Goal: Task Accomplishment & Management: Use online tool/utility

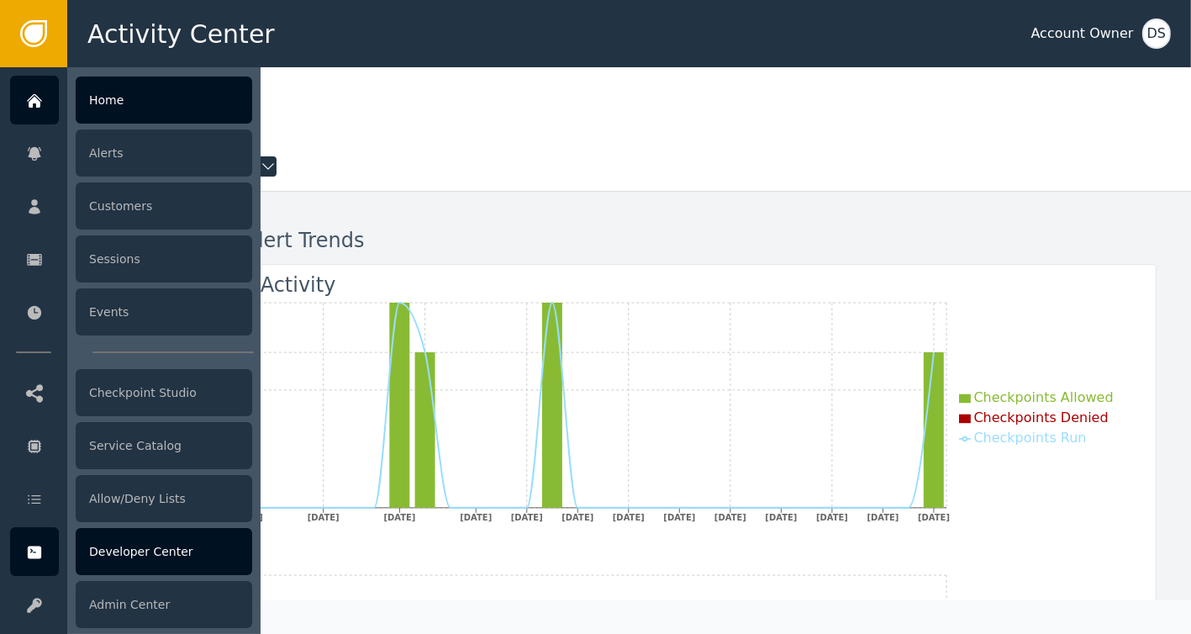
click at [142, 556] on div "Developer Center" at bounding box center [164, 551] width 176 height 47
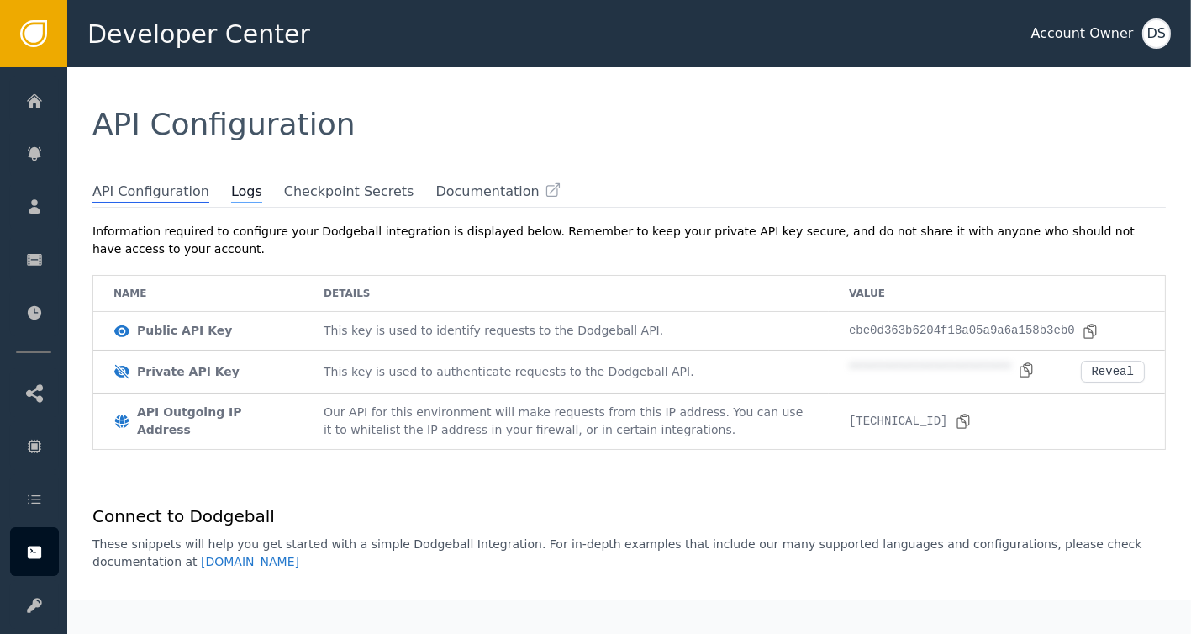
click at [231, 197] on span "Logs" at bounding box center [246, 192] width 31 height 22
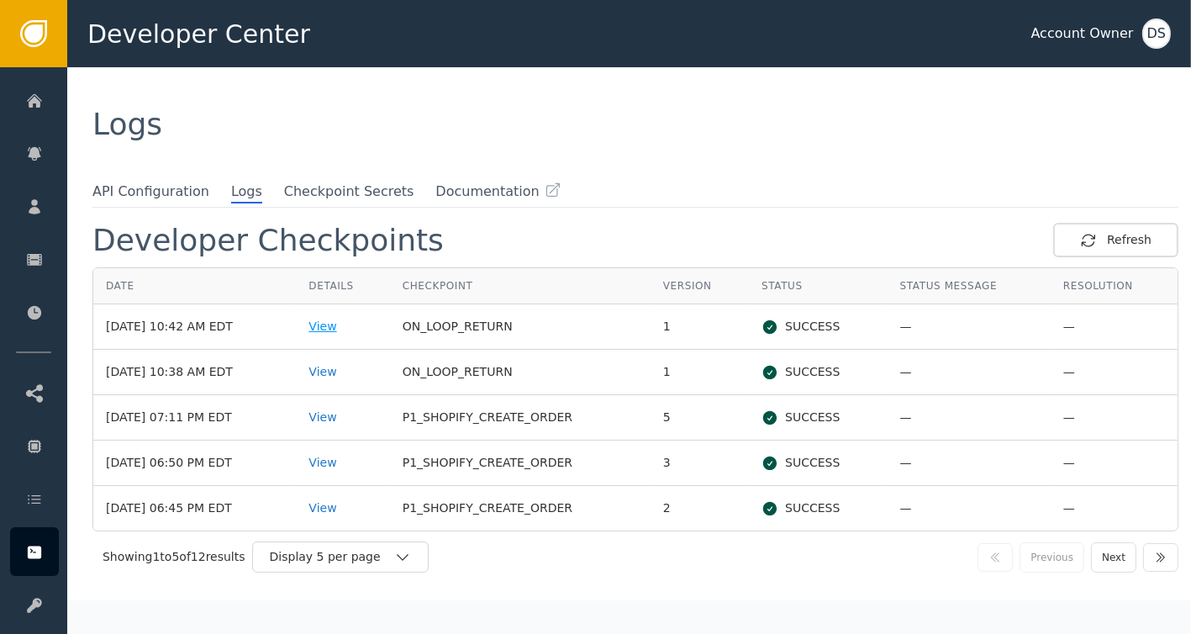
click at [345, 330] on div "View" at bounding box center [342, 327] width 68 height 18
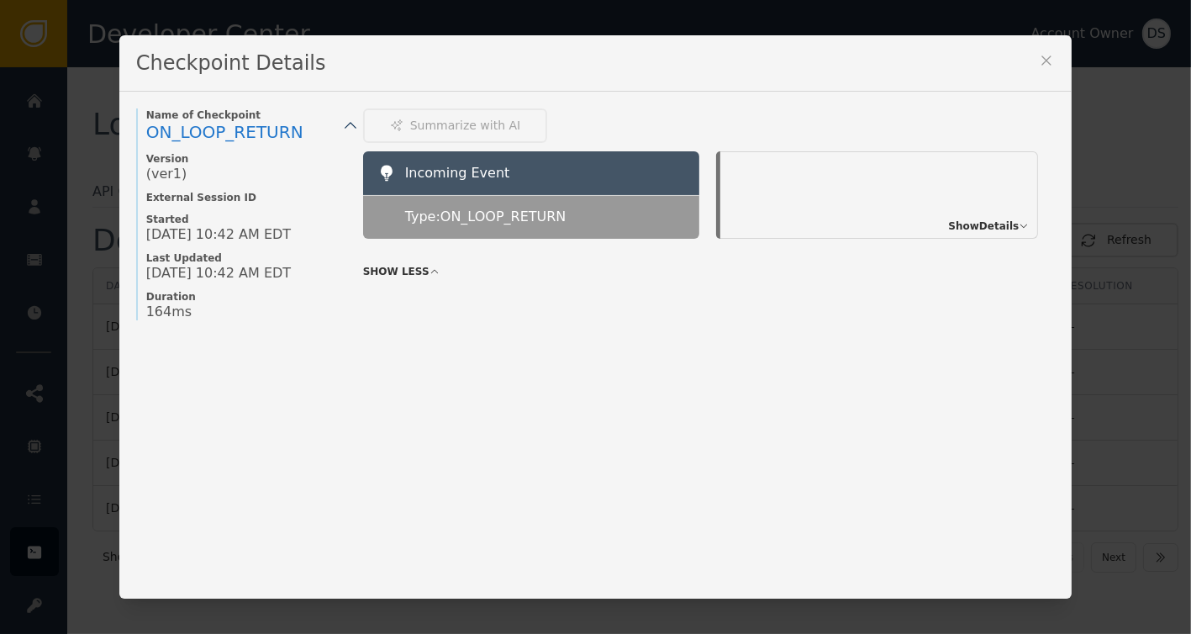
click at [981, 228] on span "Show Details" at bounding box center [983, 225] width 71 height 15
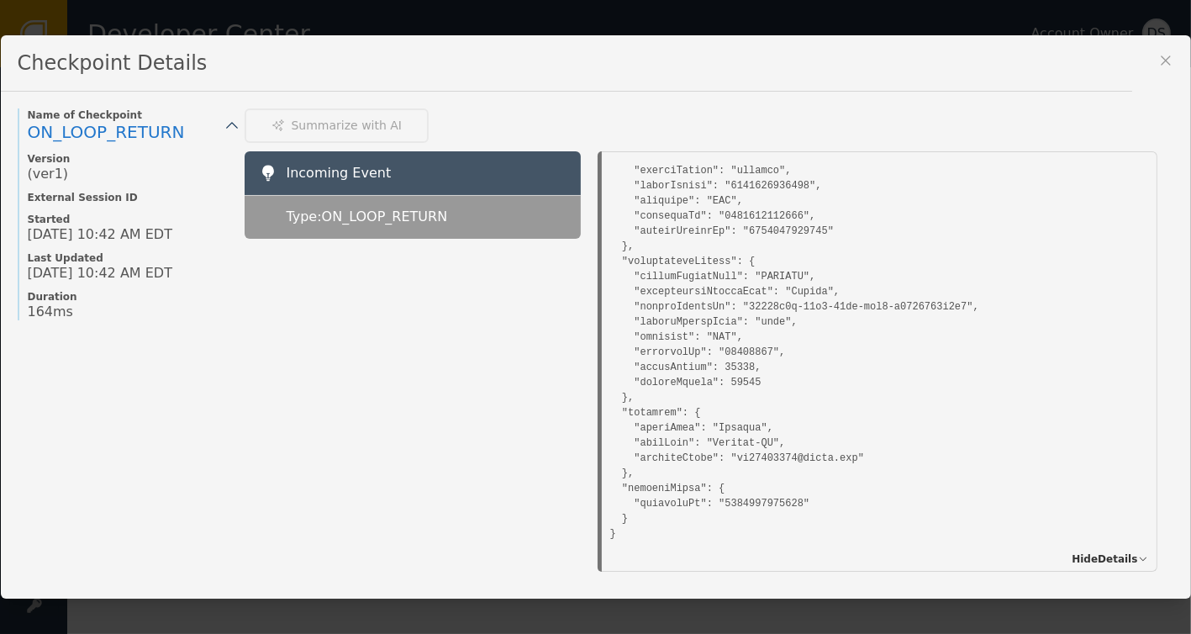
scroll to position [1926, 0]
click at [1173, 52] on icon at bounding box center [1165, 60] width 17 height 17
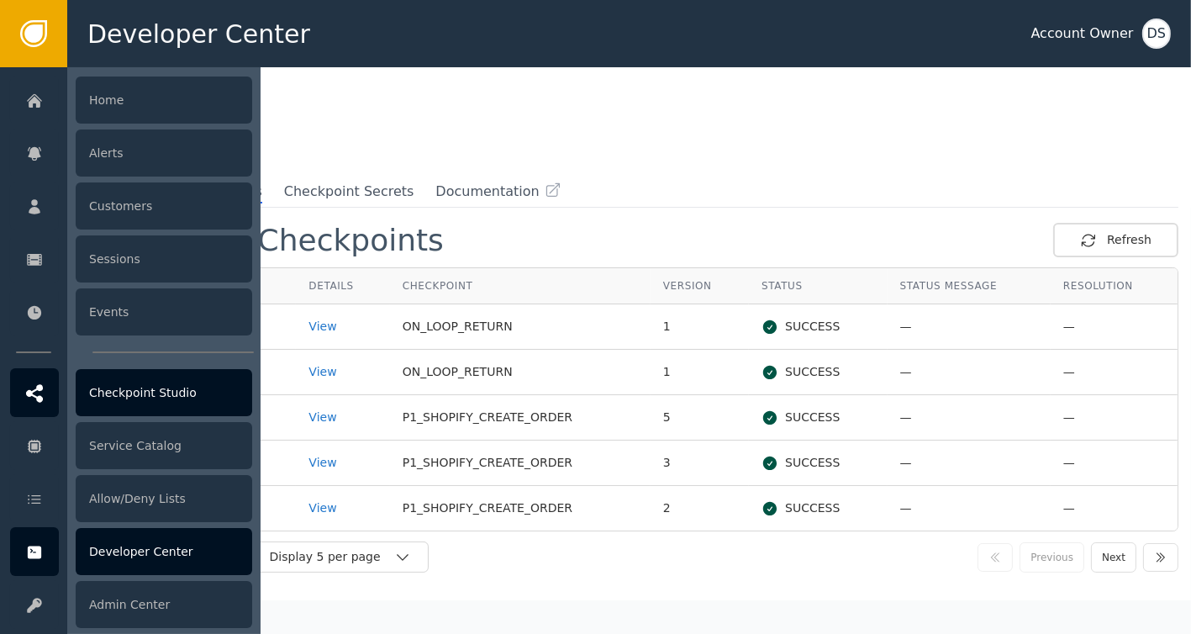
click at [142, 395] on div "Checkpoint Studio" at bounding box center [164, 392] width 176 height 47
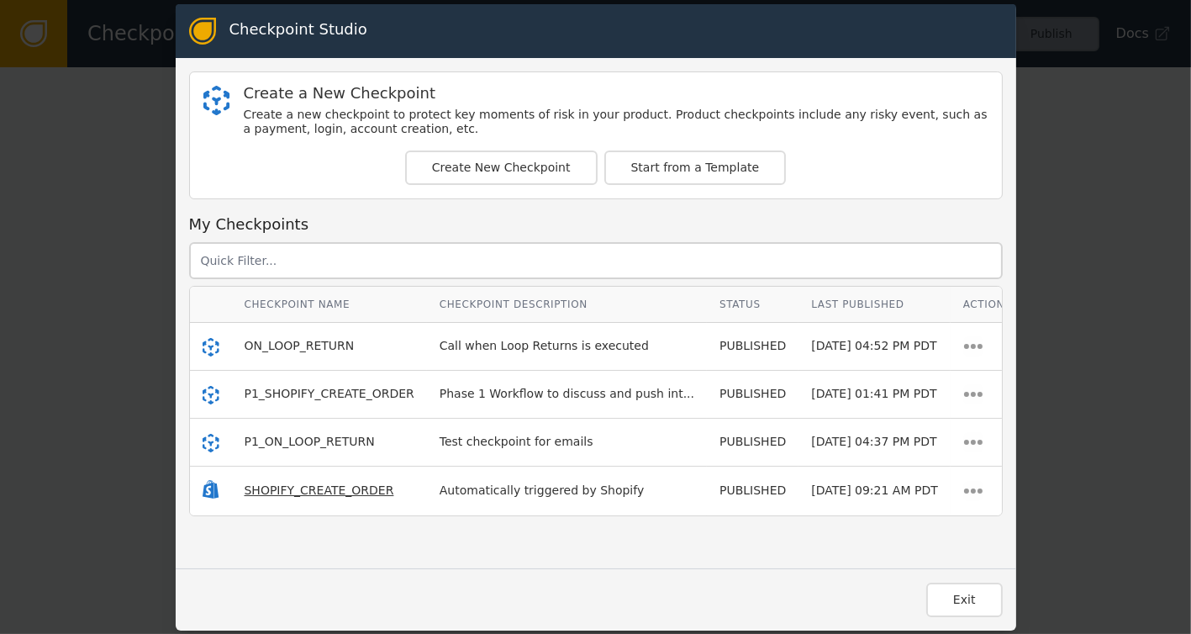
click at [291, 487] on span "SHOPIFY_CREATE_ORDER" at bounding box center [320, 489] width 150 height 13
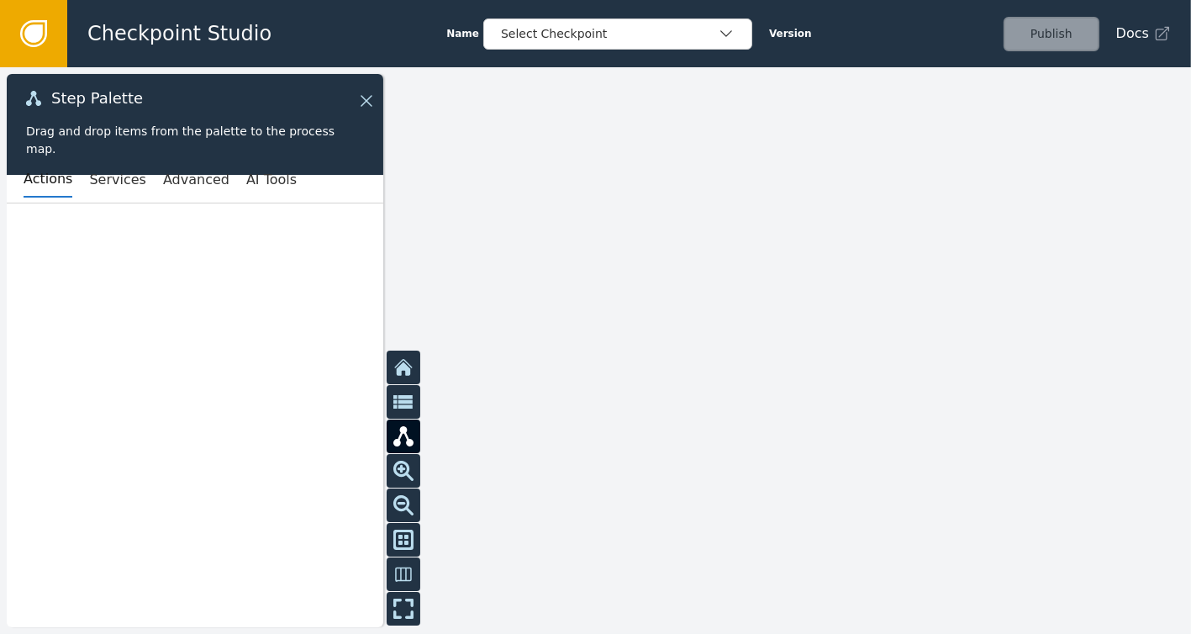
click at [291, 487] on div at bounding box center [195, 414] width 376 height 423
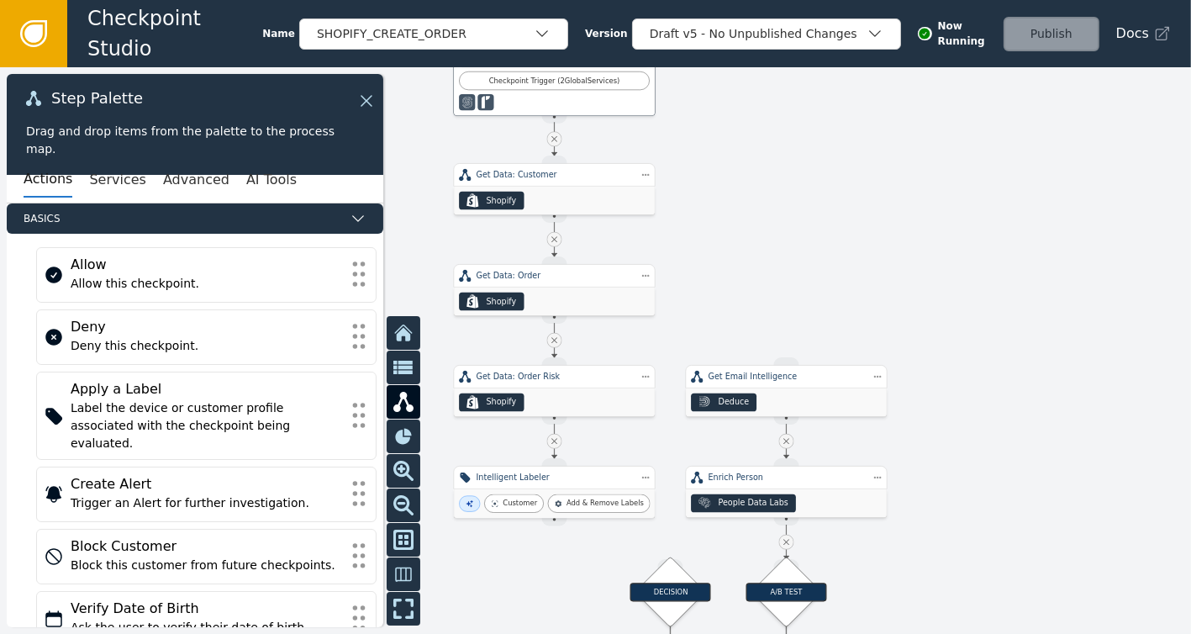
drag, startPoint x: 843, startPoint y: 325, endPoint x: 802, endPoint y: 203, distance: 128.6
click at [802, 203] on div at bounding box center [595, 350] width 1191 height 566
click at [492, 32] on div "SHOPIFY_CREATE_ORDER" at bounding box center [425, 34] width 217 height 18
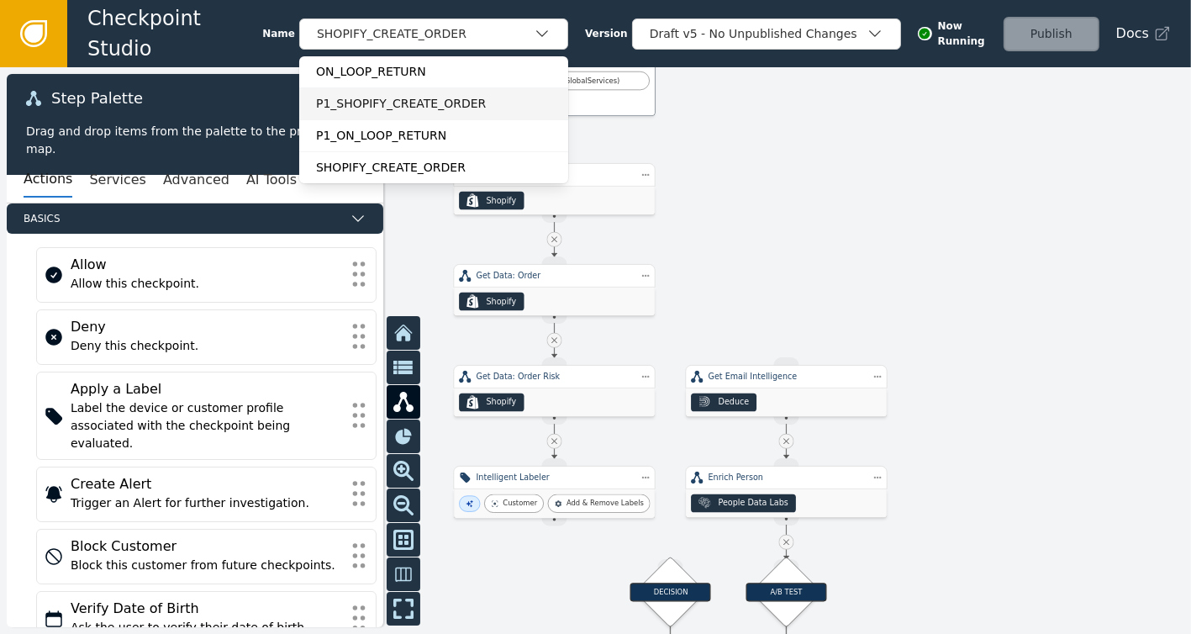
click at [370, 108] on div "P1_SHOPIFY_CREATE_ORDER" at bounding box center [433, 104] width 235 height 18
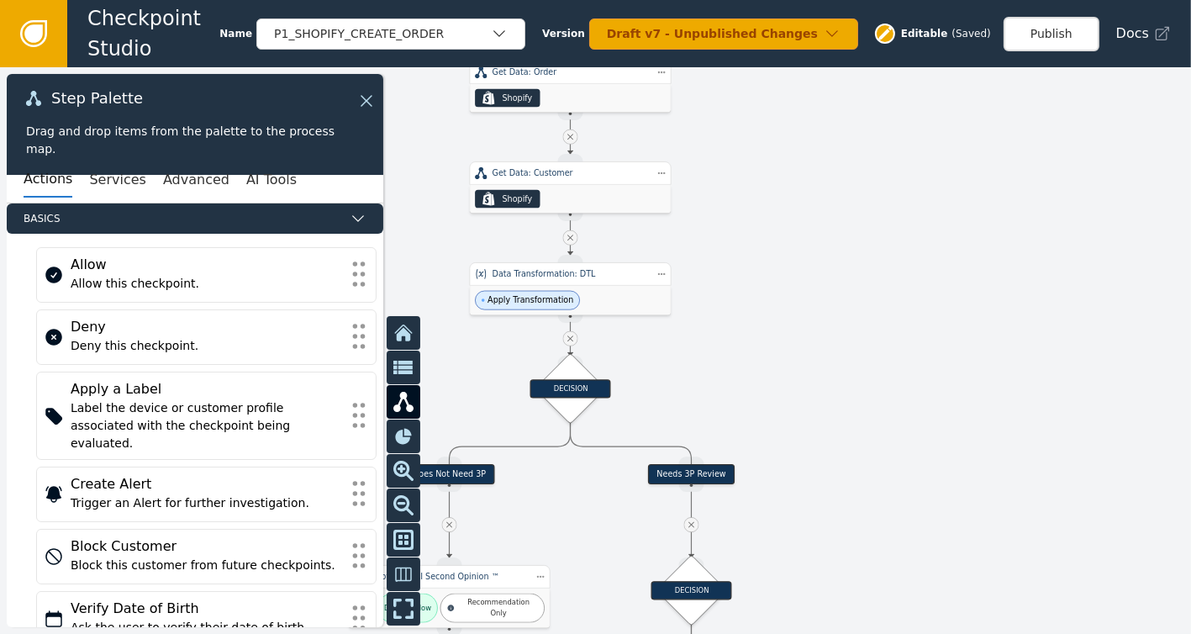
drag, startPoint x: 827, startPoint y: 292, endPoint x: 714, endPoint y: 153, distance: 178.6
click at [714, 153] on div at bounding box center [595, 350] width 1191 height 566
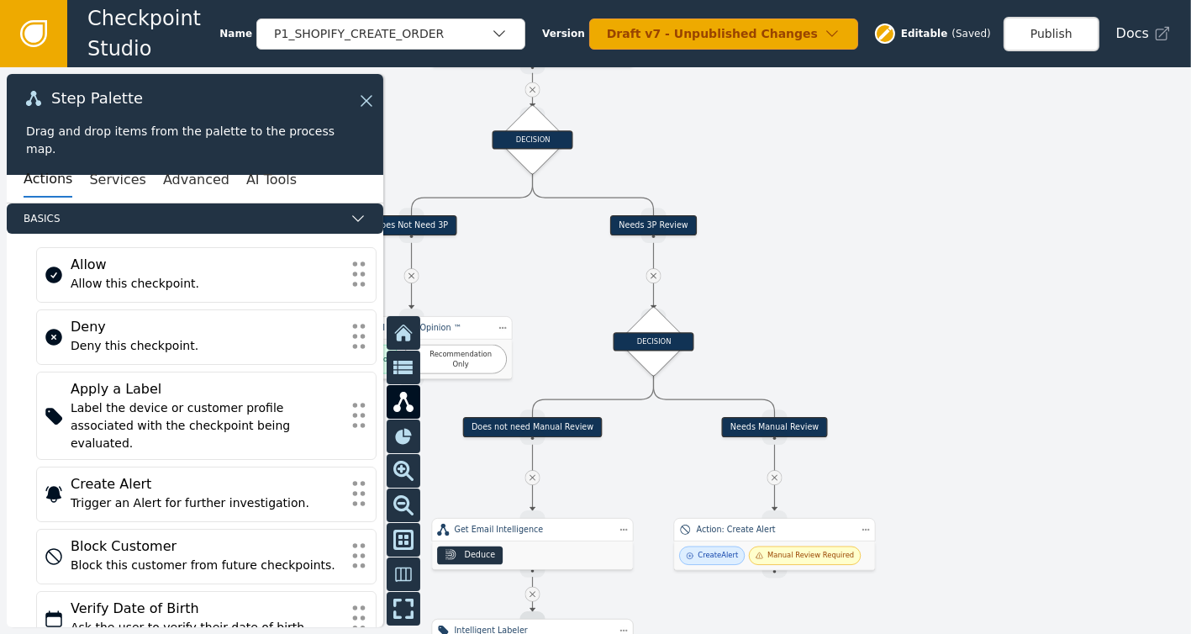
drag, startPoint x: 713, startPoint y: 366, endPoint x: 676, endPoint y: 117, distance: 251.6
click at [676, 117] on div at bounding box center [595, 350] width 1191 height 566
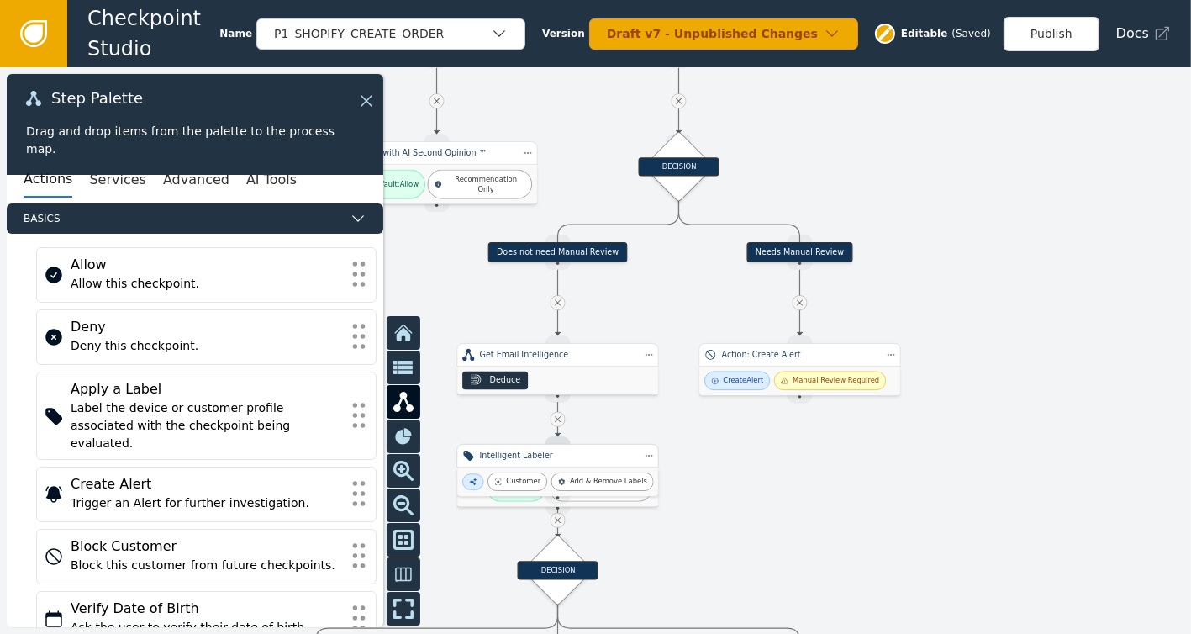
drag, startPoint x: 807, startPoint y: 260, endPoint x: 830, endPoint y: 55, distance: 206.4
click at [830, 1] on div "Checkpoint Studio Name P1_SHOPIFY_CREATE_ORDER Version Draft v7 - Unpublished C…" at bounding box center [595, 0] width 1191 height 1
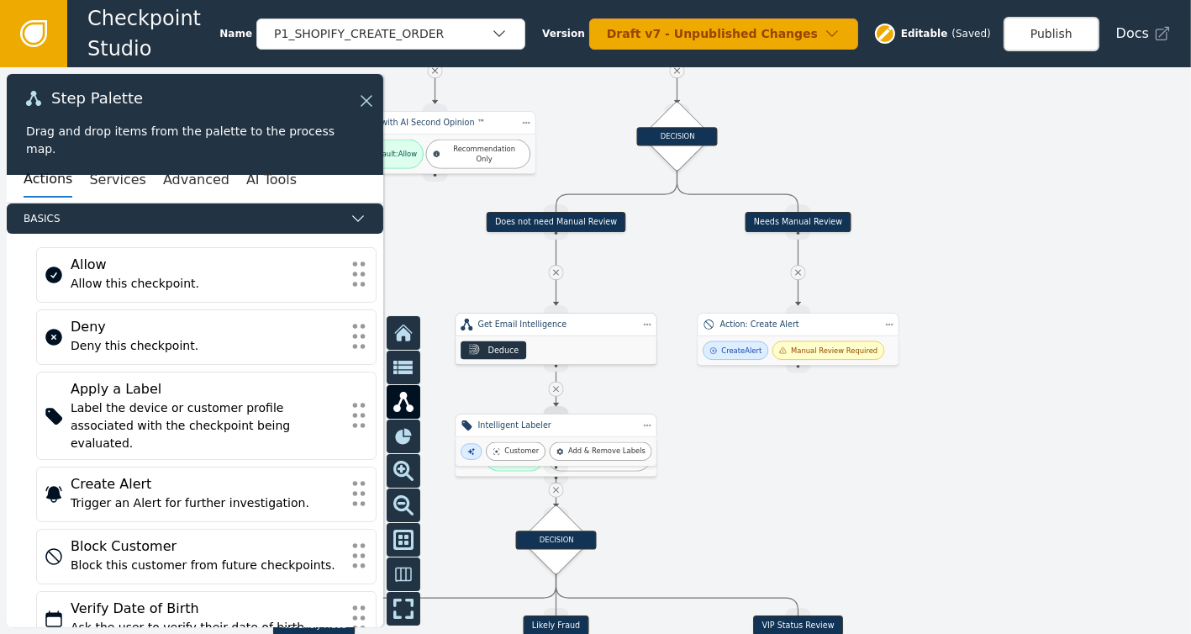
click at [572, 338] on div "Deduce" at bounding box center [555, 350] width 201 height 29
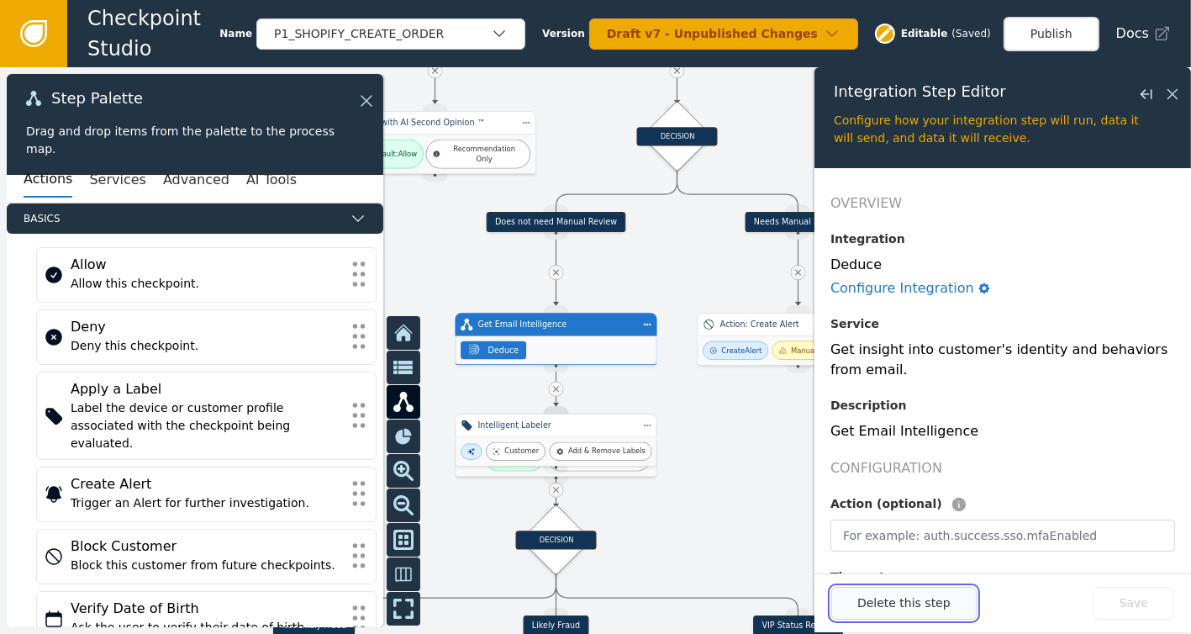
click at [877, 607] on button "Delete this step" at bounding box center [903, 603] width 145 height 33
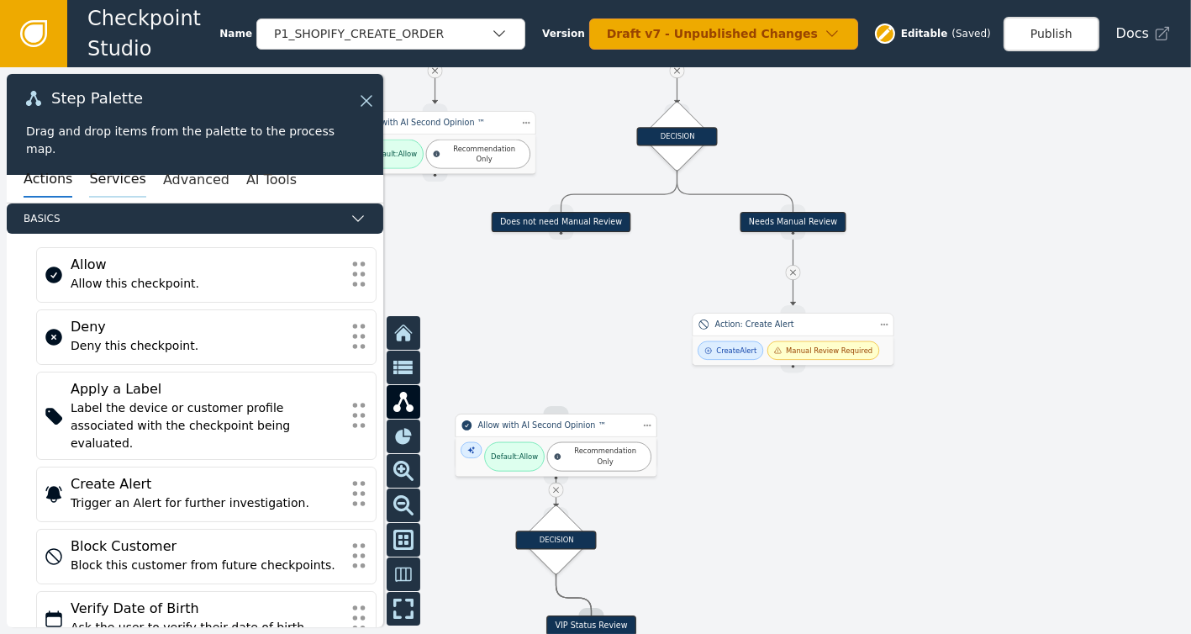
click at [97, 176] on button "Services" at bounding box center [117, 179] width 56 height 35
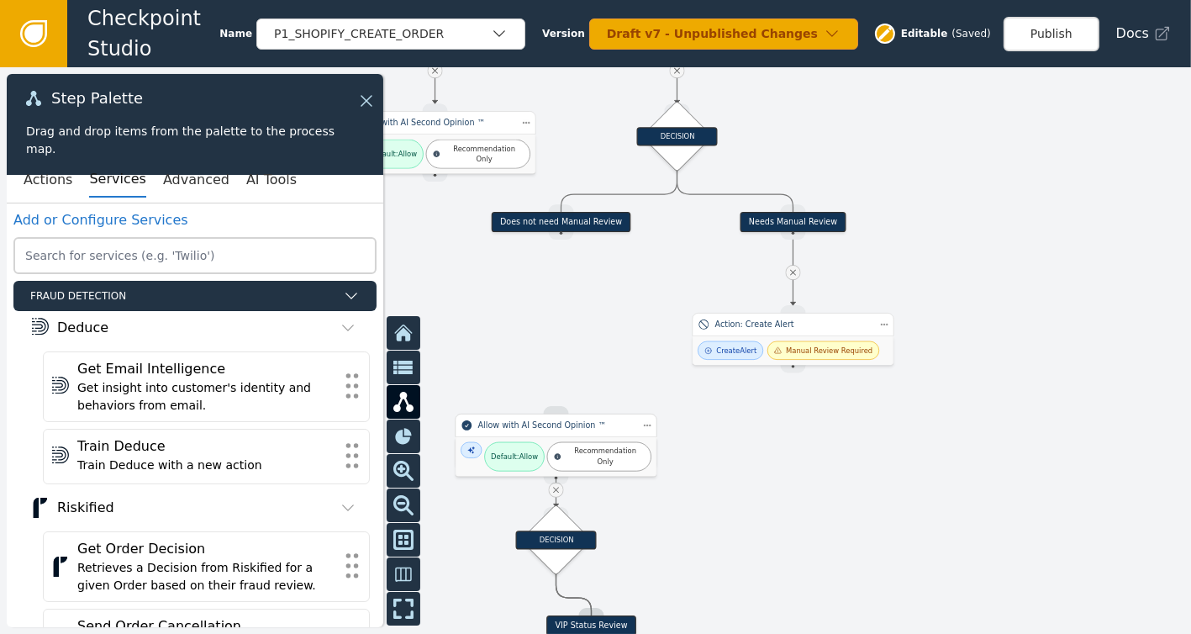
click at [861, 139] on div at bounding box center [595, 350] width 1191 height 566
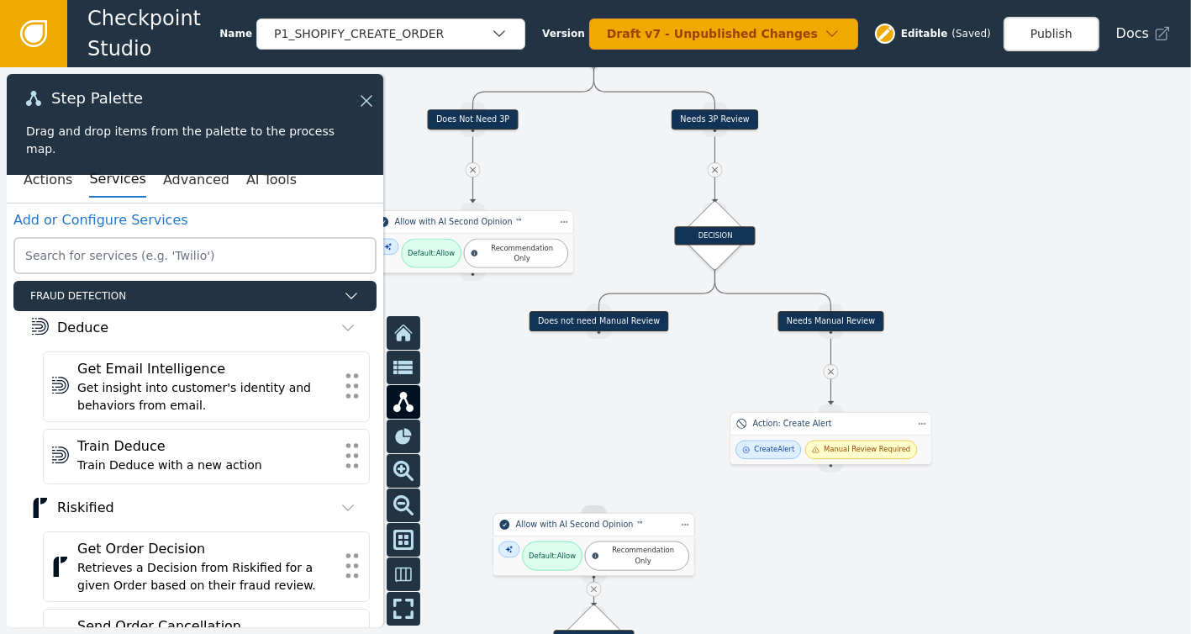
drag, startPoint x: 596, startPoint y: 344, endPoint x: 634, endPoint y: 443, distance: 106.1
click at [634, 443] on div at bounding box center [595, 350] width 1191 height 566
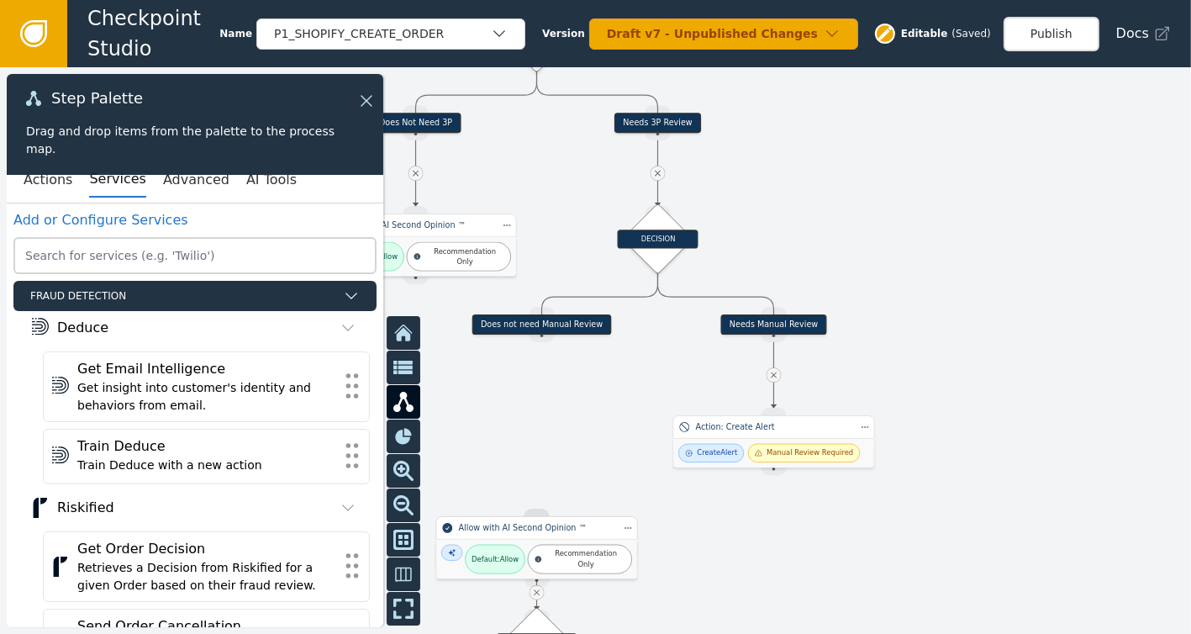
drag, startPoint x: 828, startPoint y: 124, endPoint x: 764, endPoint y: 159, distance: 73.0
click at [770, 129] on div at bounding box center [595, 350] width 1191 height 566
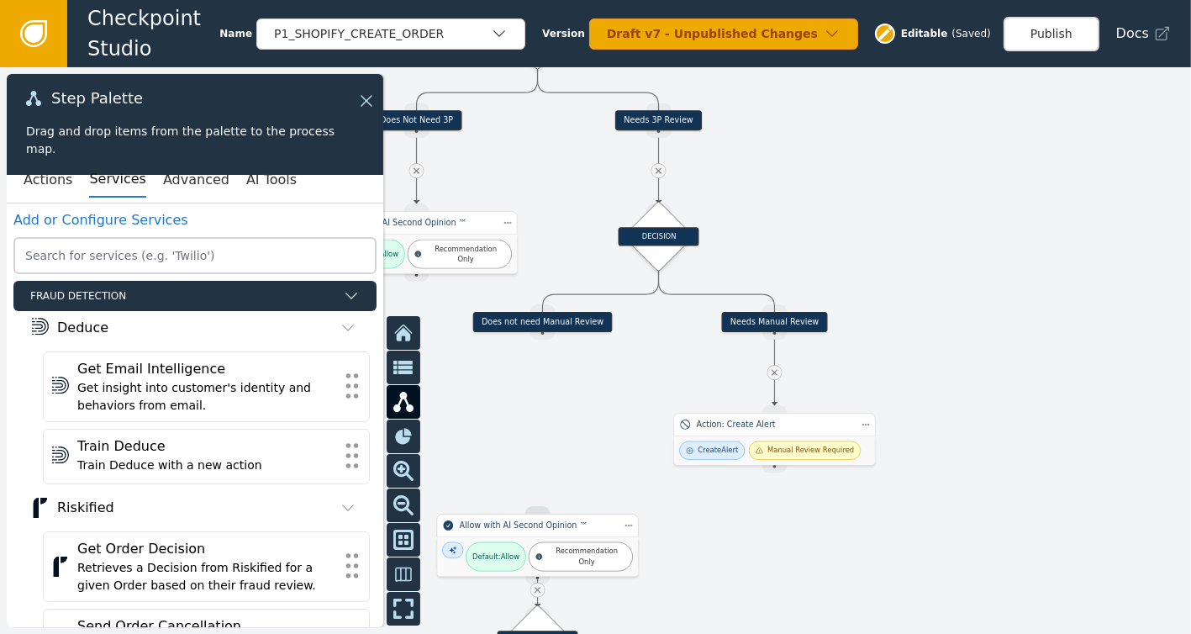
click at [537, 404] on div at bounding box center [595, 350] width 1191 height 566
click at [659, 171] on icon at bounding box center [658, 171] width 6 height 6
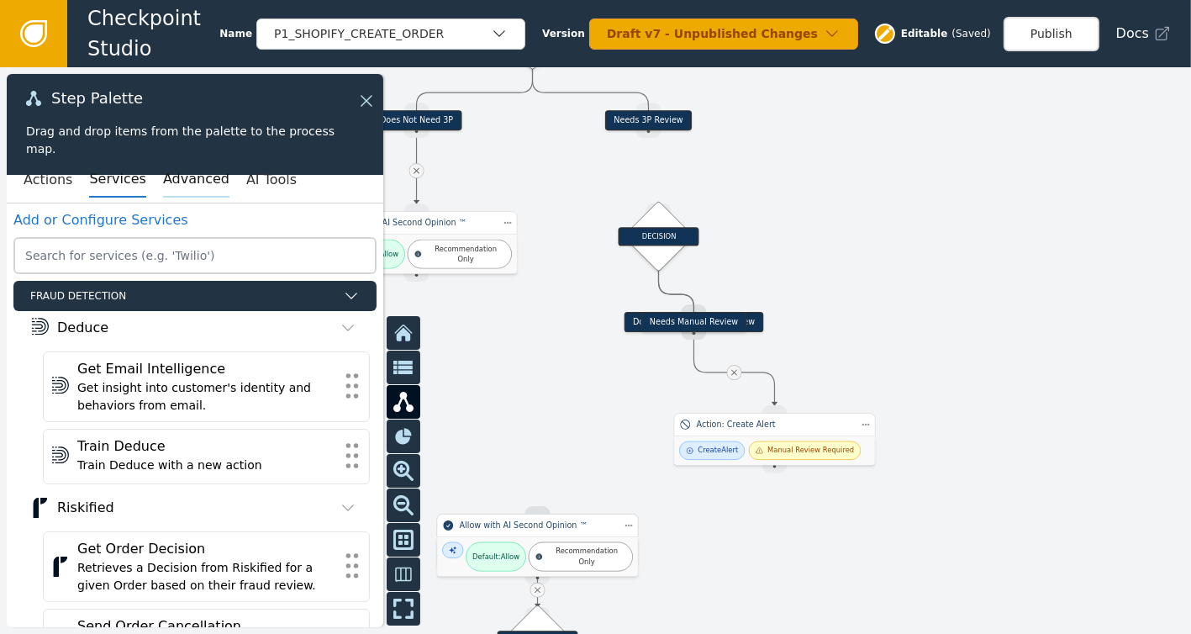
click at [163, 179] on button "Advanced" at bounding box center [196, 179] width 66 height 35
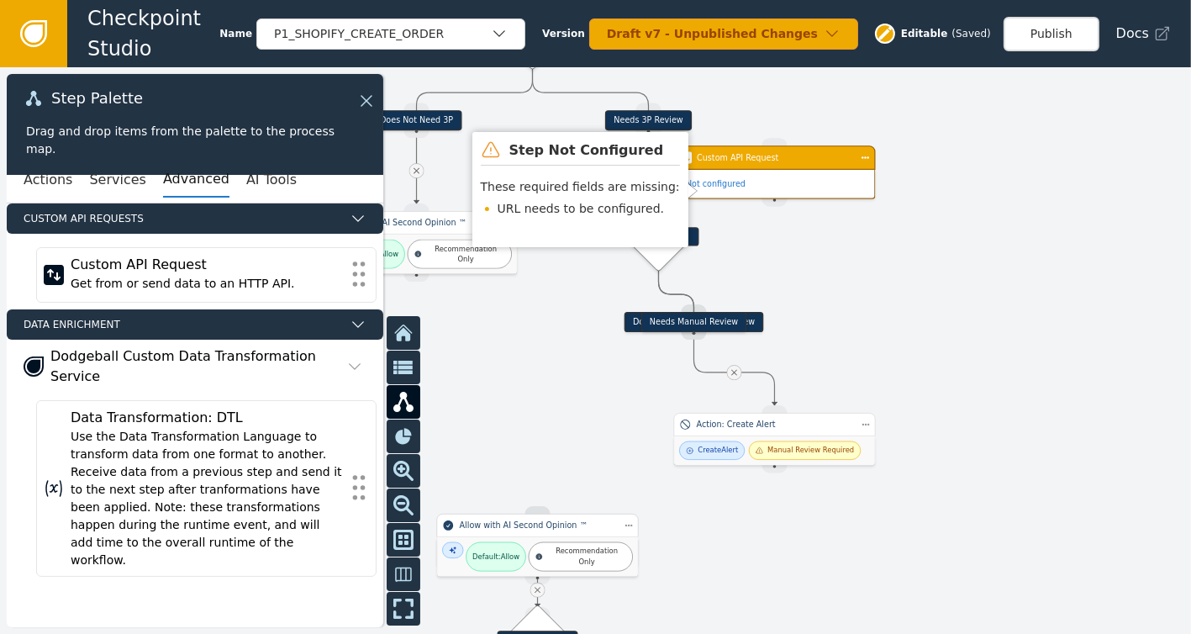
drag, startPoint x: 772, startPoint y: 179, endPoint x: 790, endPoint y: 161, distance: 25.0
click at [790, 161] on div "Custom API Request" at bounding box center [774, 157] width 155 height 12
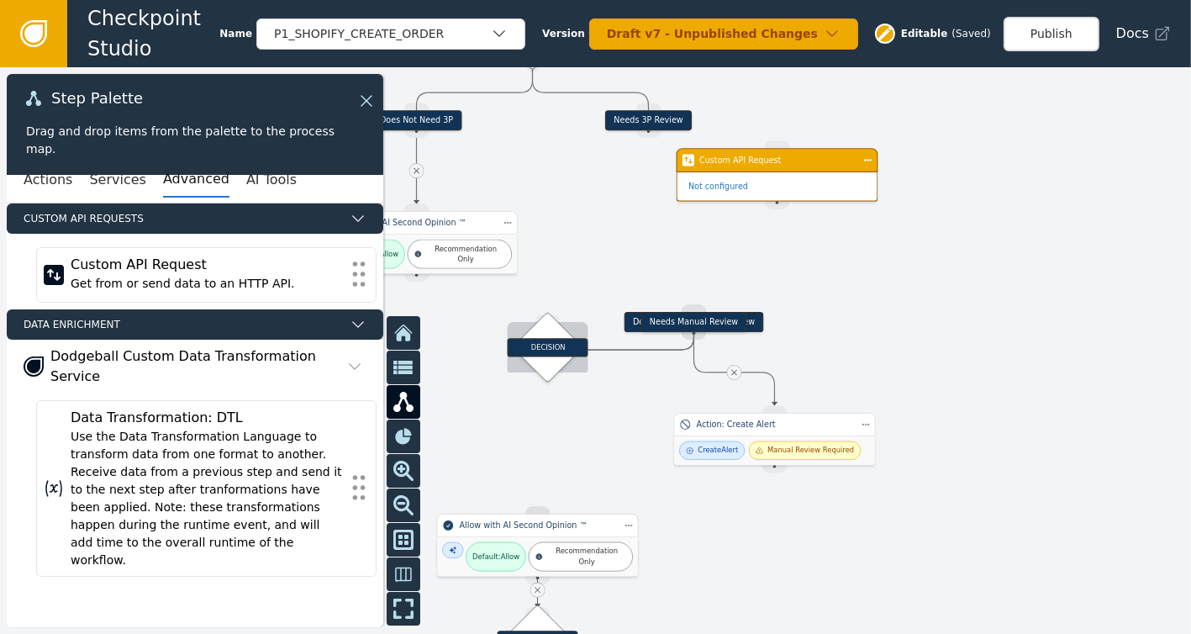
drag, startPoint x: 656, startPoint y: 233, endPoint x: 529, endPoint y: 317, distance: 152.9
click at [529, 338] on div "DECISION" at bounding box center [548, 347] width 81 height 18
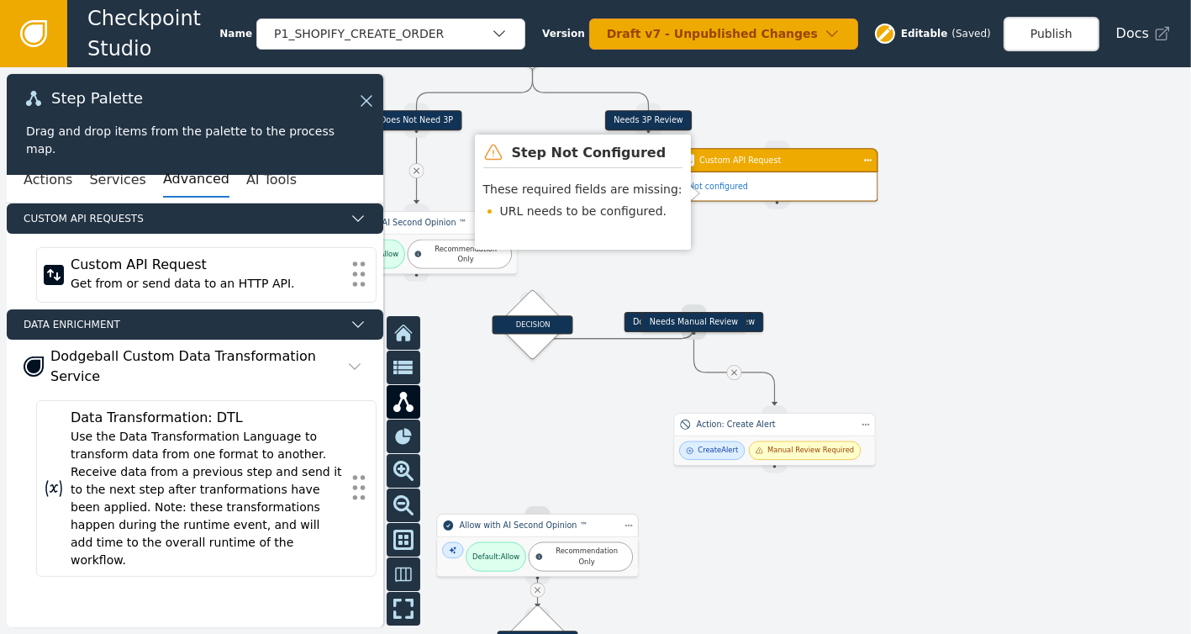
drag, startPoint x: 650, startPoint y: 131, endPoint x: 748, endPoint y: 171, distance: 106.3
click at [751, 137] on div "Target Handle for step Does not need Manual Review Source Handle for step Targe…" at bounding box center [595, 350] width 1191 height 566
click at [765, 143] on div at bounding box center [595, 350] width 1191 height 566
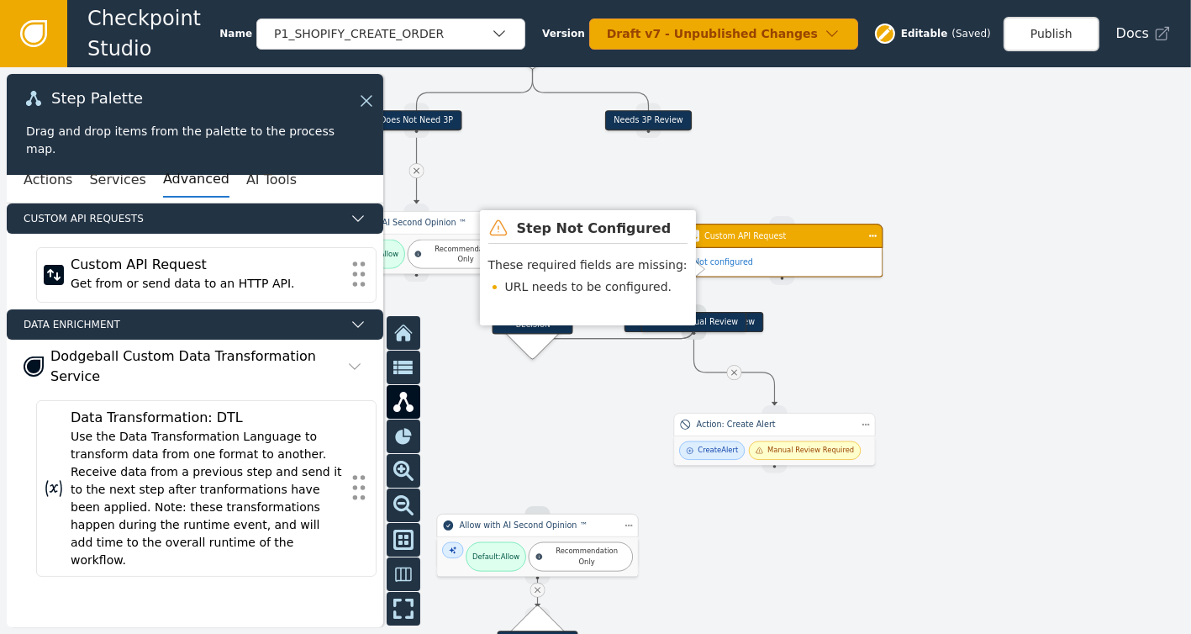
drag, startPoint x: 765, startPoint y: 176, endPoint x: 769, endPoint y: 259, distance: 83.3
click at [769, 259] on div "Not configured" at bounding box center [782, 262] width 200 height 29
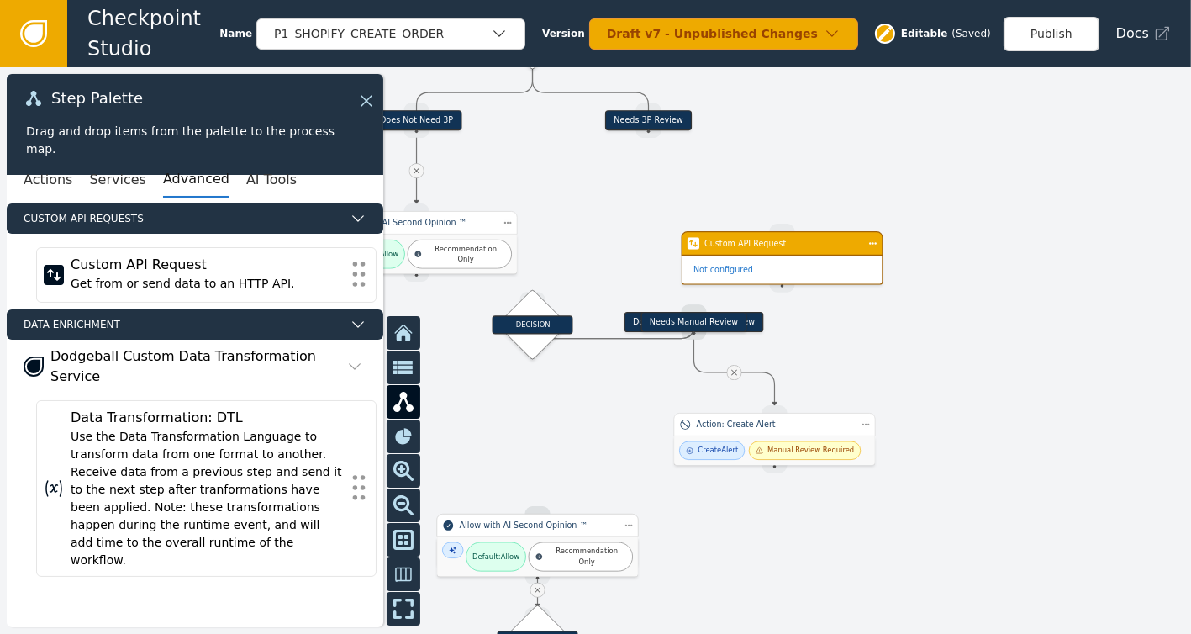
drag, startPoint x: 647, startPoint y: 130, endPoint x: 688, endPoint y: 172, distance: 58.8
click at [698, 180] on div "Target Handle for step Does not need Manual Review Source Handle for step Targe…" at bounding box center [595, 350] width 1191 height 566
drag, startPoint x: 644, startPoint y: 137, endPoint x: 781, endPoint y: 233, distance: 167.8
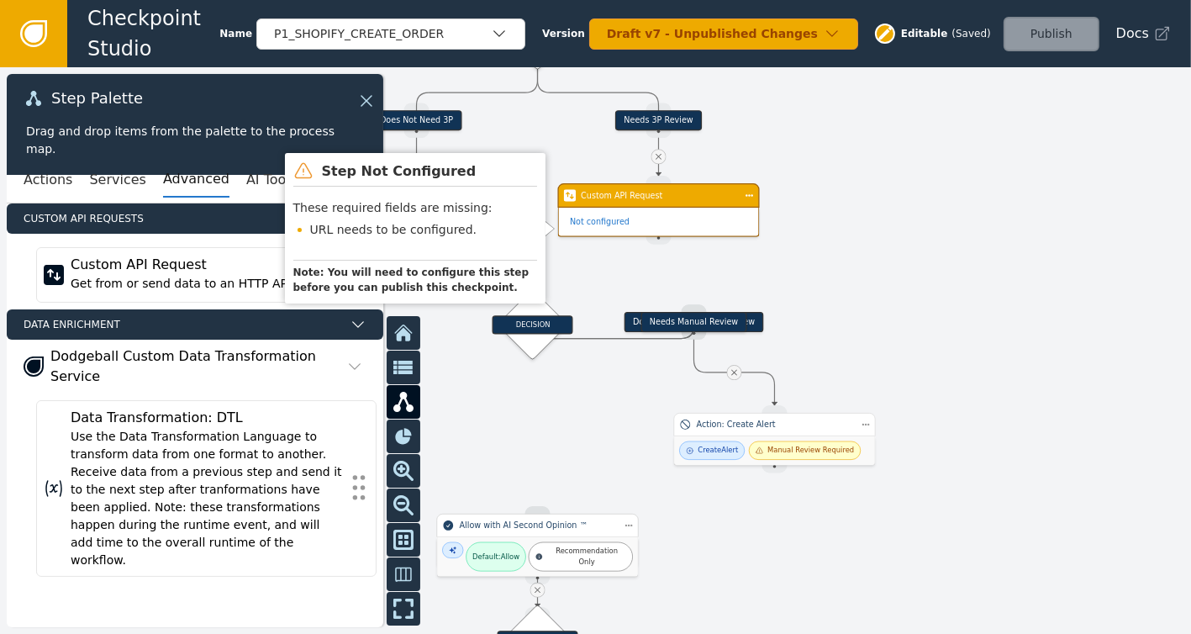
drag, startPoint x: 685, startPoint y: 243, endPoint x: 684, endPoint y: 216, distance: 26.9
click at [684, 216] on div "Not configured" at bounding box center [659, 222] width 200 height 29
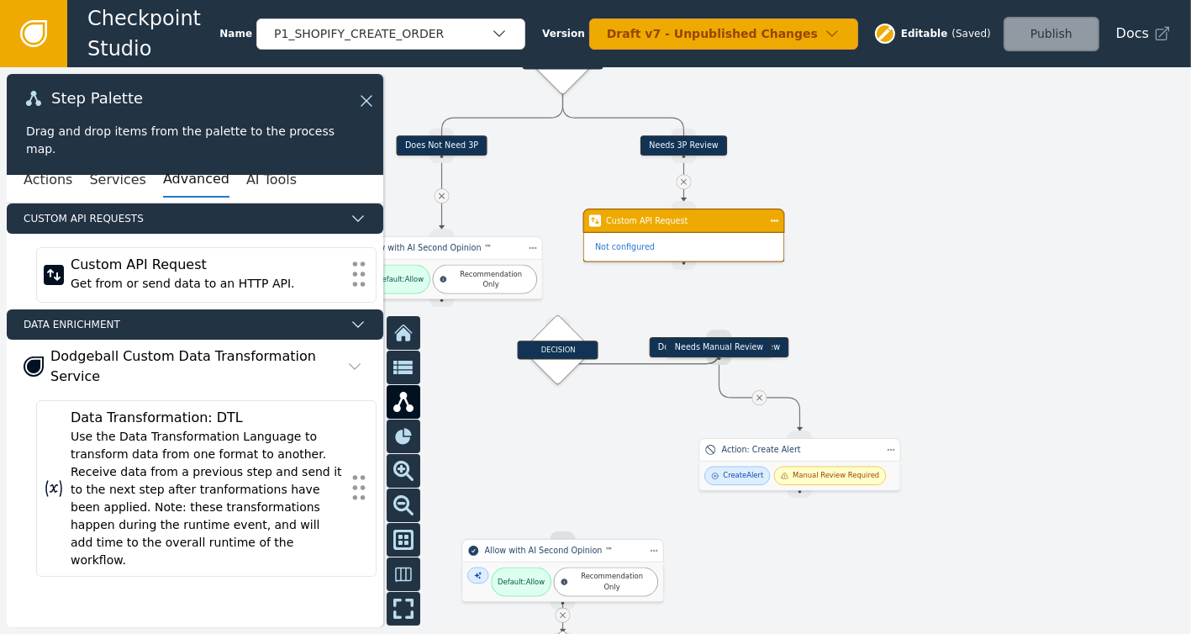
drag, startPoint x: 818, startPoint y: 263, endPoint x: 844, endPoint y: 288, distance: 35.6
click at [844, 288] on div at bounding box center [595, 350] width 1191 height 566
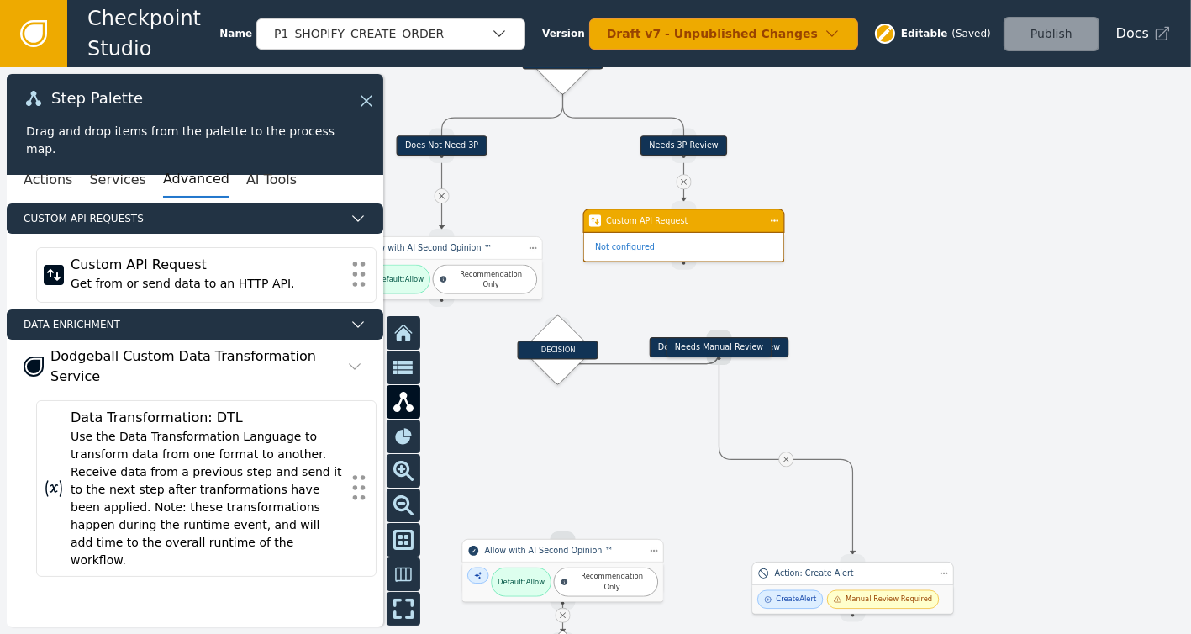
drag, startPoint x: 797, startPoint y: 455, endPoint x: 847, endPoint y: 582, distance: 137.0
click at [847, 579] on div "Action: Create Alert" at bounding box center [853, 573] width 156 height 12
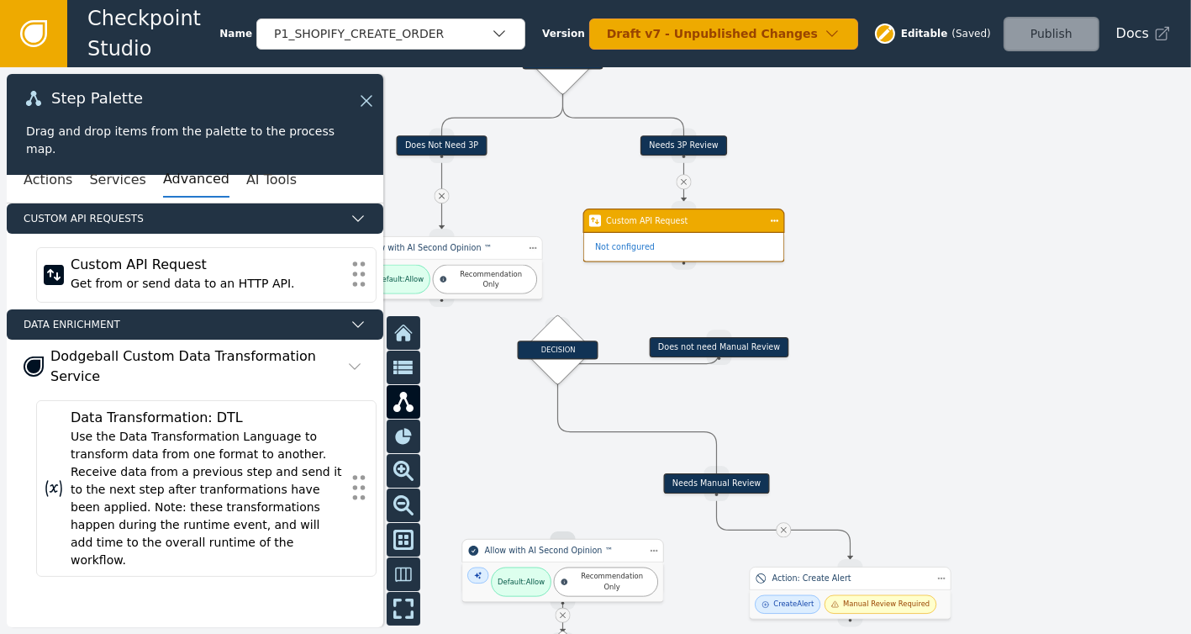
drag, startPoint x: 689, startPoint y: 350, endPoint x: 687, endPoint y: 486, distance: 135.3
click at [687, 486] on div "Needs Manual Review" at bounding box center [717, 483] width 106 height 20
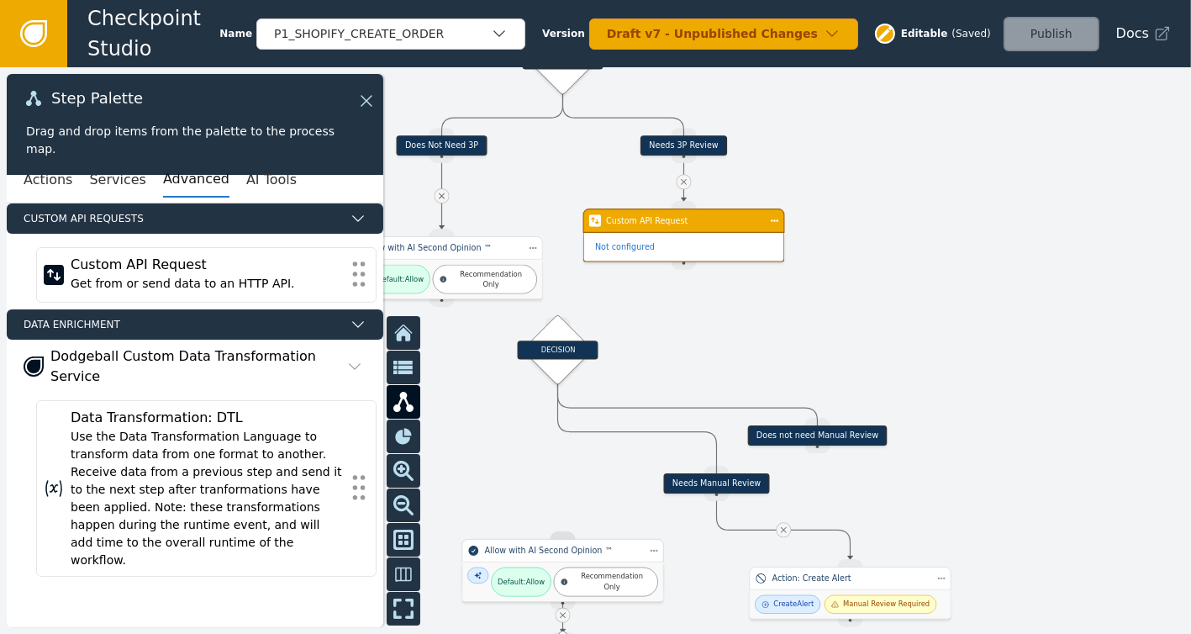
drag, startPoint x: 675, startPoint y: 346, endPoint x: 774, endPoint y: 434, distance: 132.7
click at [774, 434] on div "Does not need Manual Review" at bounding box center [817, 435] width 139 height 20
drag, startPoint x: 548, startPoint y: 357, endPoint x: 522, endPoint y: 429, distance: 76.0
click at [522, 429] on div "DECISION" at bounding box center [535, 422] width 81 height 18
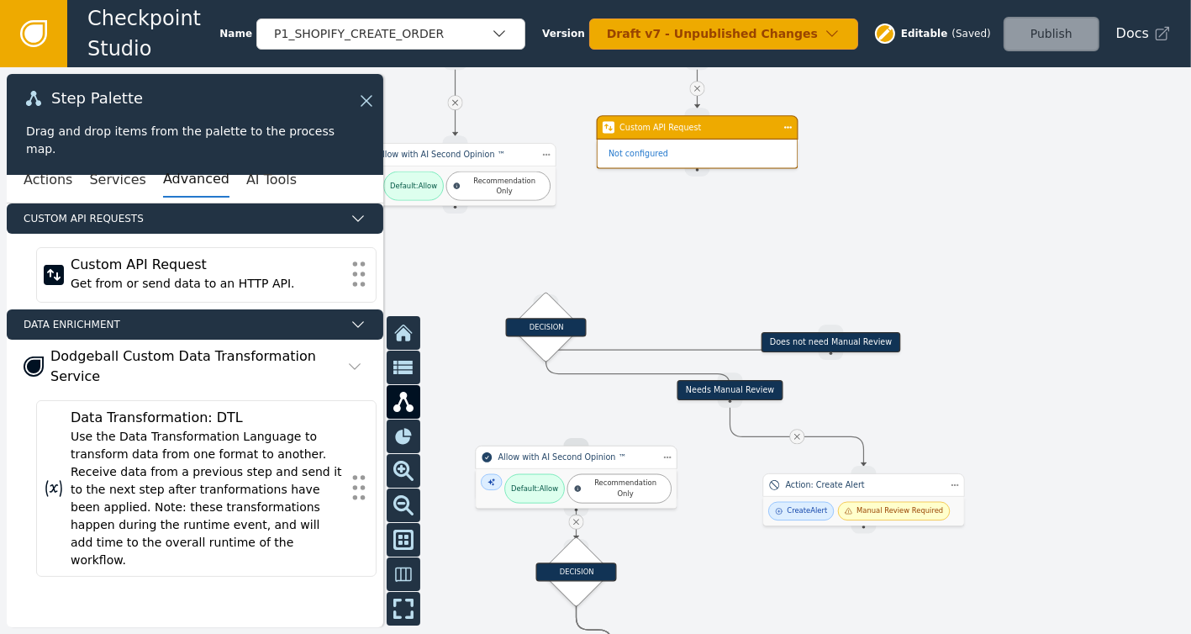
drag, startPoint x: 847, startPoint y: 343, endPoint x: 857, endPoint y: 247, distance: 96.3
click at [857, 247] on div at bounding box center [595, 350] width 1191 height 566
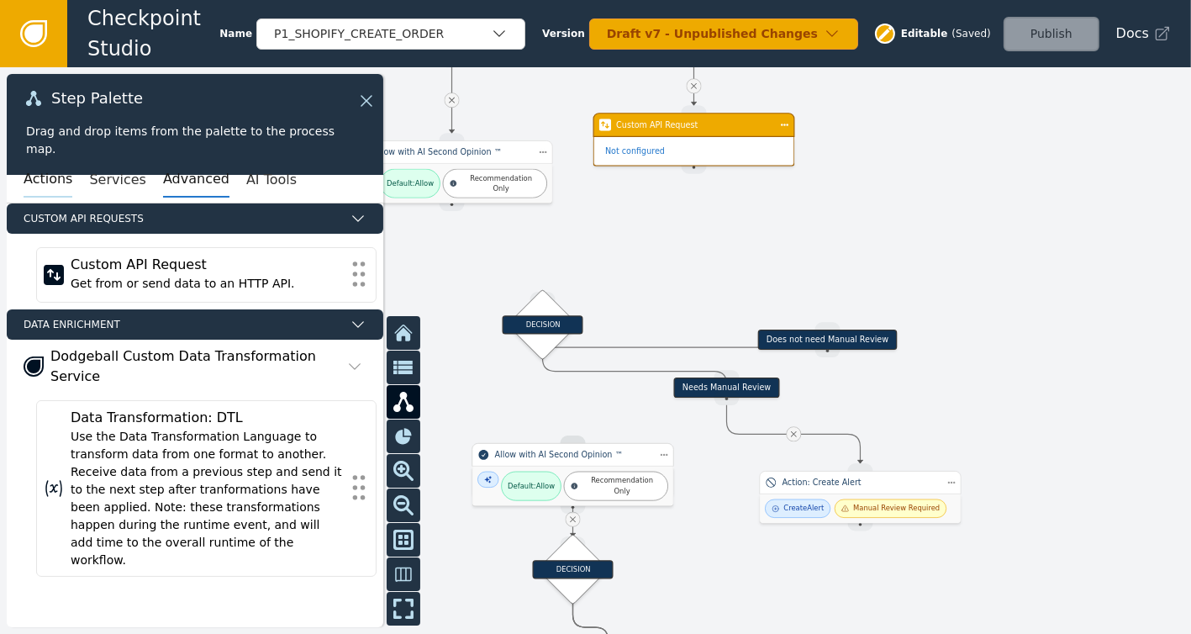
click at [34, 183] on button "Actions" at bounding box center [48, 179] width 49 height 35
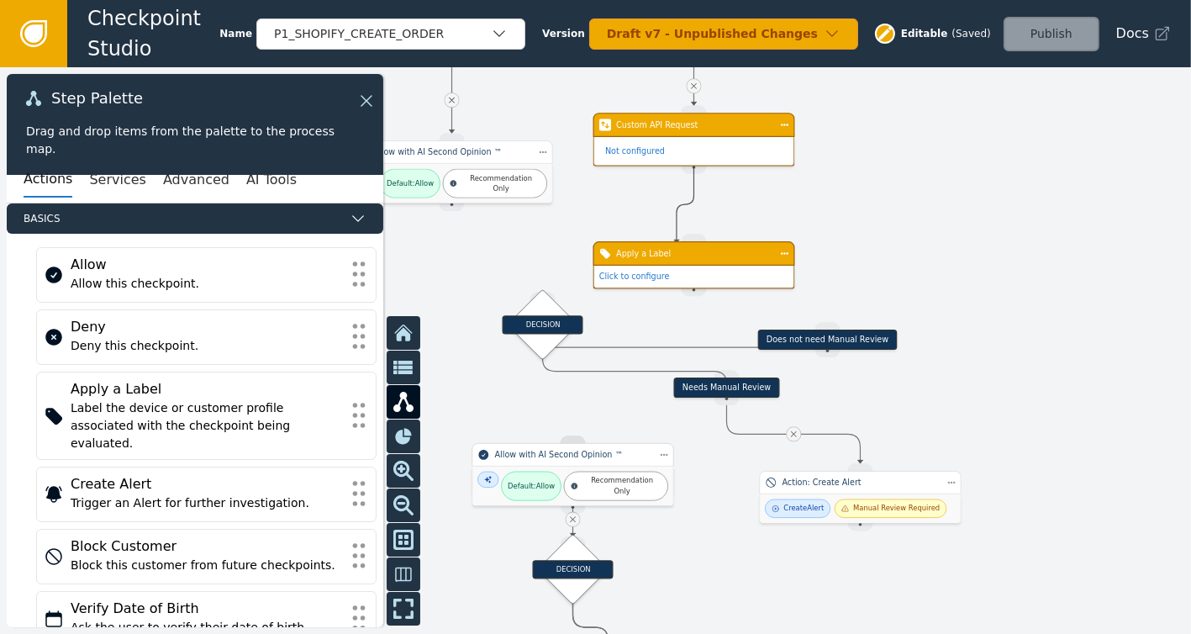
drag, startPoint x: 694, startPoint y: 163, endPoint x: 676, endPoint y: 243, distance: 81.8
click at [689, 266] on div "Click to configure" at bounding box center [694, 277] width 200 height 22
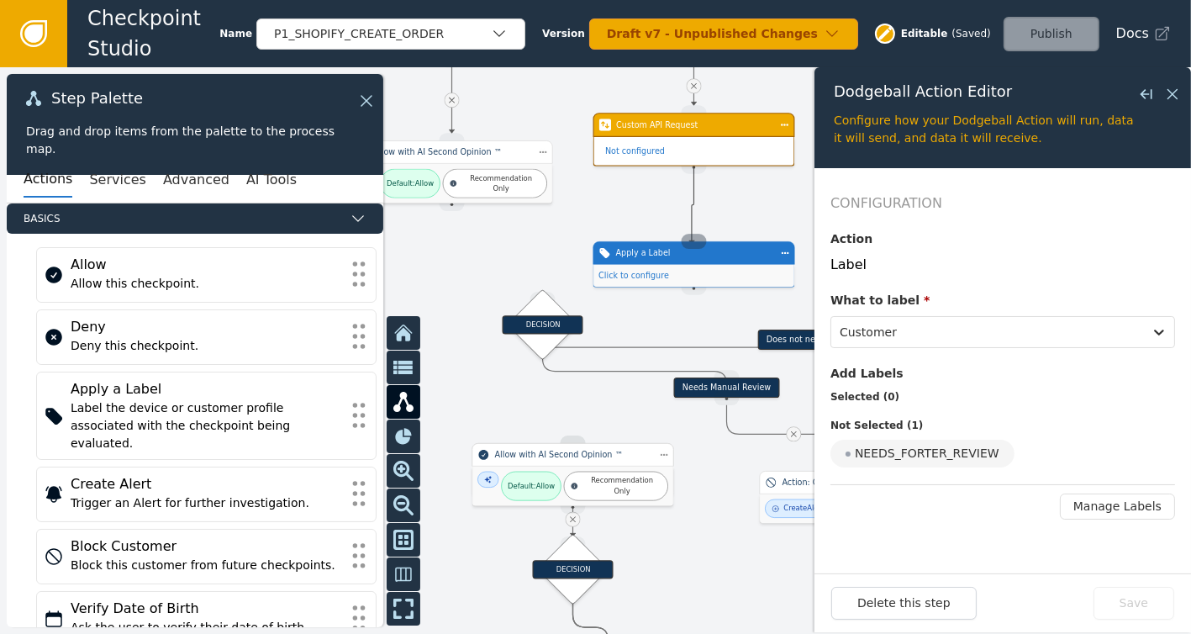
drag, startPoint x: 692, startPoint y: 166, endPoint x: 692, endPoint y: 244, distance: 77.3
click at [691, 261] on div "Apply a Label" at bounding box center [694, 253] width 202 height 24
click at [1176, 92] on icon at bounding box center [1172, 94] width 18 height 18
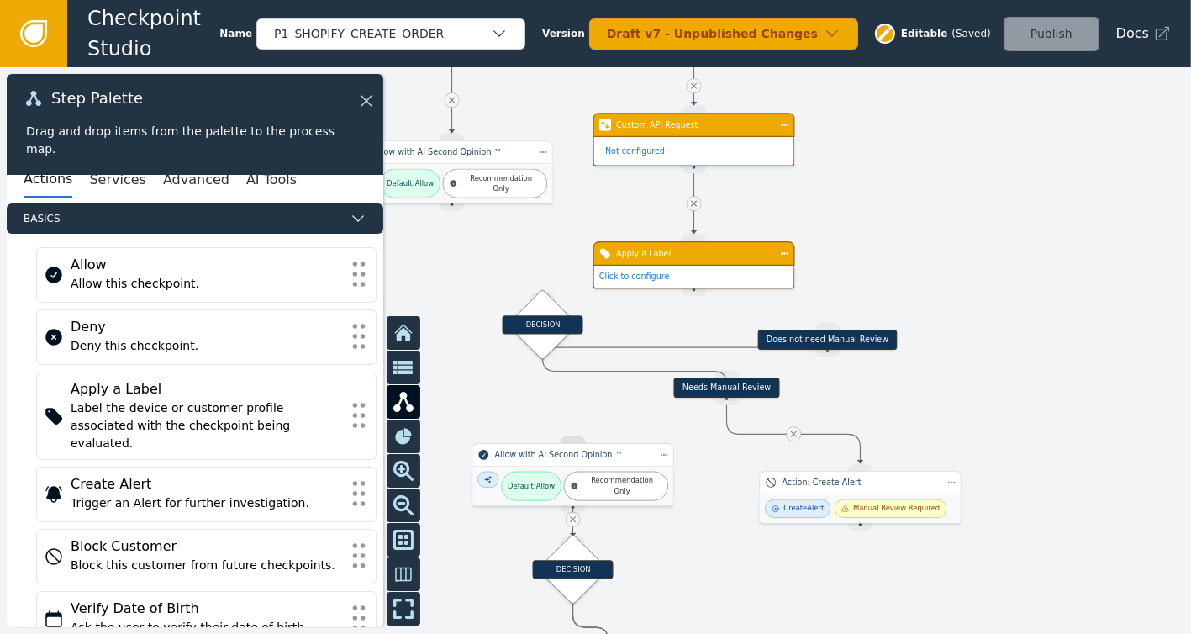
click at [657, 260] on div "Apply a Label" at bounding box center [694, 253] width 202 height 24
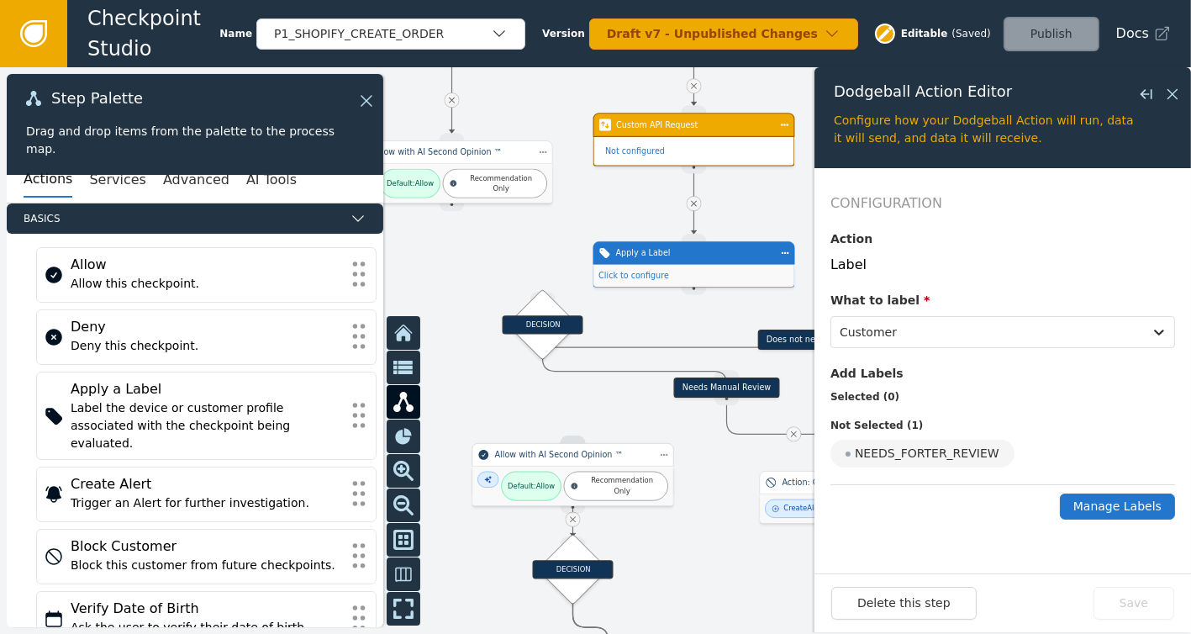
click at [1118, 498] on button "Manage Labels" at bounding box center [1117, 506] width 115 height 26
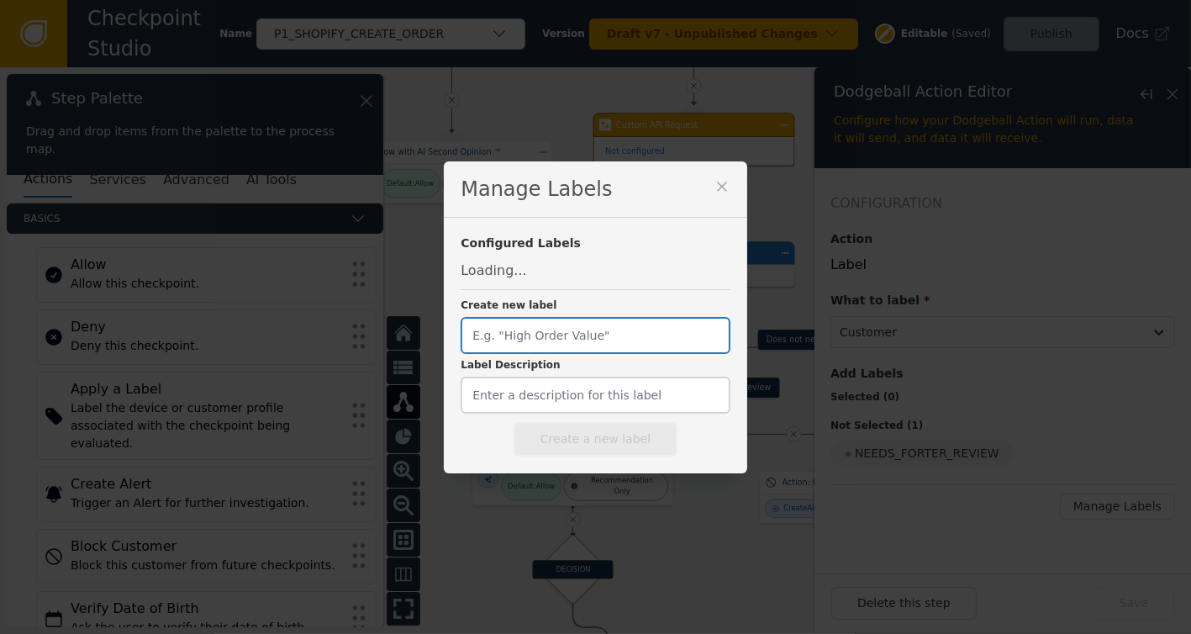
click at [561, 334] on input "Create new label" at bounding box center [594, 335] width 269 height 37
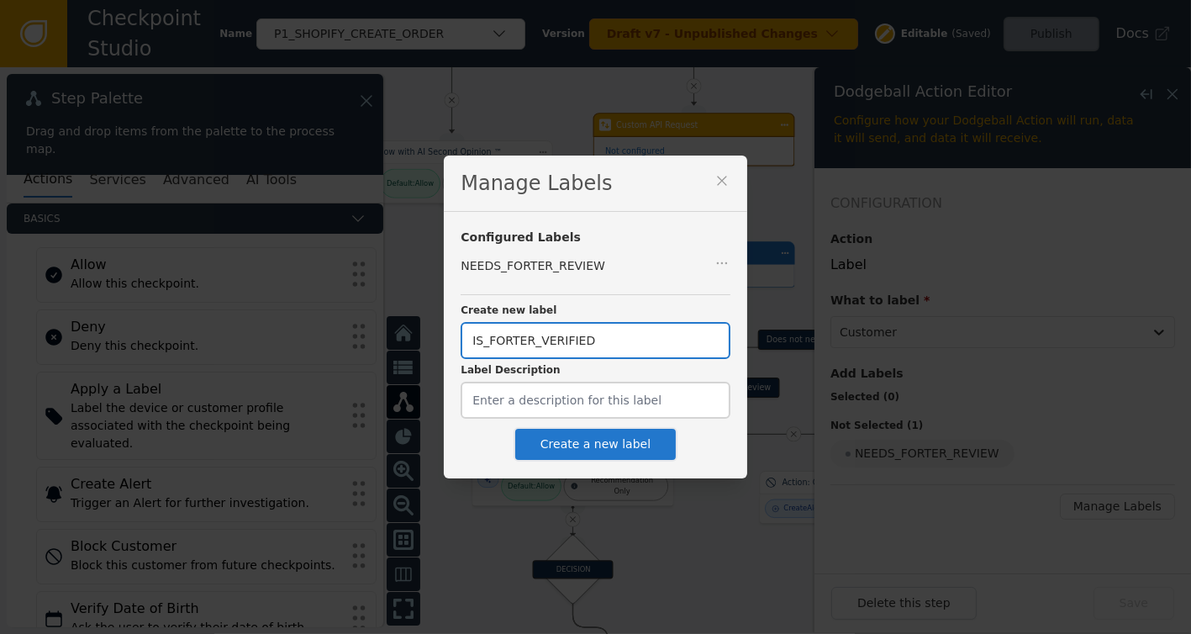
type input "IS_FORTER_VERIFIED"
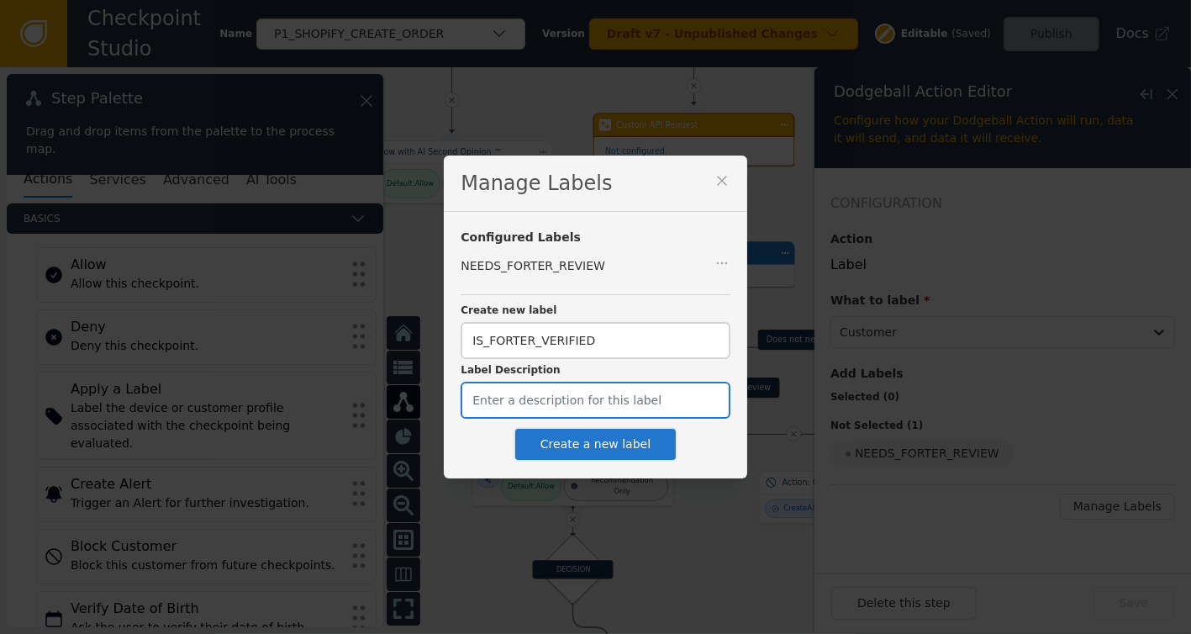
click at [523, 398] on input "Label Description" at bounding box center [594, 399] width 269 height 37
type input "Has Forter been verified for this customer"
click at [581, 438] on button "Create a new label" at bounding box center [595, 444] width 164 height 34
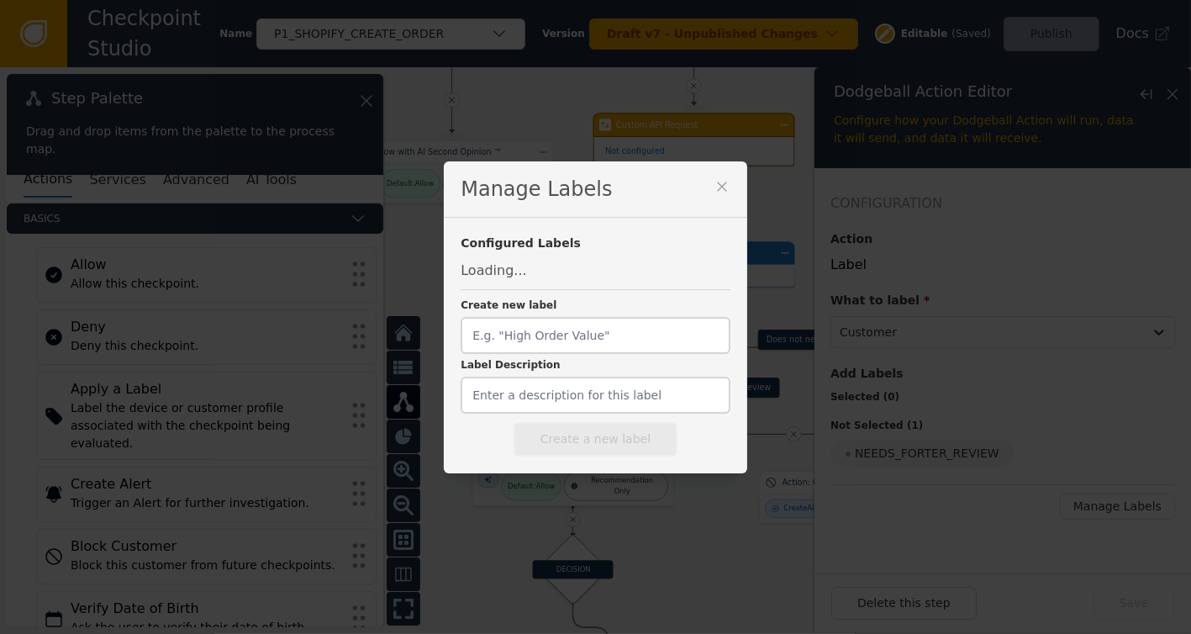
click at [693, 183] on div "Manage Labels Configured Labels Loading... Create new label Label Description C…" at bounding box center [595, 317] width 302 height 312
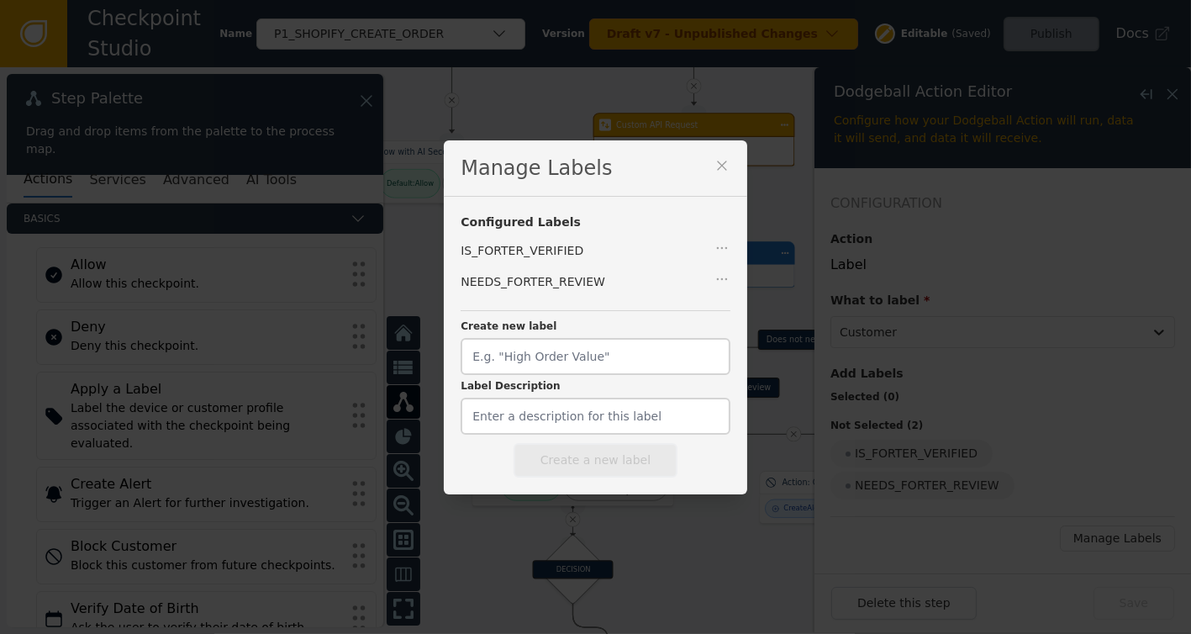
click at [713, 164] on icon at bounding box center [721, 165] width 17 height 17
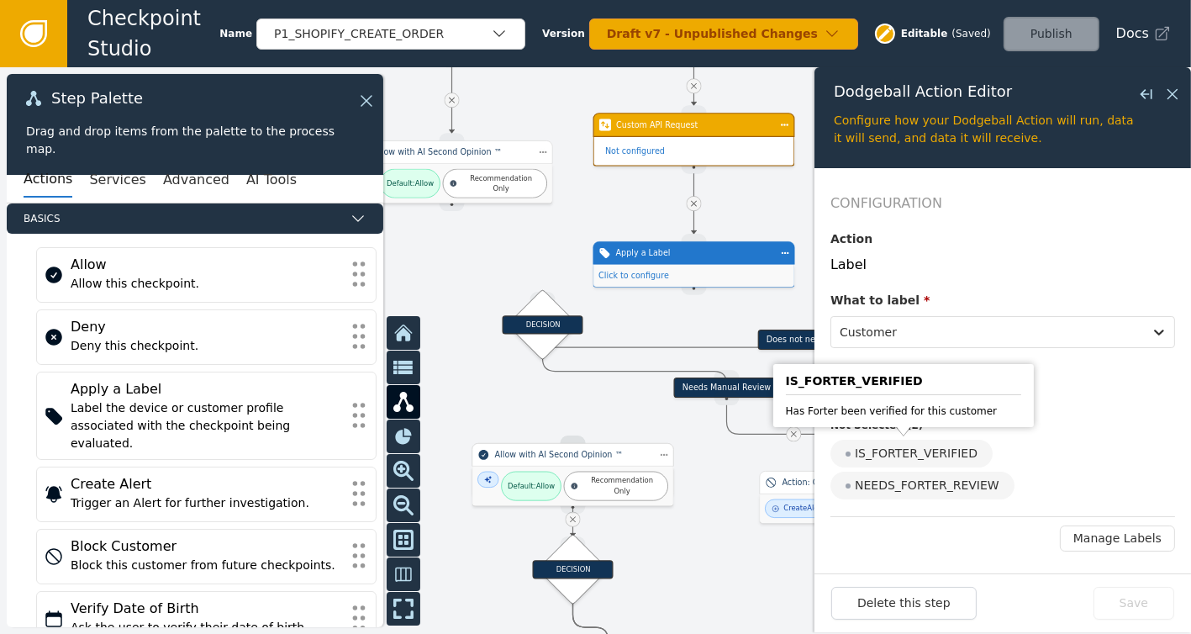
click at [870, 459] on div "IS_FORTER_VERIFIED" at bounding box center [911, 453] width 162 height 28
click at [0, 0] on input "IS_FORTER_VERIFIED" at bounding box center [0, 0] width 0 height 0
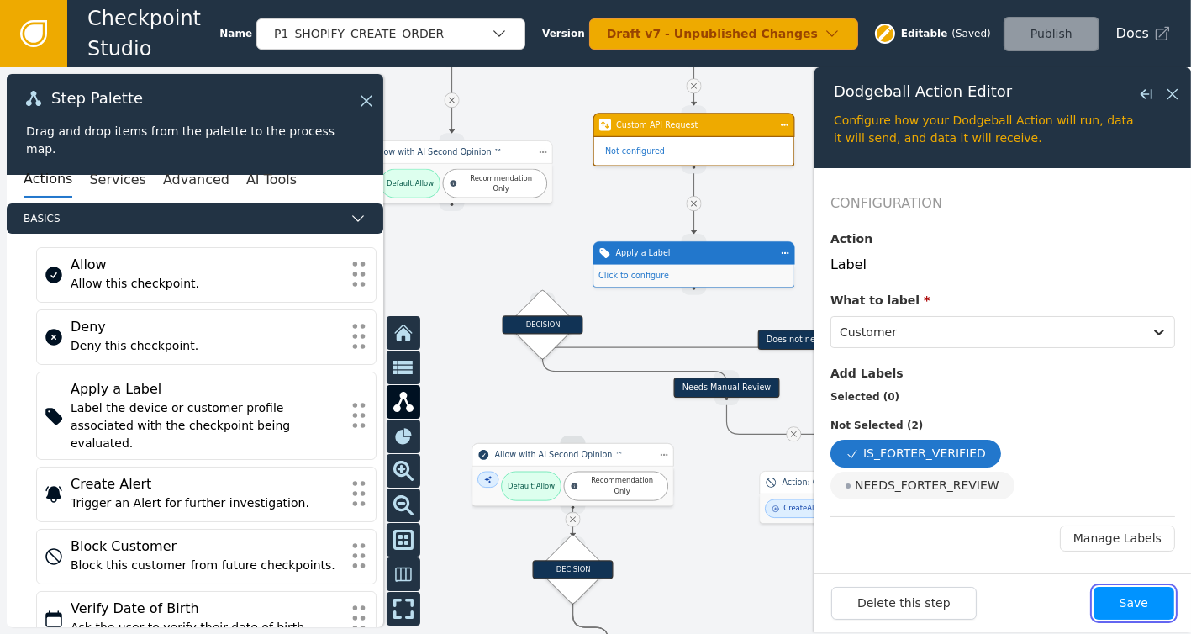
click at [1128, 602] on button "Save" at bounding box center [1133, 603] width 81 height 33
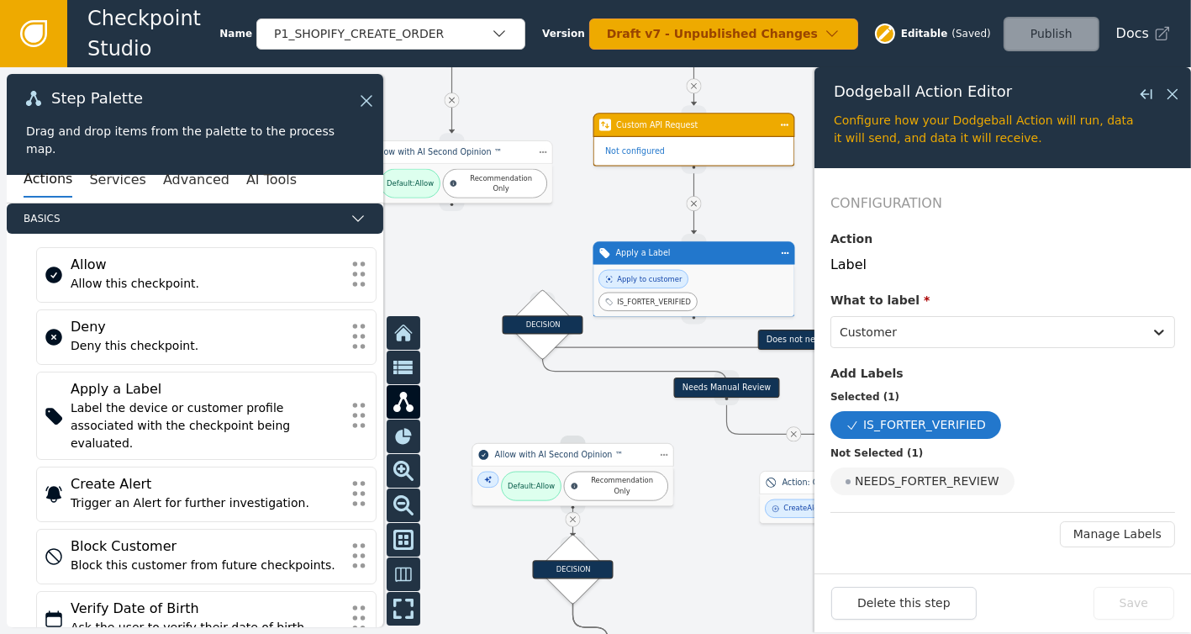
click at [1161, 92] on div "Close flyout" at bounding box center [1159, 94] width 45 height 20
click at [1176, 97] on icon at bounding box center [1172, 94] width 10 height 10
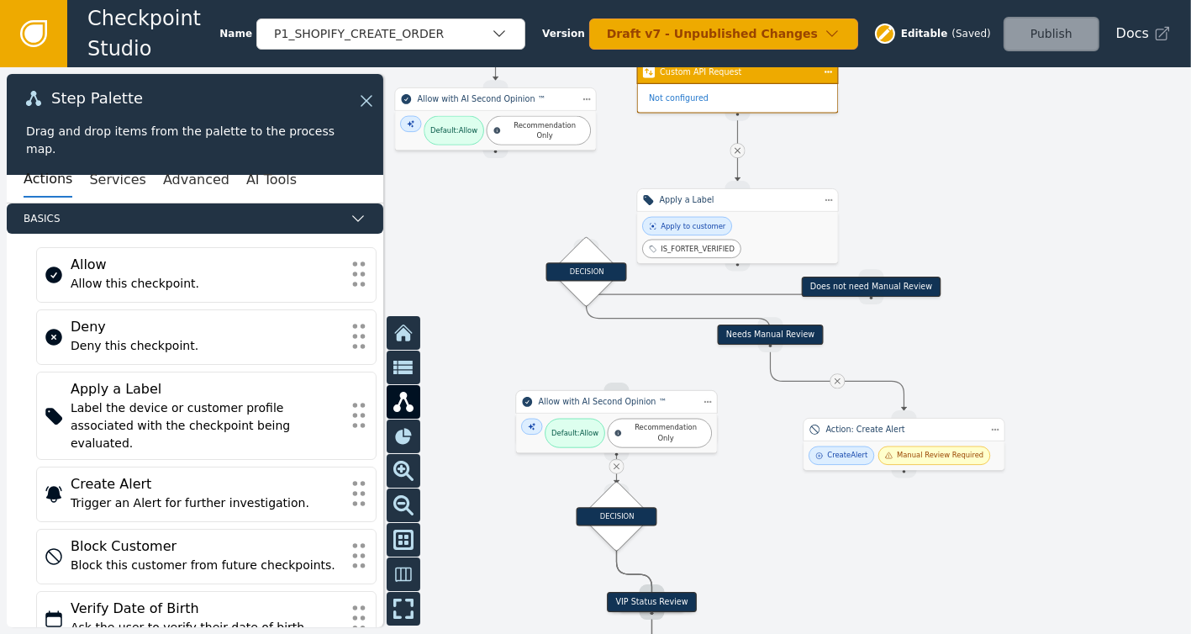
drag, startPoint x: 918, startPoint y: 199, endPoint x: 960, endPoint y: 130, distance: 80.7
click at [960, 130] on div at bounding box center [595, 350] width 1191 height 566
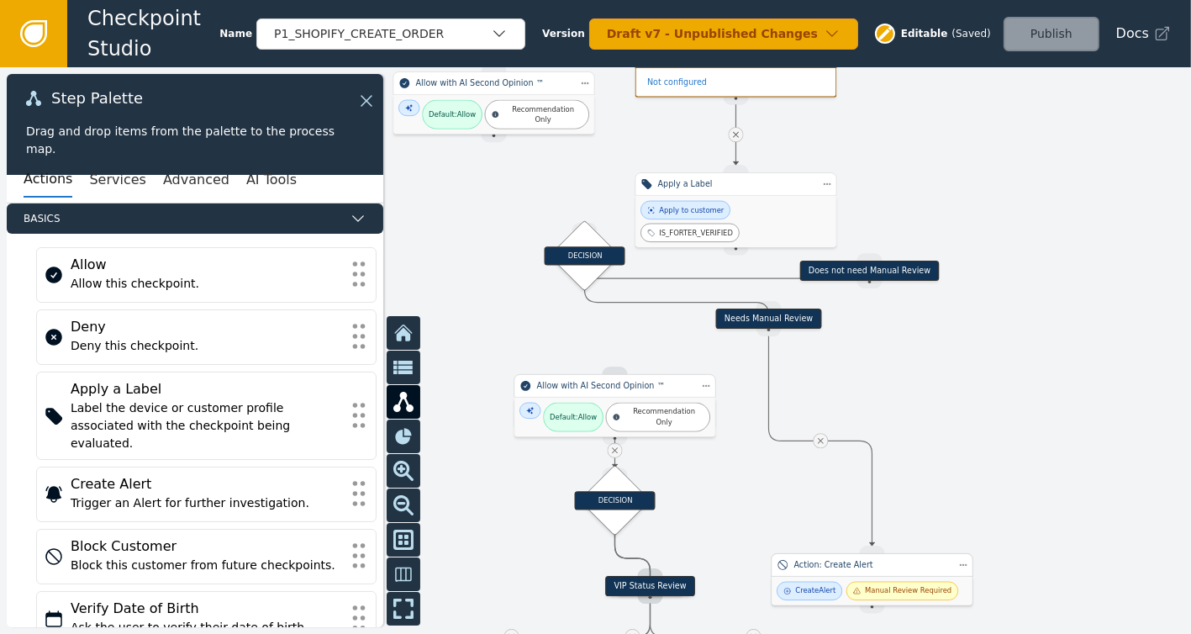
drag, startPoint x: 860, startPoint y: 421, endPoint x: 825, endPoint y: 593, distance: 175.7
click at [825, 576] on div "Action: Create Alert" at bounding box center [872, 565] width 202 height 24
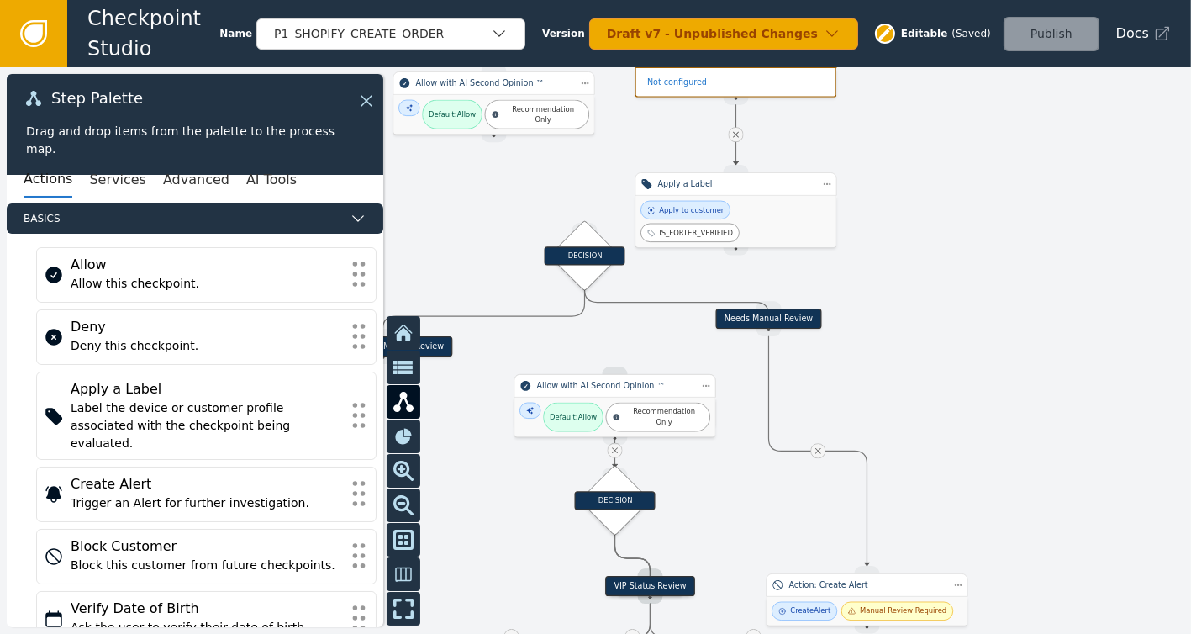
drag, startPoint x: 845, startPoint y: 273, endPoint x: 372, endPoint y: 345, distance: 478.4
click at [372, 345] on div "Target Handle for step Does not need Manual Review Source Handle for step Targe…" at bounding box center [595, 350] width 1191 height 566
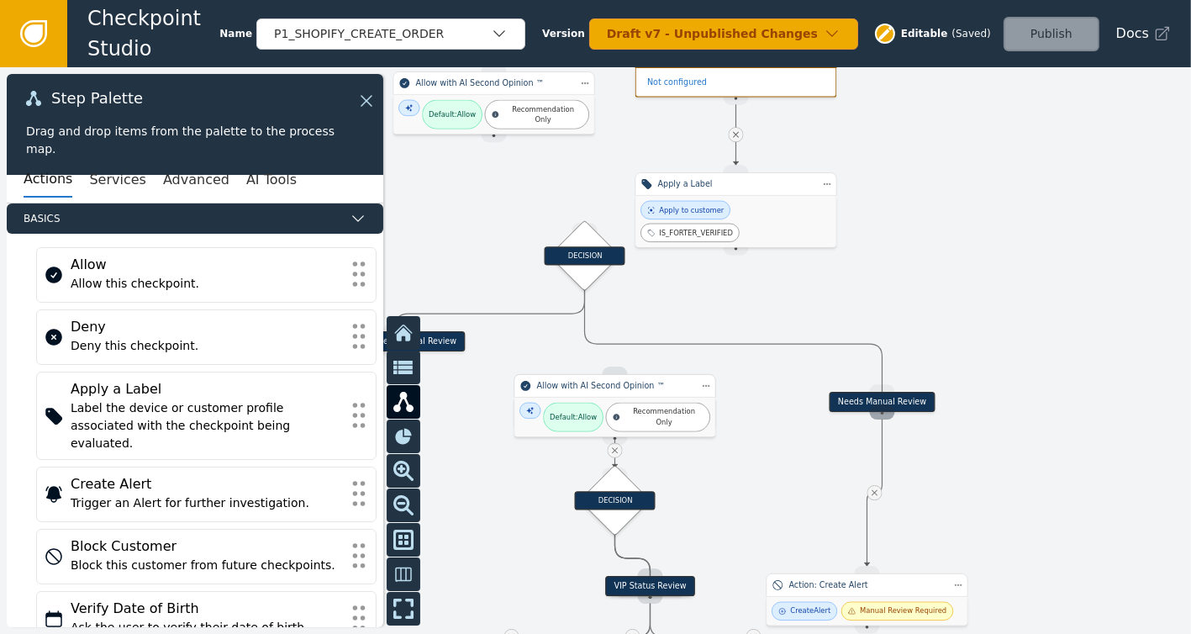
drag, startPoint x: 776, startPoint y: 320, endPoint x: 917, endPoint y: 414, distance: 169.0
click at [917, 412] on div "Target Handle for step Needs Manual Review Source Handle for step" at bounding box center [882, 402] width 181 height 20
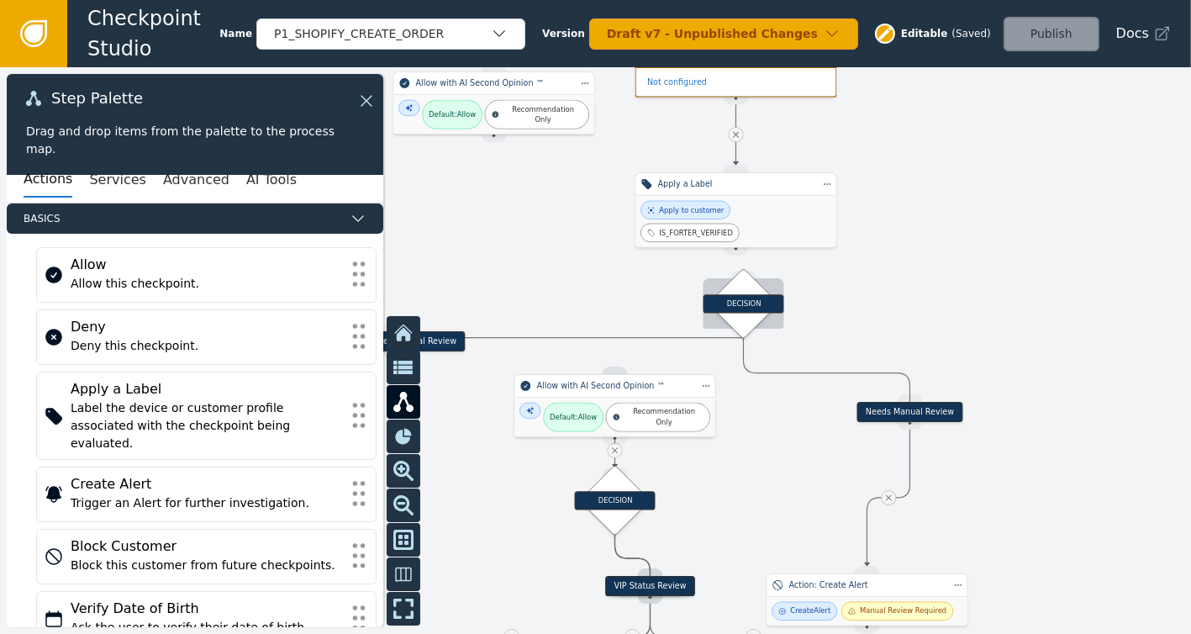
drag, startPoint x: 581, startPoint y: 239, endPoint x: 740, endPoint y: 287, distance: 166.4
click at [740, 287] on div "DECISION" at bounding box center [743, 304] width 50 height 50
drag, startPoint x: 732, startPoint y: 226, endPoint x: 742, endPoint y: 277, distance: 52.2
drag, startPoint x: 731, startPoint y: 228, endPoint x: 744, endPoint y: 277, distance: 51.4
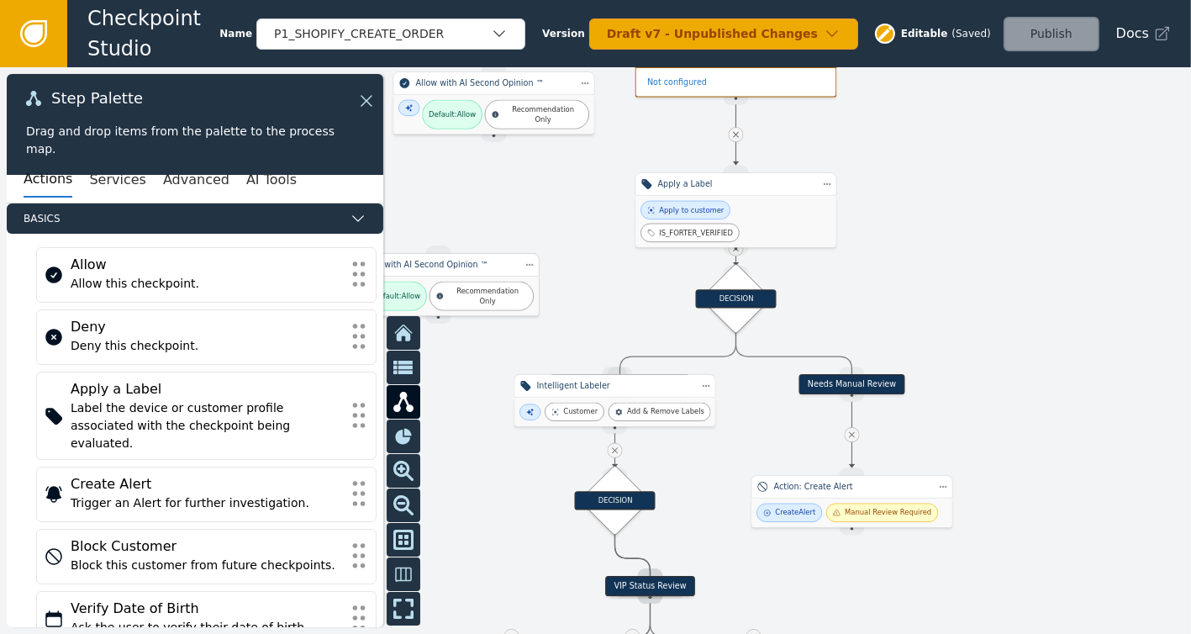
drag, startPoint x: 585, startPoint y: 411, endPoint x: 405, endPoint y: 276, distance: 224.5
click at [405, 291] on div "Default: Allow" at bounding box center [396, 296] width 47 height 11
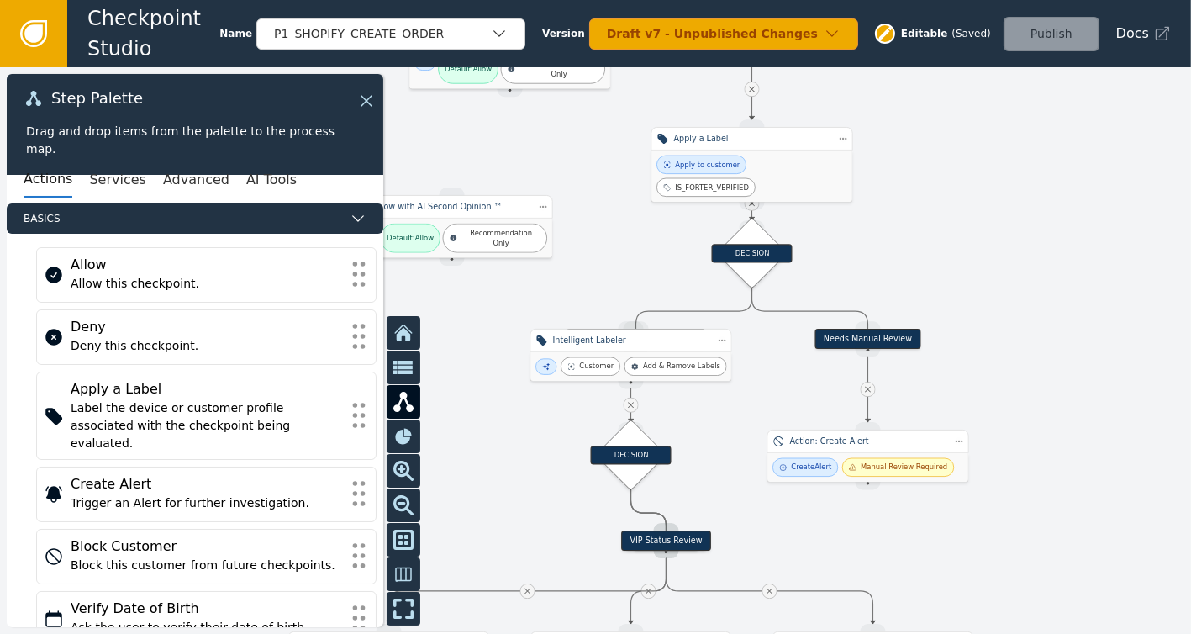
drag, startPoint x: 958, startPoint y: 329, endPoint x: 974, endPoint y: 283, distance: 48.1
click at [974, 283] on div at bounding box center [595, 350] width 1191 height 566
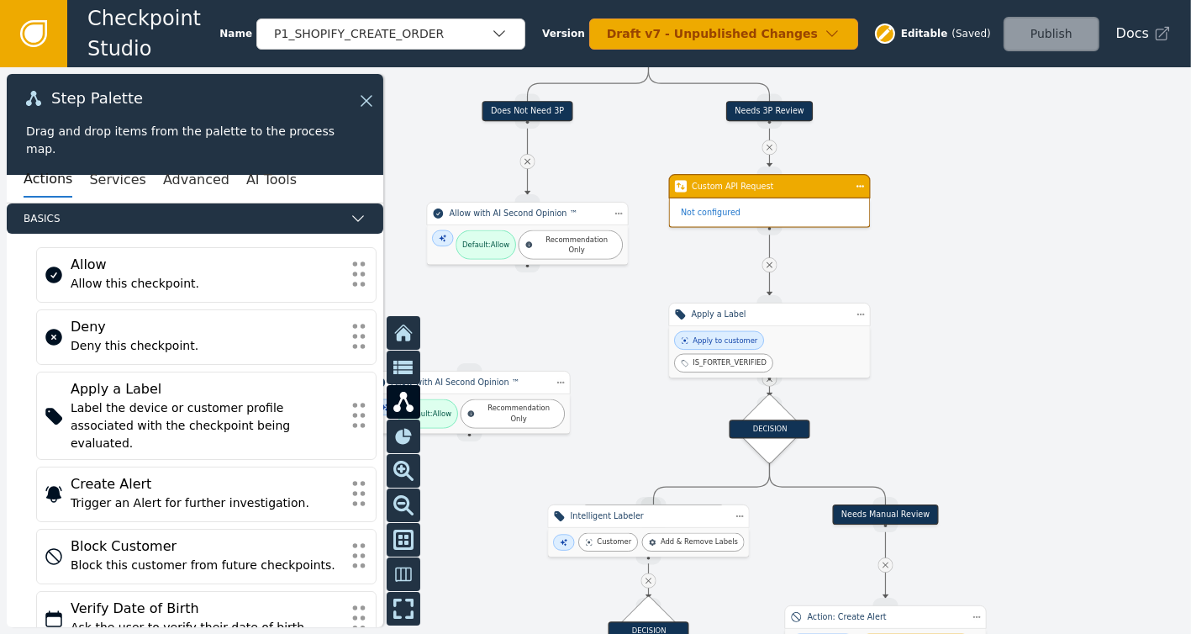
drag, startPoint x: 1007, startPoint y: 181, endPoint x: 1025, endPoint y: 356, distance: 176.5
click at [1025, 356] on div at bounding box center [595, 350] width 1191 height 566
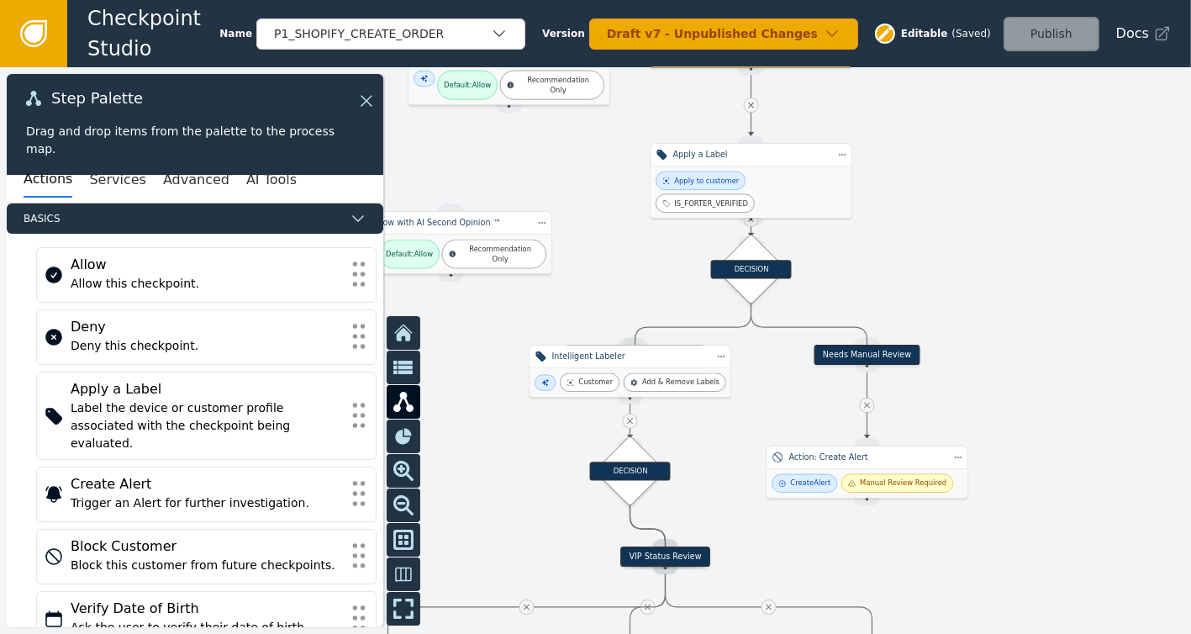
drag, startPoint x: 968, startPoint y: 409, endPoint x: 950, endPoint y: 250, distance: 160.7
click at [950, 250] on div at bounding box center [595, 350] width 1191 height 566
click at [739, 266] on div "DECISION" at bounding box center [751, 269] width 81 height 18
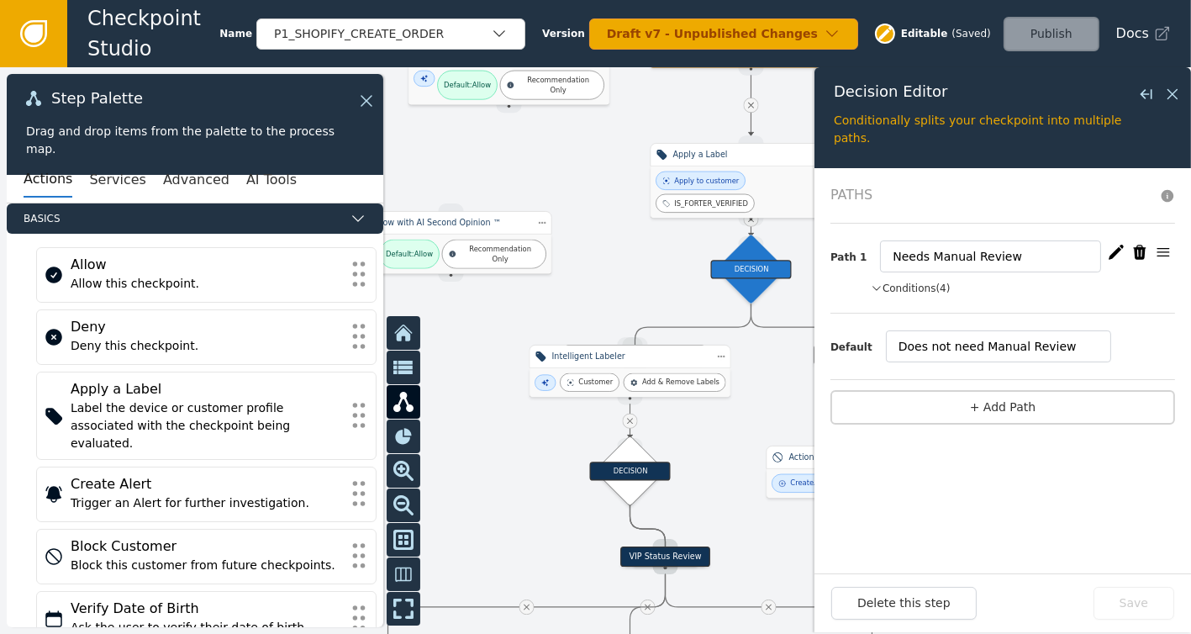
click at [906, 285] on button "Conditions (4)" at bounding box center [911, 288] width 80 height 15
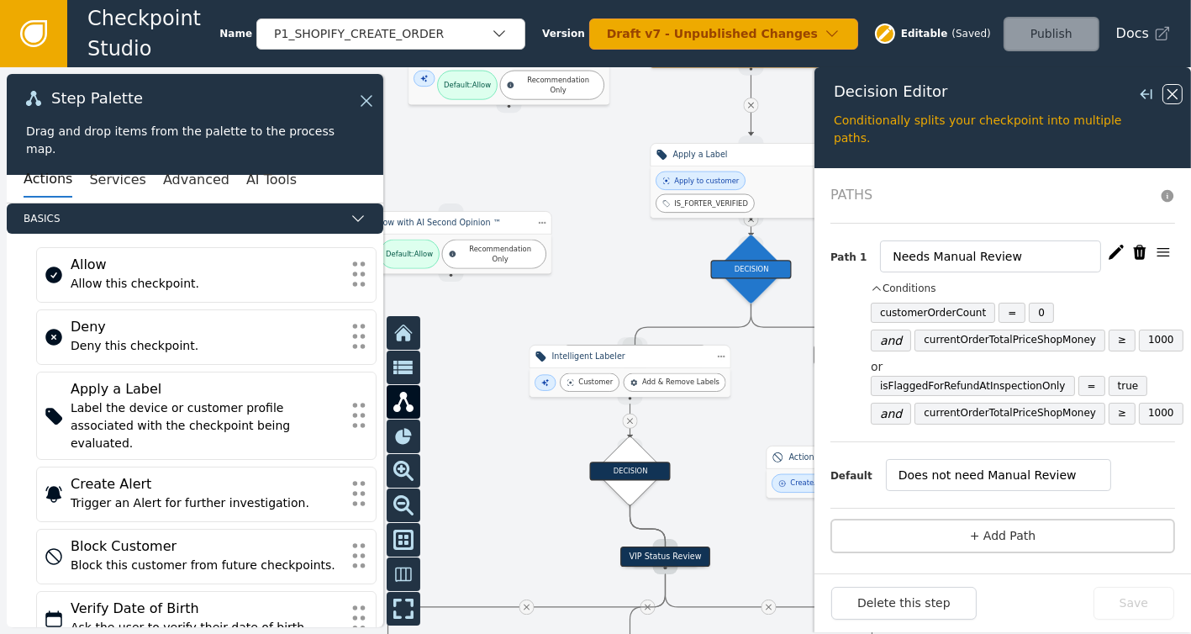
click at [1176, 95] on icon at bounding box center [1172, 94] width 18 height 18
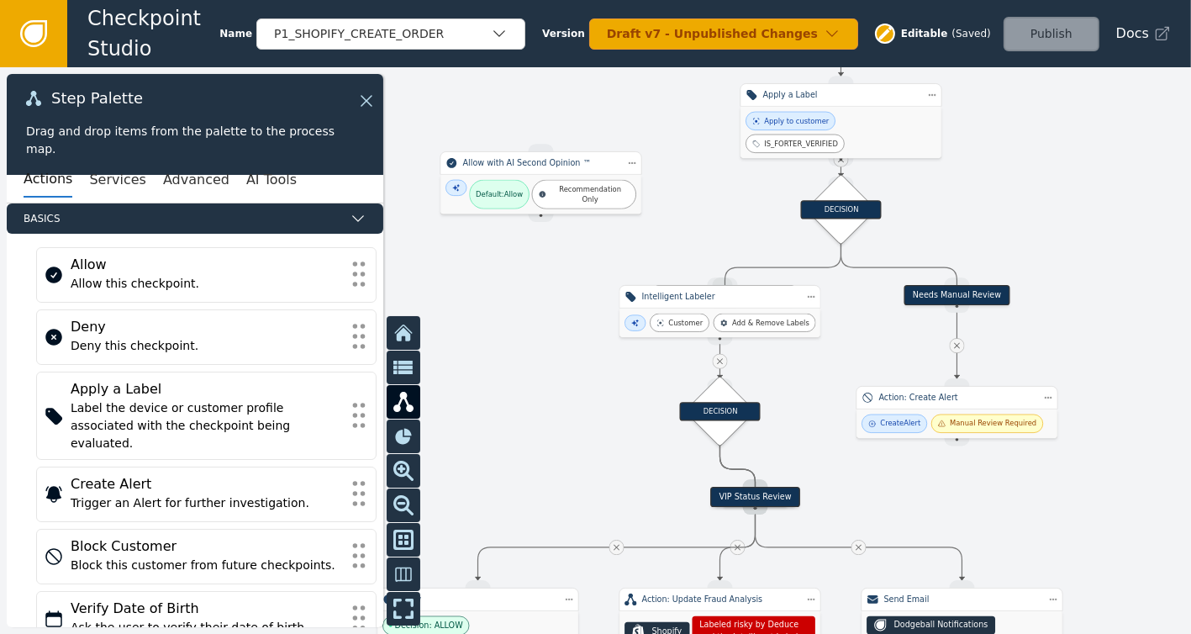
drag, startPoint x: 850, startPoint y: 223, endPoint x: 940, endPoint y: 163, distance: 107.9
click at [940, 163] on div at bounding box center [595, 350] width 1191 height 566
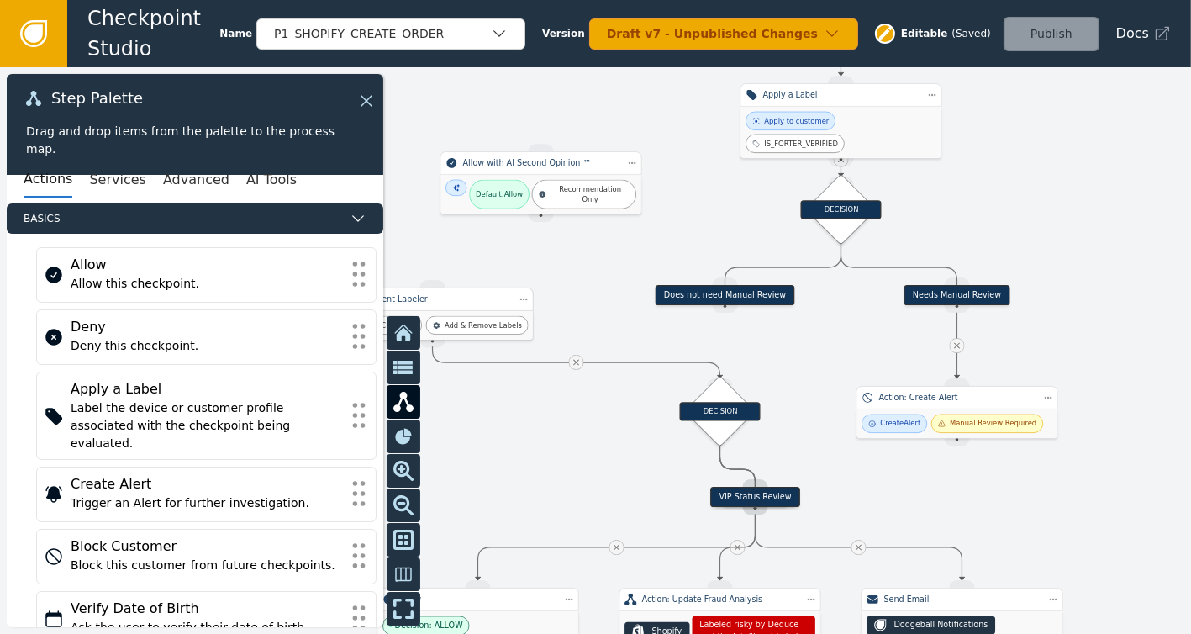
drag, startPoint x: 700, startPoint y: 297, endPoint x: 413, endPoint y: 300, distance: 286.6
click at [413, 300] on div "Intelligent Labeler" at bounding box center [433, 299] width 156 height 12
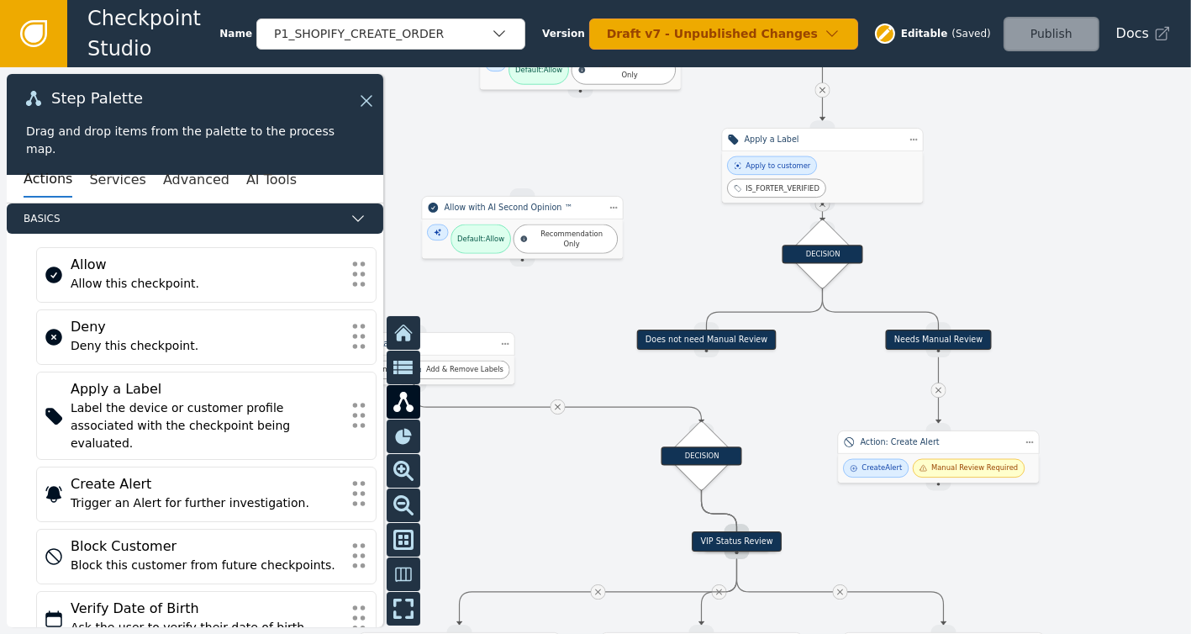
drag, startPoint x: 1022, startPoint y: 182, endPoint x: 1003, endPoint y: 227, distance: 48.2
click at [1003, 227] on div at bounding box center [595, 350] width 1191 height 566
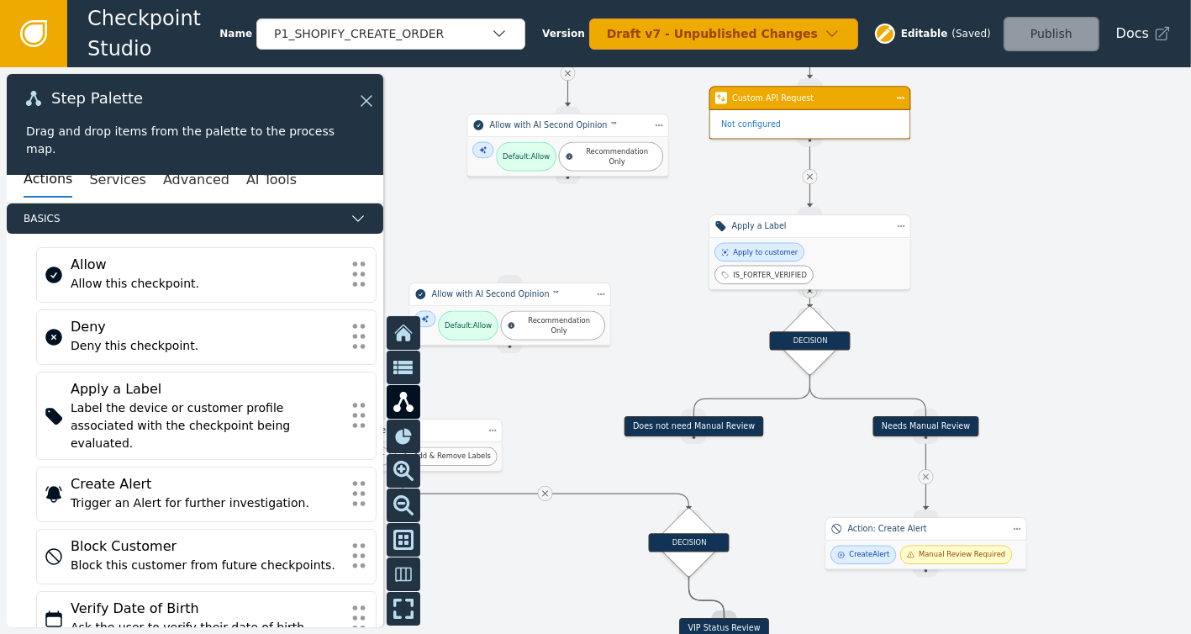
drag, startPoint x: 1003, startPoint y: 180, endPoint x: 991, endPoint y: 266, distance: 87.5
click at [991, 266] on div at bounding box center [595, 350] width 1191 height 566
click at [805, 349] on div "DECISION" at bounding box center [810, 340] width 81 height 18
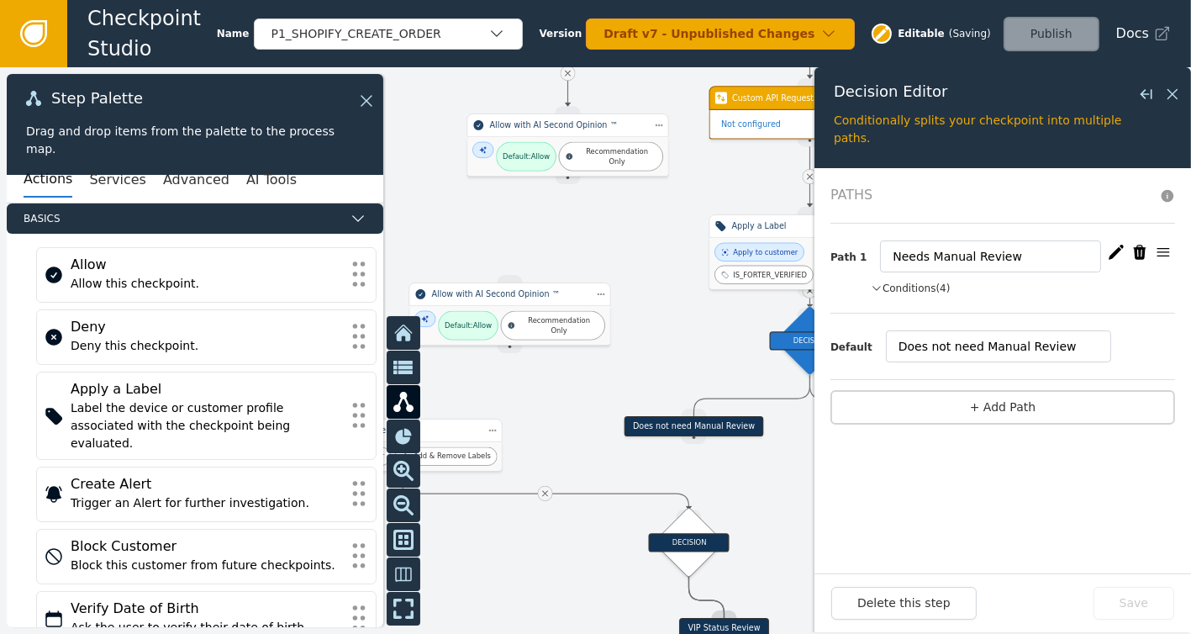
click at [905, 281] on button "Conditions (4)" at bounding box center [911, 288] width 80 height 15
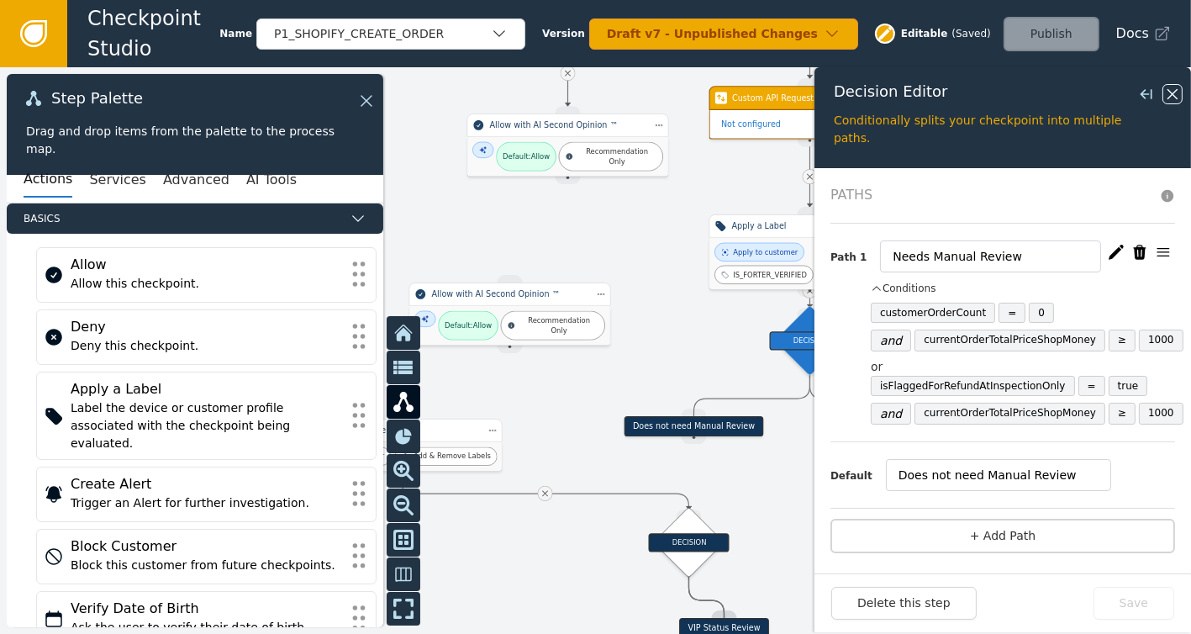
click at [1167, 92] on icon at bounding box center [1172, 94] width 18 height 18
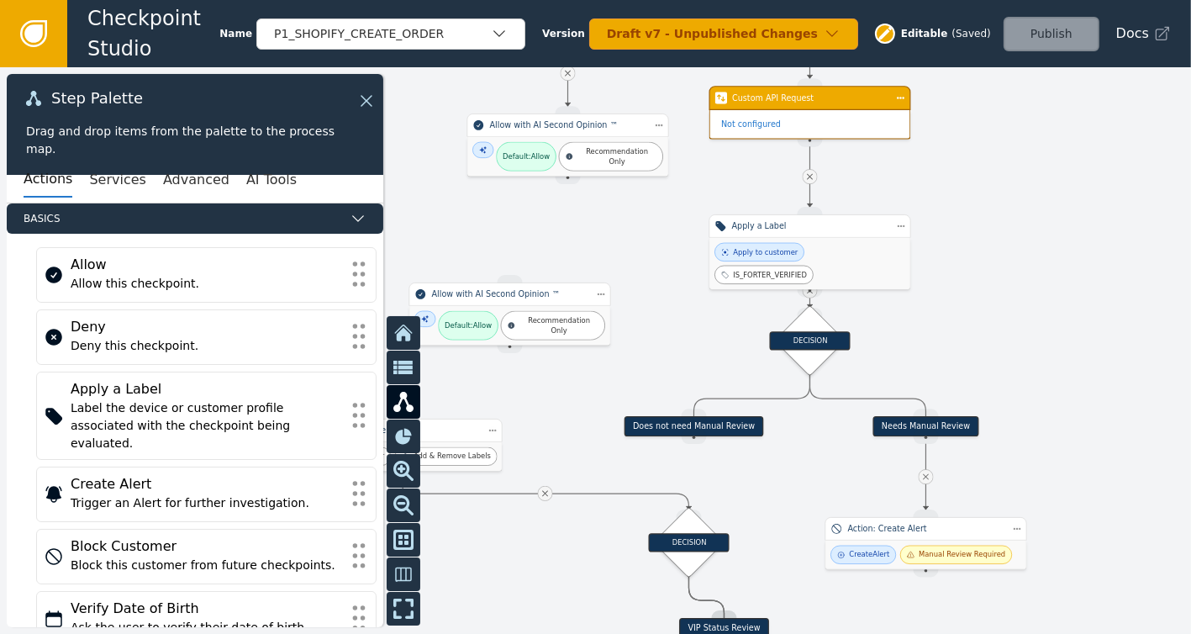
click at [31, 25] on icon at bounding box center [33, 33] width 18 height 18
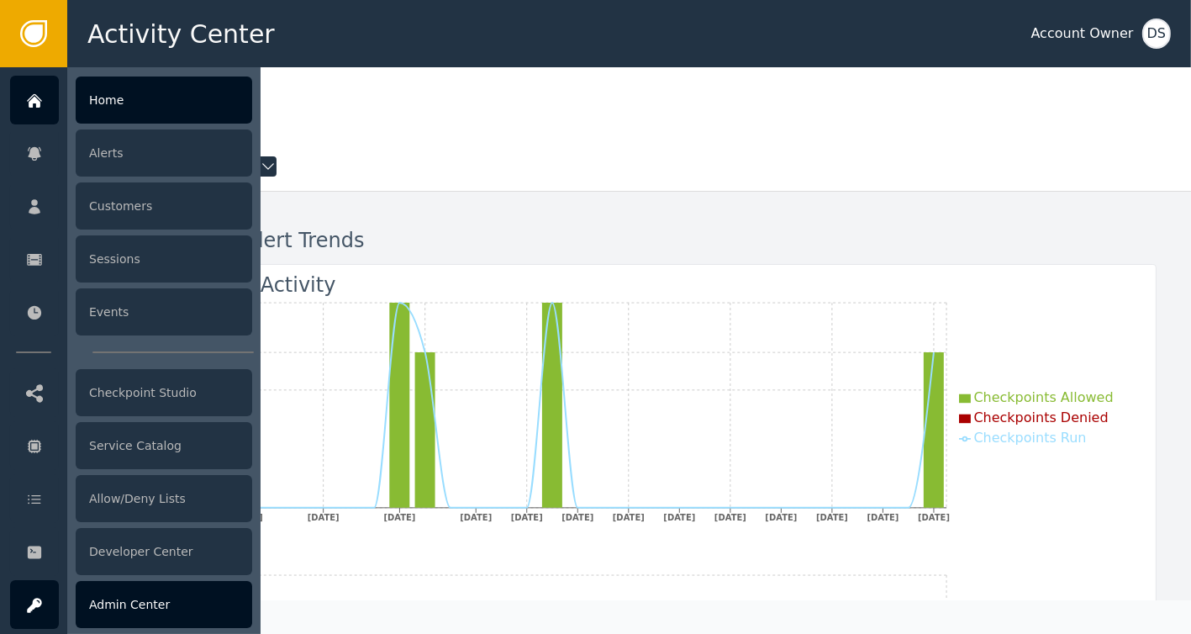
click at [134, 599] on div "Admin Center" at bounding box center [164, 604] width 176 height 47
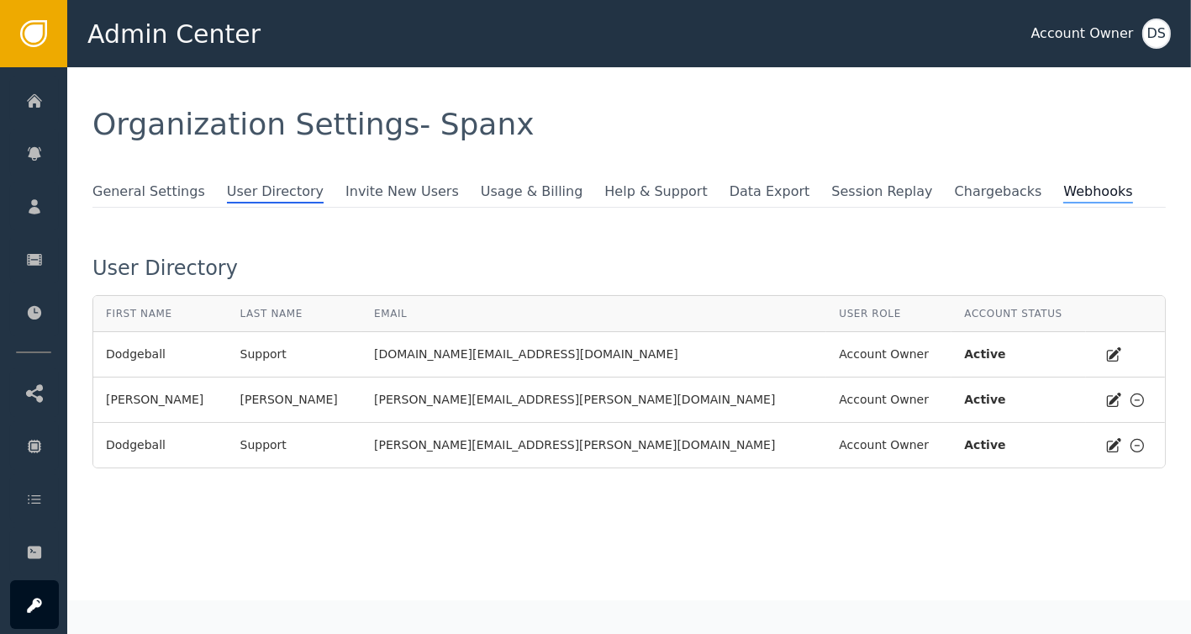
click at [1063, 201] on span "Webhooks" at bounding box center [1097, 192] width 69 height 22
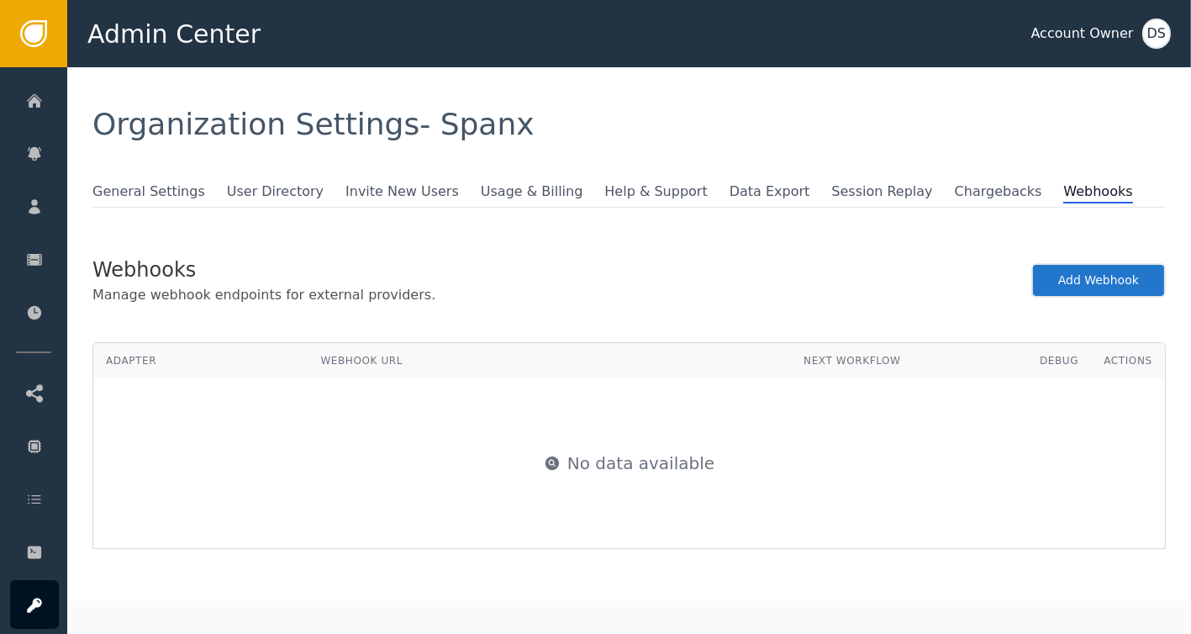
select select "ON_LOOP_RETURN"
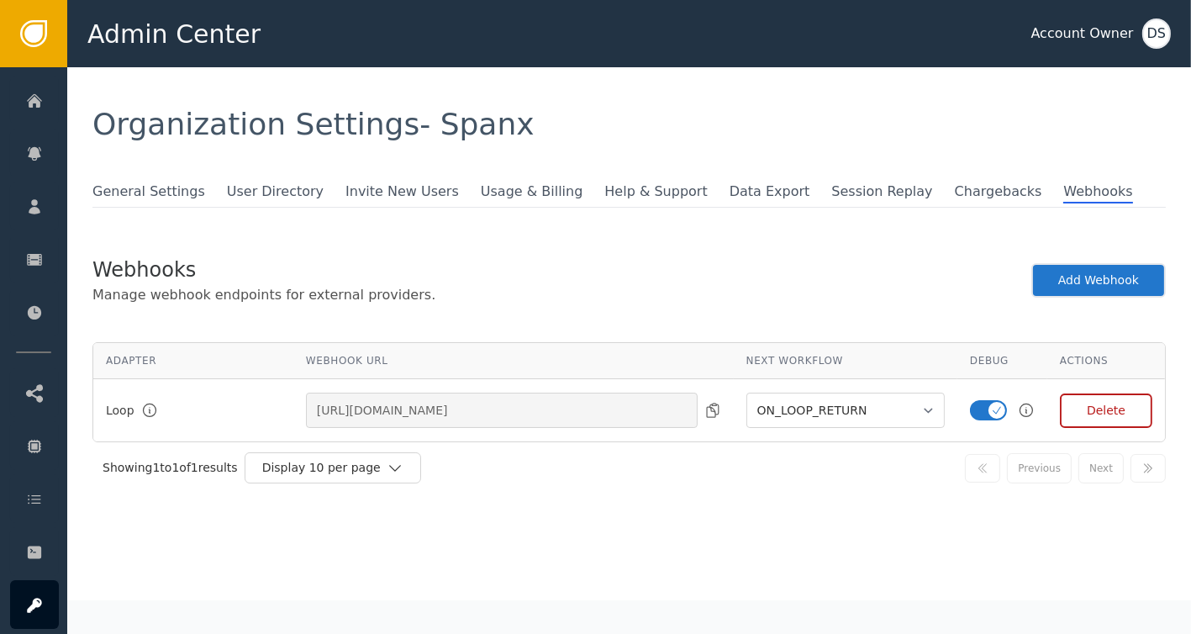
click at [524, 260] on div "Webhooks Manage webhook endpoints for external providers. Add Webhook" at bounding box center [628, 280] width 1073 height 50
click at [375, 234] on div "General Settings User Directory Invite New Users Usage & Billing Help & Support…" at bounding box center [628, 360] width 1073 height 359
click at [1078, 281] on button "Add Webhook" at bounding box center [1098, 280] width 134 height 34
select select "ON_LOOP_RETURN"
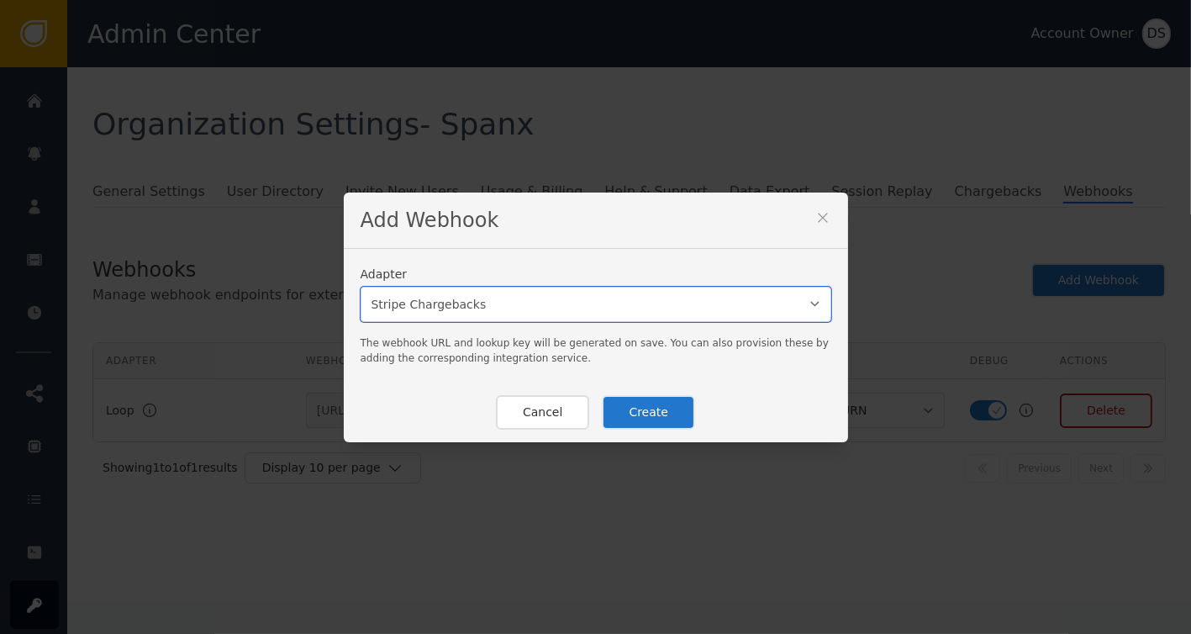
click at [804, 301] on select "Stripe Chargebacks Loop Returns" at bounding box center [595, 304] width 471 height 35
click at [815, 215] on icon at bounding box center [822, 217] width 17 height 17
select select "ON_LOOP_RETURN"
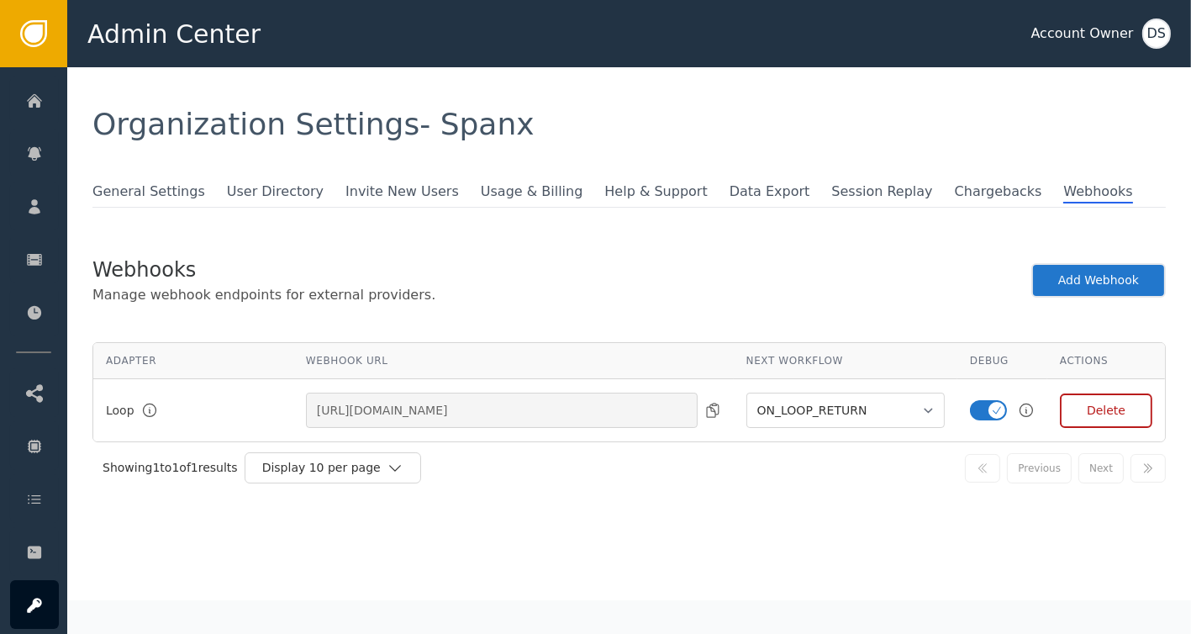
click at [771, 255] on div "Webhooks Manage webhook endpoints for external providers. Add Webhook" at bounding box center [628, 280] width 1073 height 50
click at [424, 406] on input "[URL][DOMAIN_NAME]" at bounding box center [502, 409] width 392 height 35
drag, startPoint x: 302, startPoint y: 405, endPoint x: 738, endPoint y: 430, distance: 436.0
click at [738, 430] on tr "Loop [URL][DOMAIN_NAME] — None — ON_LOOP_RETURN P1_ON_LOOP_RETURN P1_SHOPIFY_CR…" at bounding box center [628, 410] width 1071 height 62
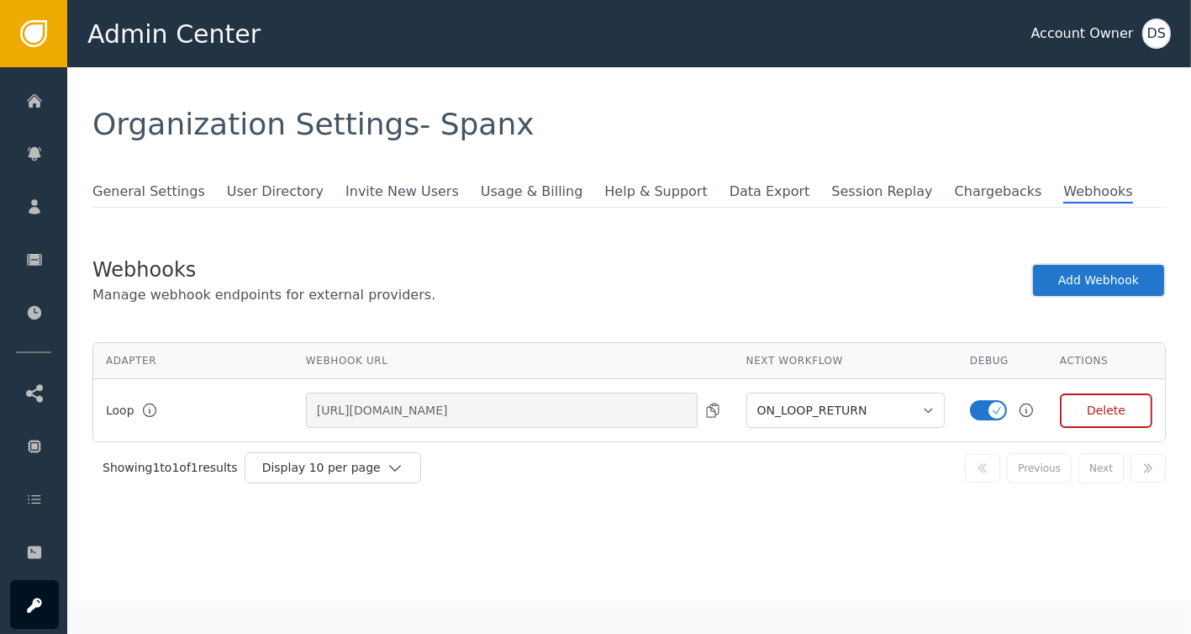
scroll to position [0, 0]
click at [787, 250] on div "General Settings User Directory Invite New Users Usage & Billing Help & Support…" at bounding box center [628, 360] width 1073 height 359
click at [836, 413] on select "— None — ON_LOOP_RETURN P1_ON_LOOP_RETURN P1_SHOPIFY_CREATE_ORDER SHOPIFY_CREAT…" at bounding box center [845, 409] width 198 height 35
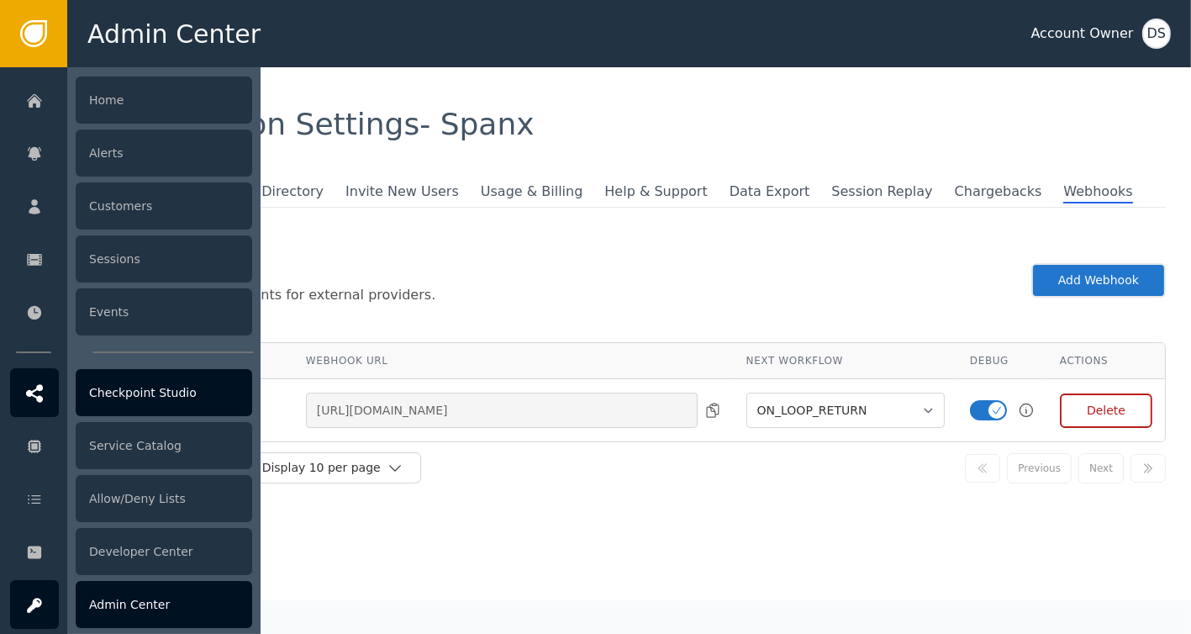
click at [35, 395] on icon at bounding box center [34, 393] width 17 height 18
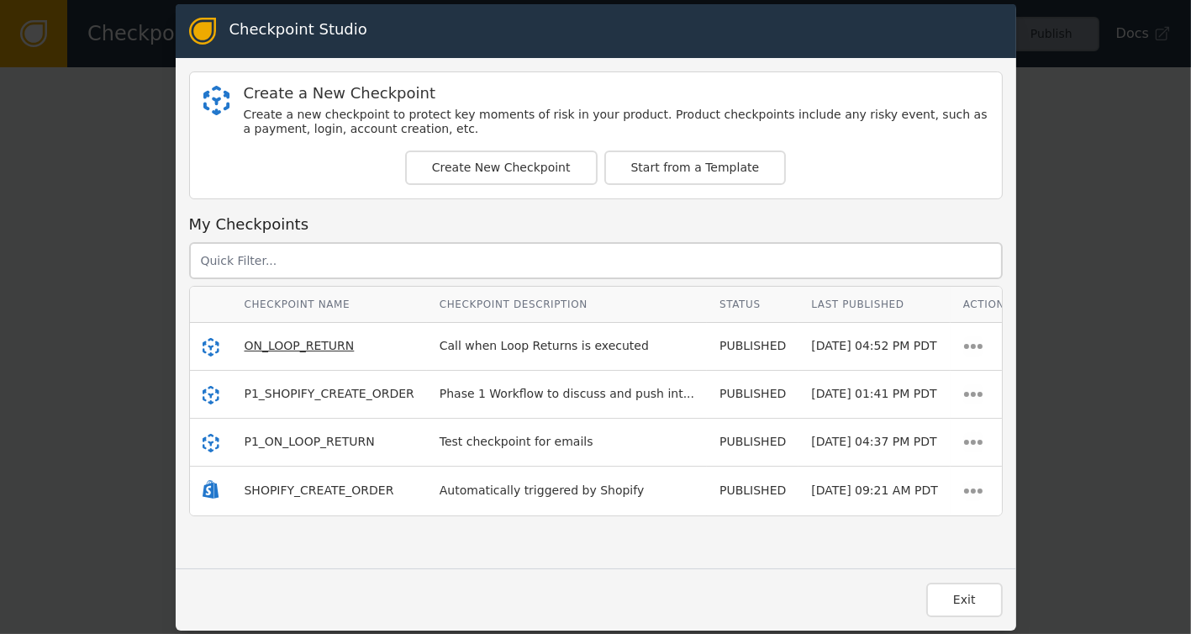
click at [297, 342] on span "ON_LOOP_RETURN" at bounding box center [300, 345] width 110 height 13
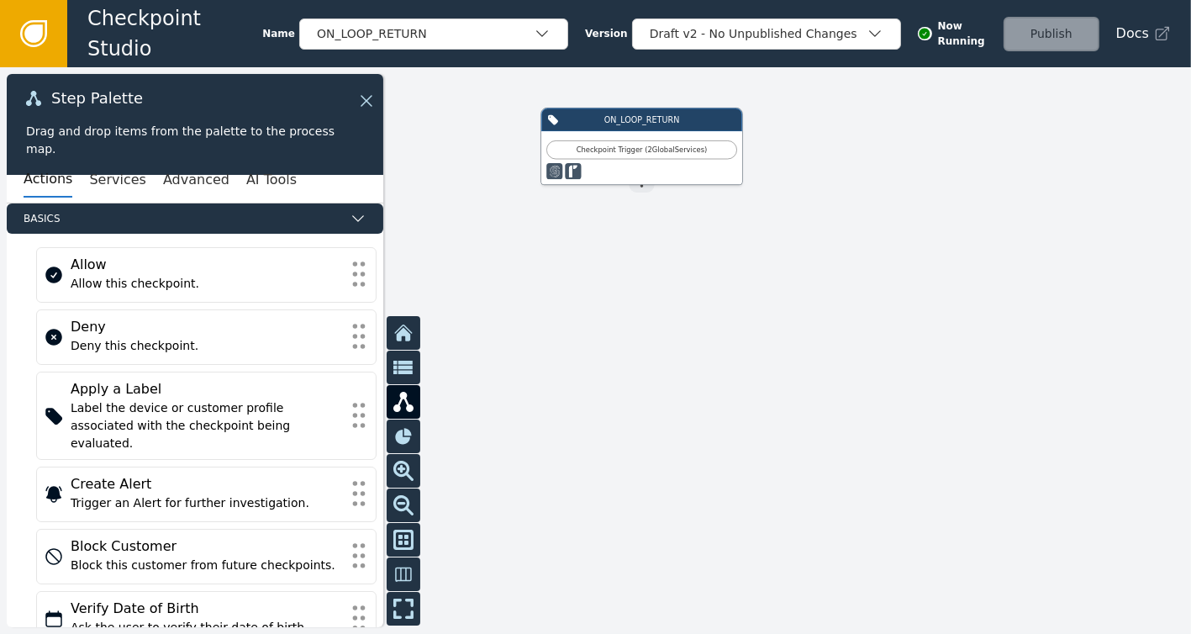
drag, startPoint x: 640, startPoint y: 250, endPoint x: 687, endPoint y: 257, distance: 46.7
click at [687, 257] on div at bounding box center [595, 350] width 1191 height 566
click at [89, 186] on button "Services" at bounding box center [117, 179] width 56 height 35
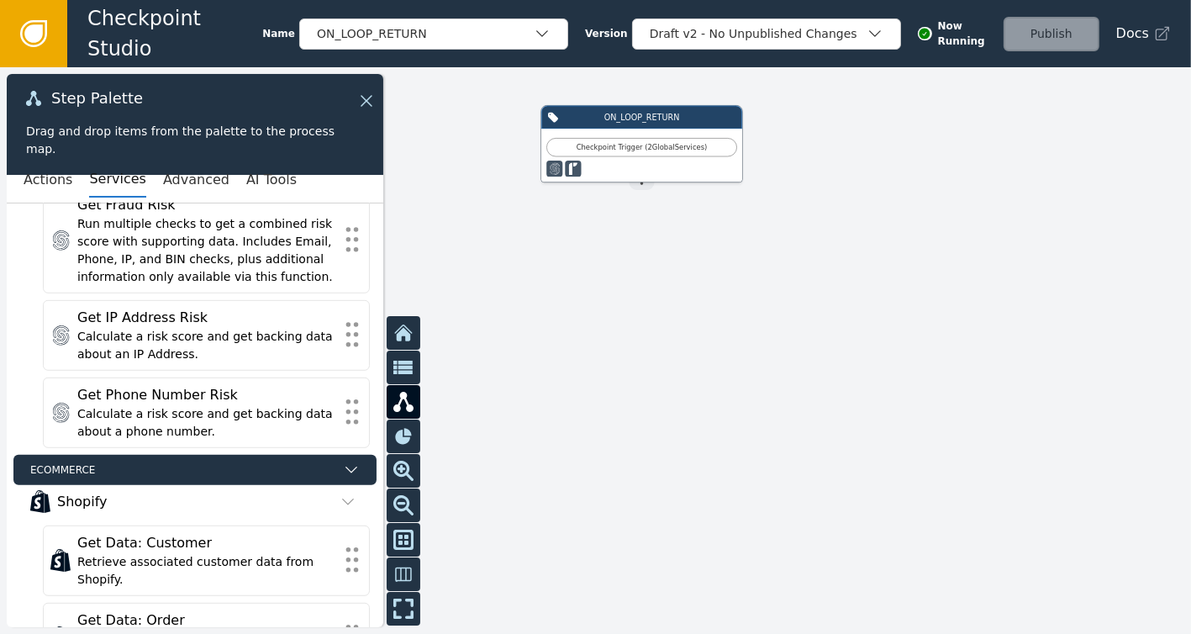
scroll to position [1765, 0]
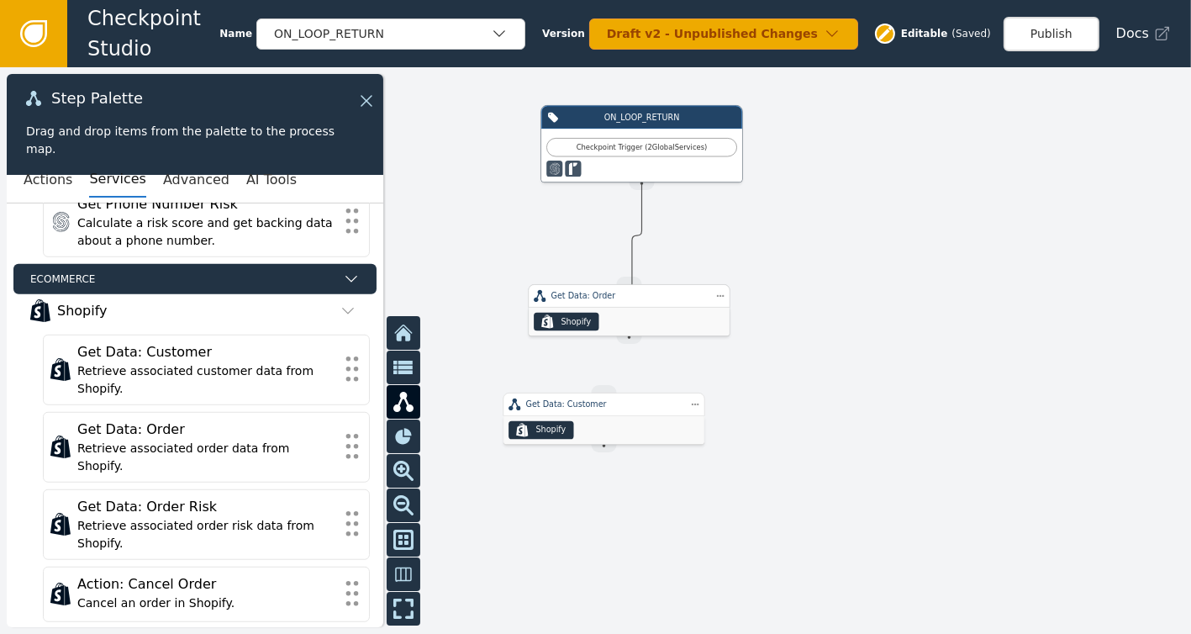
drag, startPoint x: 644, startPoint y: 181, endPoint x: 632, endPoint y: 287, distance: 106.5
click at [642, 287] on div "ON_LOOP_RETURN Checkpoint Trigger ( 2 Global Services ) Source Handle for step …" at bounding box center [999, 274] width 714 height 339
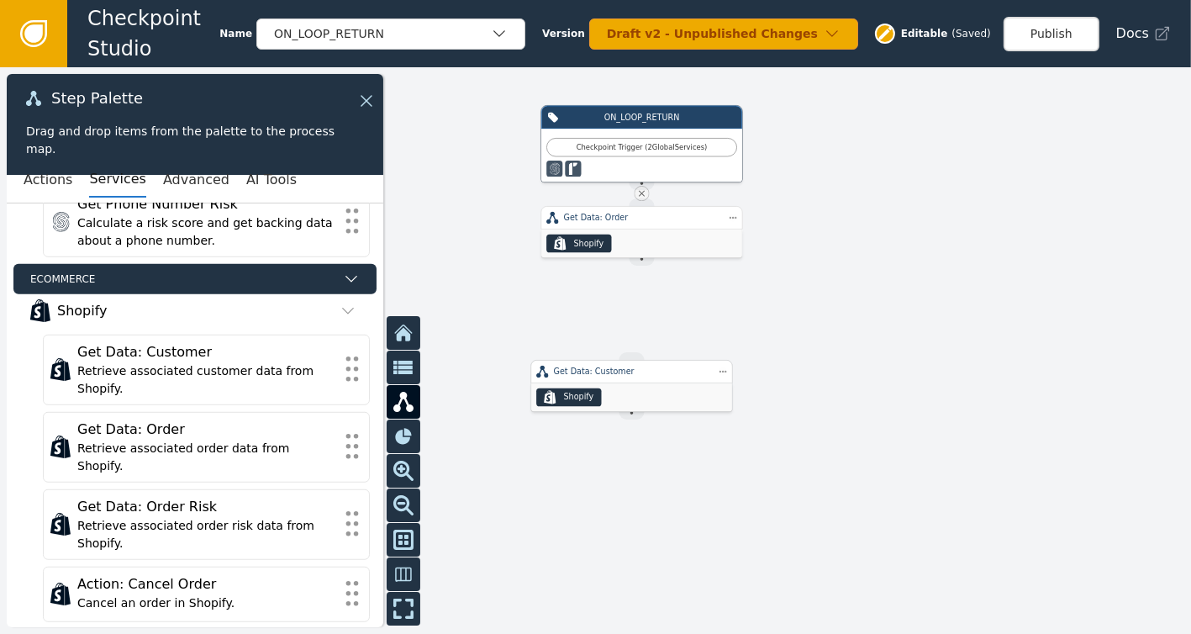
drag, startPoint x: 620, startPoint y: 406, endPoint x: 650, endPoint y: 374, distance: 44.0
click at [650, 374] on div "Get Data: Customer" at bounding box center [632, 372] width 156 height 12
drag, startPoint x: 637, startPoint y: 258, endPoint x: 640, endPoint y: 360, distance: 101.7
click at [642, 360] on div "ON_LOOP_RETURN Checkpoint Trigger ( 2 Global Services ) Source Handle for step …" at bounding box center [999, 274] width 714 height 339
click at [39, 29] on icon at bounding box center [33, 33] width 18 height 18
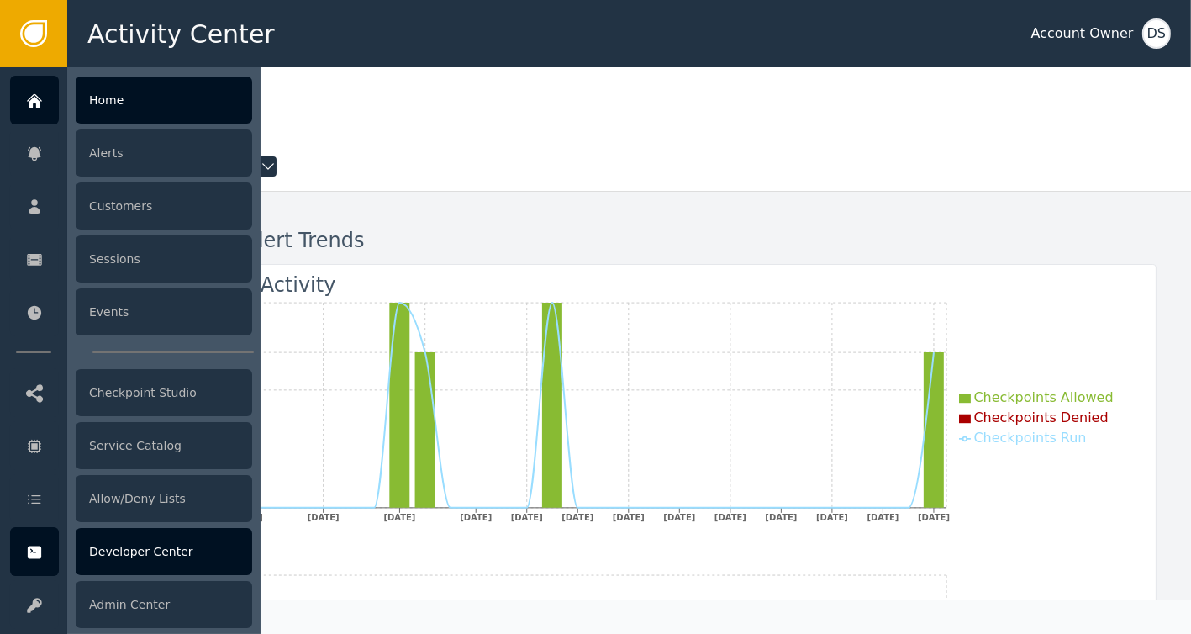
click at [131, 550] on div "Developer Center" at bounding box center [164, 551] width 176 height 47
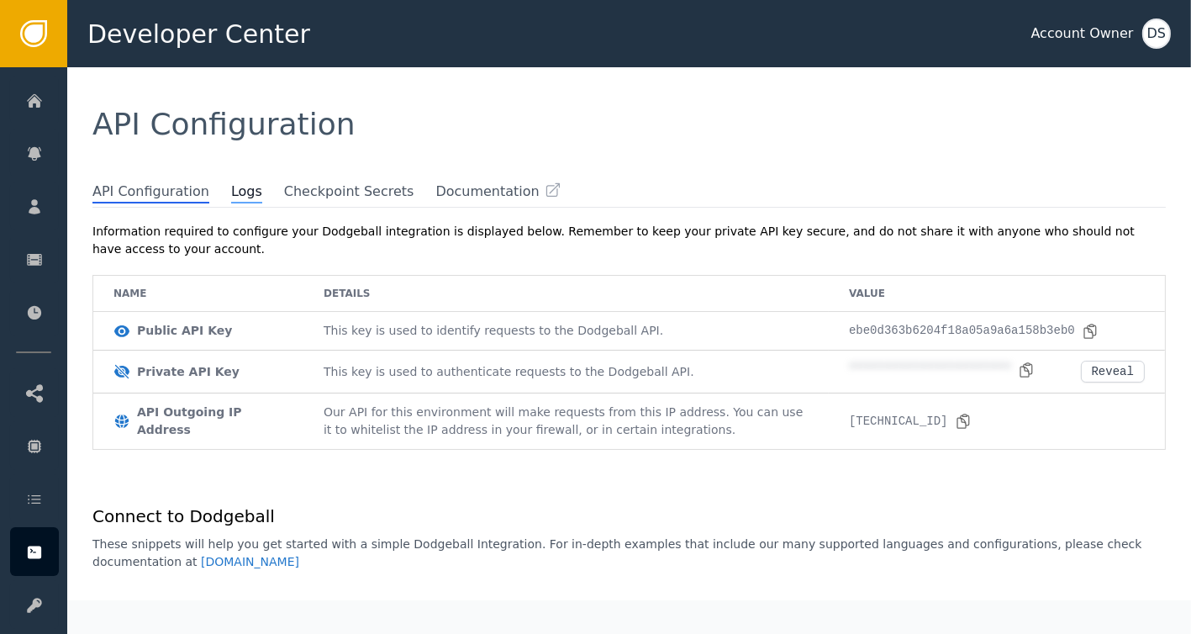
click at [231, 187] on span "Logs" at bounding box center [246, 192] width 31 height 22
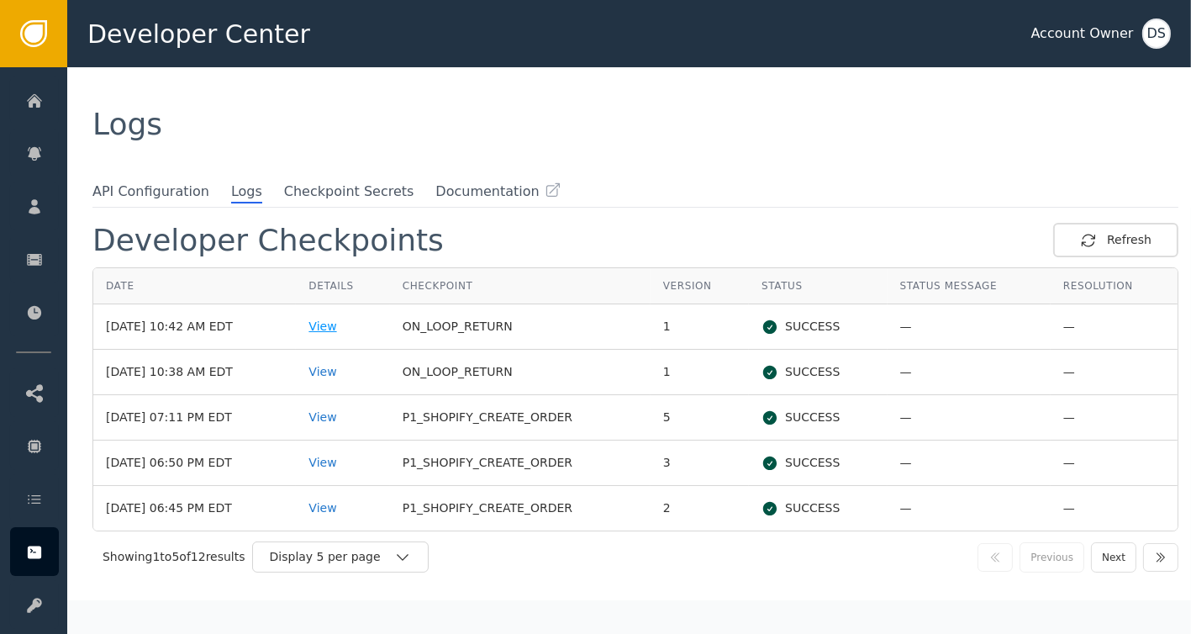
click at [345, 329] on div "View" at bounding box center [342, 327] width 68 height 18
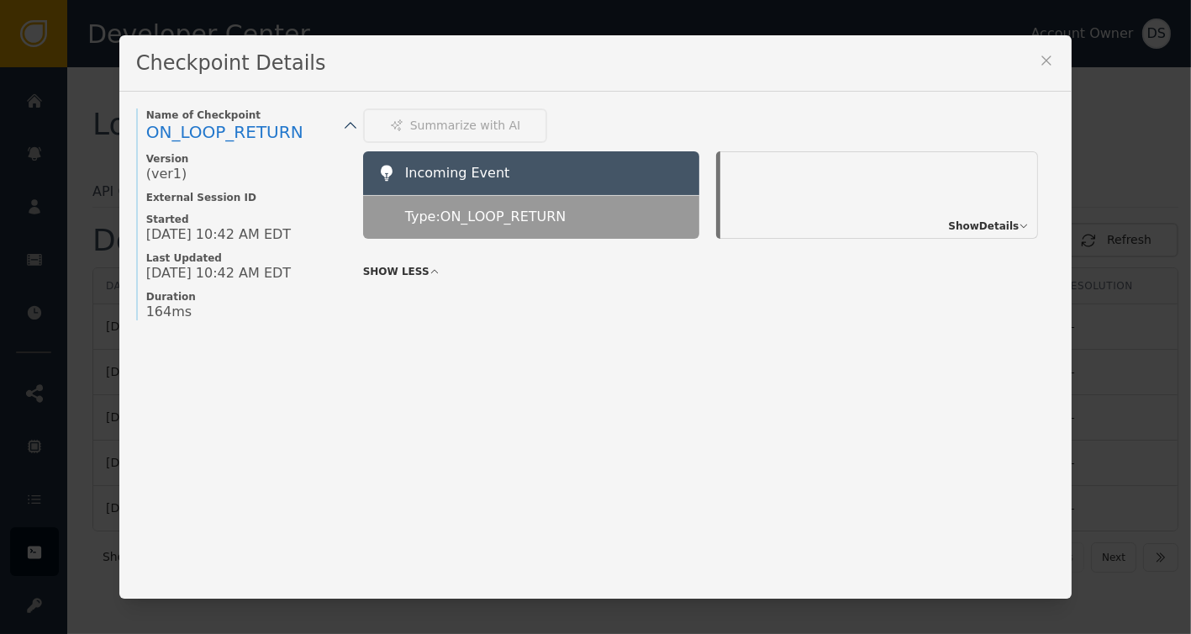
click at [986, 221] on span "Show Details" at bounding box center [983, 225] width 71 height 15
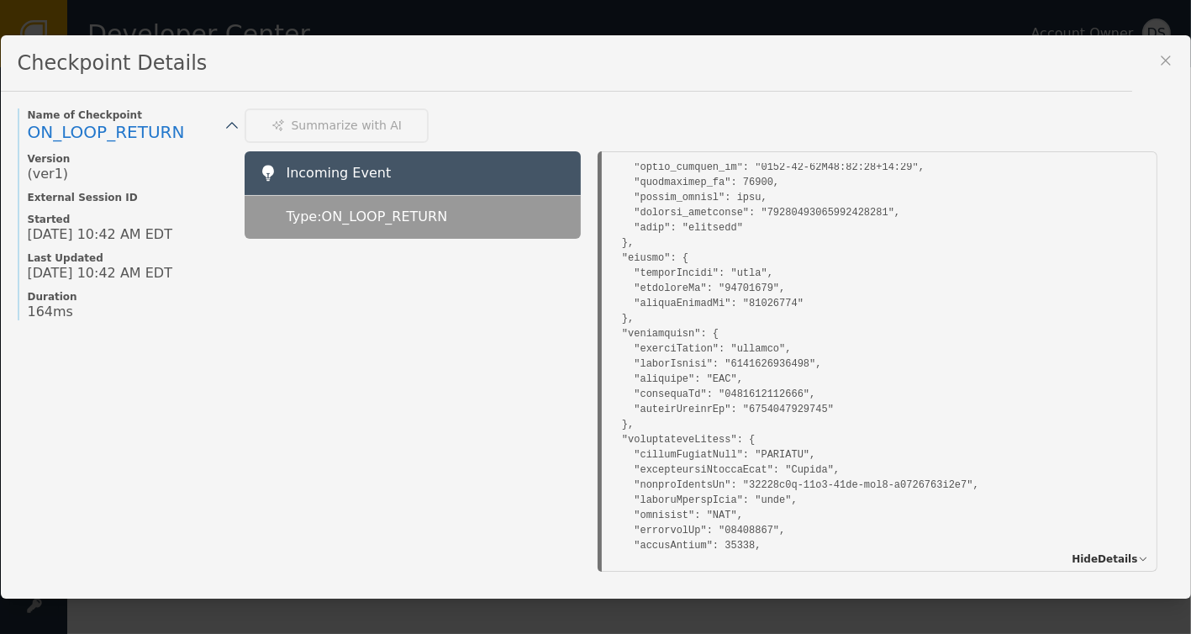
scroll to position [1758, 0]
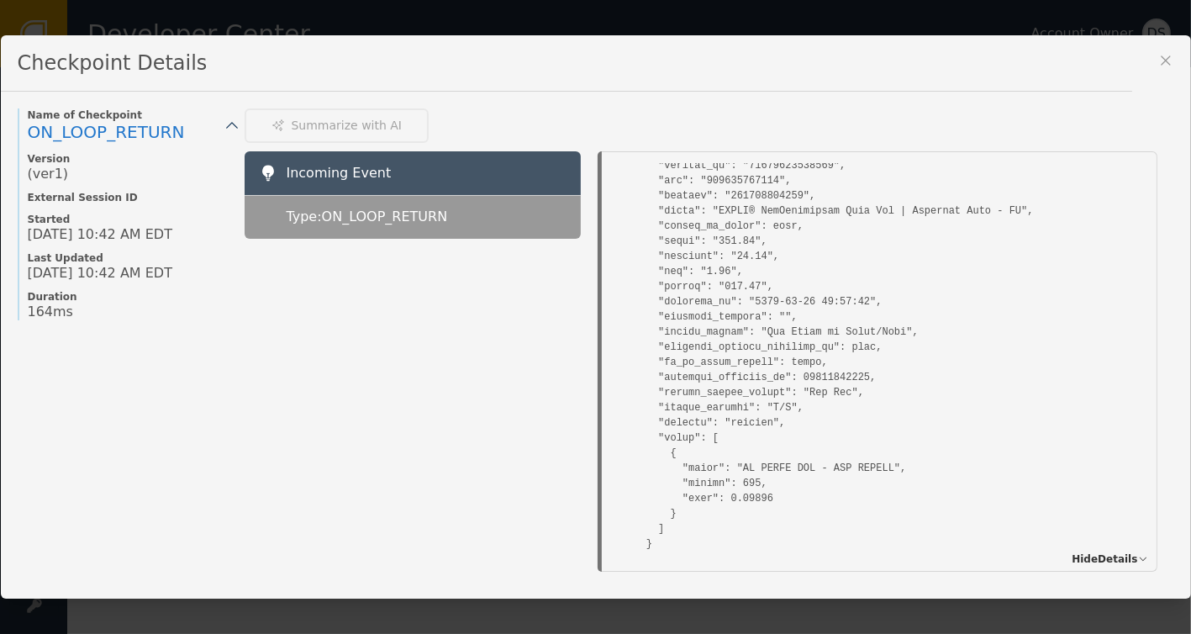
scroll to position [1176, 0]
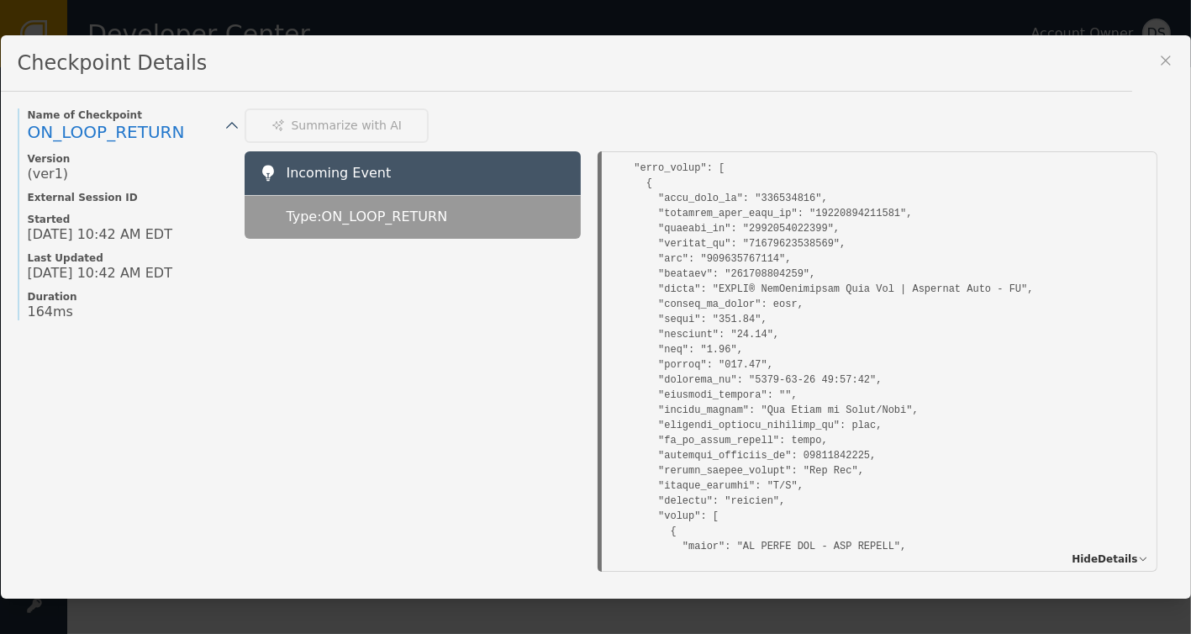
click at [929, 302] on pre at bounding box center [879, 143] width 538 height 2273
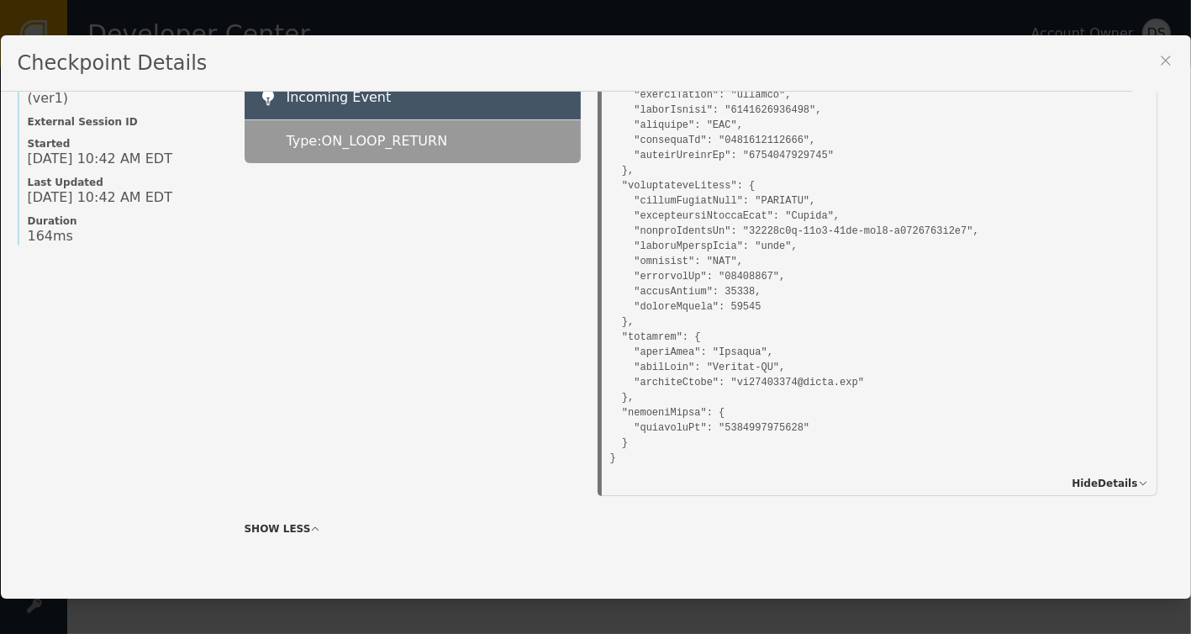
scroll to position [0, 0]
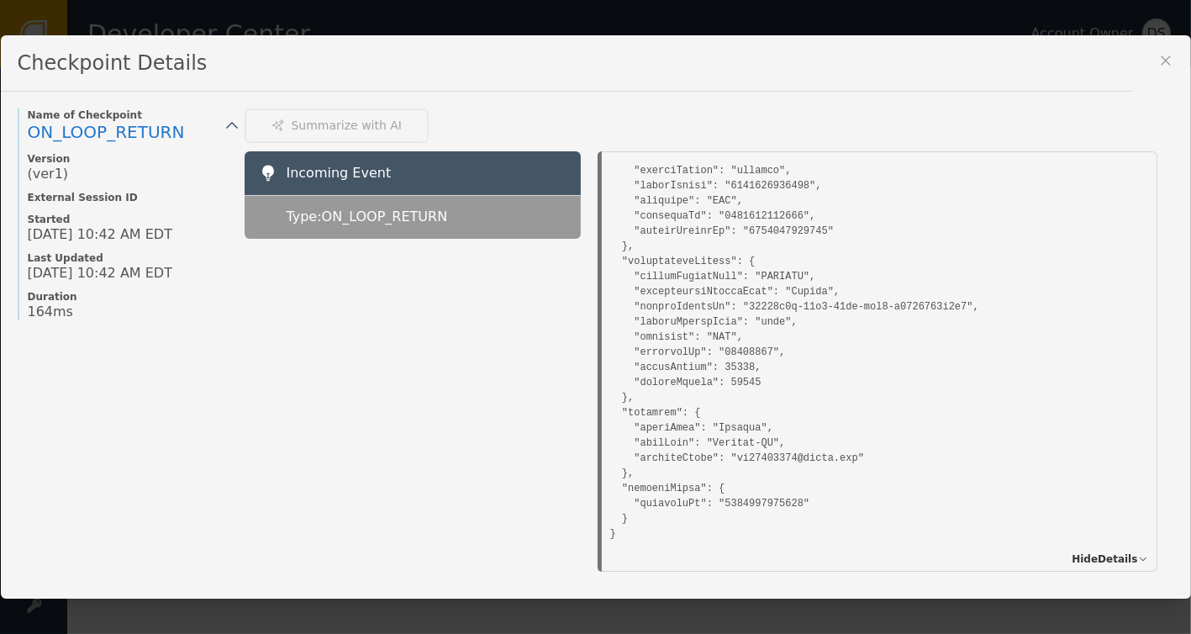
click at [1173, 55] on icon at bounding box center [1165, 60] width 17 height 17
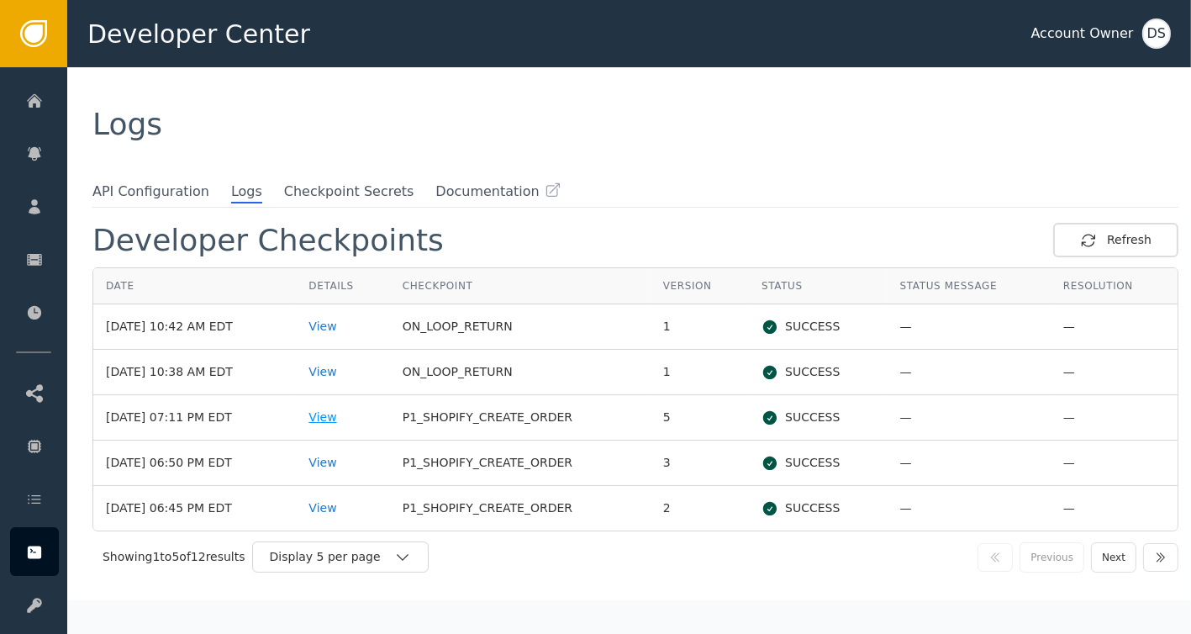
click at [343, 419] on div "View" at bounding box center [342, 417] width 68 height 18
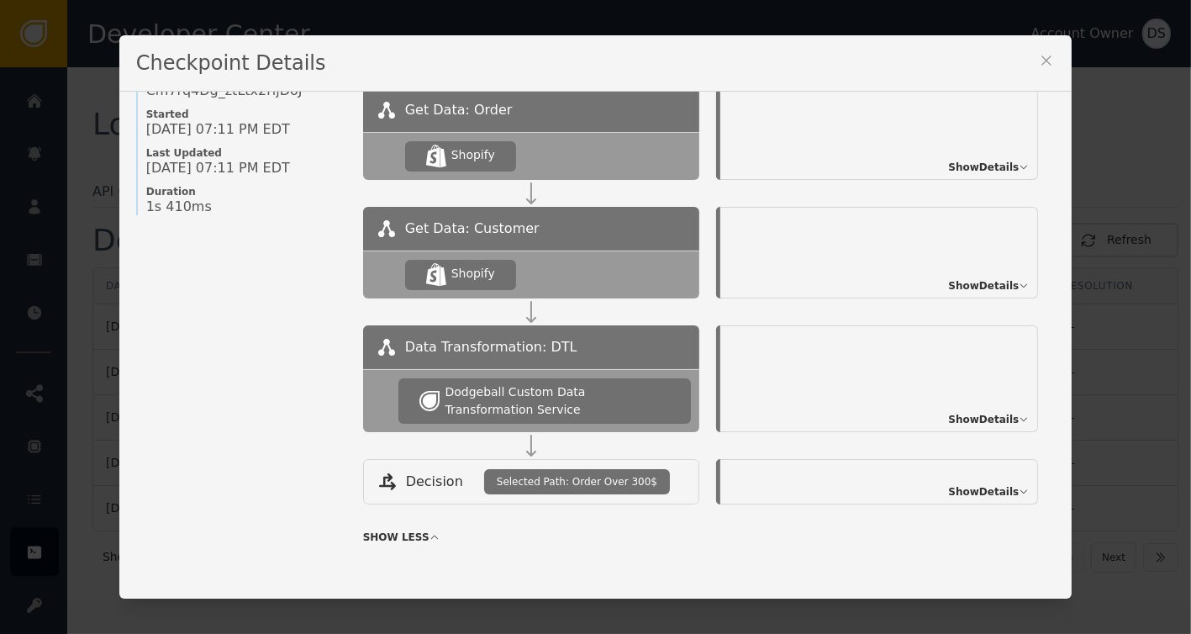
scroll to position [185, 0]
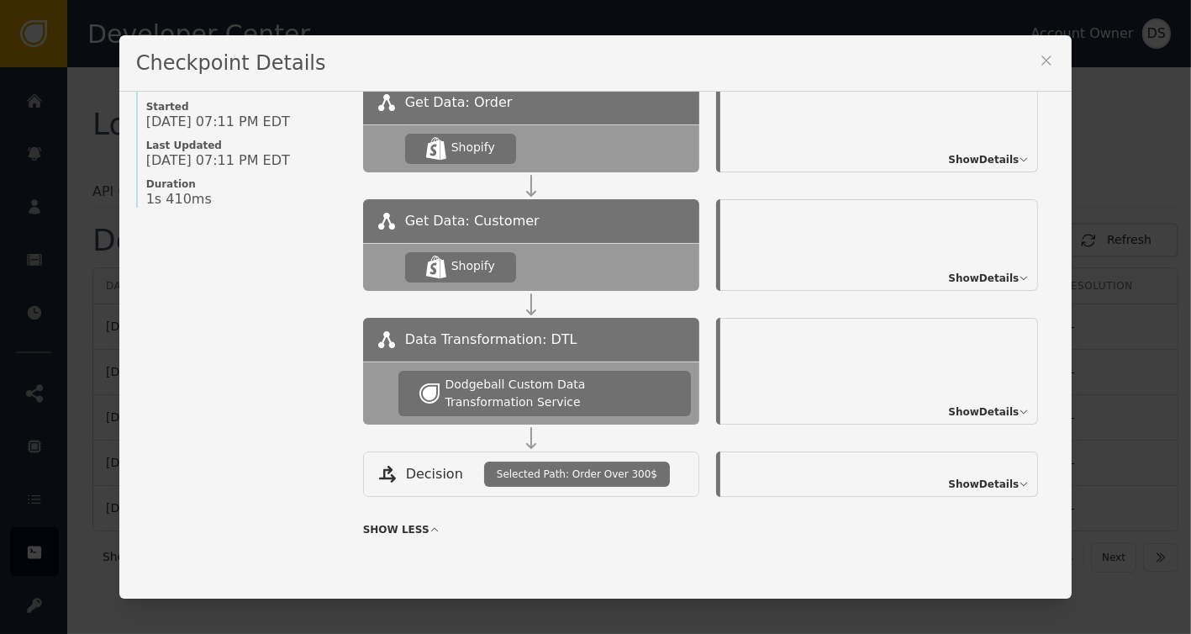
click at [960, 404] on span "Show Details" at bounding box center [983, 411] width 71 height 15
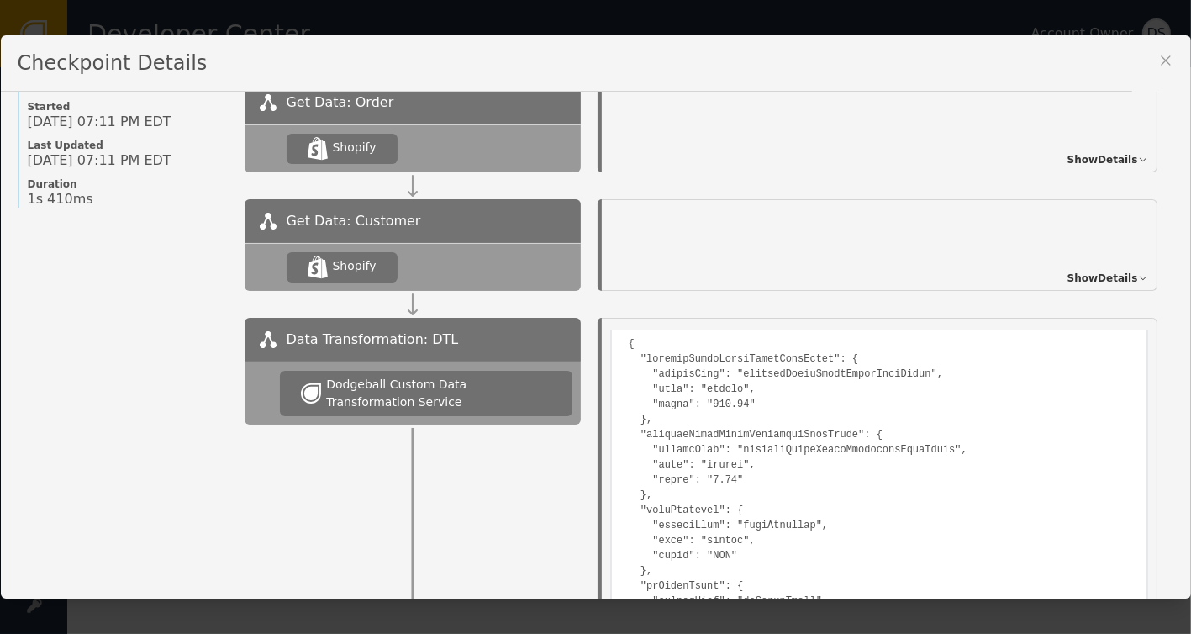
scroll to position [0, 0]
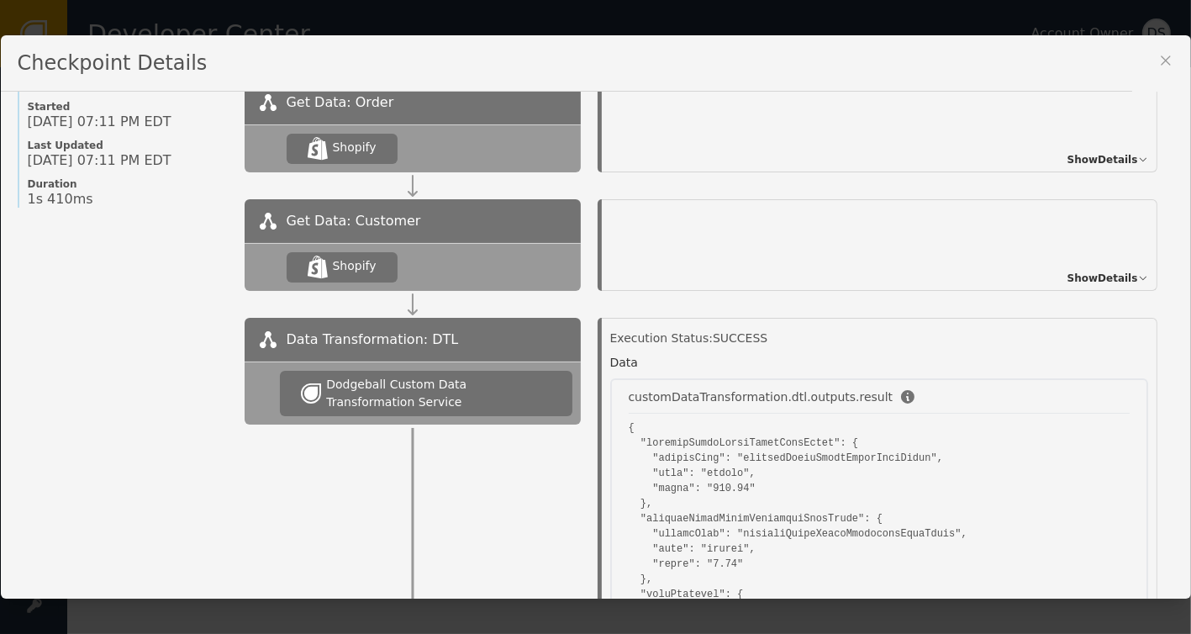
click at [1157, 63] on icon at bounding box center [1165, 60] width 17 height 17
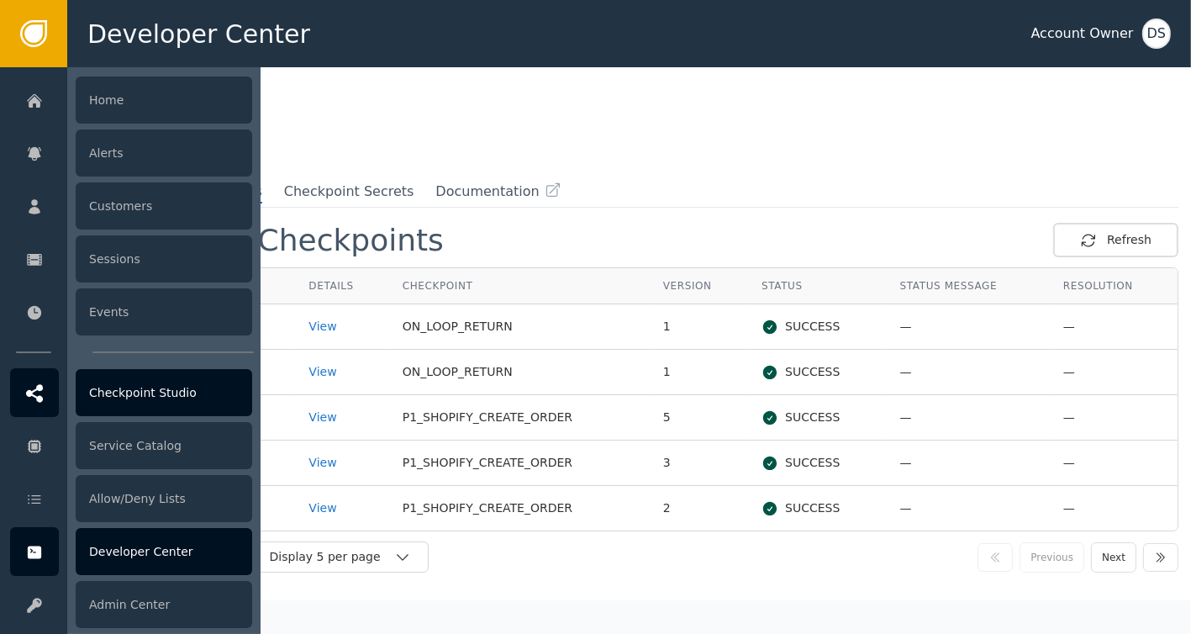
click at [27, 397] on icon at bounding box center [34, 393] width 17 height 18
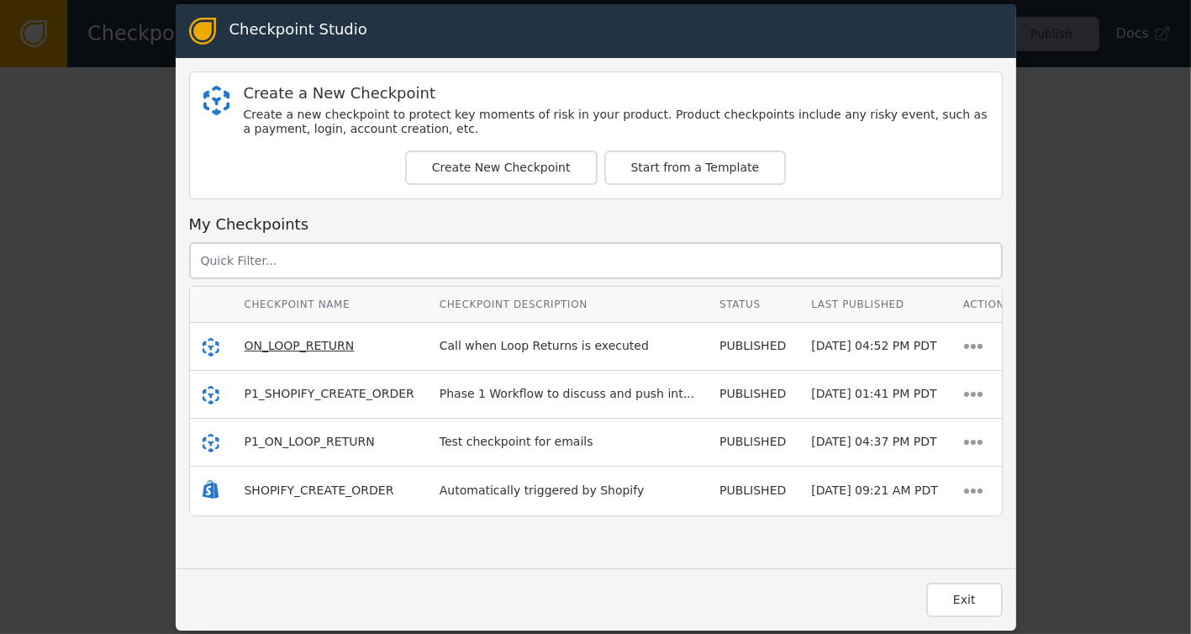
click at [268, 347] on span "ON_LOOP_RETURN" at bounding box center [300, 345] width 110 height 13
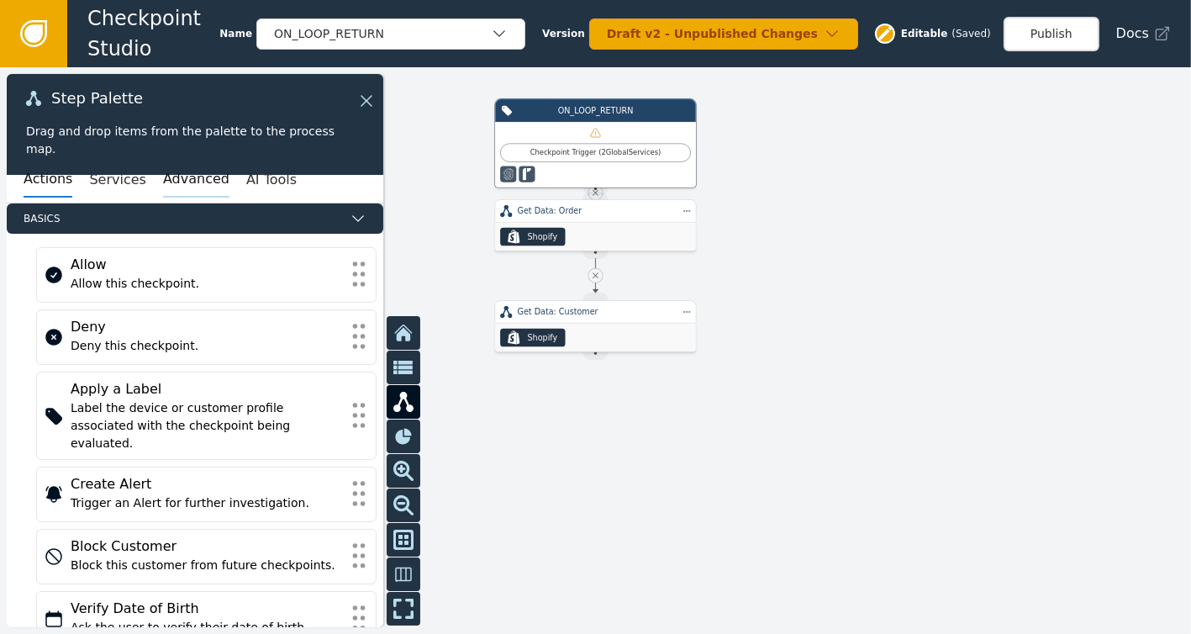
click at [163, 184] on button "Advanced" at bounding box center [196, 179] width 66 height 35
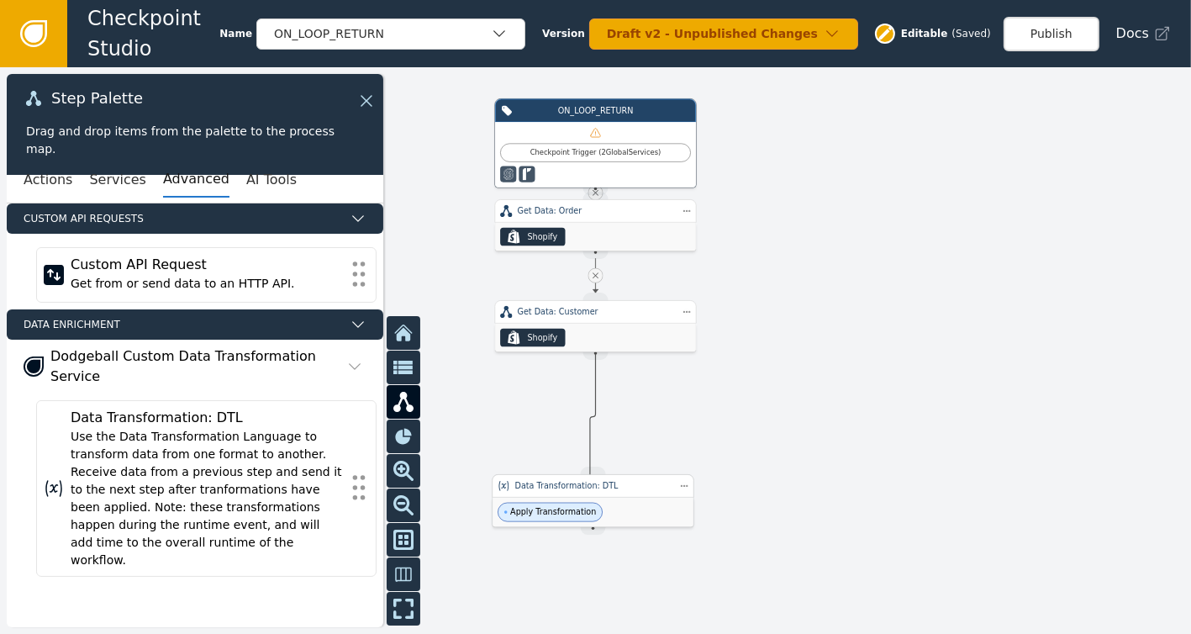
drag, startPoint x: 596, startPoint y: 356, endPoint x: 590, endPoint y: 482, distance: 126.2
click at [596, 438] on div "ON_LOOP_RETURN Checkpoint Trigger ( 2 Global Services ) Source Handle for step …" at bounding box center [953, 267] width 714 height 339
drag, startPoint x: 585, startPoint y: 354, endPoint x: 593, endPoint y: 477, distance: 123.8
click at [596, 438] on div "ON_LOOP_RETURN Checkpoint Trigger ( 2 Global Services ) Source Handle for step …" at bounding box center [953, 267] width 714 height 339
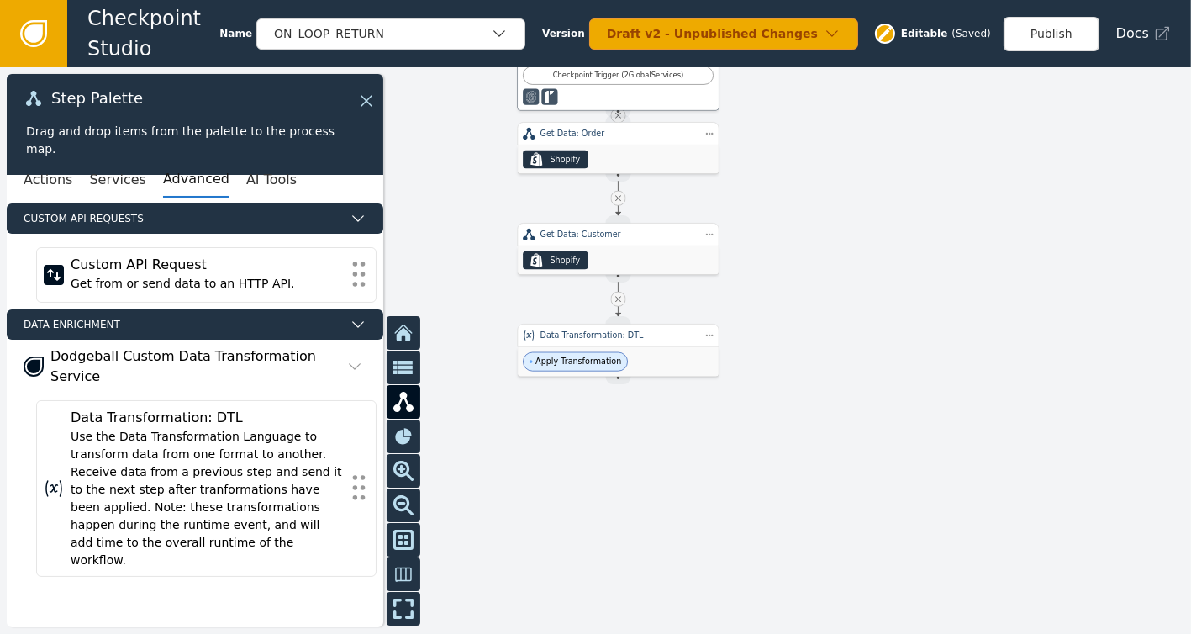
drag, startPoint x: 828, startPoint y: 420, endPoint x: 850, endPoint y: 343, distance: 80.6
click at [850, 343] on div at bounding box center [595, 350] width 1191 height 566
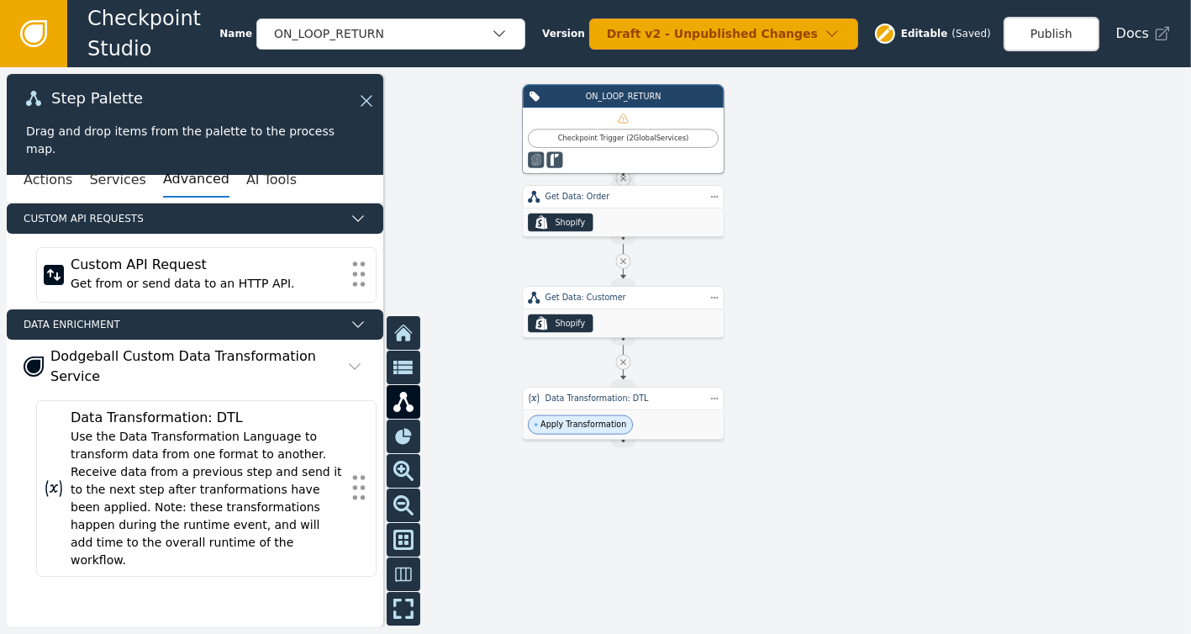
drag, startPoint x: 847, startPoint y: 234, endPoint x: 852, endPoint y: 288, distance: 54.0
click at [852, 288] on div at bounding box center [595, 350] width 1191 height 566
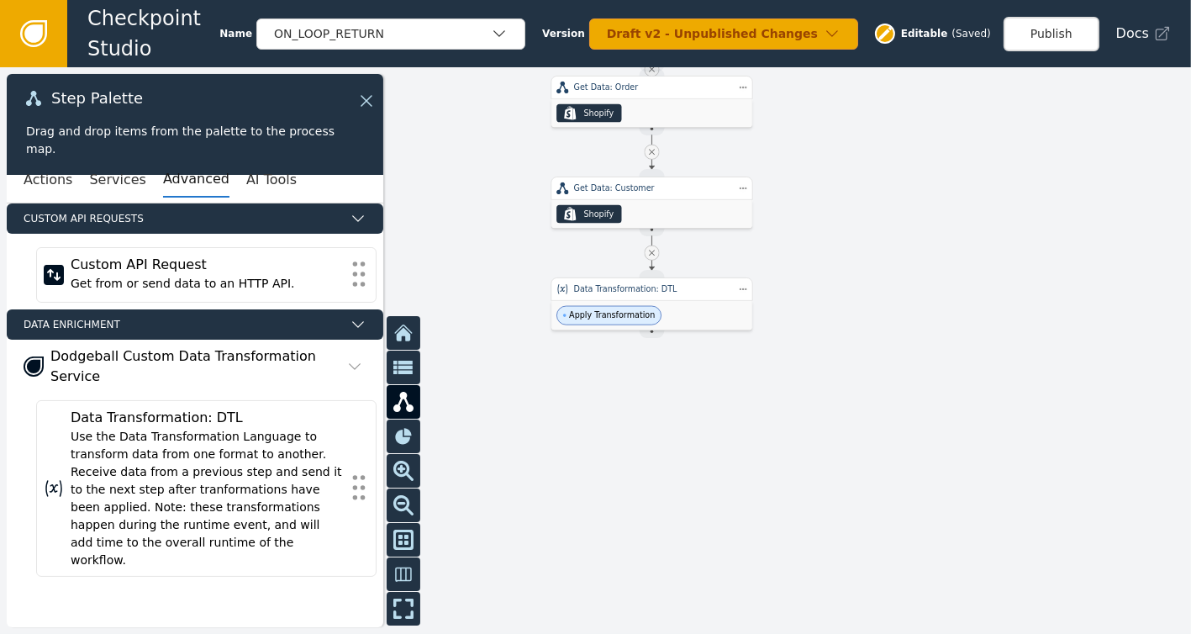
drag, startPoint x: 814, startPoint y: 421, endPoint x: 843, endPoint y: 323, distance: 102.4
click at [843, 323] on div at bounding box center [595, 350] width 1191 height 566
click at [97, 183] on button "Services" at bounding box center [117, 179] width 56 height 35
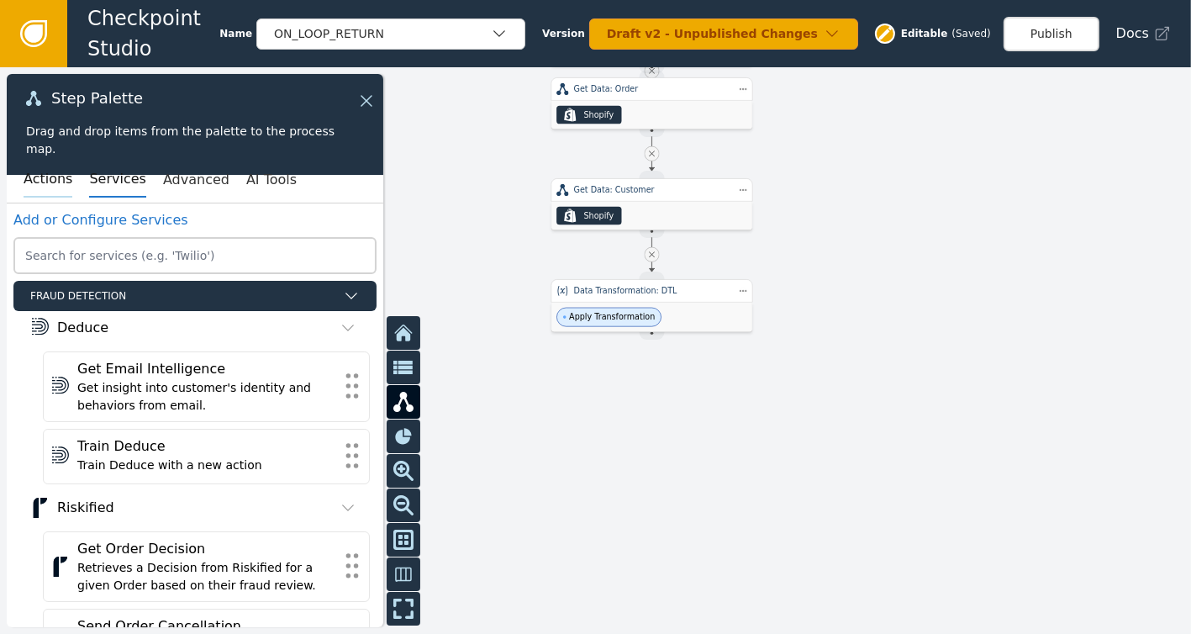
click at [26, 183] on button "Actions" at bounding box center [48, 179] width 49 height 35
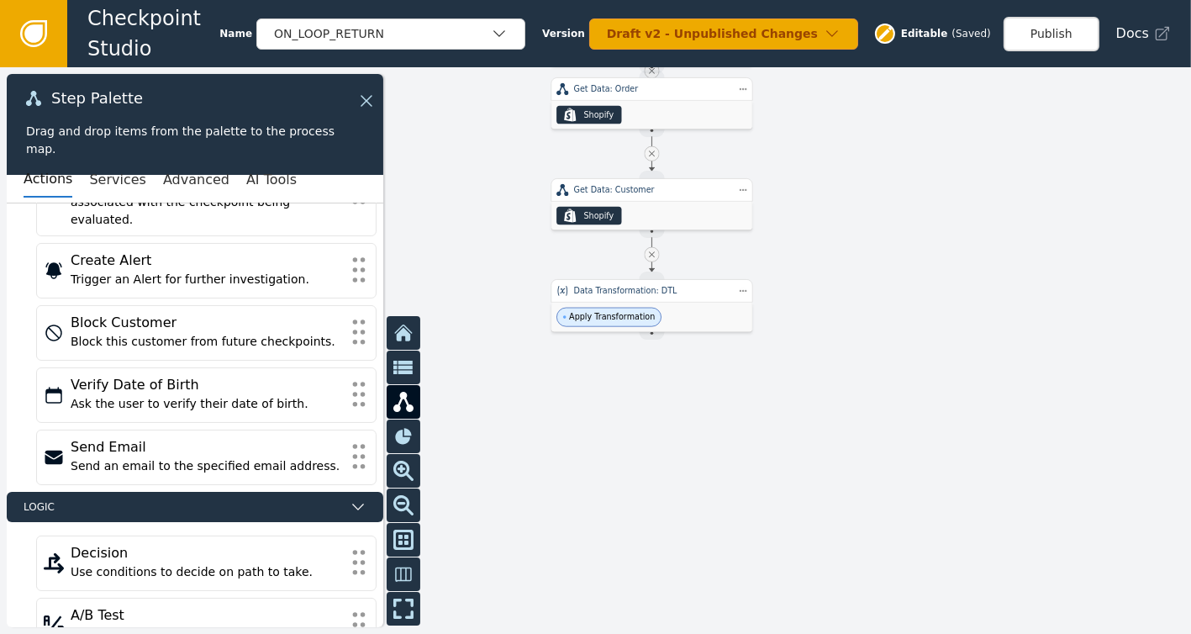
scroll to position [225, 0]
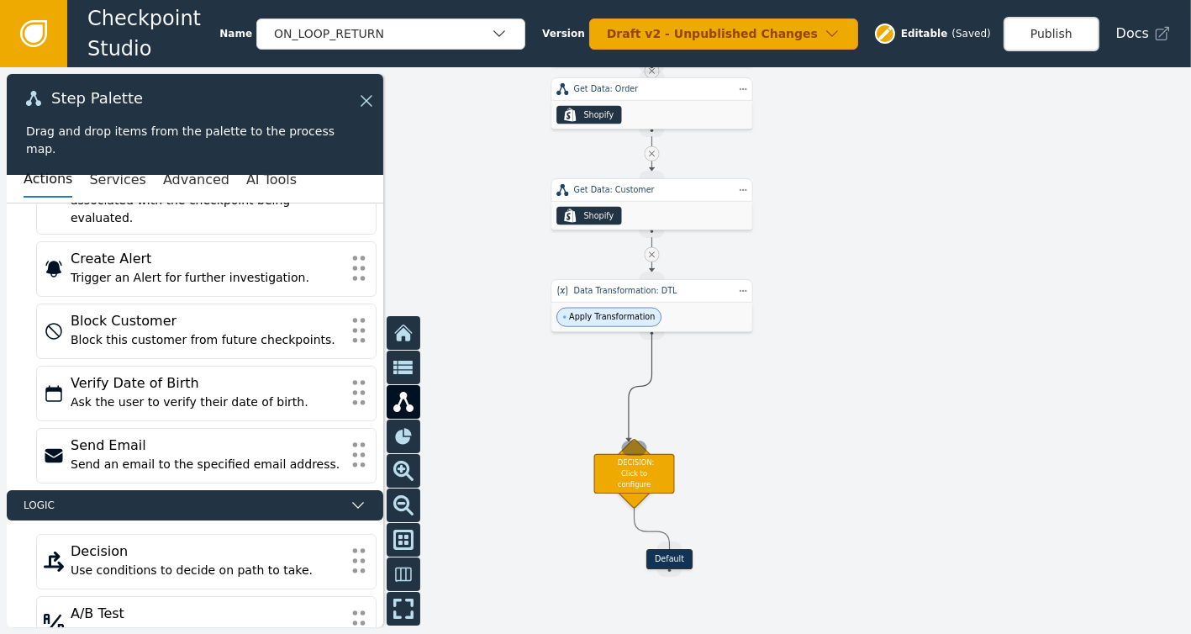
drag, startPoint x: 652, startPoint y: 334, endPoint x: 629, endPoint y: 441, distance: 110.1
click at [652, 316] on div "Target Handle for step Default Source Handle for step ON_LOOP_RETURN Checkpoint…" at bounding box center [1009, 145] width 714 height 339
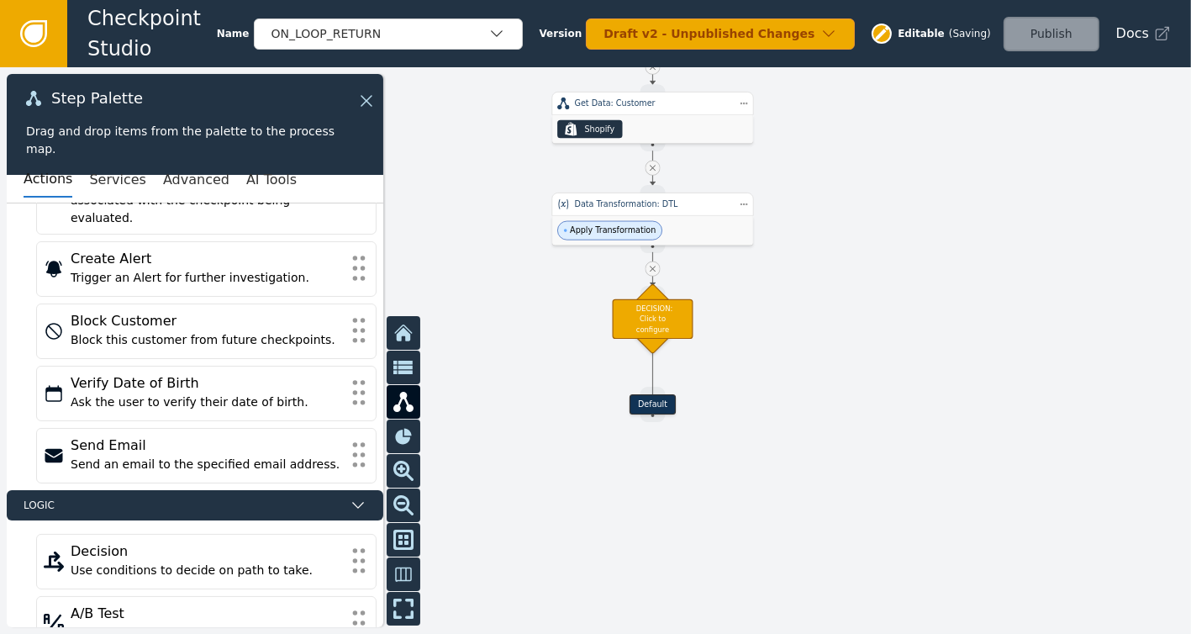
drag, startPoint x: 808, startPoint y: 439, endPoint x: 807, endPoint y: 355, distance: 83.2
click at [807, 355] on div at bounding box center [595, 350] width 1191 height 566
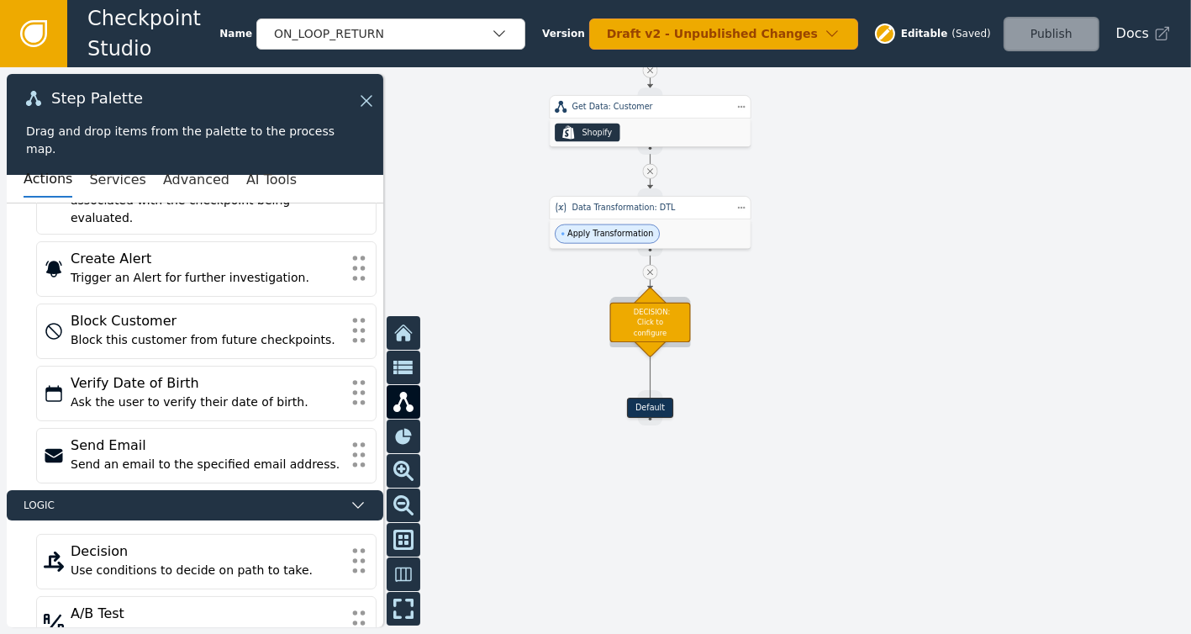
click at [665, 324] on div "DECISION: Click to configure" at bounding box center [650, 321] width 81 height 39
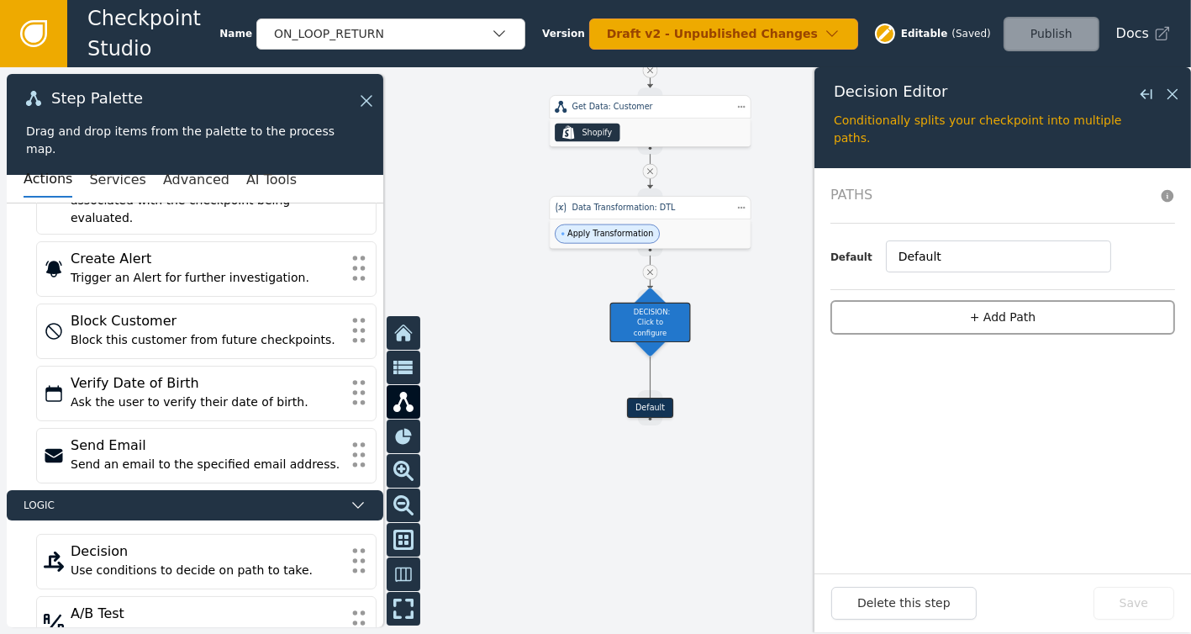
click at [1001, 315] on button "+ Add Path" at bounding box center [1002, 317] width 345 height 34
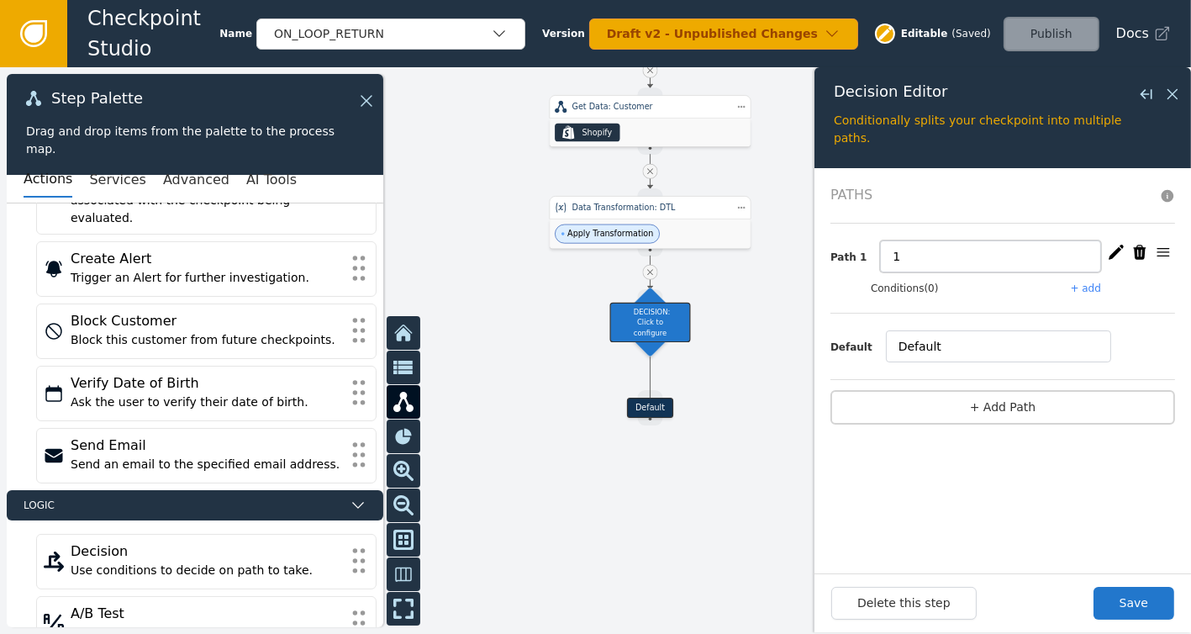
click at [896, 255] on input "1" at bounding box center [990, 256] width 221 height 32
type input "Block Customer Keep Item"
click at [1144, 596] on button "Save" at bounding box center [1133, 603] width 81 height 33
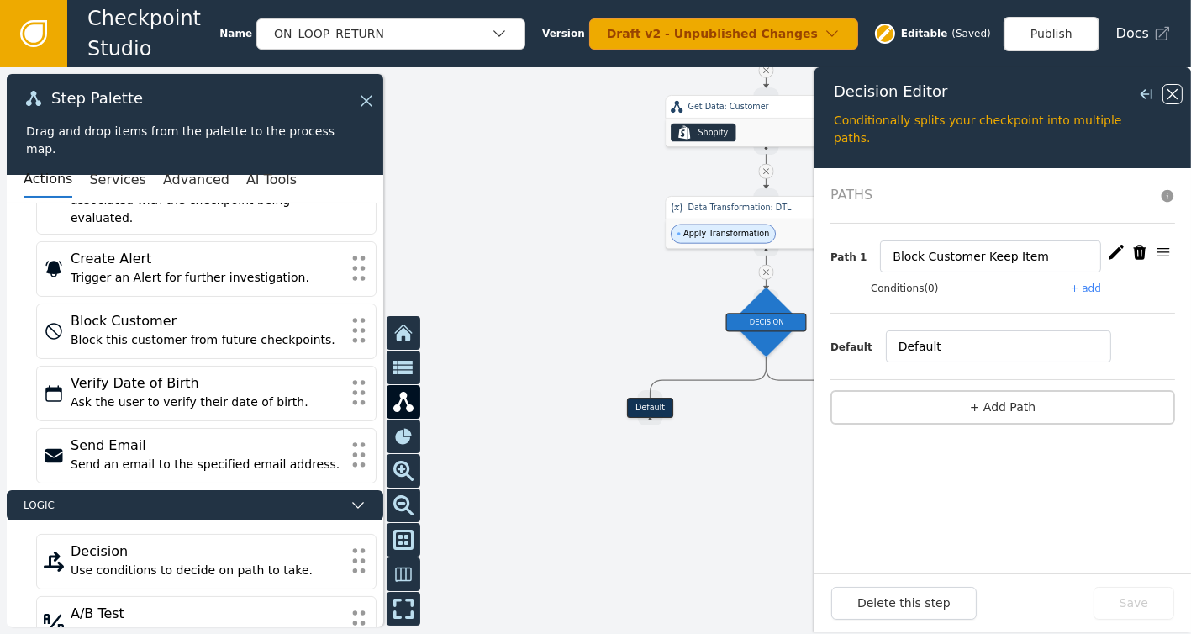
click at [1168, 88] on icon at bounding box center [1172, 94] width 18 height 18
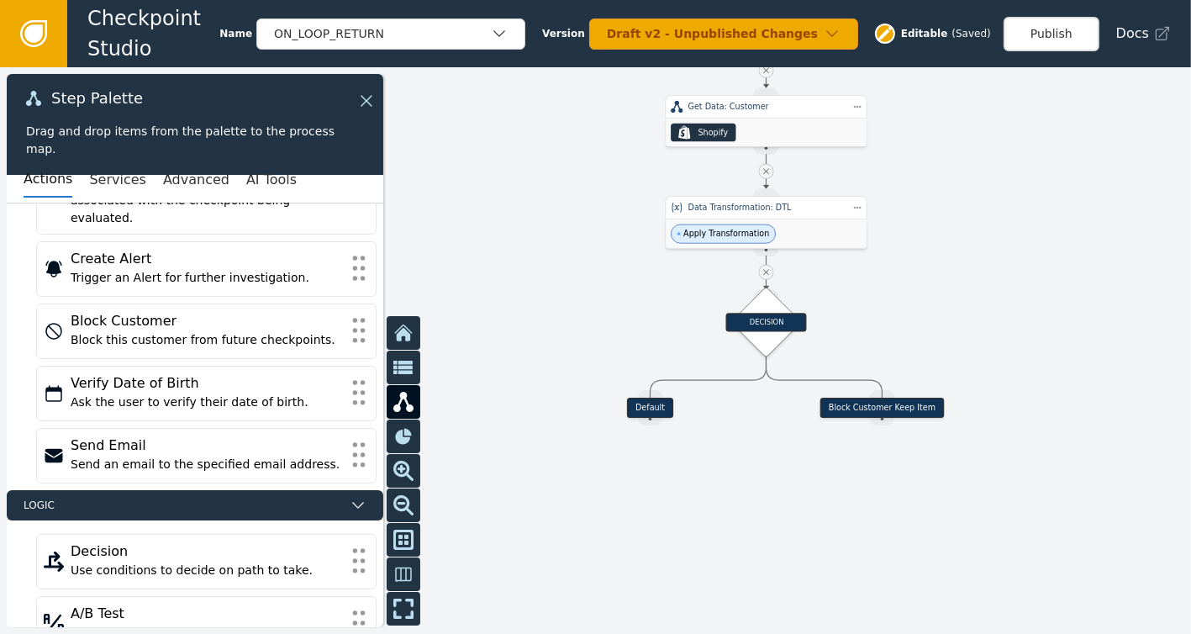
click at [955, 310] on div at bounding box center [595, 350] width 1191 height 566
click at [763, 317] on div "DECISION" at bounding box center [766, 322] width 81 height 18
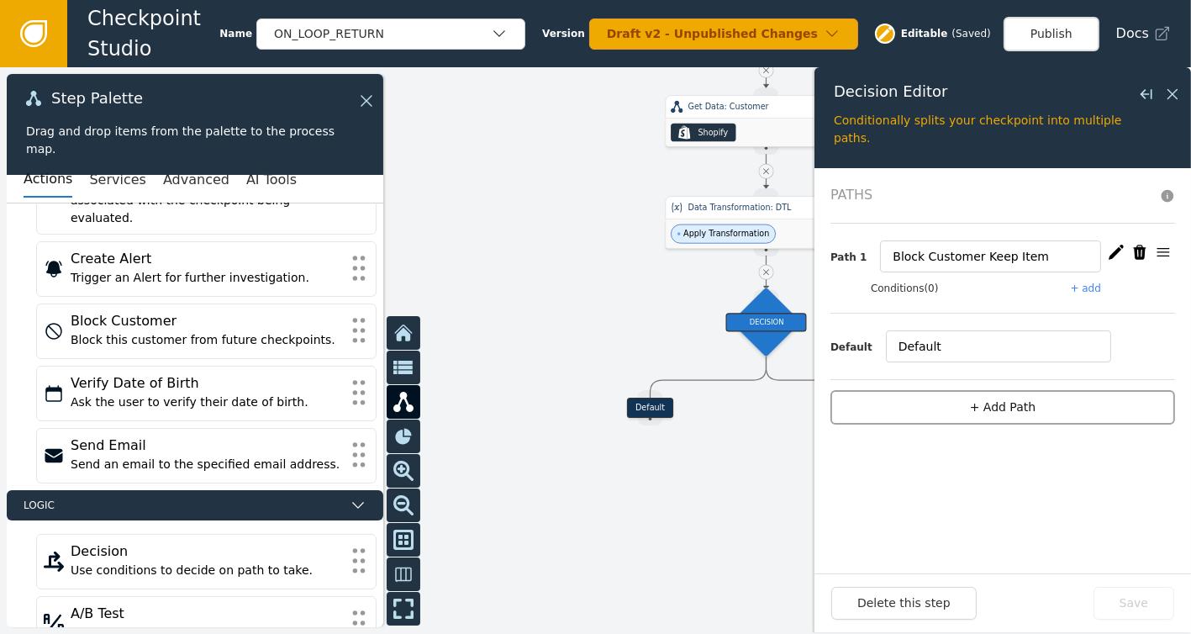
click at [1006, 404] on button "+ Add Path" at bounding box center [1002, 407] width 345 height 34
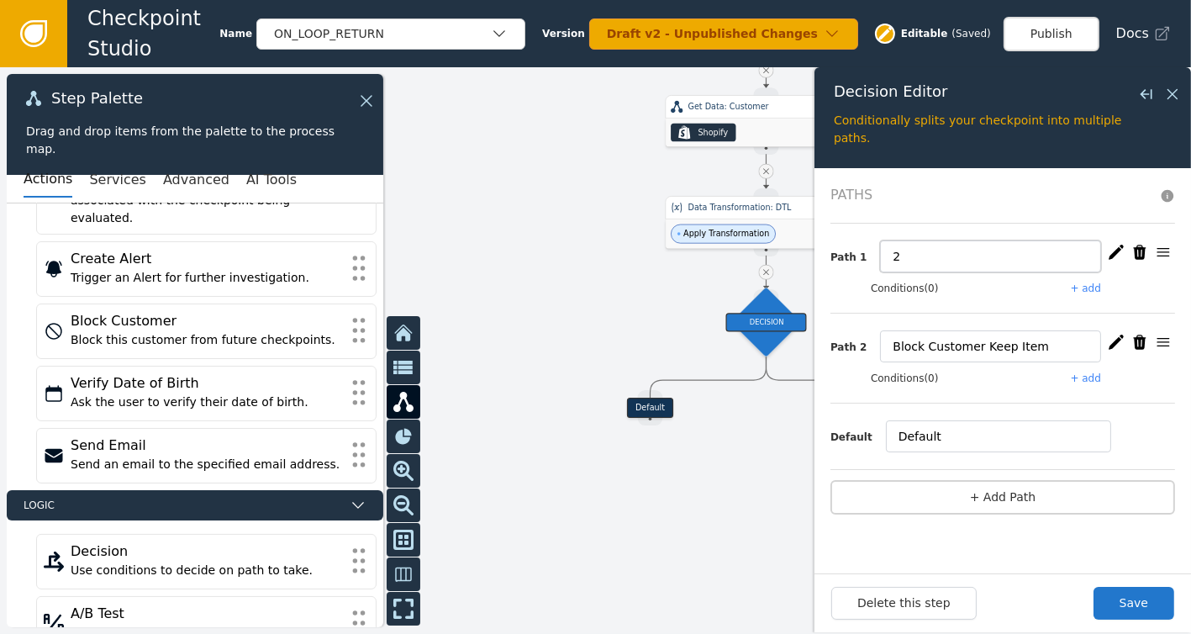
click at [895, 250] on input "2" at bounding box center [990, 256] width 221 height 32
type input "Allow Customer Keep Item"
click at [1128, 604] on button "Save" at bounding box center [1133, 603] width 81 height 33
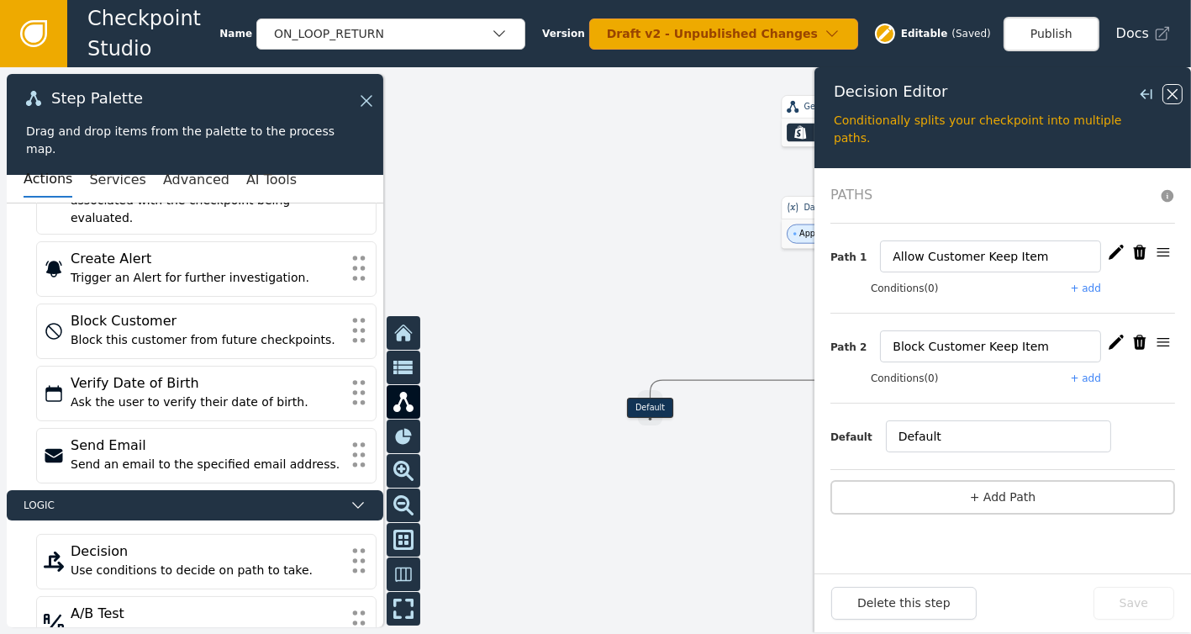
click at [1177, 93] on icon at bounding box center [1172, 94] width 18 height 18
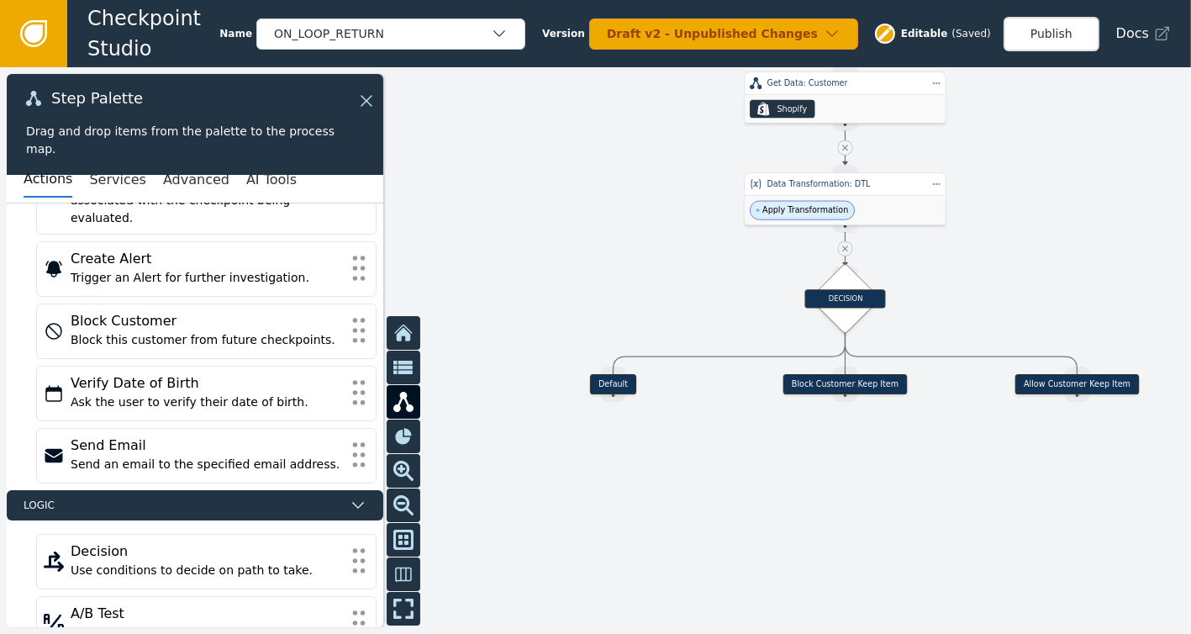
drag, startPoint x: 1012, startPoint y: 256, endPoint x: 975, endPoint y: 233, distance: 43.8
click at [975, 233] on div at bounding box center [595, 350] width 1191 height 566
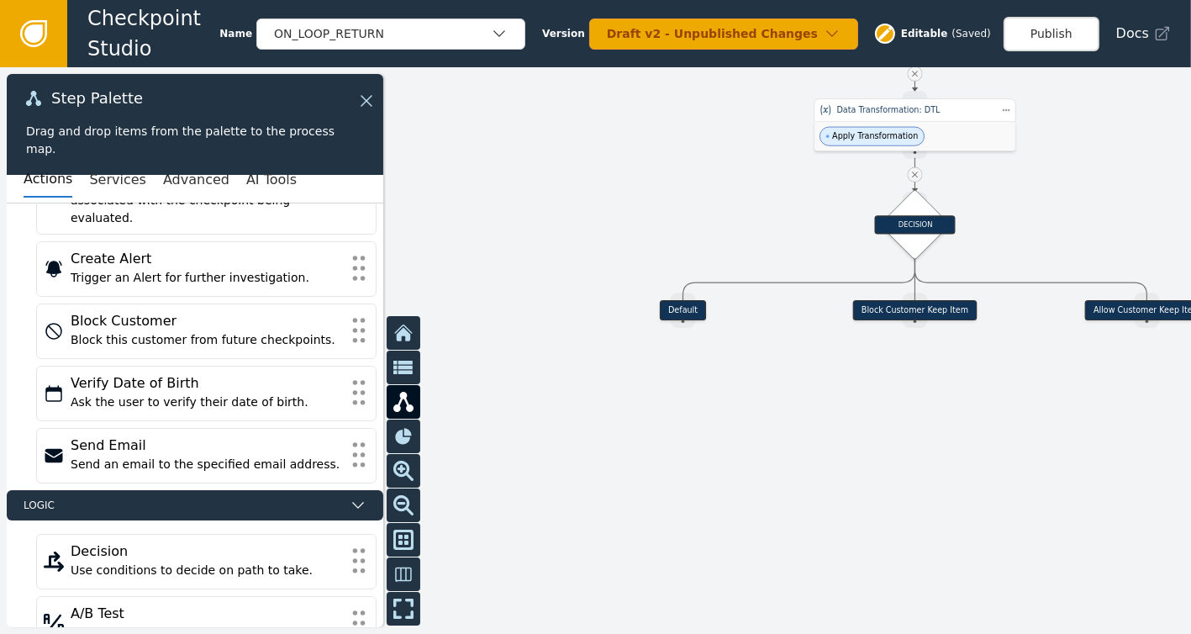
drag, startPoint x: 937, startPoint y: 276, endPoint x: 1007, endPoint y: 203, distance: 101.6
click at [1007, 203] on div at bounding box center [595, 350] width 1191 height 566
click at [923, 221] on div "DECISION" at bounding box center [915, 224] width 81 height 18
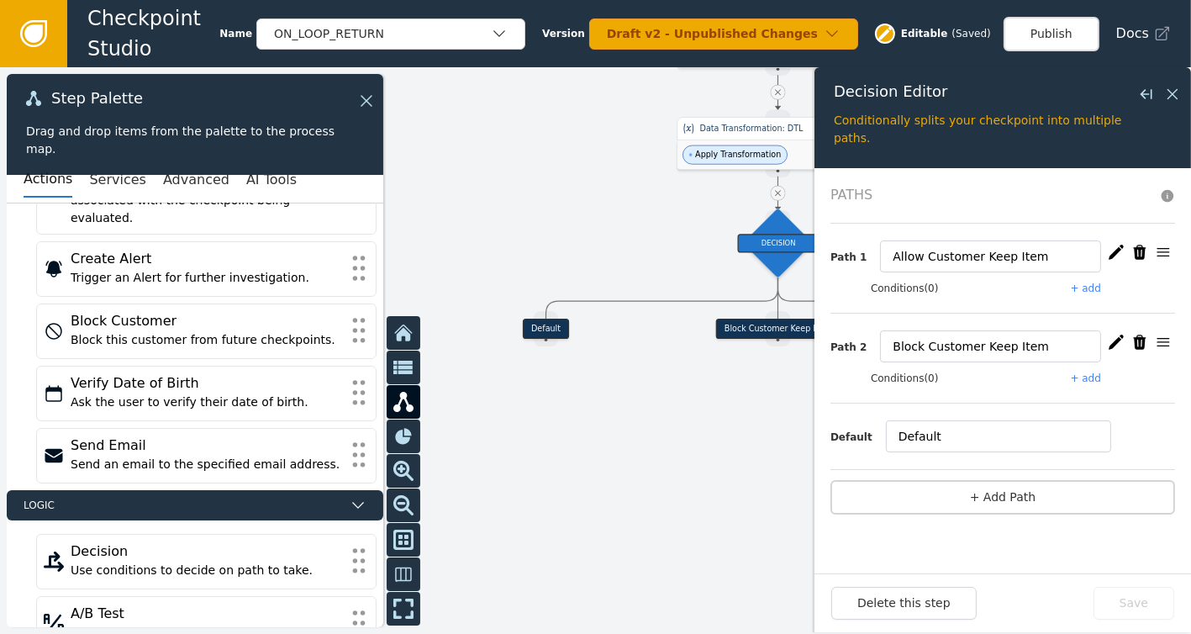
drag, startPoint x: 668, startPoint y: 177, endPoint x: 531, endPoint y: 196, distance: 138.2
click at [531, 196] on div at bounding box center [595, 350] width 1191 height 566
click at [942, 434] on input "Default" at bounding box center [998, 436] width 225 height 32
click at [1170, 92] on icon at bounding box center [1172, 94] width 10 height 10
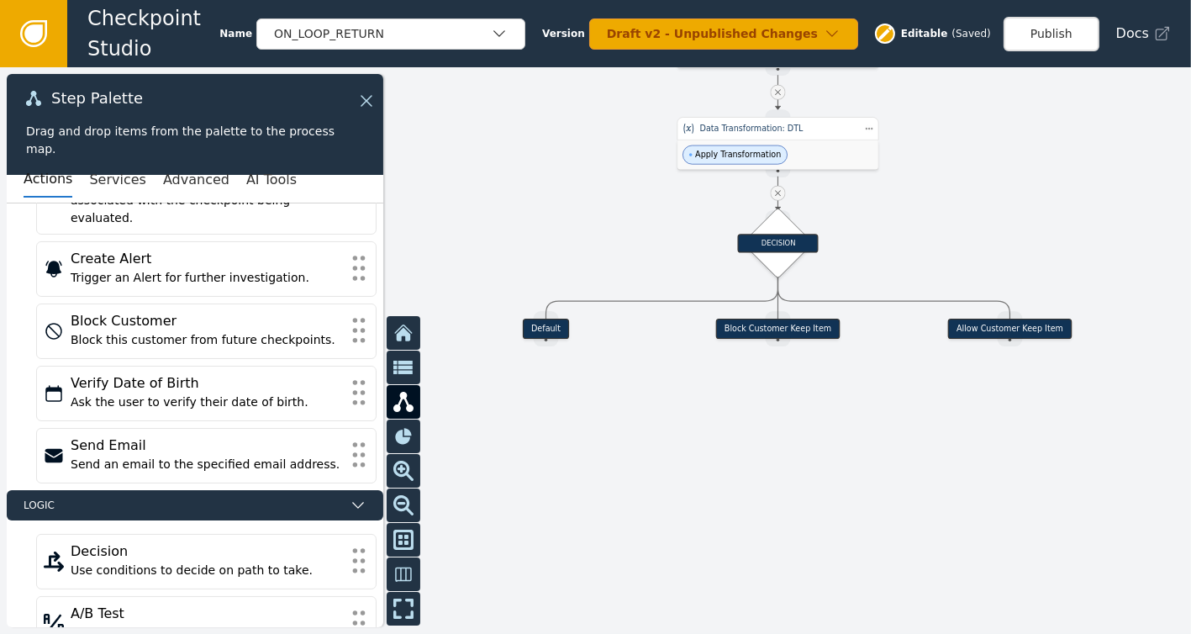
click at [774, 319] on div "Block Customer Keep Item" at bounding box center [778, 328] width 124 height 20
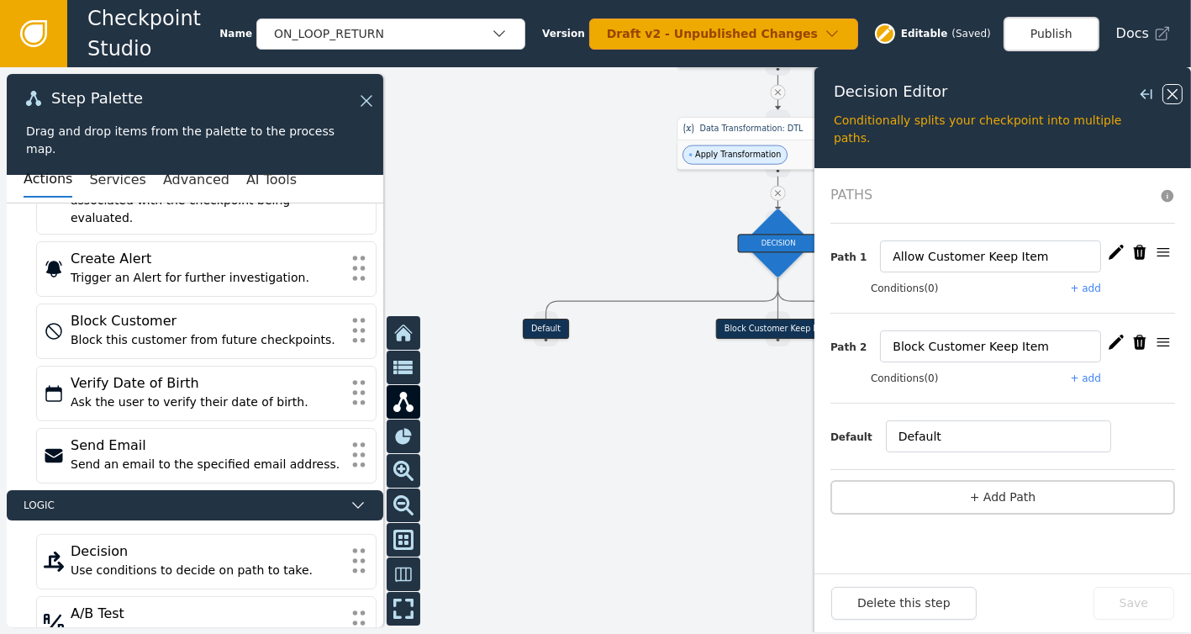
click at [1167, 92] on icon at bounding box center [1172, 94] width 18 height 18
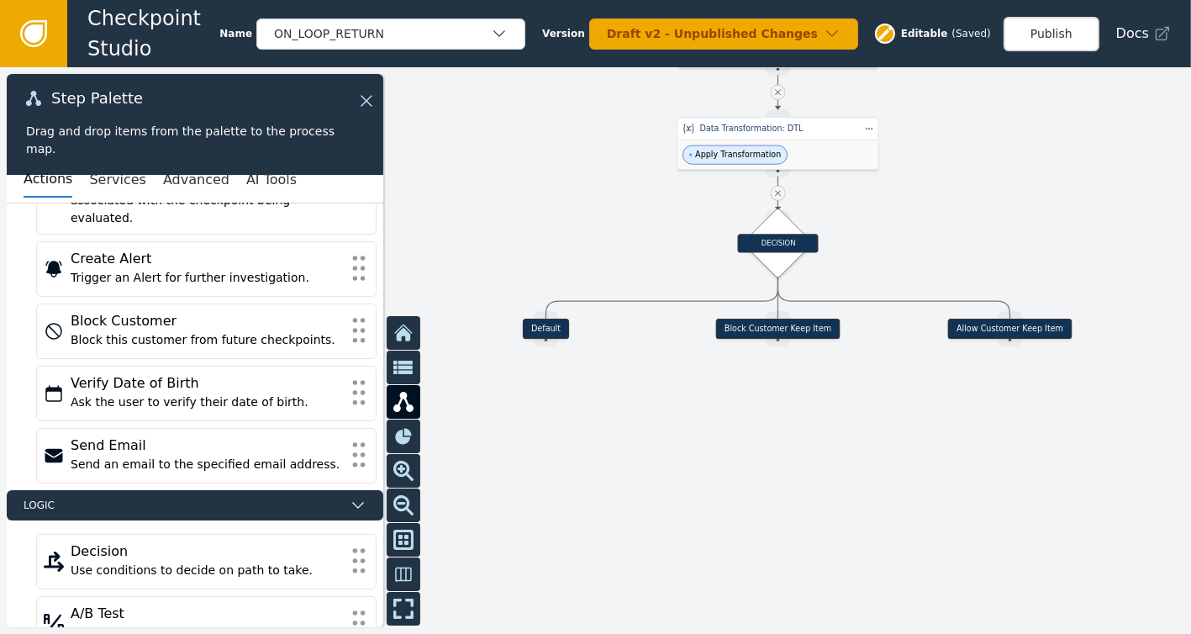
click at [773, 327] on div "Block Customer Keep Item" at bounding box center [778, 328] width 124 height 20
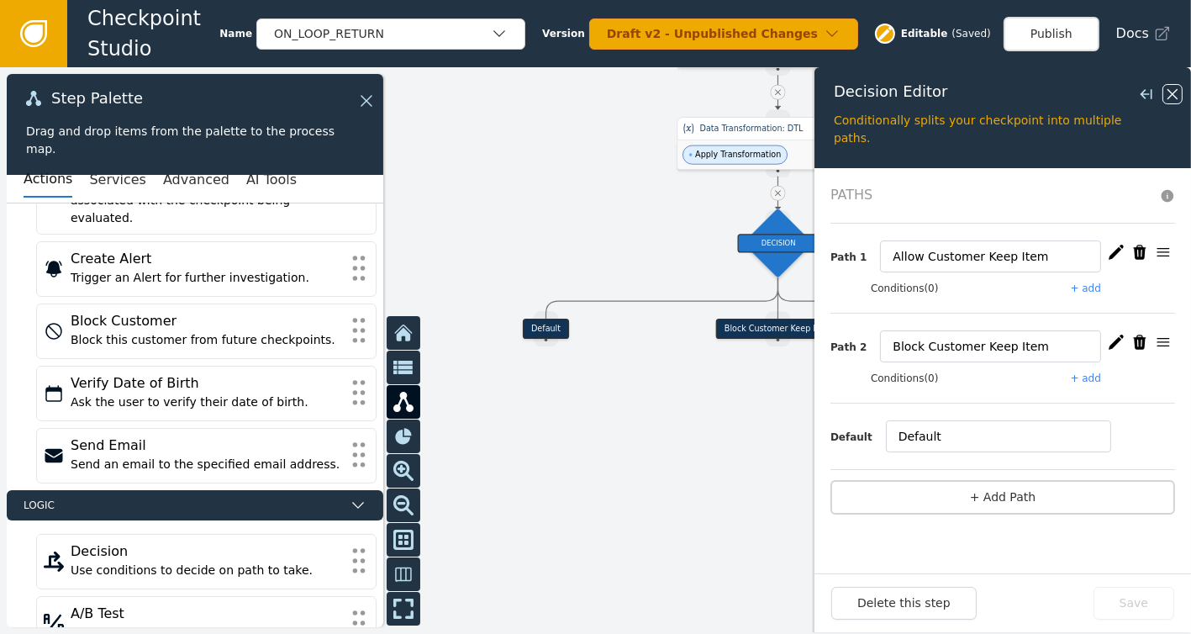
click at [1174, 90] on icon at bounding box center [1172, 94] width 18 height 18
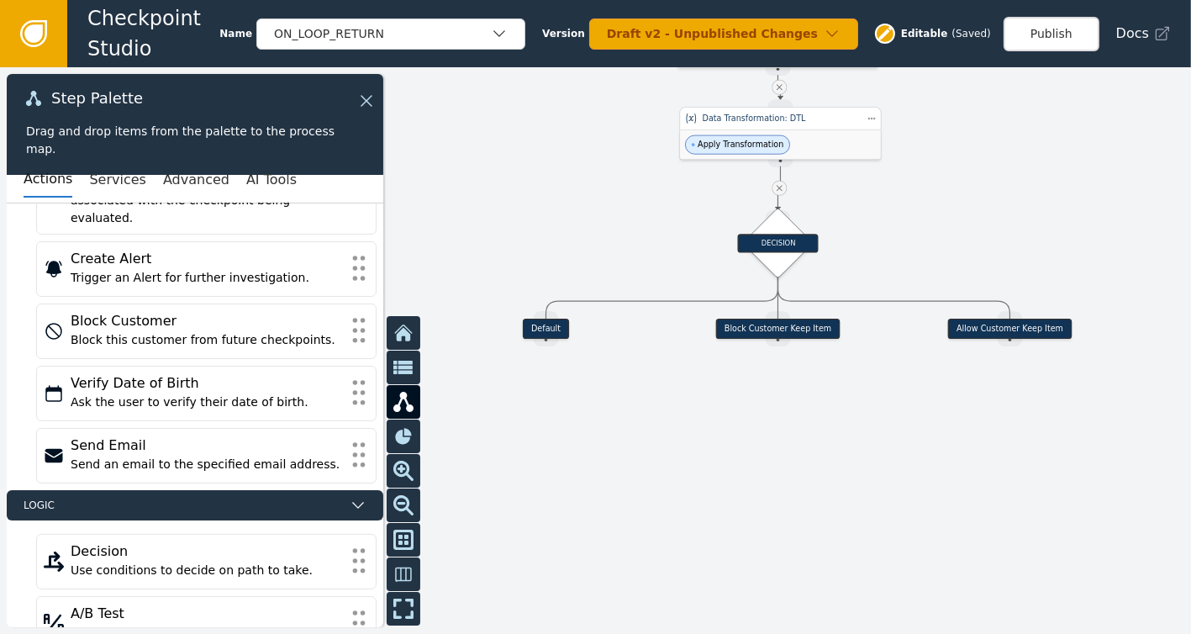
drag, startPoint x: 808, startPoint y: 137, endPoint x: 810, endPoint y: 127, distance: 10.4
click at [810, 127] on div "Data Transformation: DTL" at bounding box center [781, 119] width 202 height 24
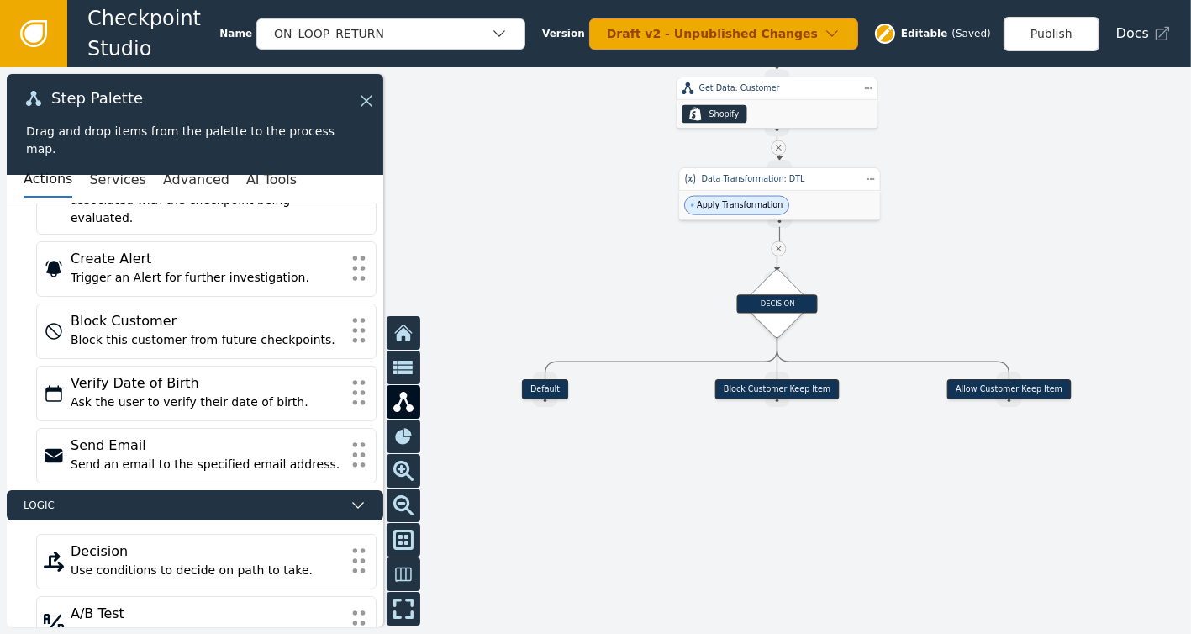
drag, startPoint x: 978, startPoint y: 179, endPoint x: 977, endPoint y: 239, distance: 60.5
click at [977, 239] on div at bounding box center [595, 350] width 1191 height 566
click at [779, 290] on div "DECISION" at bounding box center [777, 304] width 50 height 50
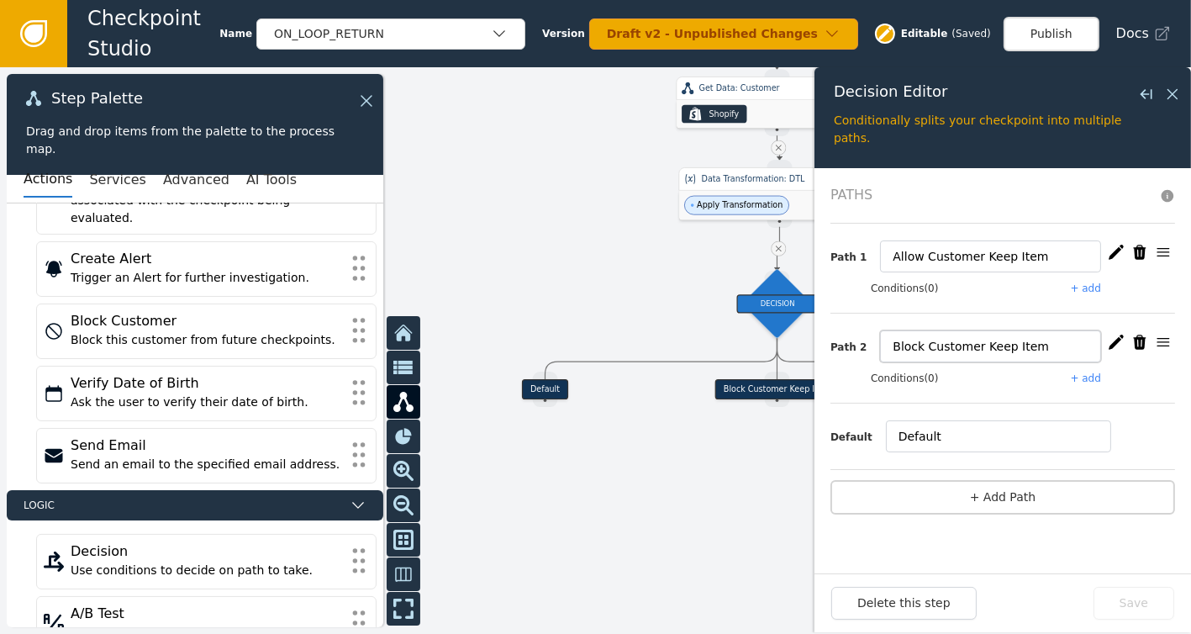
drag, startPoint x: 1031, startPoint y: 344, endPoint x: 808, endPoint y: 357, distance: 223.9
click at [808, 357] on div "Target Handle for step Default Source Handle for step Target Handle for step Bl…" at bounding box center [595, 350] width 1191 height 566
click at [1131, 338] on icon "button" at bounding box center [1139, 342] width 17 height 17
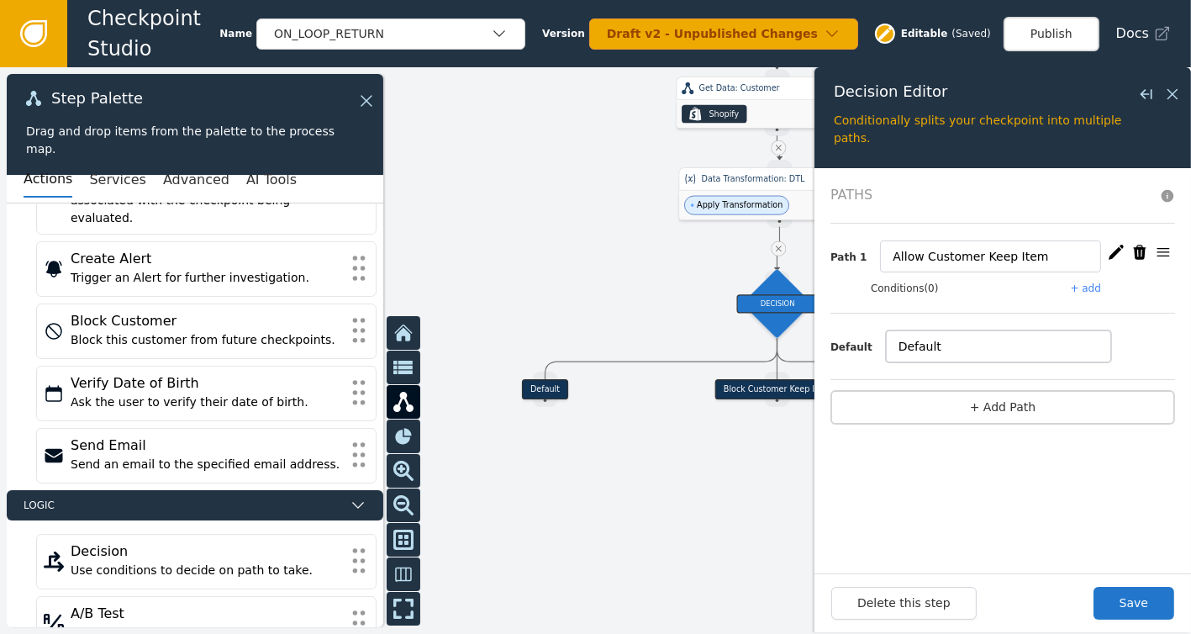
drag, startPoint x: 939, startPoint y: 337, endPoint x: 864, endPoint y: 345, distance: 75.3
click at [864, 345] on div "Default Default" at bounding box center [1002, 346] width 345 height 32
type input "Customer Must Return Item"
click at [1133, 603] on button "Save" at bounding box center [1133, 603] width 81 height 33
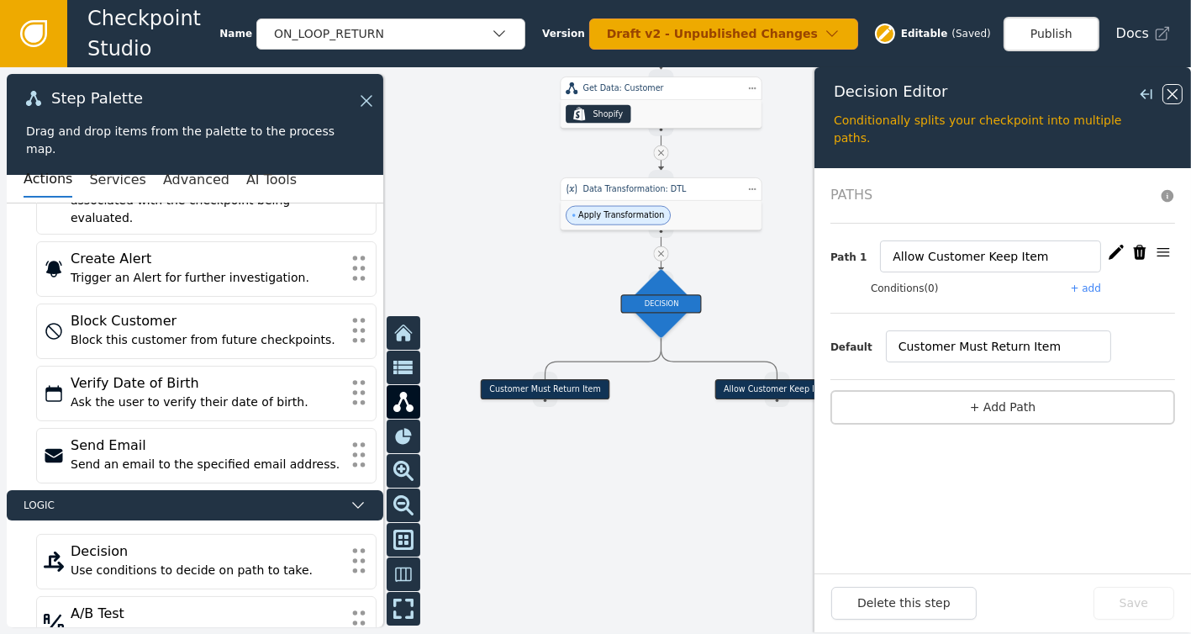
click at [1172, 89] on icon at bounding box center [1172, 94] width 18 height 18
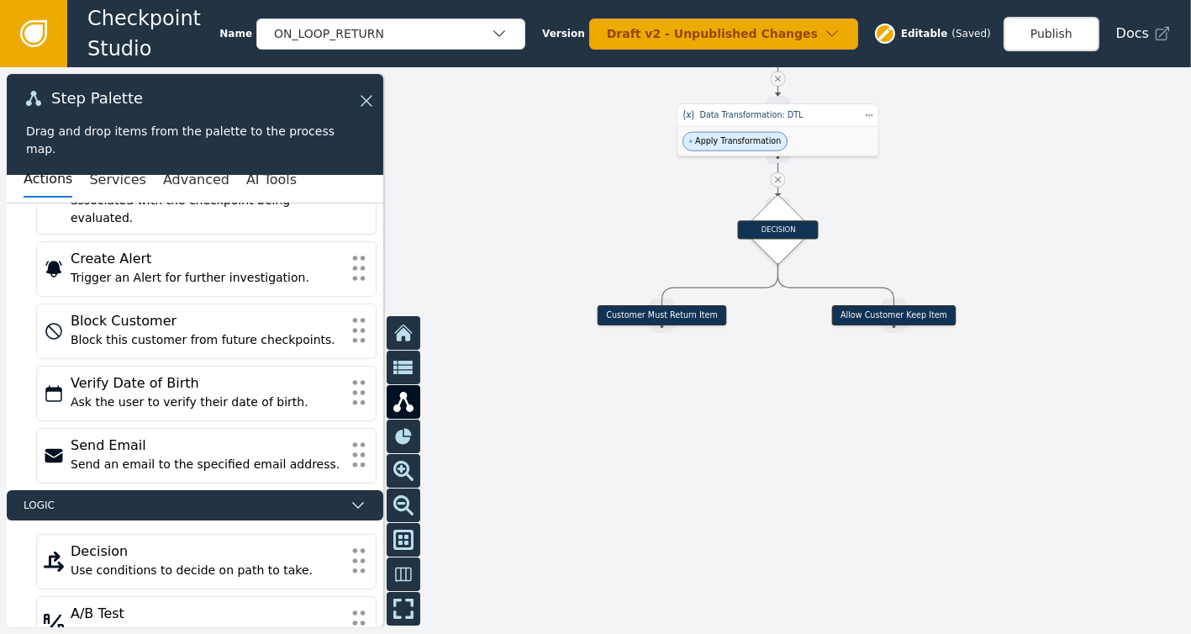
drag, startPoint x: 792, startPoint y: 283, endPoint x: 907, endPoint y: 208, distance: 137.3
click at [907, 208] on div at bounding box center [595, 350] width 1191 height 566
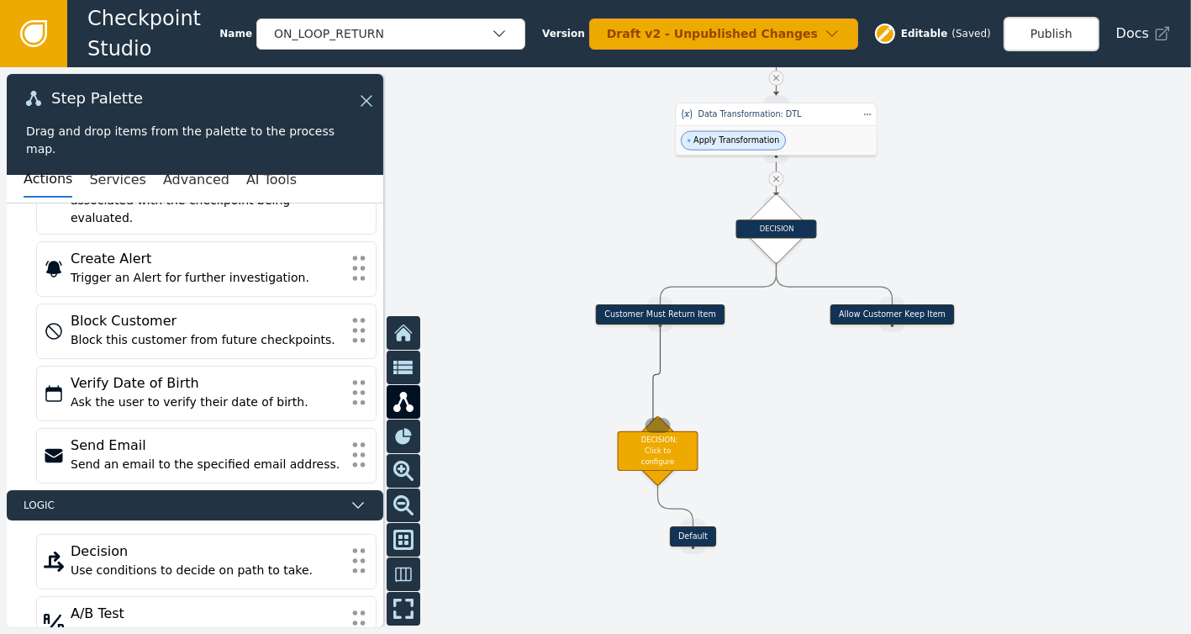
drag, startPoint x: 658, startPoint y: 329, endPoint x: 653, endPoint y: 424, distance: 95.9
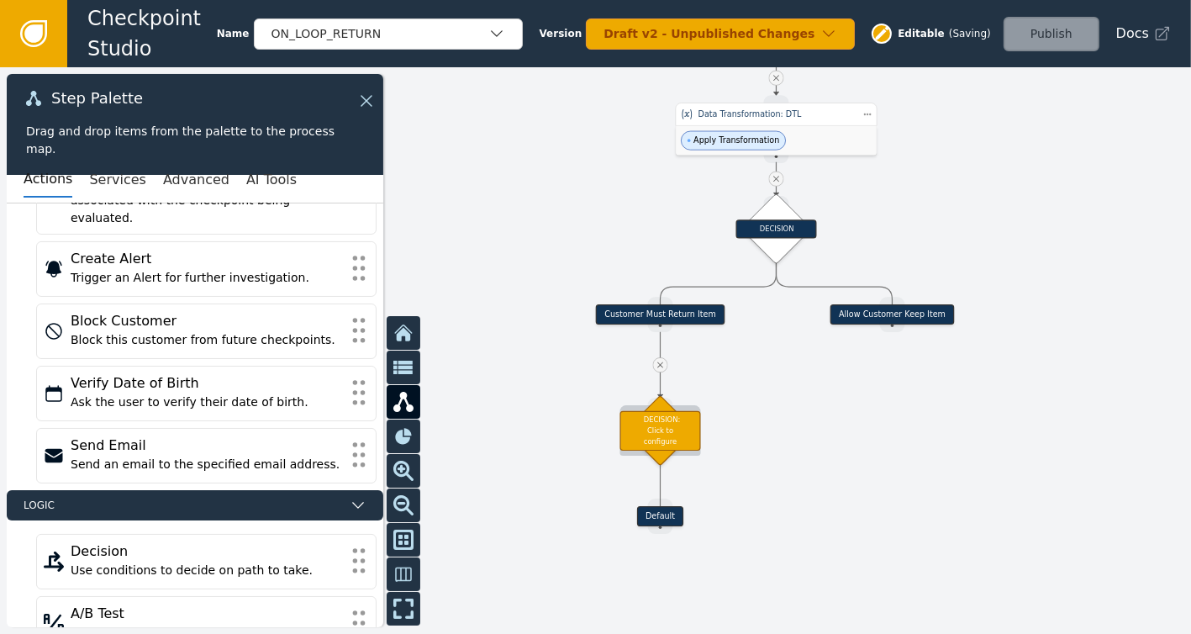
click at [669, 444] on div "DECISION: Click to configure" at bounding box center [660, 429] width 81 height 39
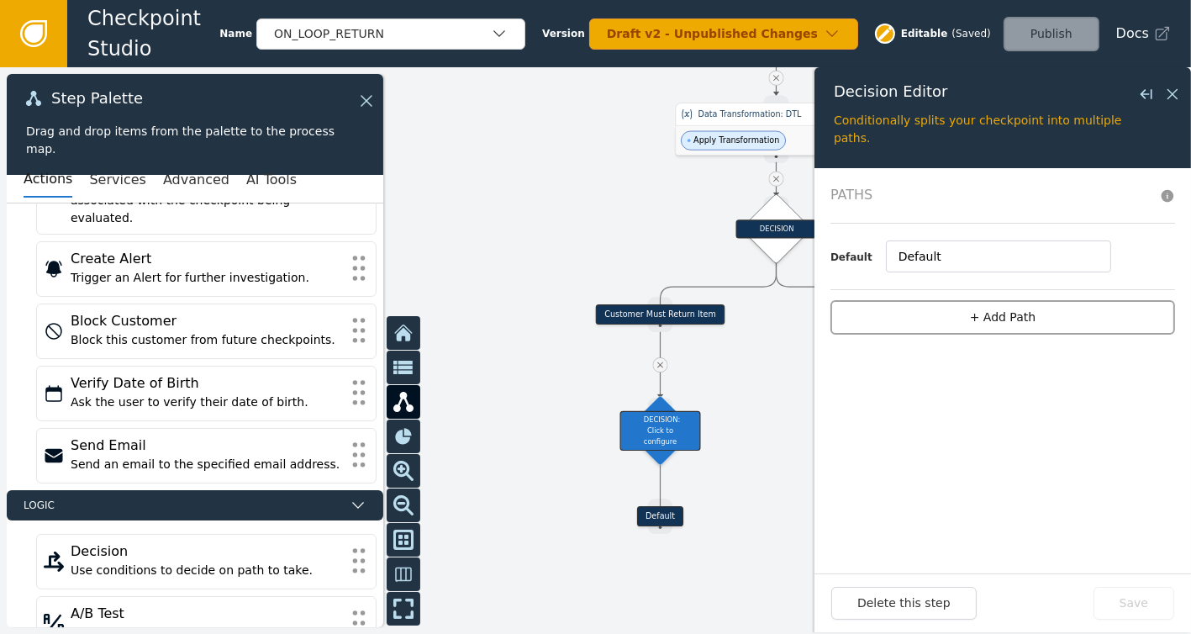
click at [1012, 320] on button "+ Add Path" at bounding box center [1002, 317] width 345 height 34
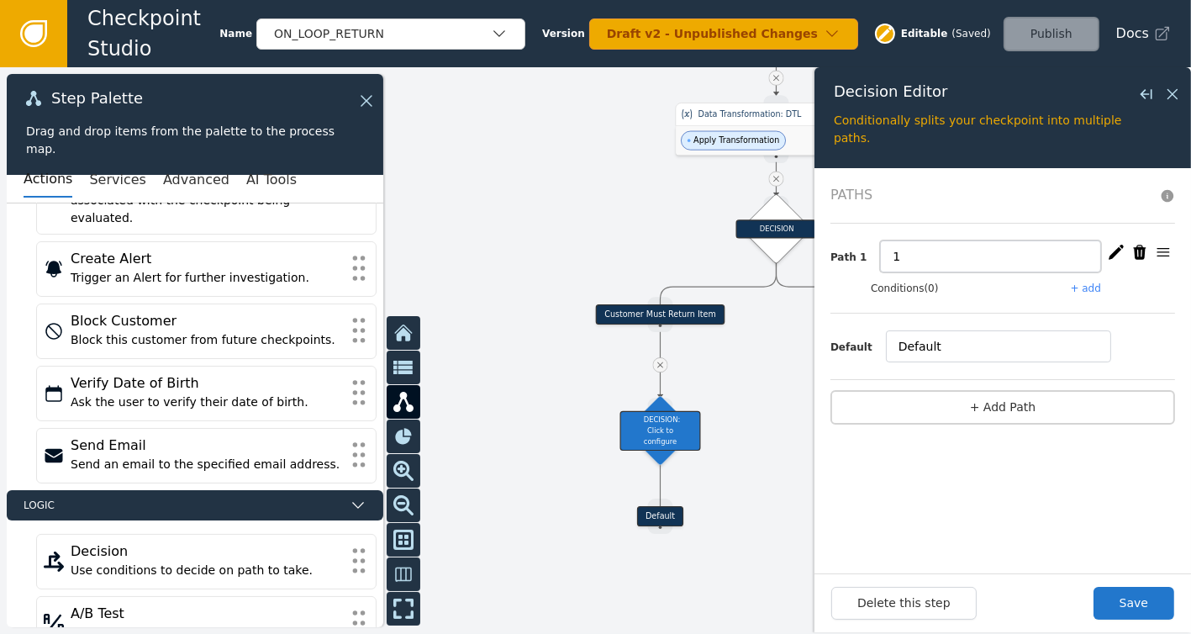
click at [906, 257] on input "1" at bounding box center [990, 256] width 221 height 32
type input "Ensure Customer Tagged Warehouse Retunns"
drag, startPoint x: 965, startPoint y: 343, endPoint x: 829, endPoint y: 341, distance: 136.1
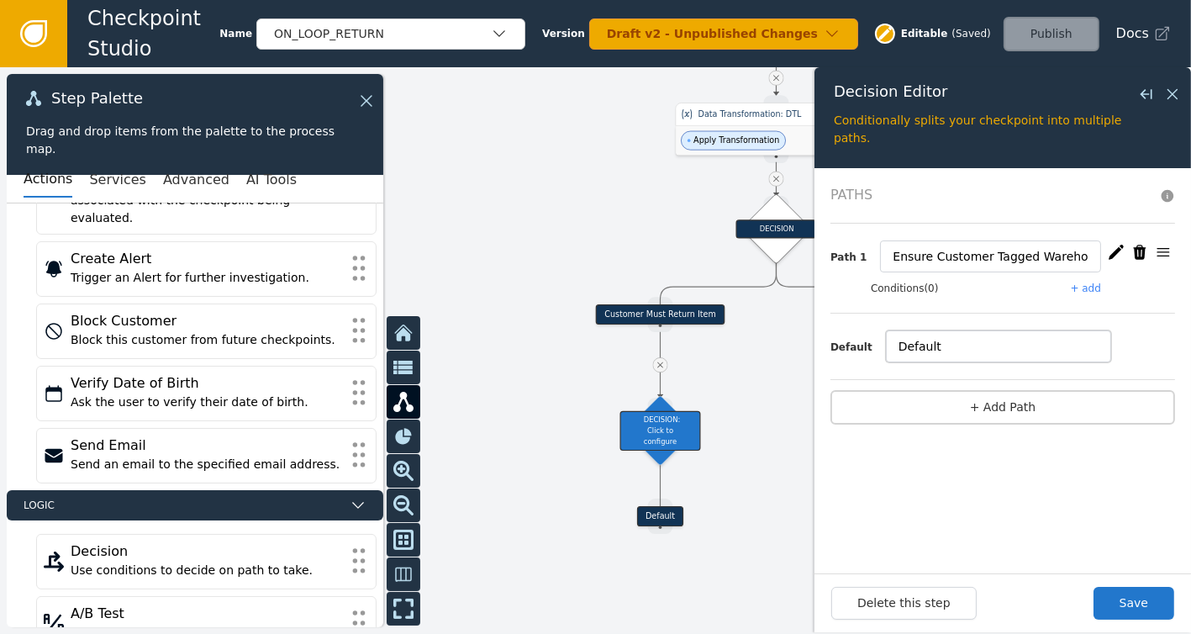
click at [829, 341] on form "Paths Path 1 Ensure Customer Tagged Warehouse Retunns Conditions (0) + add Defa…" at bounding box center [1002, 370] width 376 height 405
type input "Normal Returns"
click at [998, 405] on button "+ Add Path" at bounding box center [1002, 407] width 345 height 34
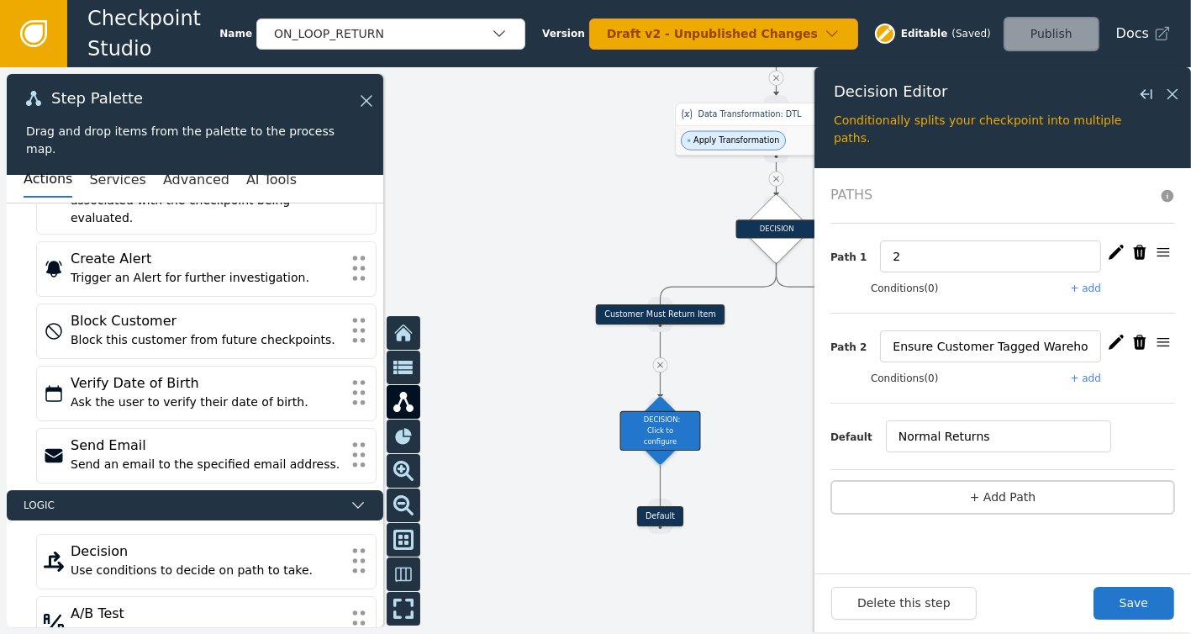
click at [1143, 250] on icon "button" at bounding box center [1140, 252] width 13 height 14
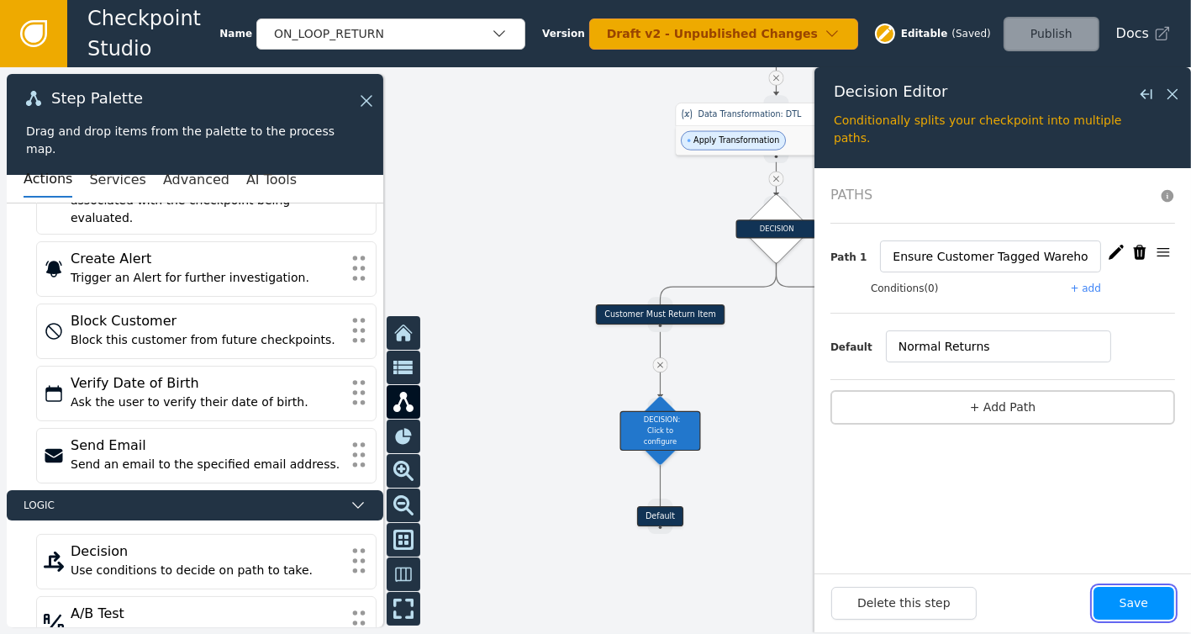
click at [1145, 608] on button "Save" at bounding box center [1133, 603] width 81 height 33
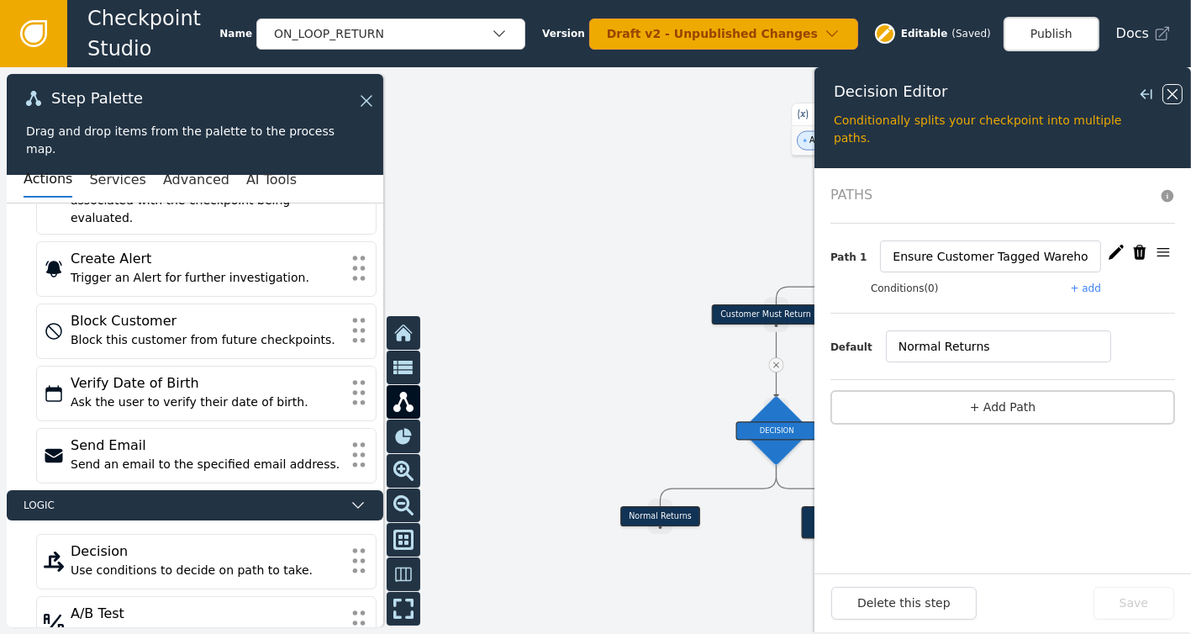
click at [1169, 90] on icon at bounding box center [1172, 94] width 10 height 10
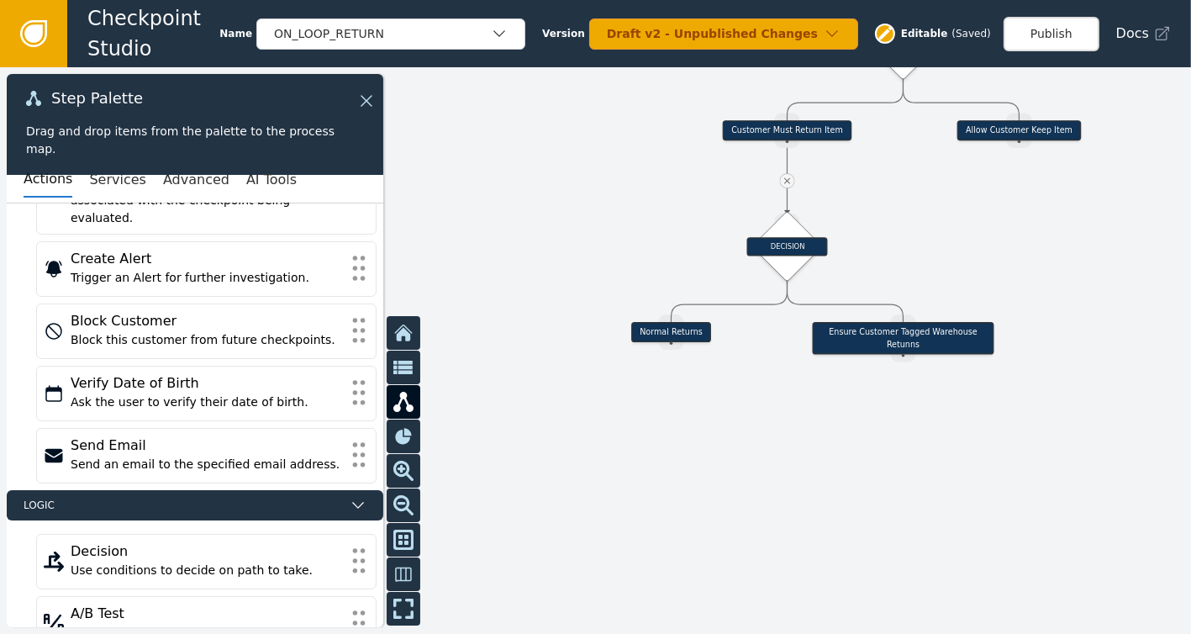
drag, startPoint x: 935, startPoint y: 459, endPoint x: 949, endPoint y: 250, distance: 209.7
click at [949, 250] on div at bounding box center [595, 350] width 1191 height 566
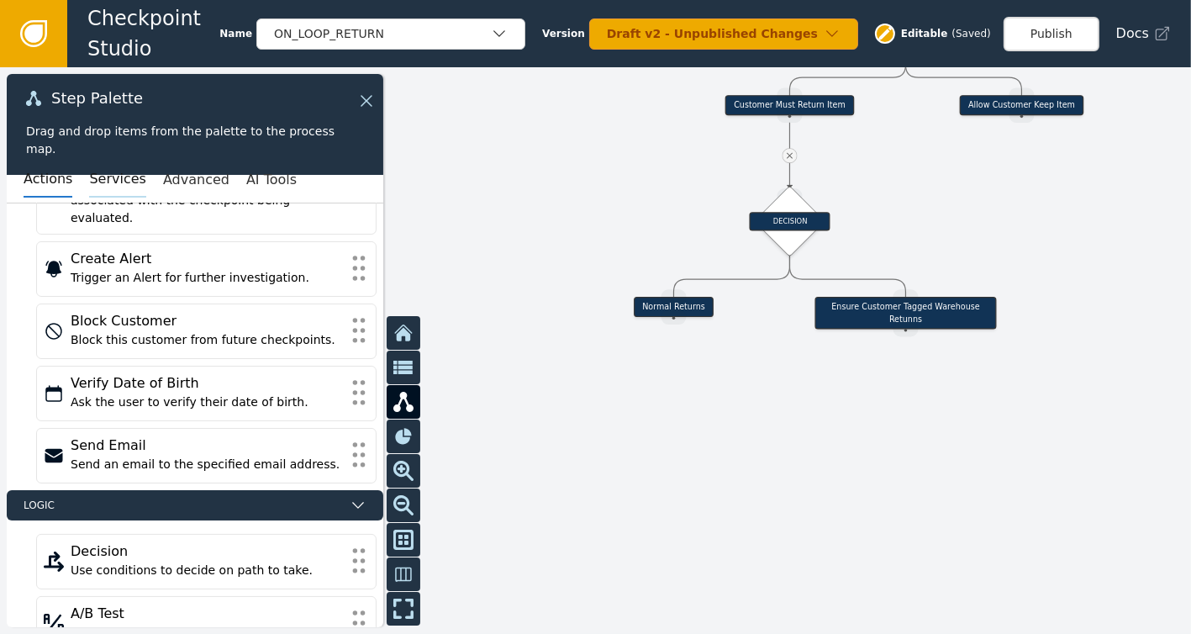
click at [108, 176] on button "Services" at bounding box center [117, 179] width 56 height 35
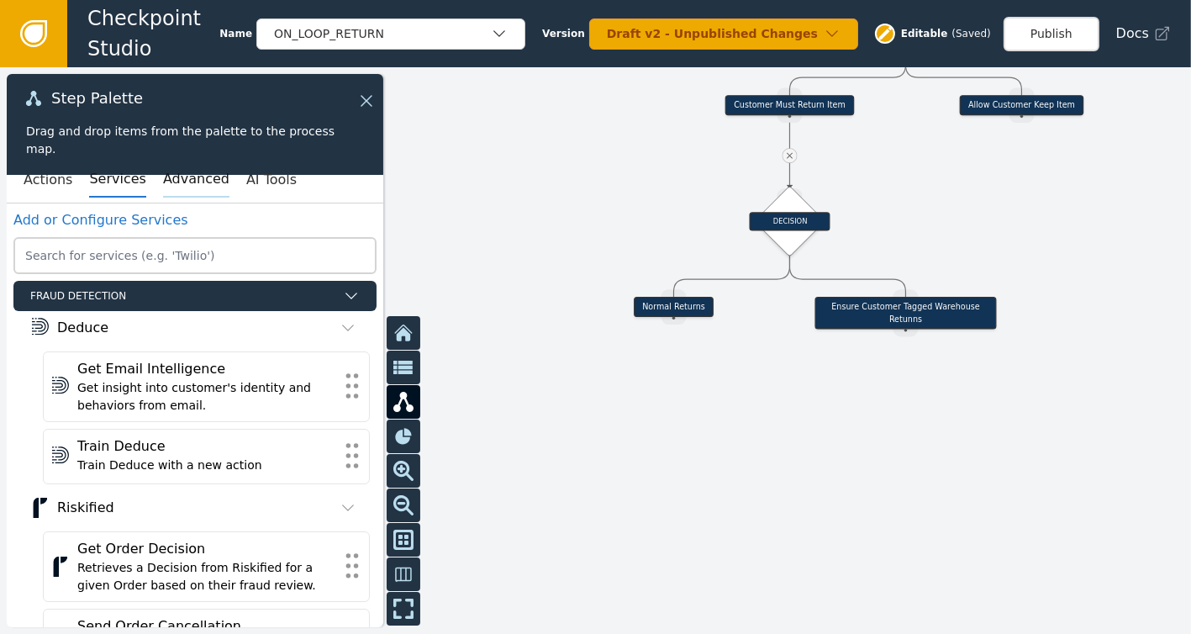
click at [169, 190] on button "Advanced" at bounding box center [196, 179] width 66 height 35
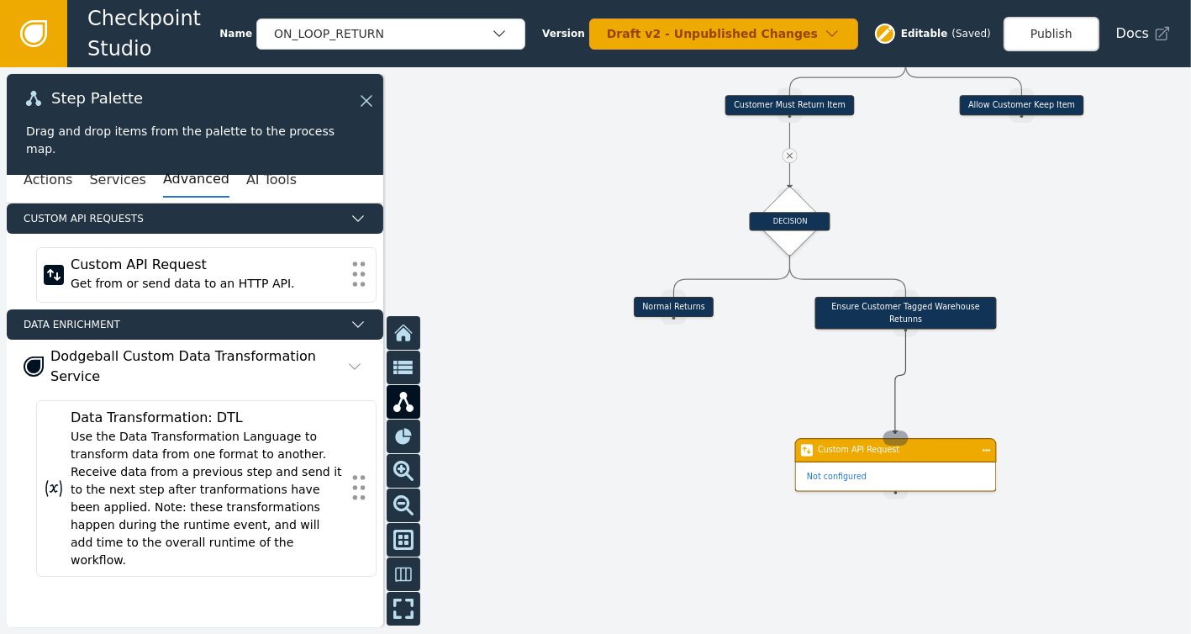
drag, startPoint x: 904, startPoint y: 321, endPoint x: 895, endPoint y: 434, distance: 113.0
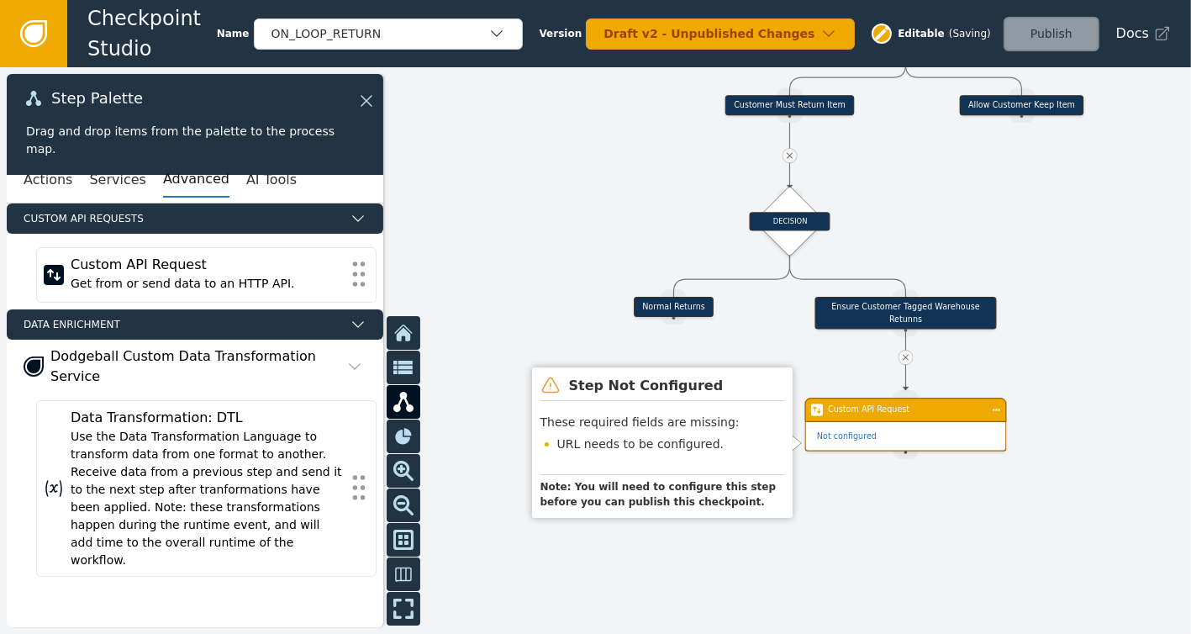
click at [891, 424] on div "Not configured" at bounding box center [906, 436] width 200 height 29
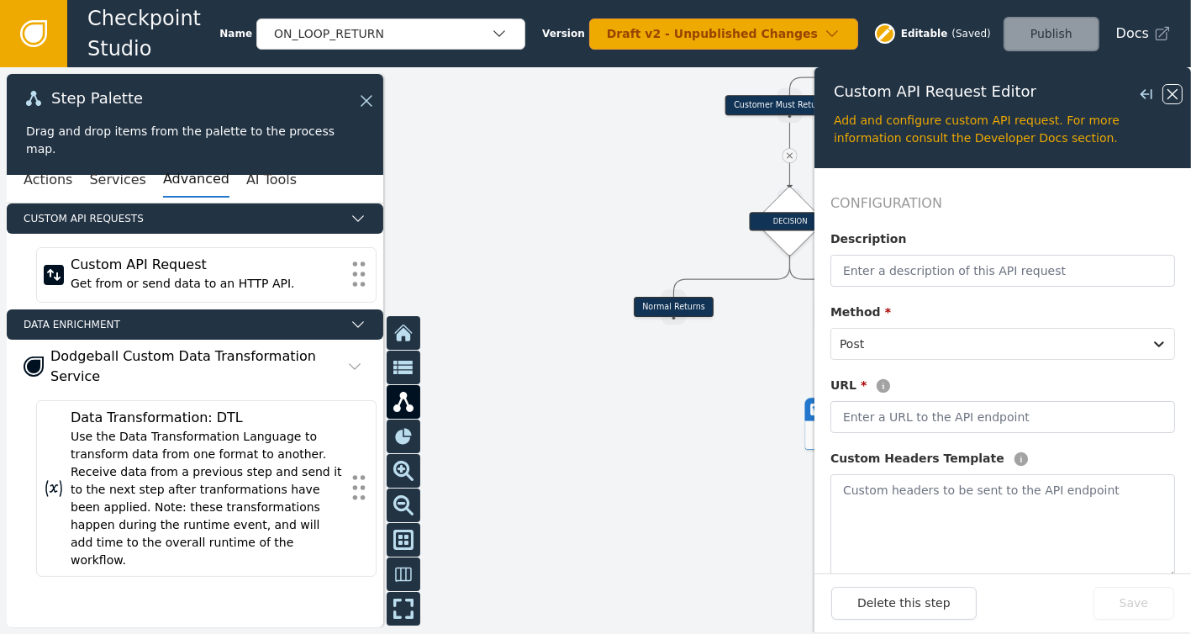
click at [1177, 92] on icon at bounding box center [1172, 94] width 18 height 18
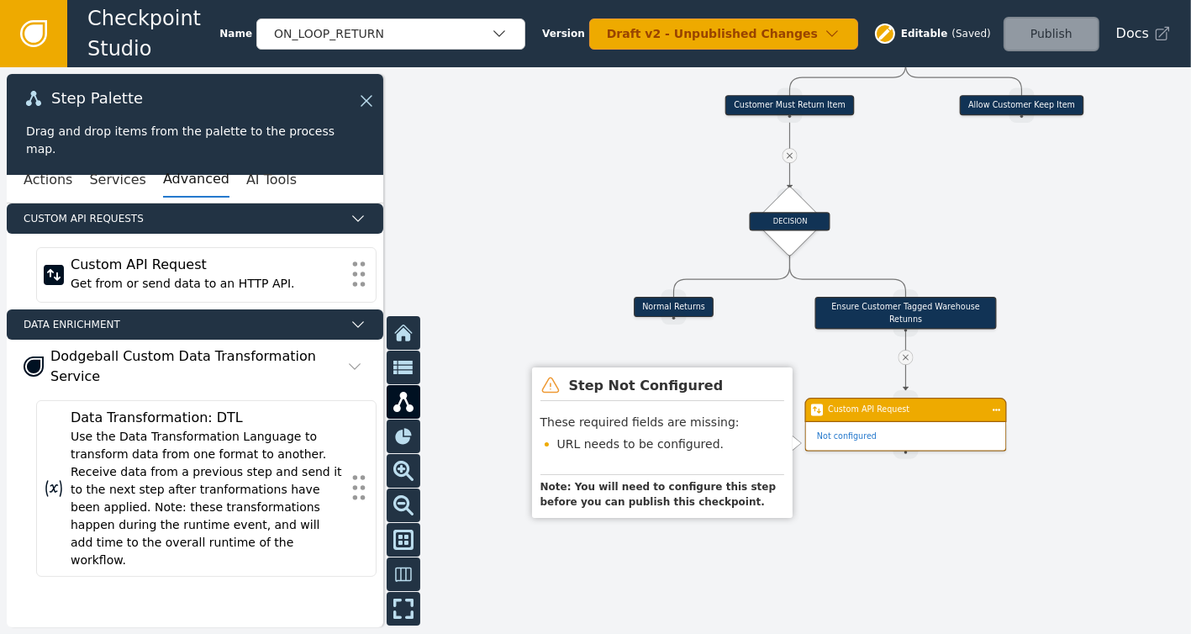
click at [921, 408] on div "Custom API Request" at bounding box center [905, 409] width 155 height 12
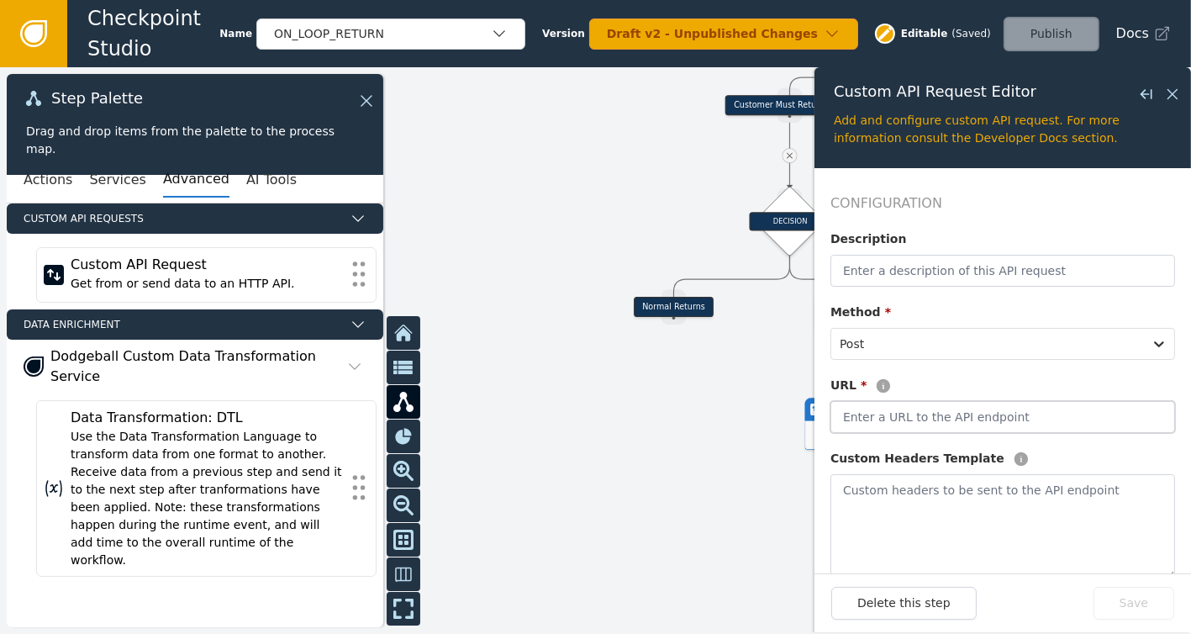
click at [912, 406] on input "text" at bounding box center [1002, 417] width 345 height 32
type input "Set Shopify Customer Label for Warehouse Returns"
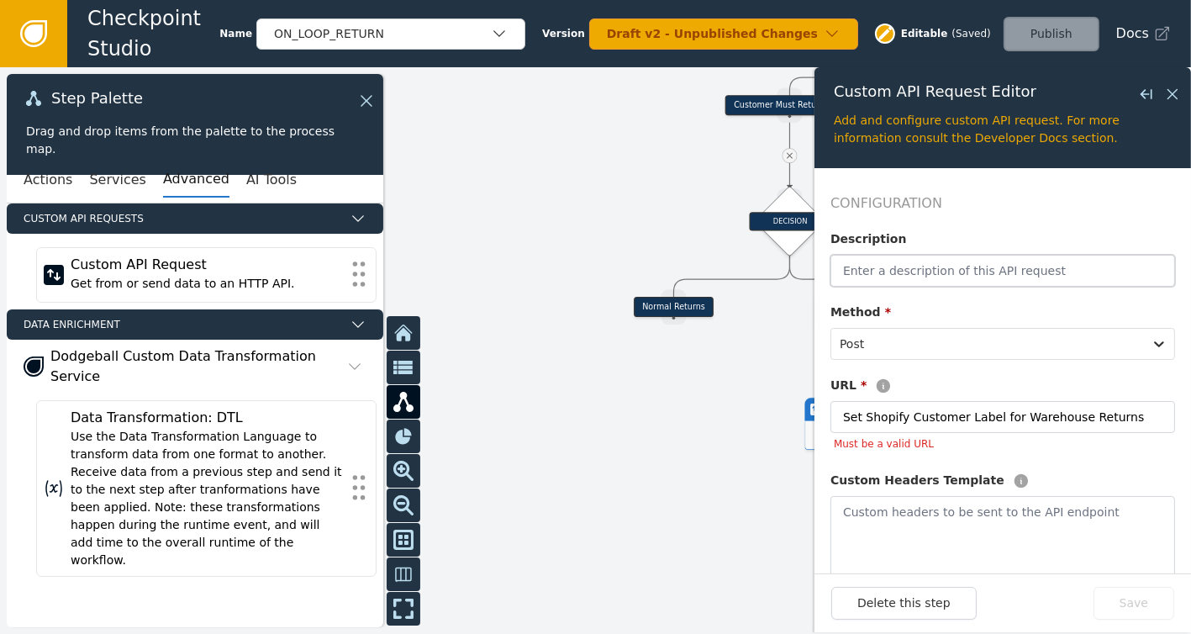
click at [939, 259] on input "text" at bounding box center [1002, 271] width 345 height 32
click at [971, 181] on form "Configuration Description Method * Post URL * Set Shopify Customer Label for Wa…" at bounding box center [1002, 370] width 376 height 405
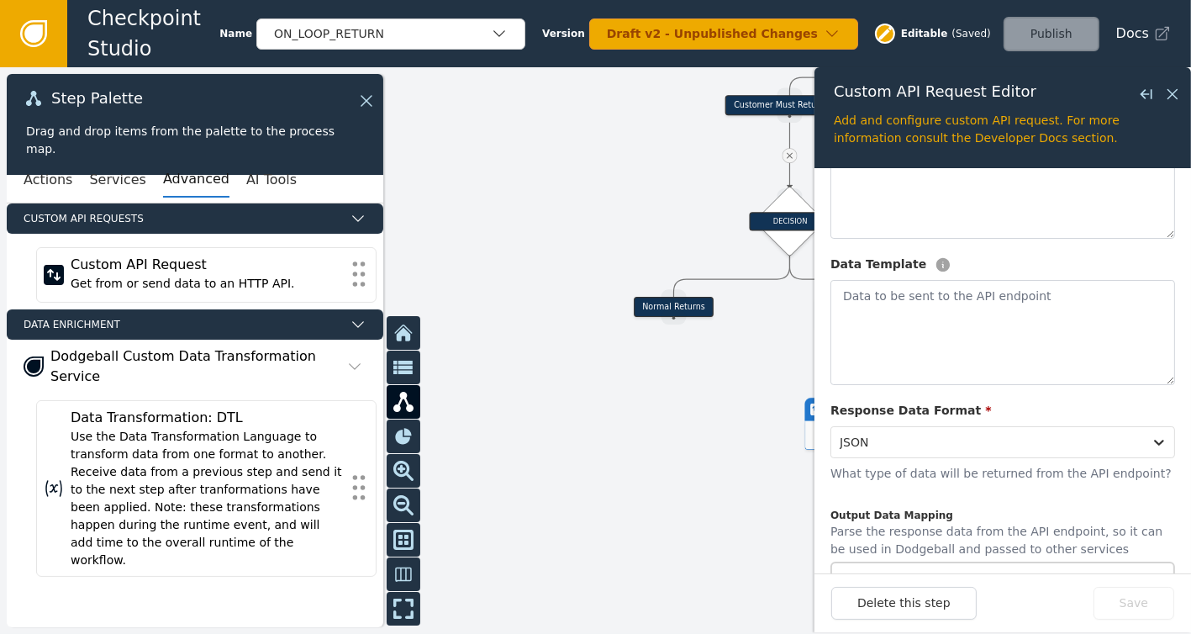
scroll to position [512, 0]
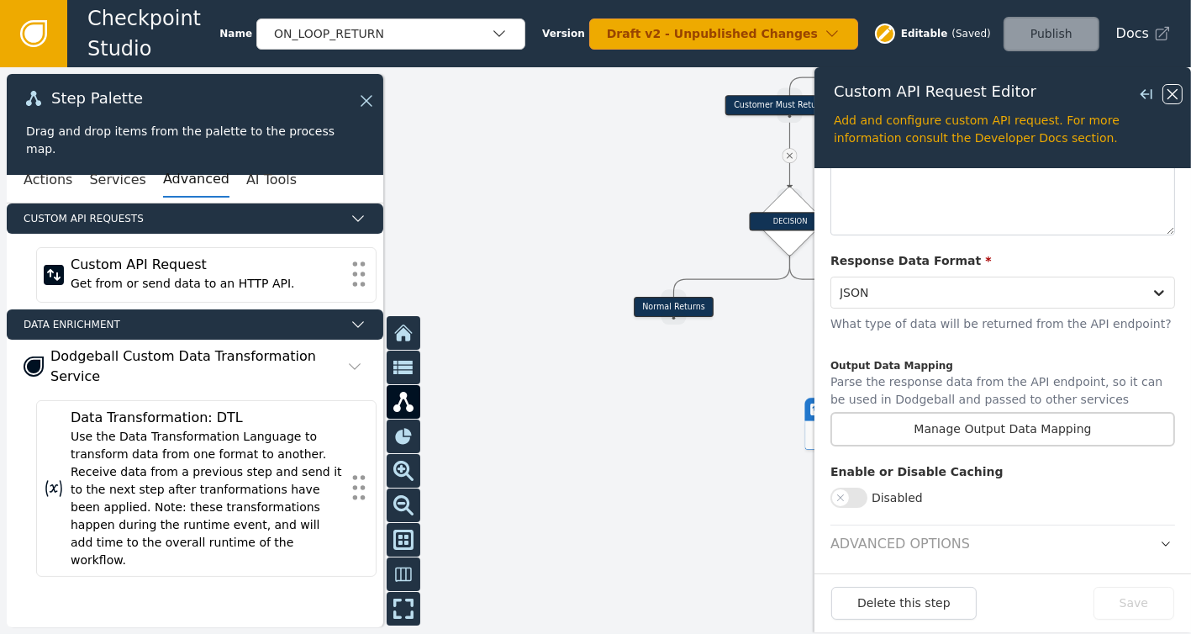
click at [1175, 89] on icon at bounding box center [1172, 94] width 18 height 18
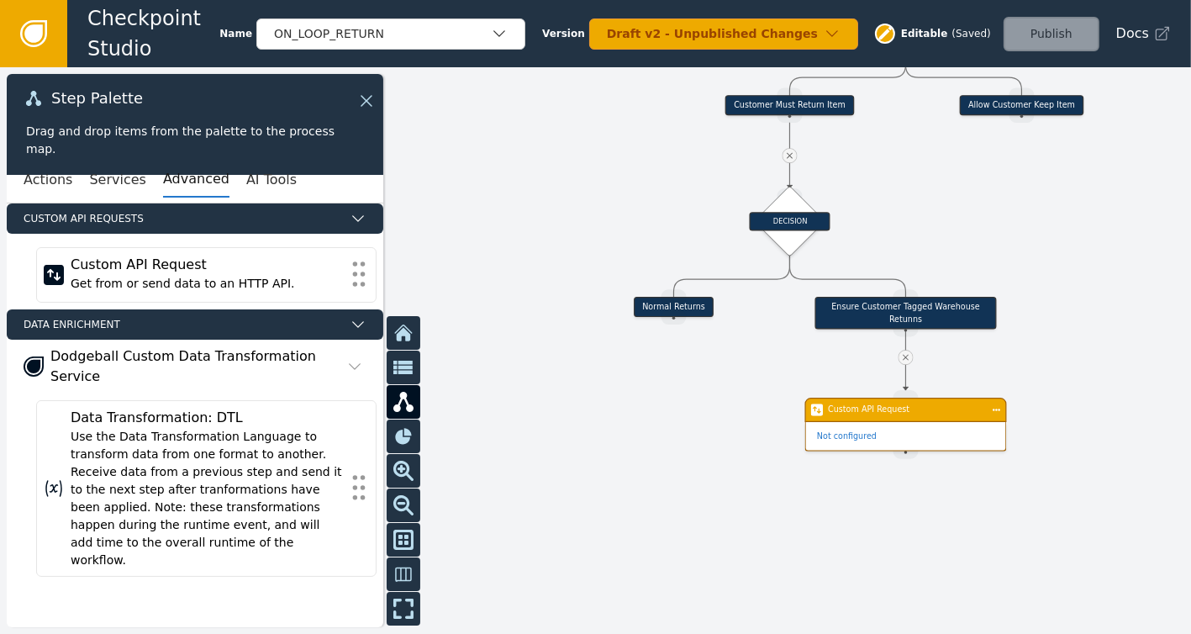
click at [1007, 304] on div at bounding box center [595, 350] width 1191 height 566
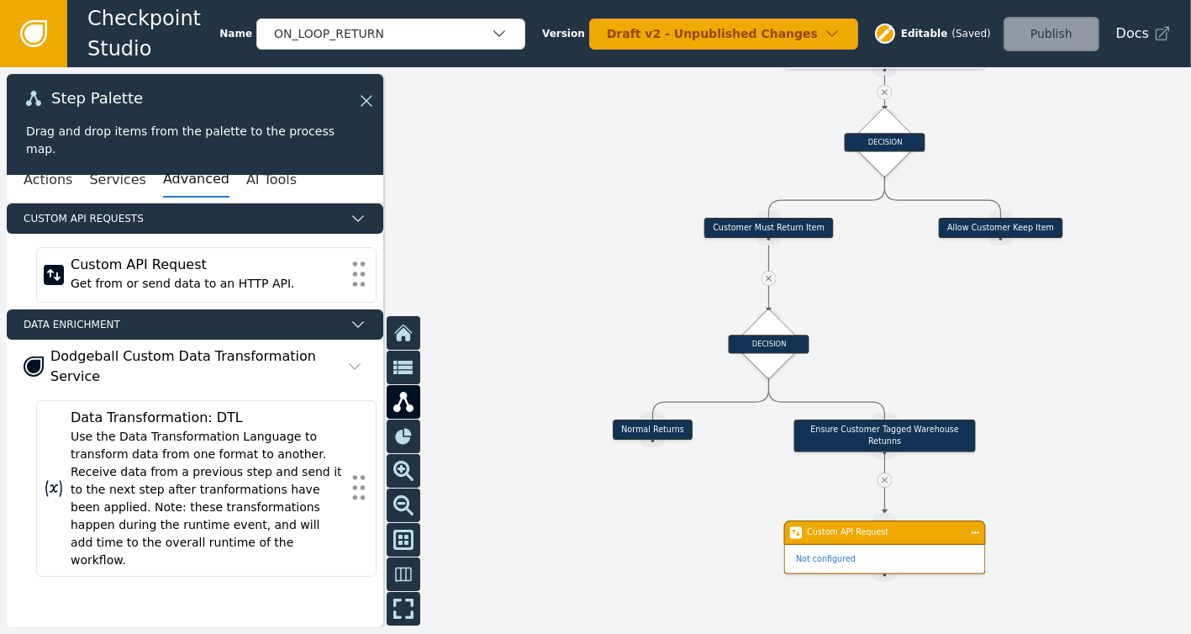
drag, startPoint x: 904, startPoint y: 196, endPoint x: 883, endPoint y: 318, distance: 124.5
click at [883, 318] on div at bounding box center [595, 350] width 1191 height 566
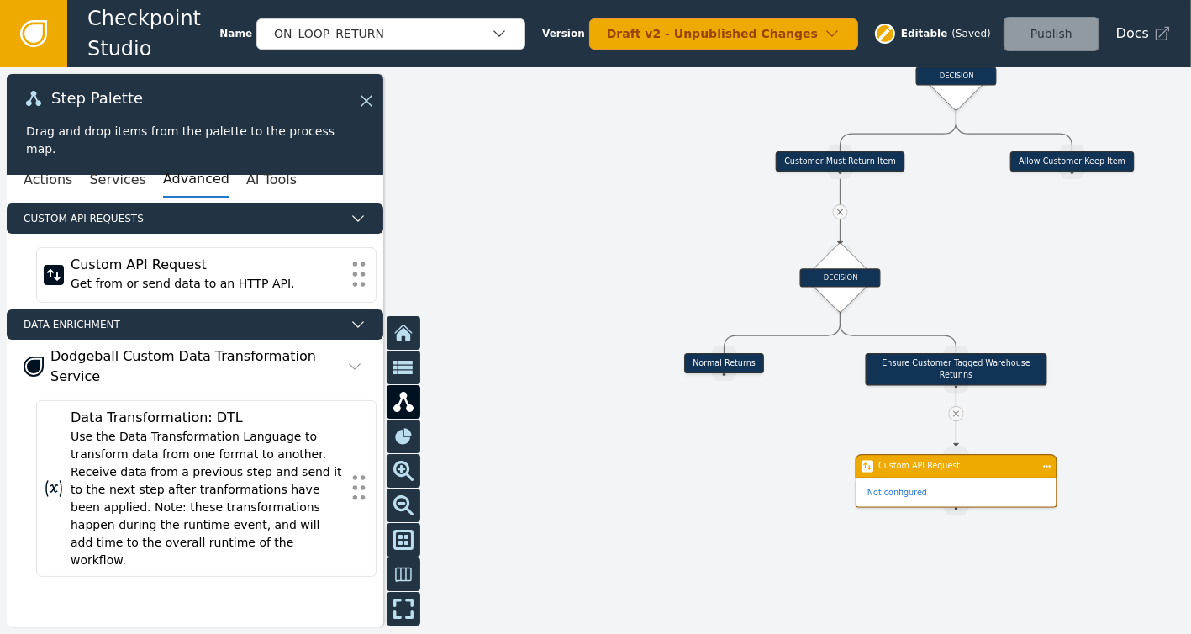
drag, startPoint x: 635, startPoint y: 243, endPoint x: 707, endPoint y: 176, distance: 97.5
click at [707, 176] on div at bounding box center [595, 350] width 1191 height 566
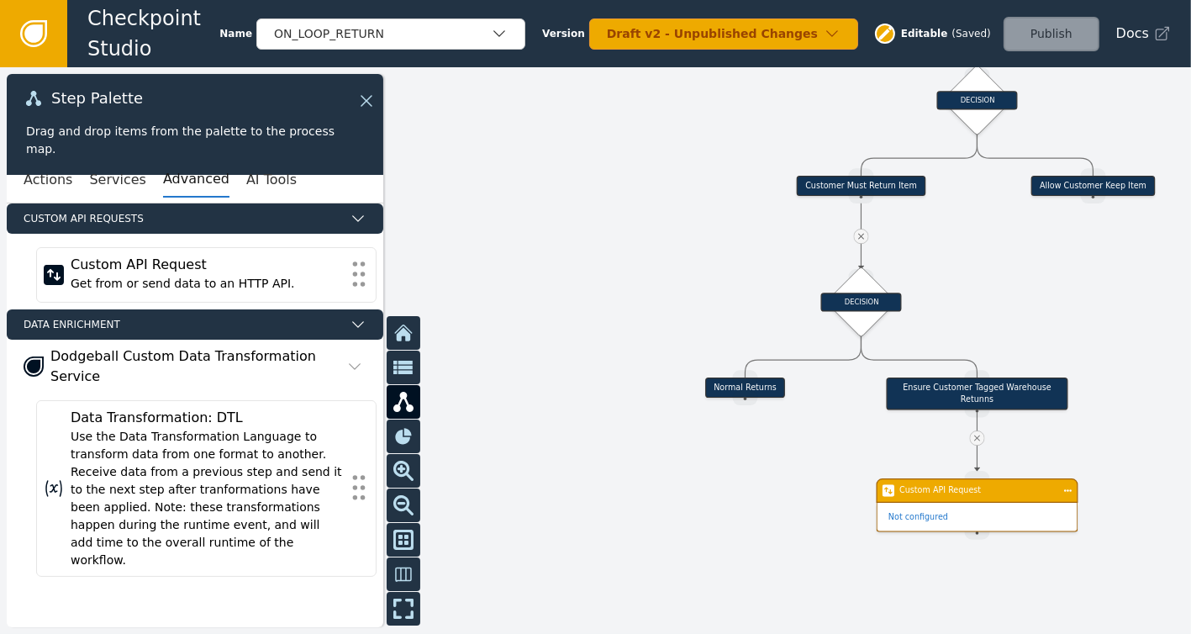
drag, startPoint x: 965, startPoint y: 243, endPoint x: 986, endPoint y: 267, distance: 32.2
click at [986, 267] on div at bounding box center [595, 350] width 1191 height 566
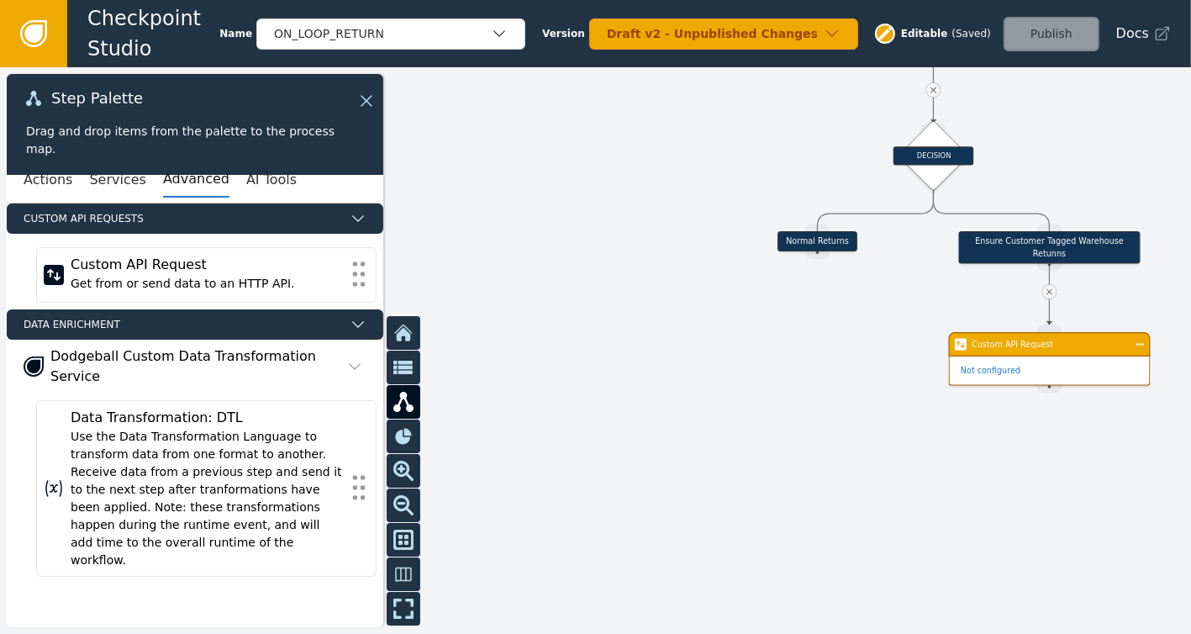
drag, startPoint x: 599, startPoint y: 457, endPoint x: 671, endPoint y: 311, distance: 163.1
click at [671, 311] on div at bounding box center [595, 350] width 1191 height 566
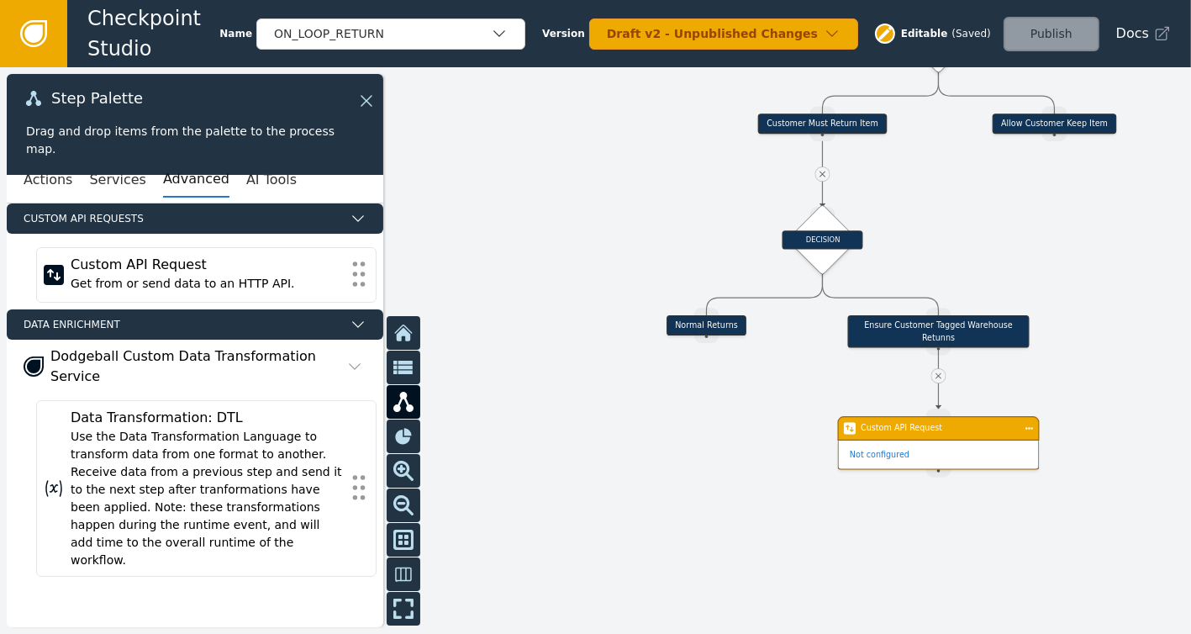
drag, startPoint x: 692, startPoint y: 301, endPoint x: 581, endPoint y: 385, distance: 139.2
click at [581, 385] on div at bounding box center [595, 350] width 1191 height 566
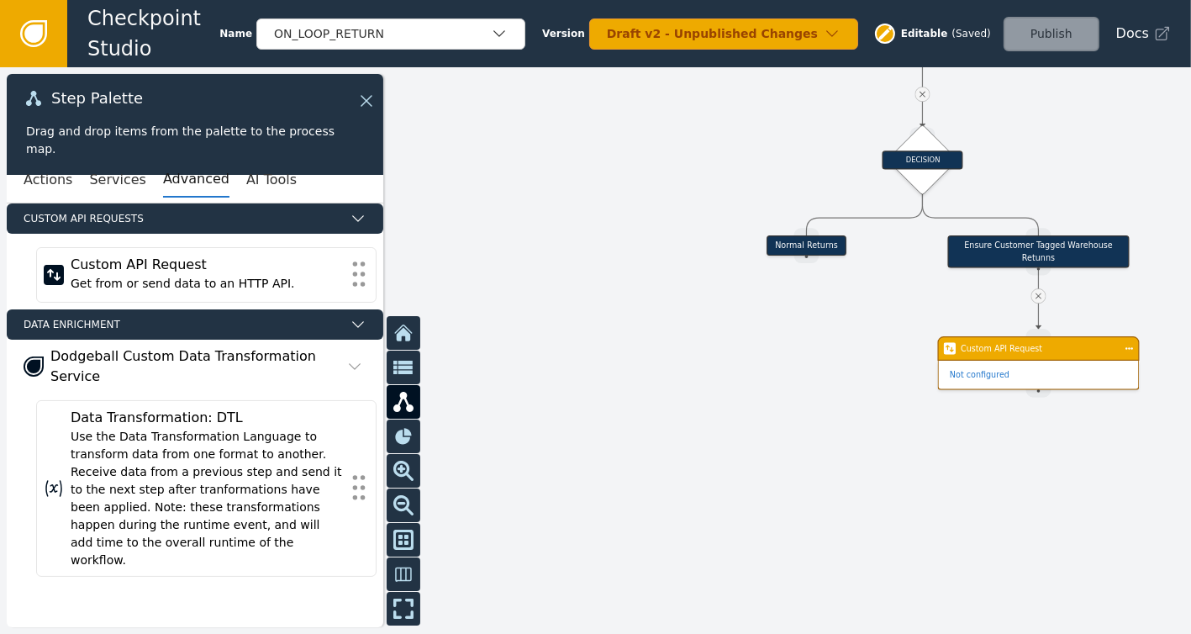
drag, startPoint x: 684, startPoint y: 394, endPoint x: 784, endPoint y: 311, distance: 130.1
click at [784, 311] on div at bounding box center [595, 350] width 1191 height 566
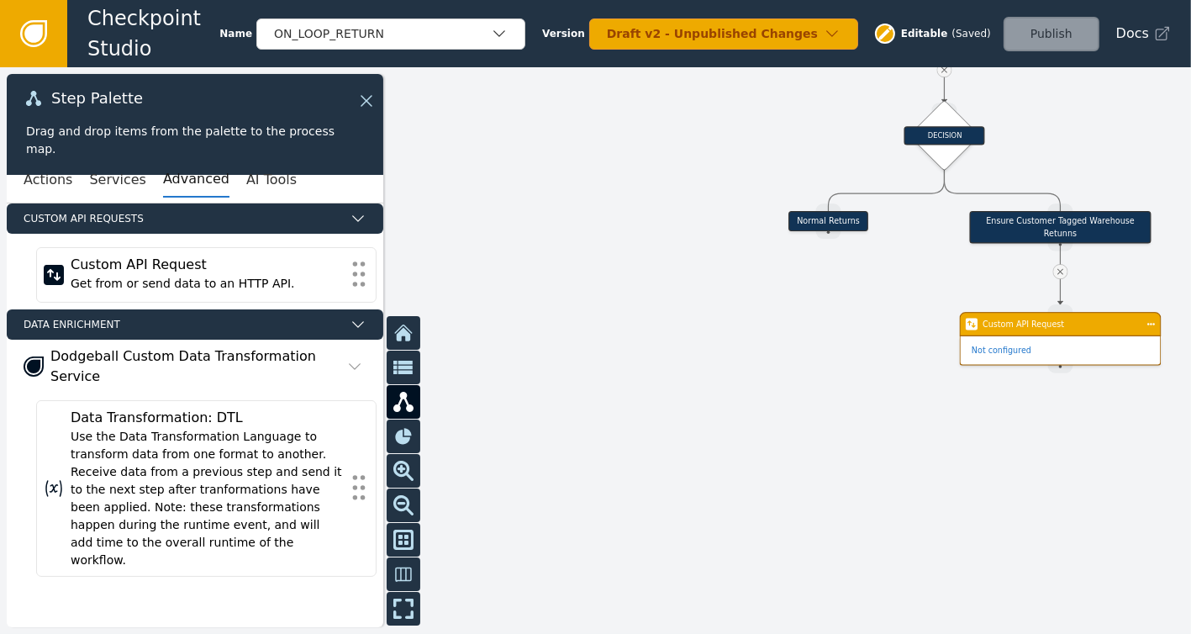
drag, startPoint x: 876, startPoint y: 302, endPoint x: 898, endPoint y: 280, distance: 30.9
click at [898, 280] on div at bounding box center [595, 350] width 1191 height 566
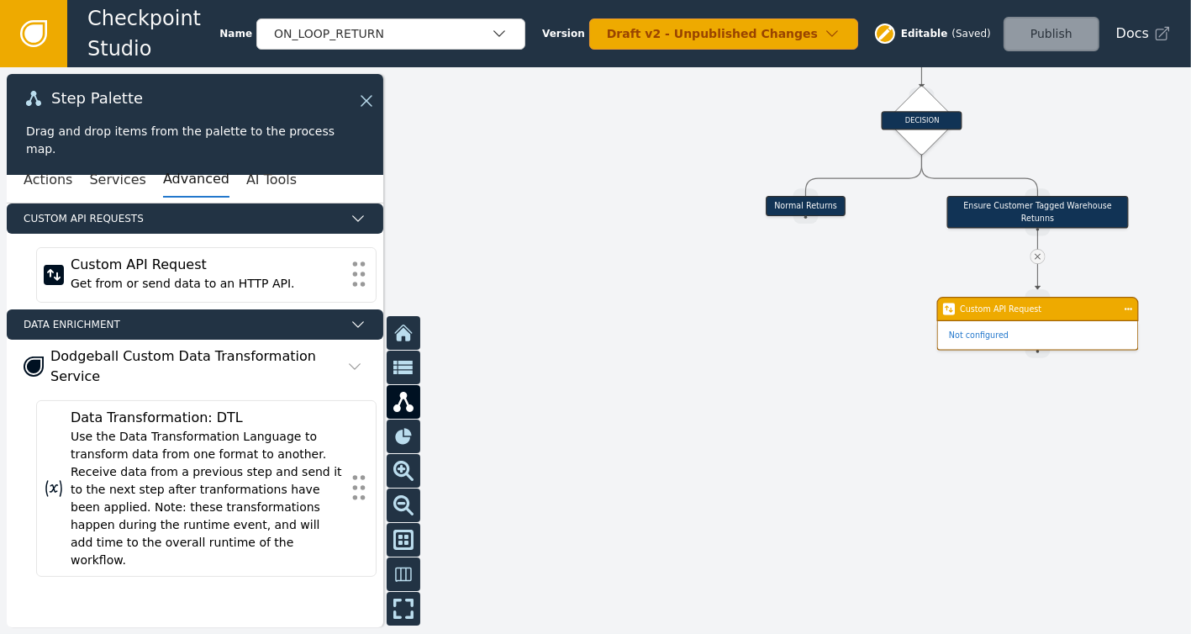
drag, startPoint x: 916, startPoint y: 238, endPoint x: 892, endPoint y: 230, distance: 25.5
click at [892, 230] on div at bounding box center [595, 350] width 1191 height 566
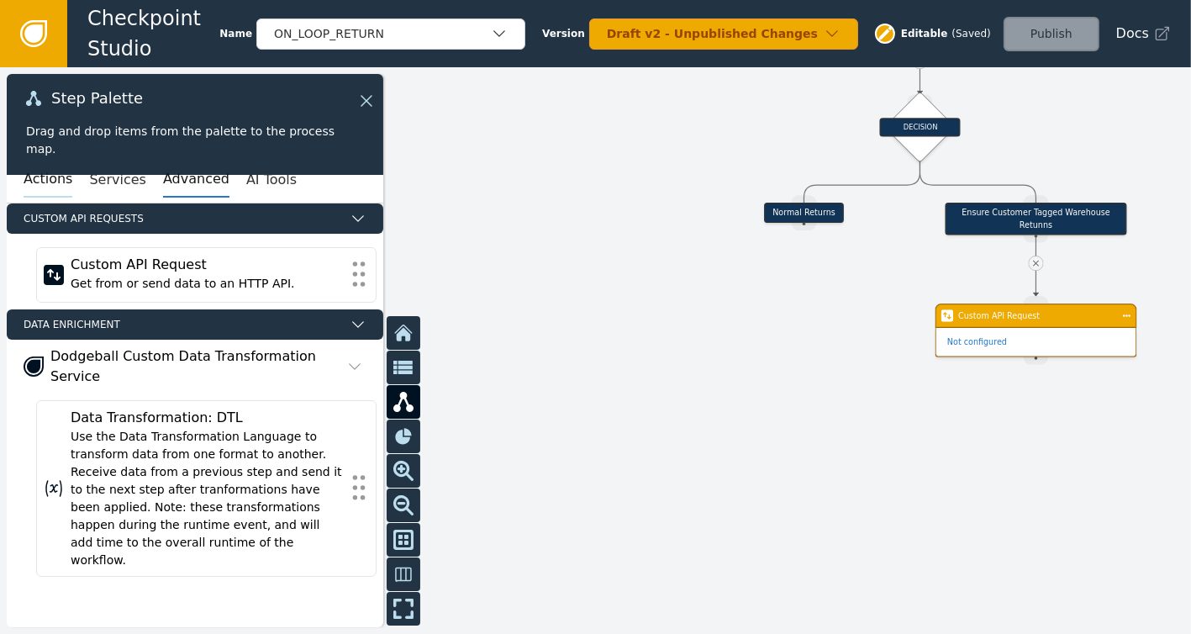
click at [34, 180] on button "Actions" at bounding box center [48, 179] width 49 height 35
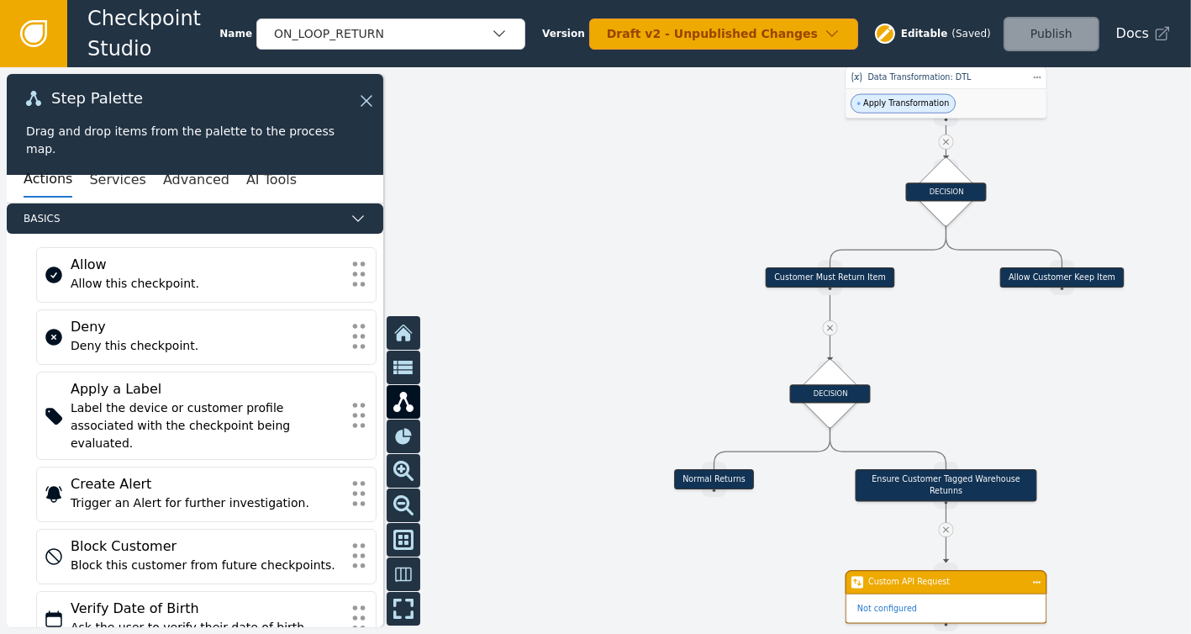
drag, startPoint x: 1013, startPoint y: 135, endPoint x: 924, endPoint y: 397, distance: 276.6
click at [924, 397] on div at bounding box center [595, 350] width 1191 height 566
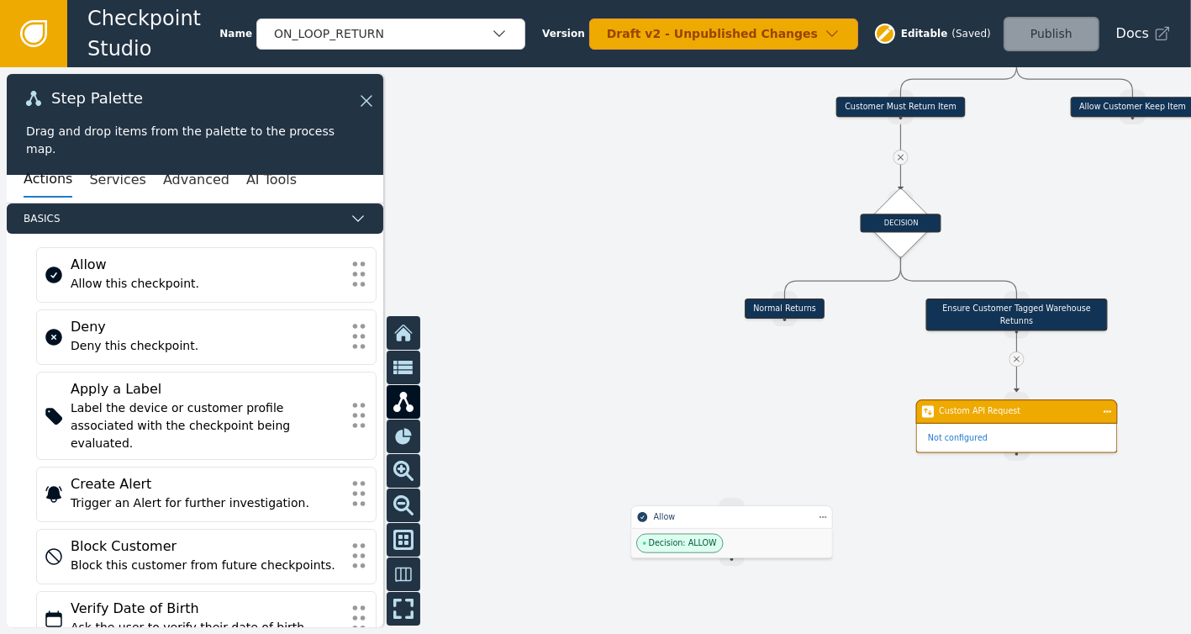
drag, startPoint x: 615, startPoint y: 334, endPoint x: 684, endPoint y: 167, distance: 180.1
click at [684, 167] on div at bounding box center [595, 350] width 1191 height 566
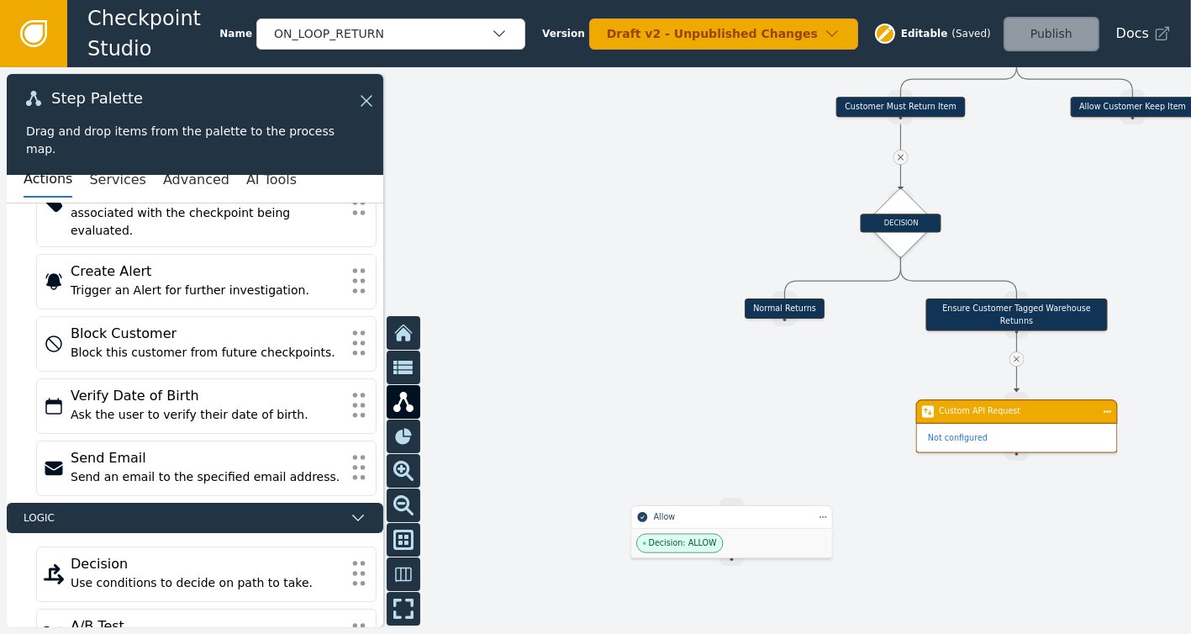
scroll to position [225, 0]
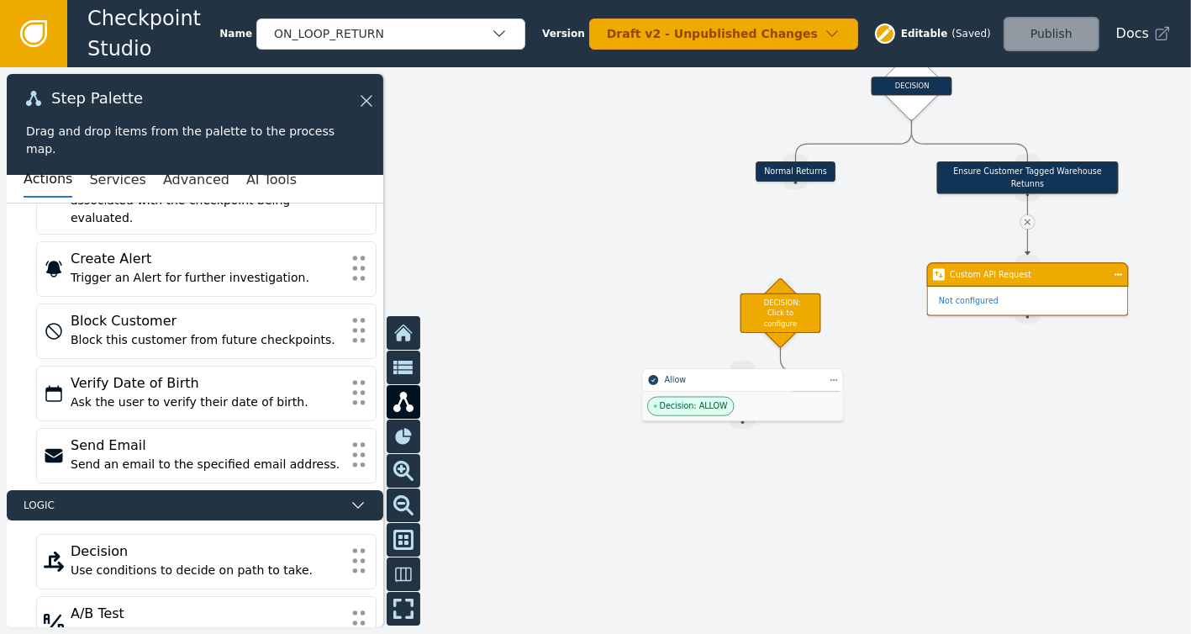
drag, startPoint x: 678, startPoint y: 371, endPoint x: 687, endPoint y: 220, distance: 151.5
click at [687, 220] on div at bounding box center [595, 350] width 1191 height 566
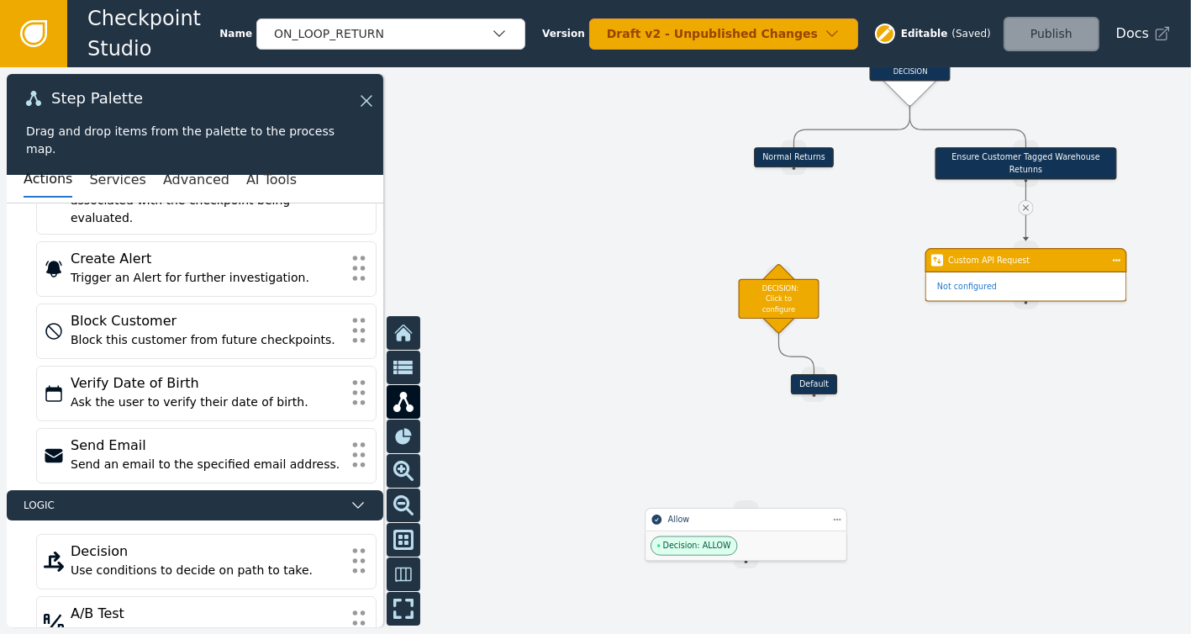
drag, startPoint x: 754, startPoint y: 392, endPoint x: 756, endPoint y: 546, distance: 153.8
click at [756, 546] on div "Decision: ALLOW" at bounding box center [745, 545] width 201 height 29
click at [777, 291] on div "DECISION: Click to configure" at bounding box center [774, 302] width 81 height 39
drag, startPoint x: 807, startPoint y: 381, endPoint x: 761, endPoint y: 455, distance: 86.0
click at [761, 455] on div "Default" at bounding box center [773, 462] width 46 height 20
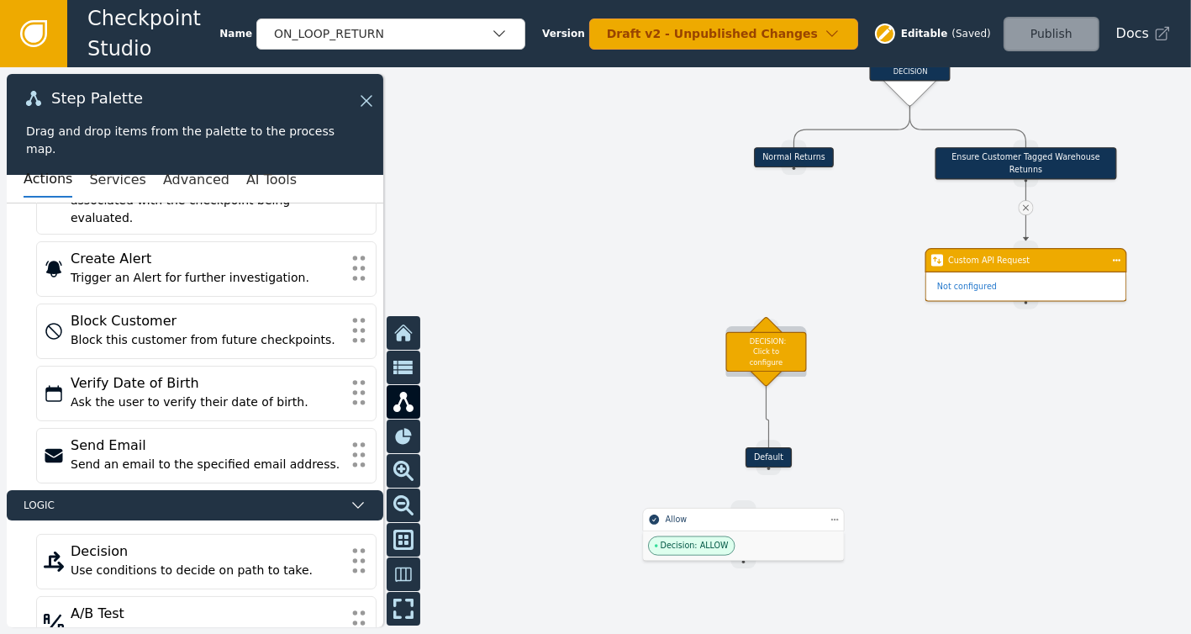
drag, startPoint x: 776, startPoint y: 292, endPoint x: 769, endPoint y: 338, distance: 45.9
click at [769, 338] on div "DECISION: Click to configure" at bounding box center [766, 350] width 81 height 39
click at [166, 187] on button "Advanced" at bounding box center [196, 179] width 66 height 35
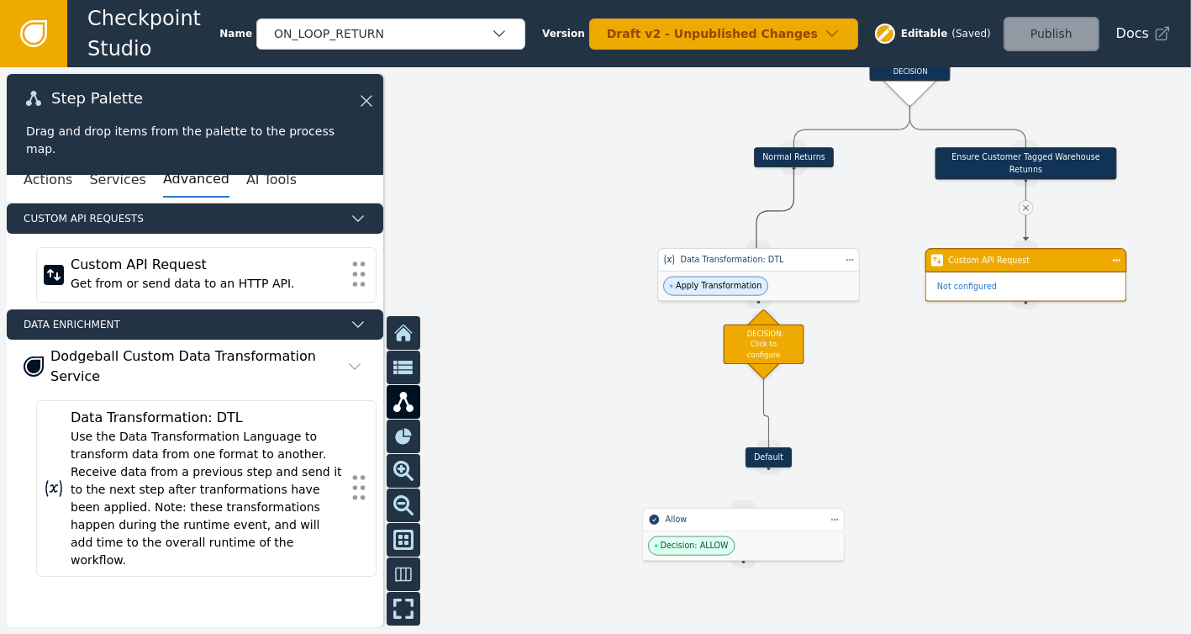
drag, startPoint x: 791, startPoint y: 166, endPoint x: 757, endPoint y: 255, distance: 96.0
drag, startPoint x: 786, startPoint y: 274, endPoint x: 794, endPoint y: 250, distance: 25.5
click at [794, 250] on div "Apply Transformation" at bounding box center [765, 260] width 201 height 29
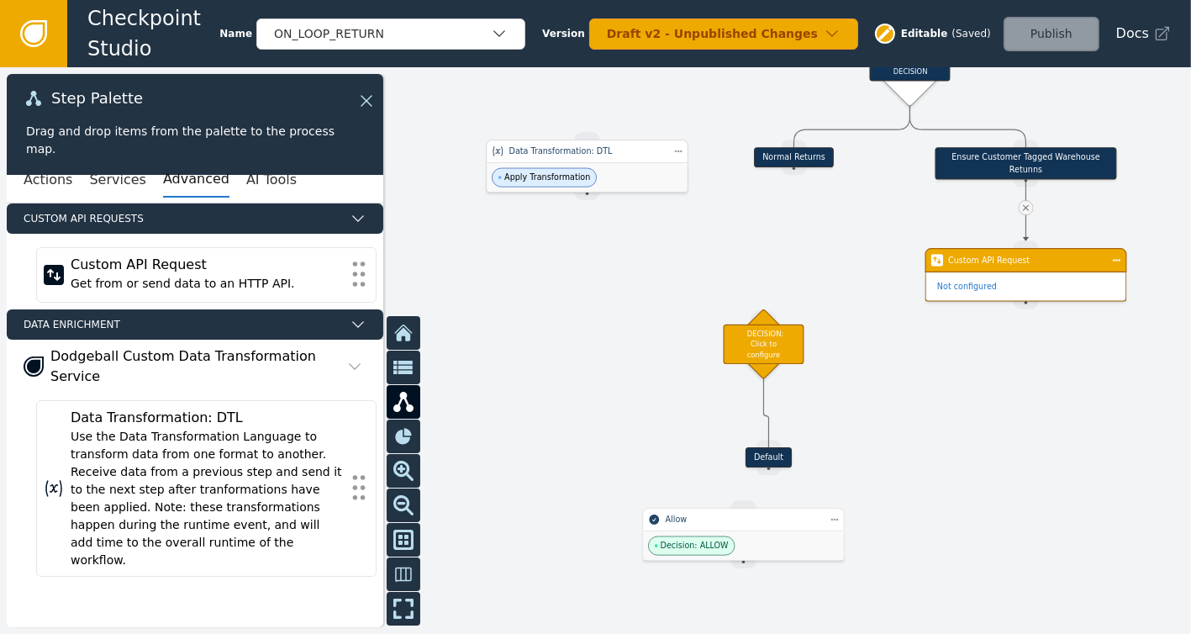
drag, startPoint x: 792, startPoint y: 244, endPoint x: 593, endPoint y: 119, distance: 234.1
click at [593, 139] on div "Data Transformation: DTL" at bounding box center [588, 151] width 202 height 24
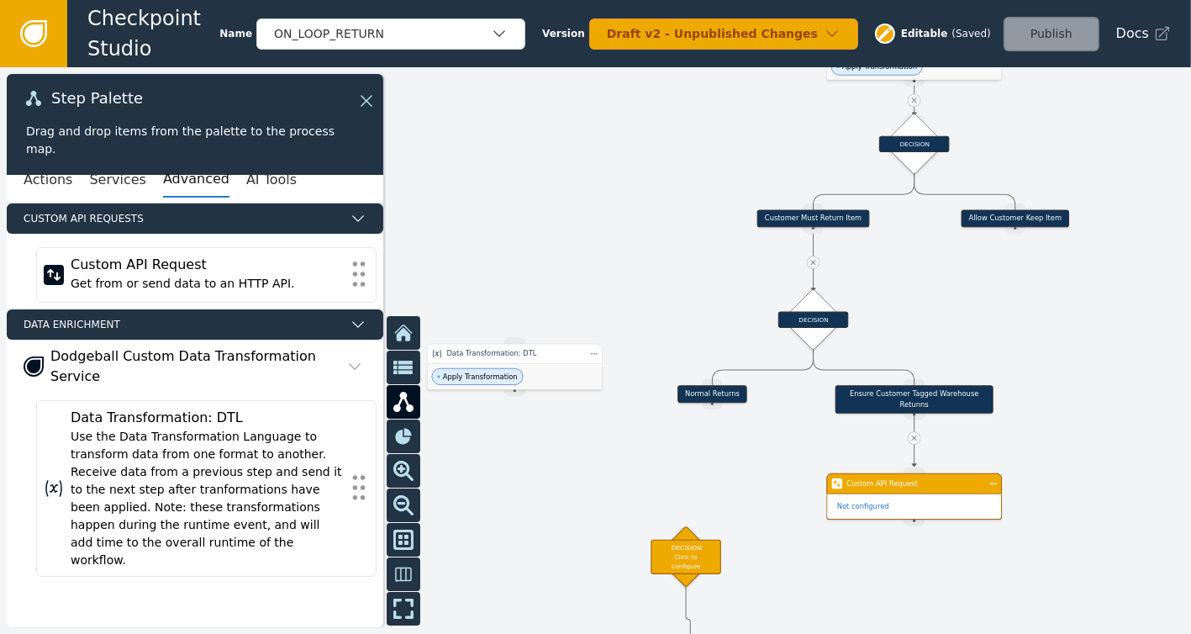
drag, startPoint x: 721, startPoint y: 105, endPoint x: 652, endPoint y: 340, distance: 245.2
click at [652, 340] on div at bounding box center [595, 350] width 1191 height 566
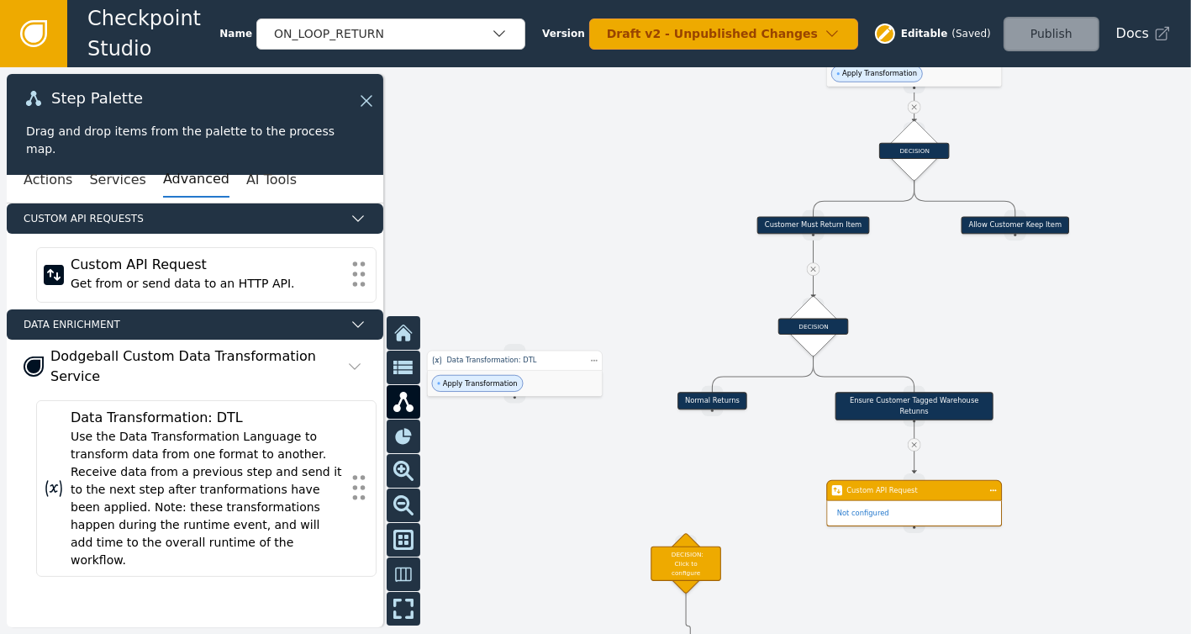
click at [813, 267] on icon at bounding box center [813, 268] width 5 height 5
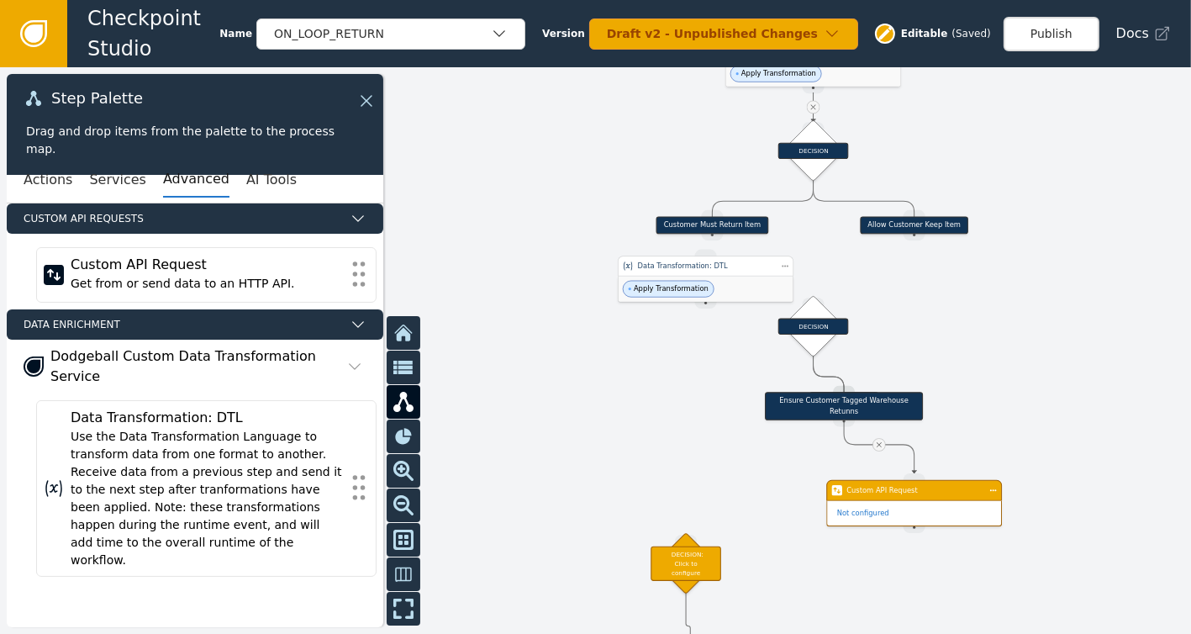
drag, startPoint x: 470, startPoint y: 378, endPoint x: 659, endPoint y: 283, distance: 211.6
click at [659, 283] on span "Apply Transformation" at bounding box center [671, 288] width 75 height 11
drag, startPoint x: 709, startPoint y: 234, endPoint x: 706, endPoint y: 251, distance: 18.0
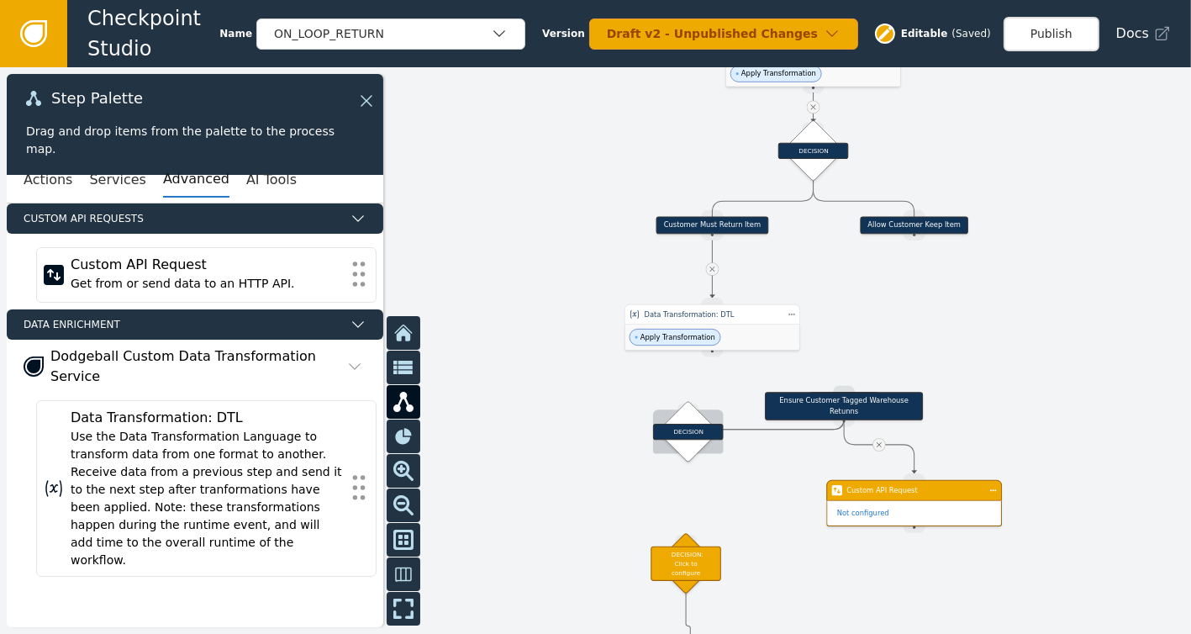
drag, startPoint x: 822, startPoint y: 324, endPoint x: 694, endPoint y: 426, distance: 163.8
click at [694, 426] on div "DECISION" at bounding box center [688, 431] width 71 height 16
drag, startPoint x: 708, startPoint y: 351, endPoint x: 686, endPoint y: 402, distance: 55.3
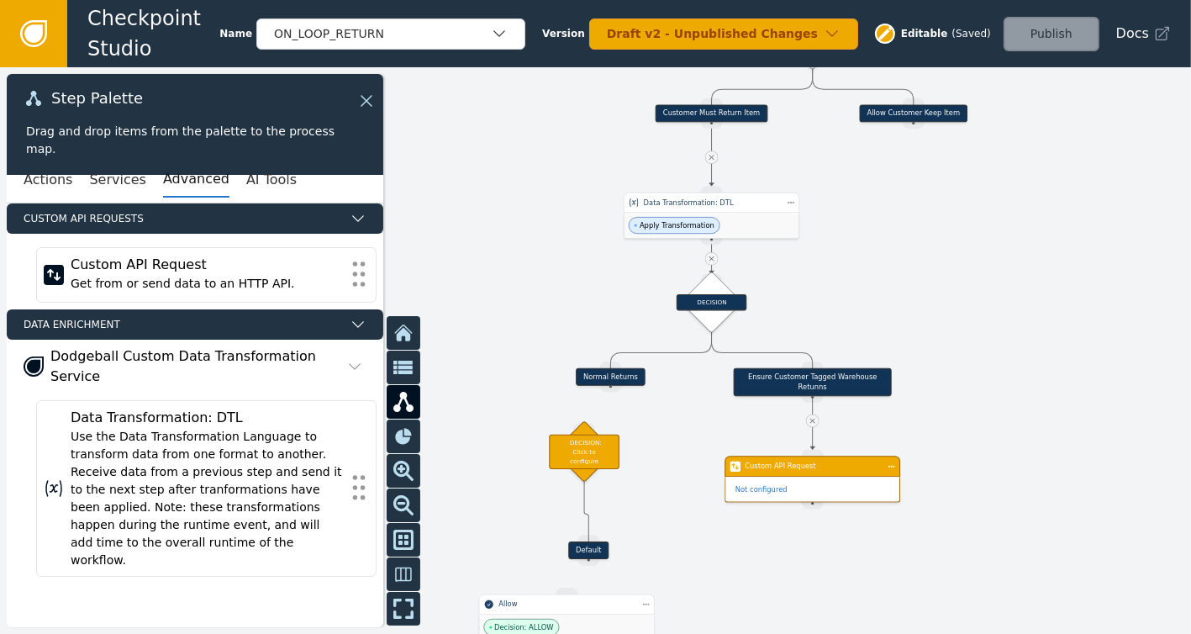
drag, startPoint x: 1013, startPoint y: 365, endPoint x: 885, endPoint y: 245, distance: 176.0
click at [885, 247] on div at bounding box center [595, 350] width 1191 height 566
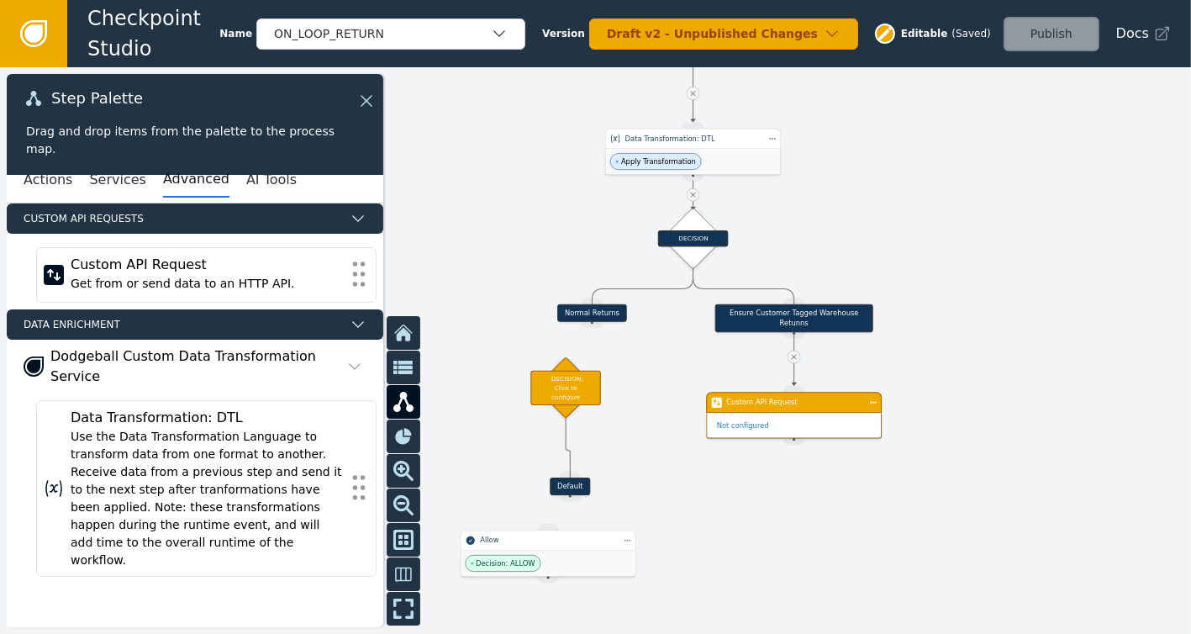
drag, startPoint x: 883, startPoint y: 274, endPoint x: 868, endPoint y: 173, distance: 102.0
click at [869, 173] on div at bounding box center [595, 350] width 1191 height 566
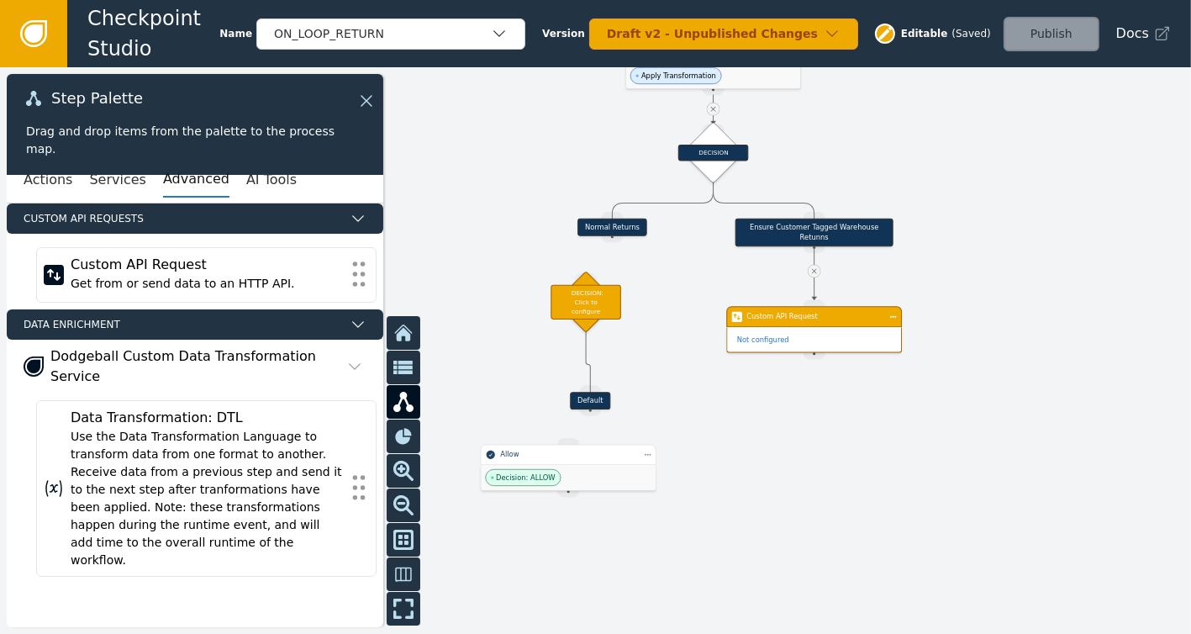
drag, startPoint x: 972, startPoint y: 307, endPoint x: 1006, endPoint y: 256, distance: 60.6
click at [1006, 256] on div at bounding box center [595, 350] width 1191 height 566
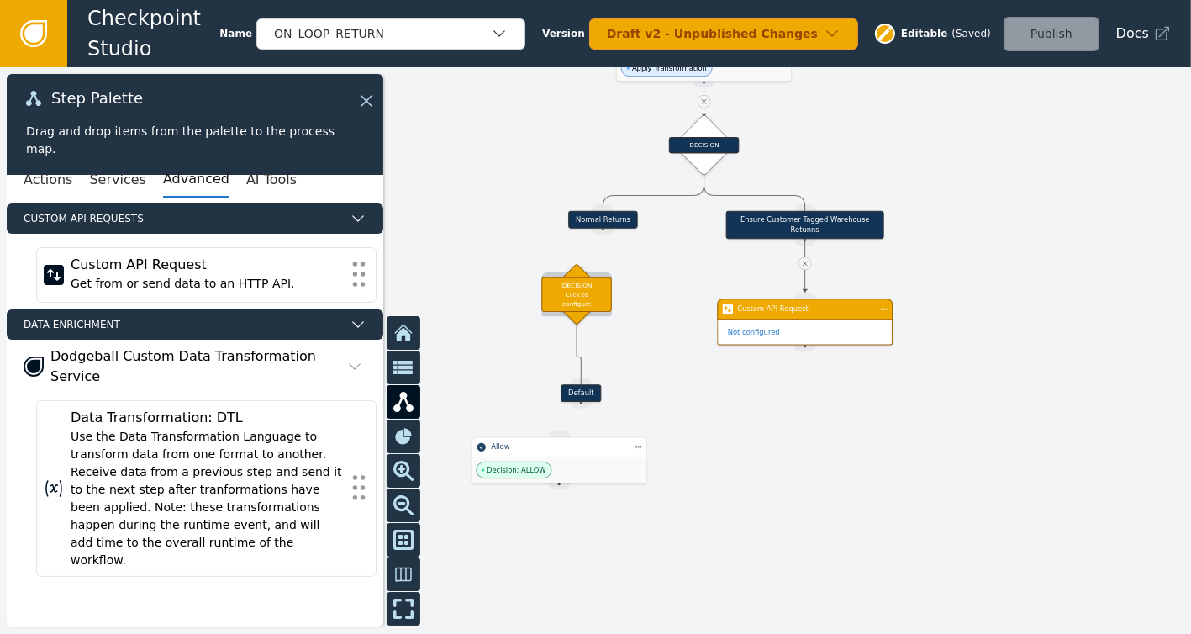
click at [574, 287] on div "DECISION: Click to configure" at bounding box center [576, 293] width 71 height 34
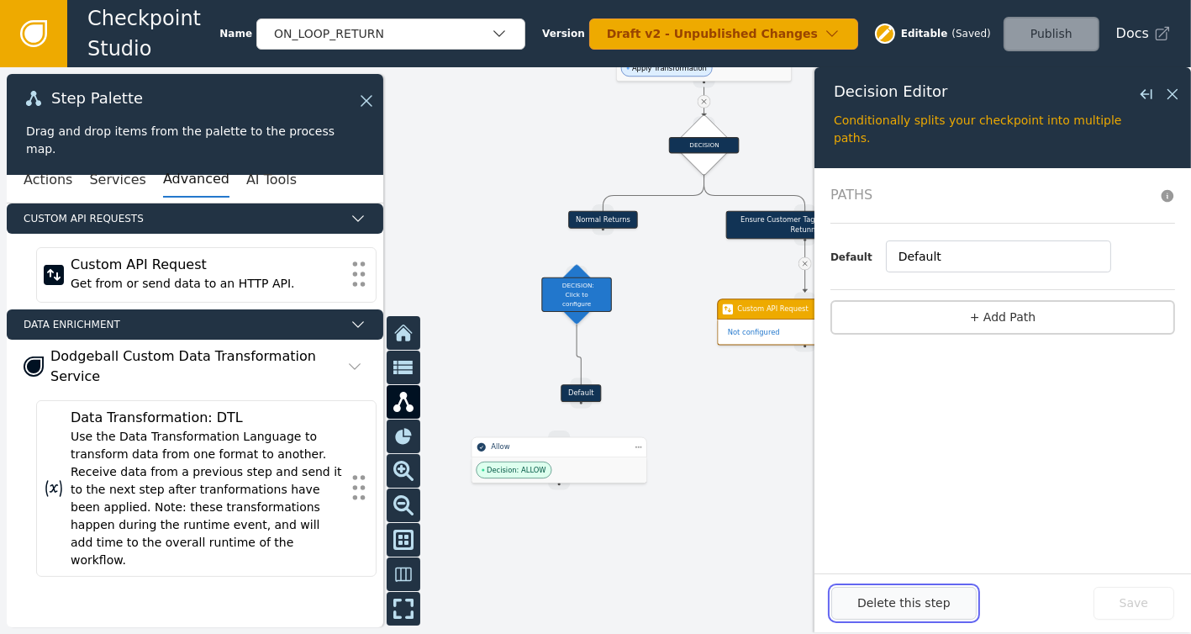
click at [881, 601] on button "Delete this step" at bounding box center [903, 603] width 145 height 33
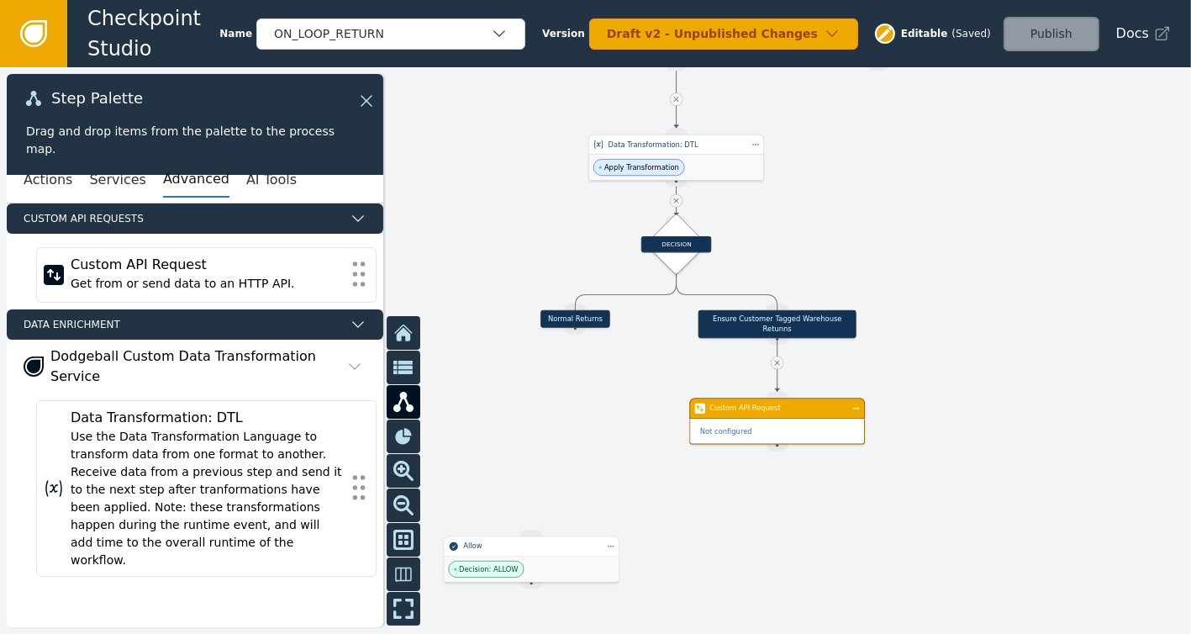
drag, startPoint x: 834, startPoint y: 123, endPoint x: 677, endPoint y: 137, distance: 157.8
click at [797, 223] on div at bounding box center [595, 350] width 1191 height 566
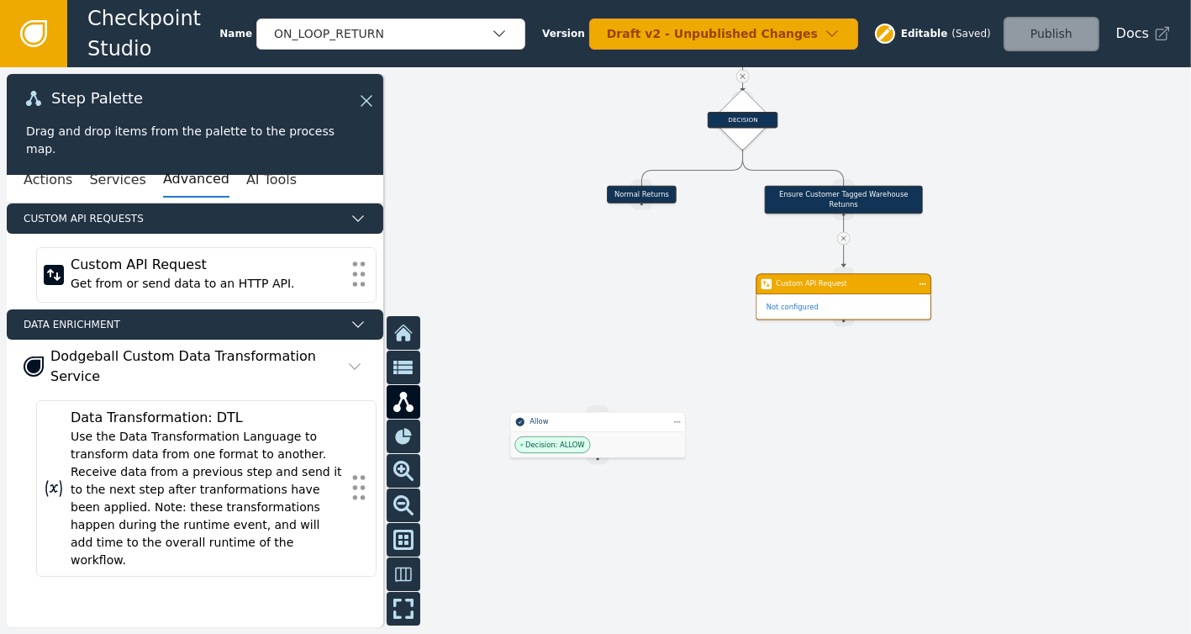
drag, startPoint x: 496, startPoint y: 415, endPoint x: 583, endPoint y: 308, distance: 138.6
click at [579, 312] on div at bounding box center [595, 350] width 1191 height 566
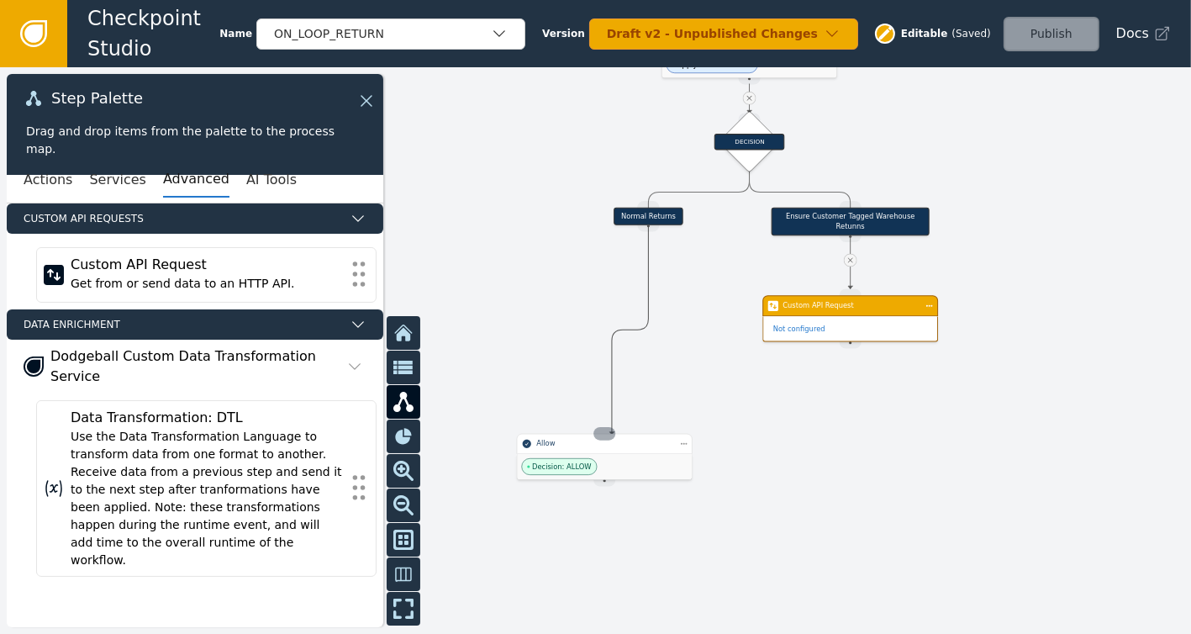
drag, startPoint x: 652, startPoint y: 220, endPoint x: 612, endPoint y: 434, distance: 218.0
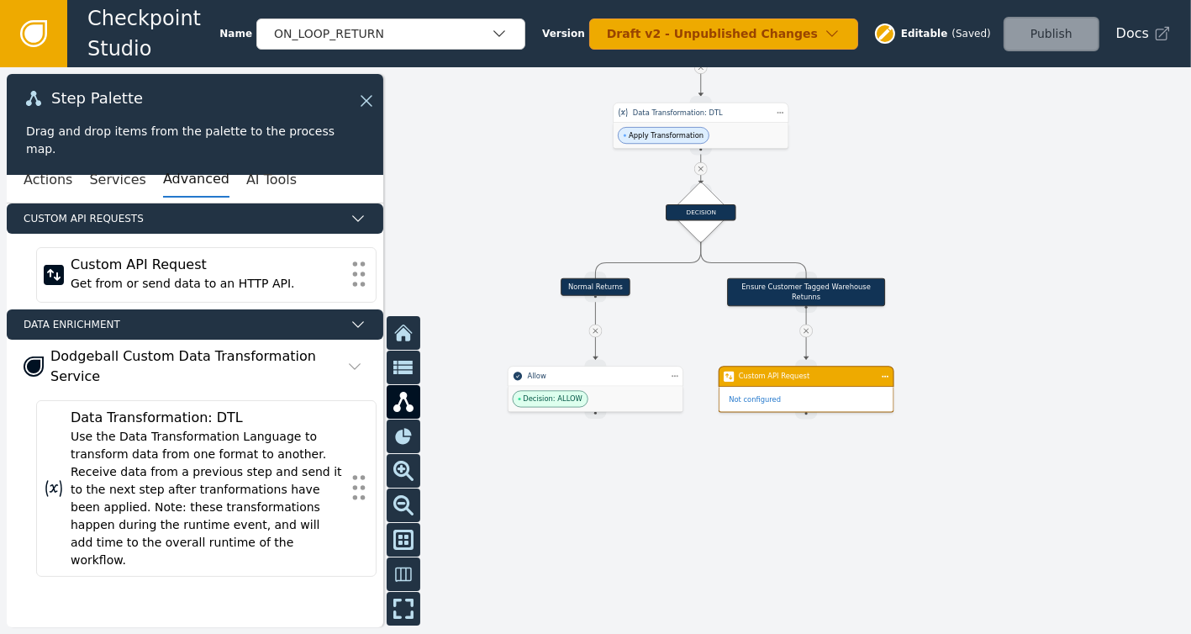
drag, startPoint x: 1070, startPoint y: 270, endPoint x: 1013, endPoint y: 324, distance: 78.4
click at [1013, 324] on div at bounding box center [595, 350] width 1191 height 566
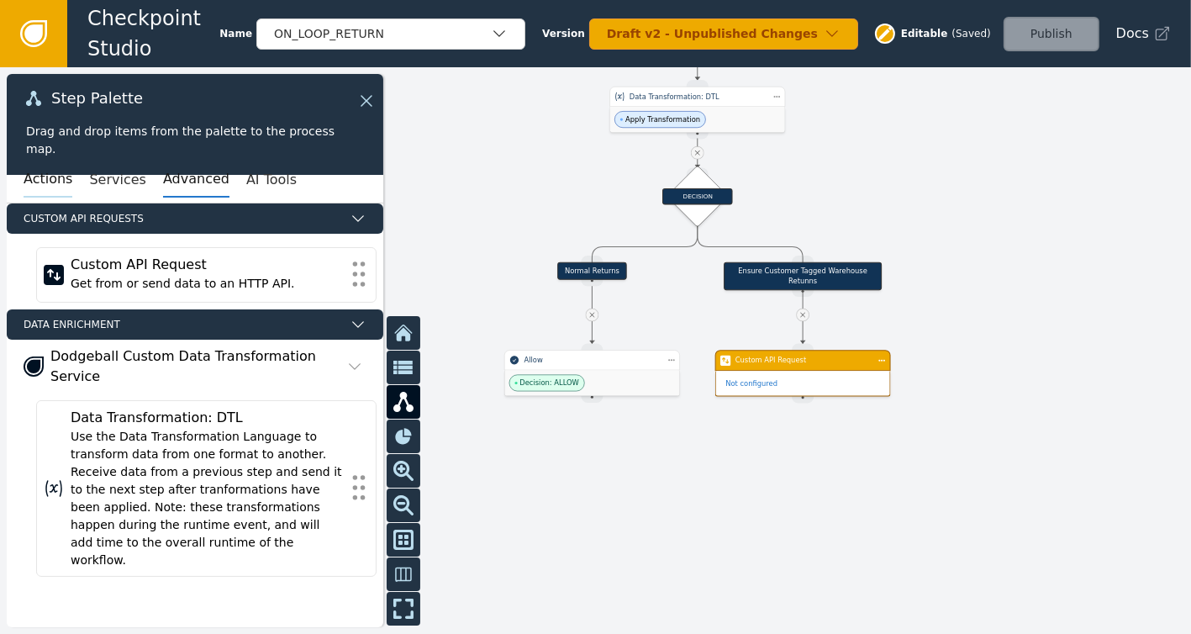
click at [38, 187] on button "Actions" at bounding box center [48, 179] width 49 height 35
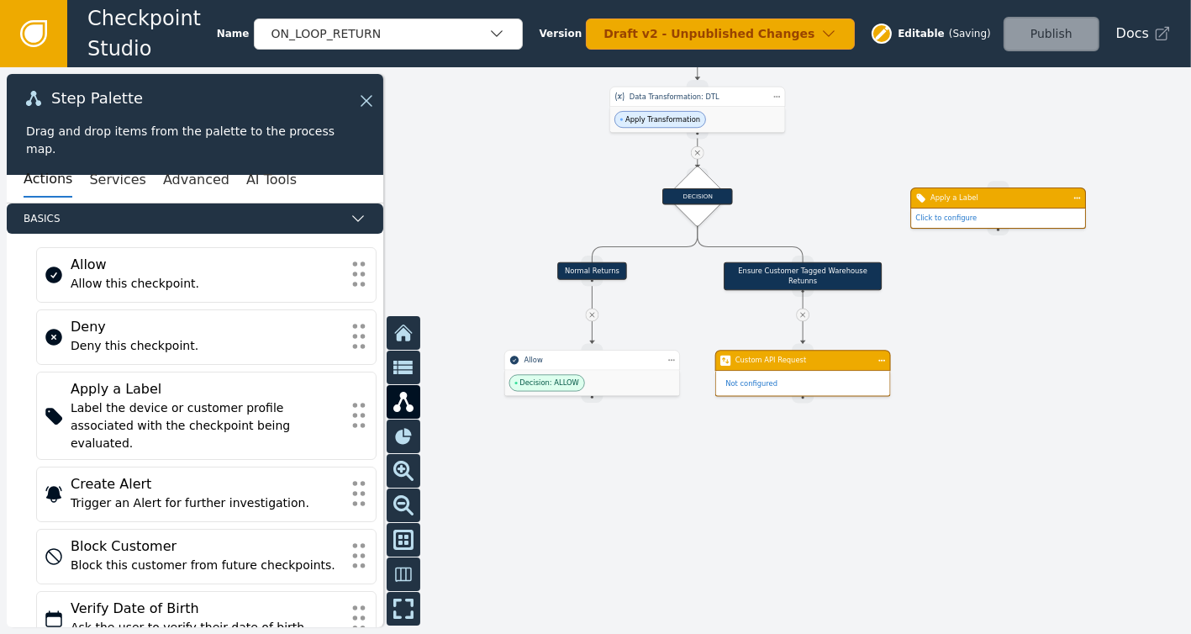
click at [989, 204] on div "Apply a Label" at bounding box center [998, 197] width 176 height 21
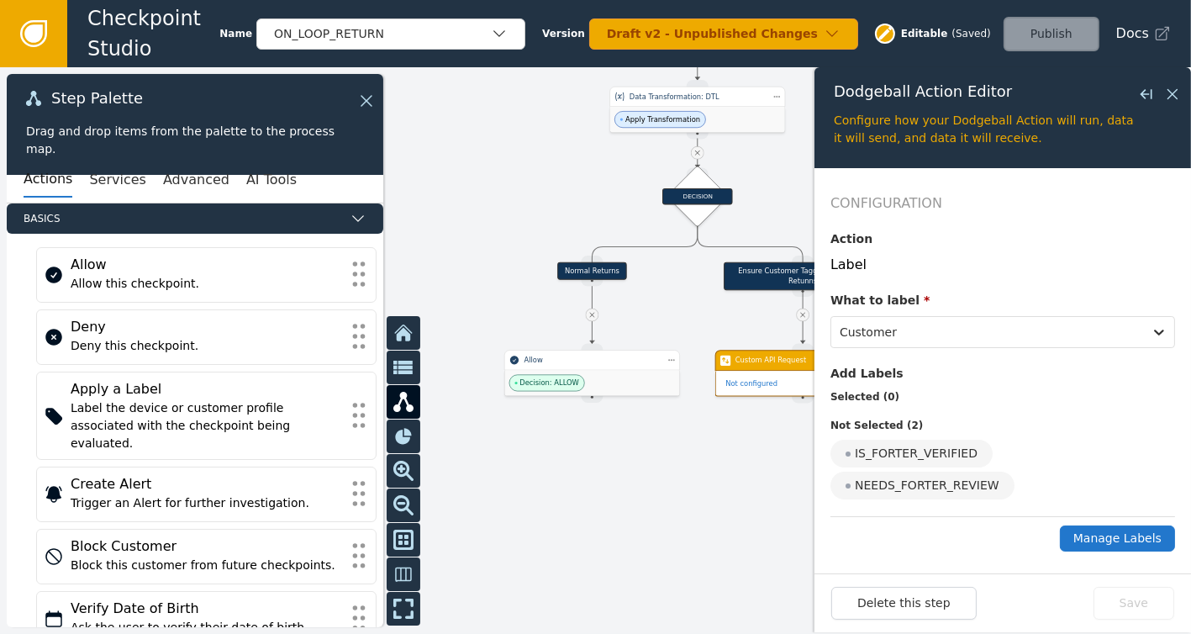
click at [1124, 525] on button "Manage Labels" at bounding box center [1117, 538] width 115 height 26
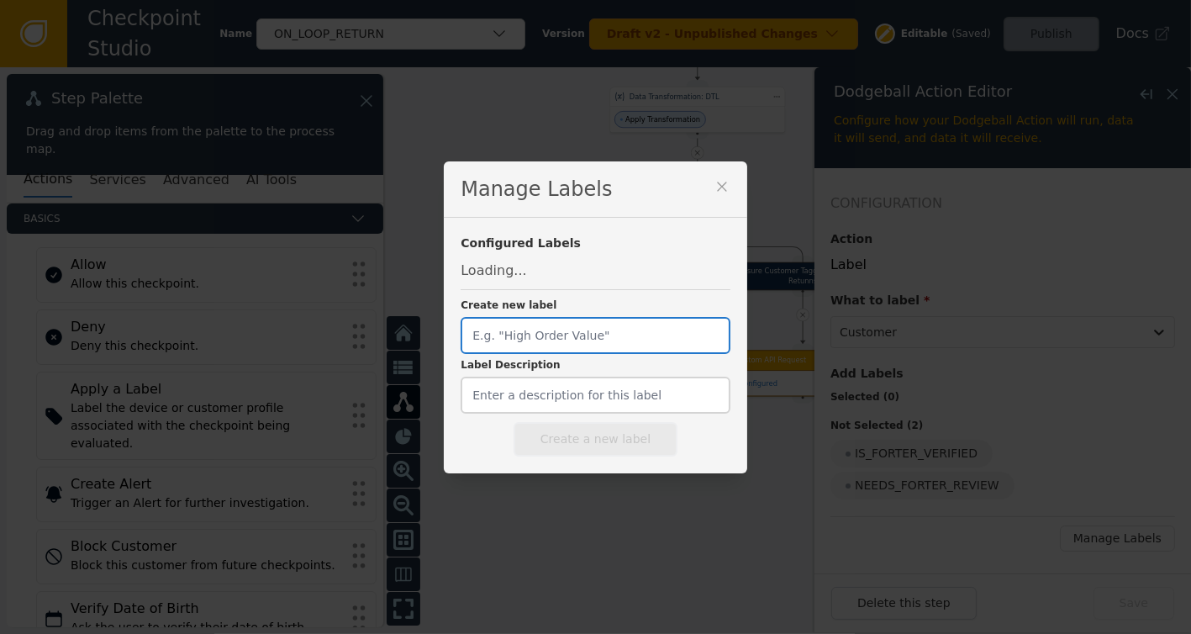
click at [577, 328] on input "Create new label" at bounding box center [594, 335] width 269 height 37
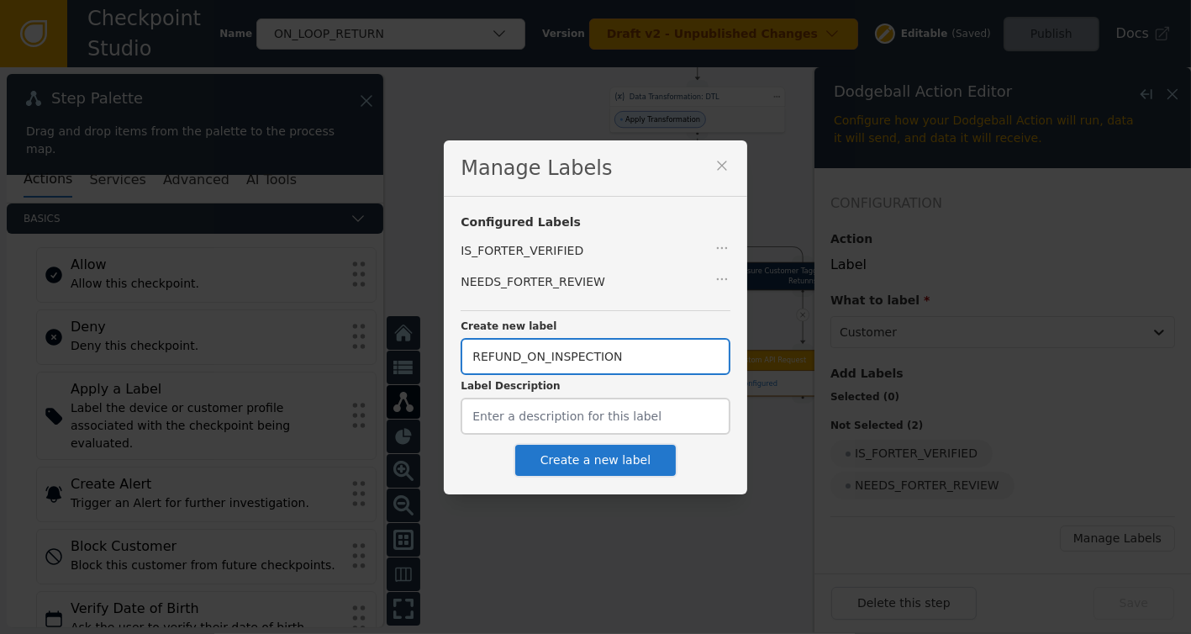
type input "REFUND_ON_INSPECTION"
click at [602, 473] on button "Create a new label" at bounding box center [595, 460] width 164 height 34
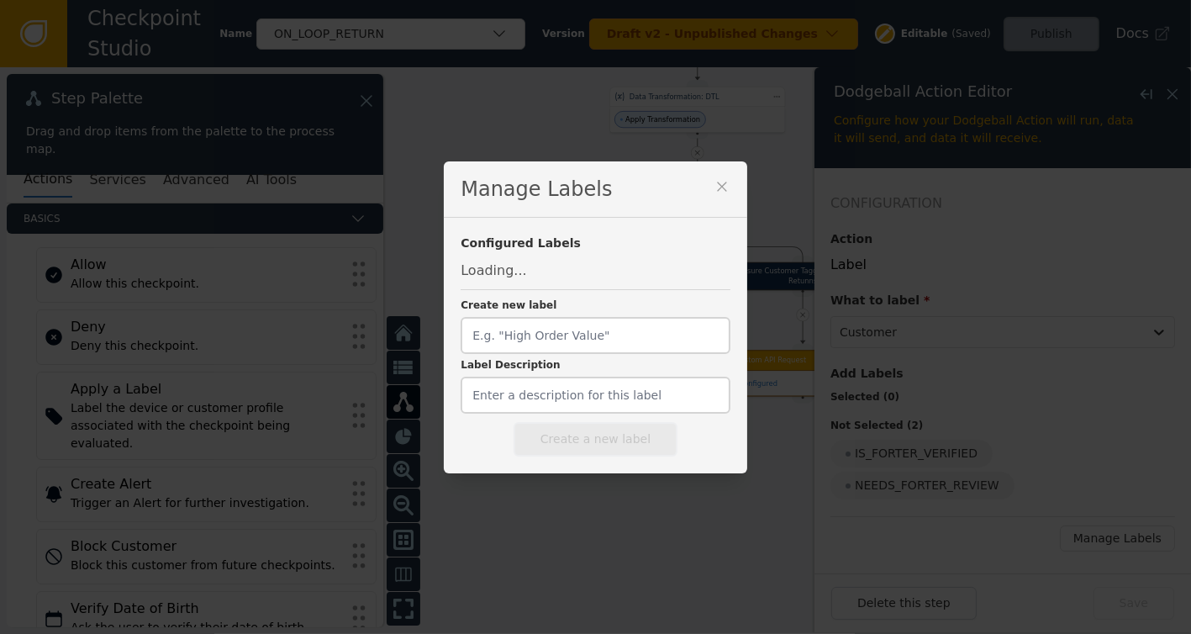
click at [713, 184] on icon at bounding box center [721, 186] width 17 height 17
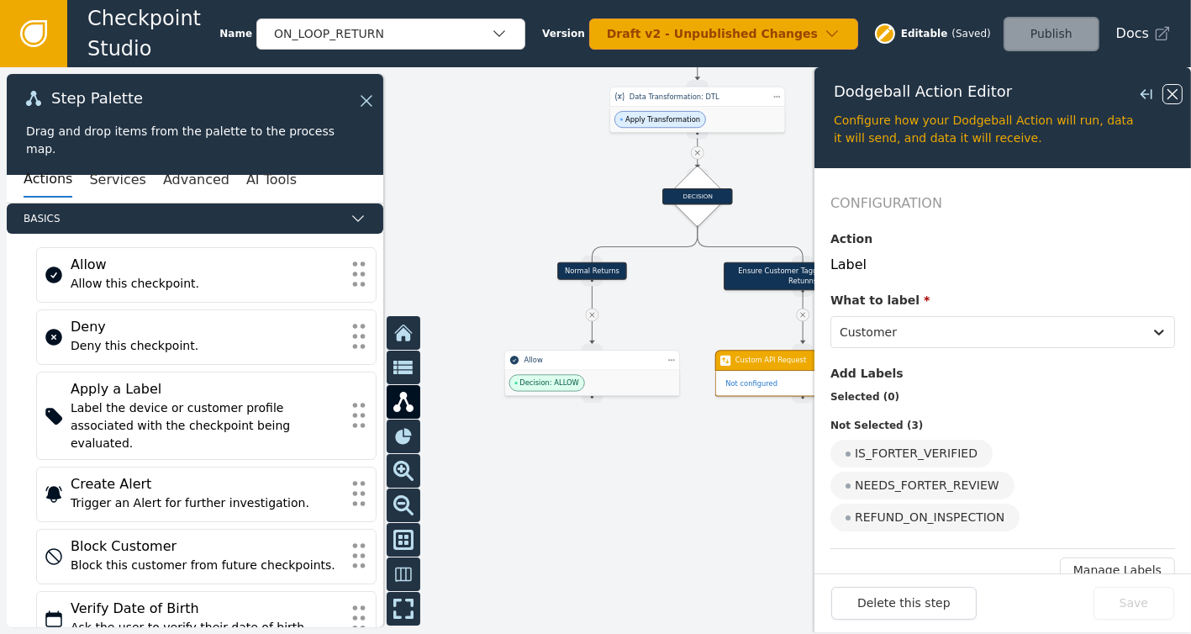
click at [1174, 85] on icon at bounding box center [1172, 94] width 18 height 18
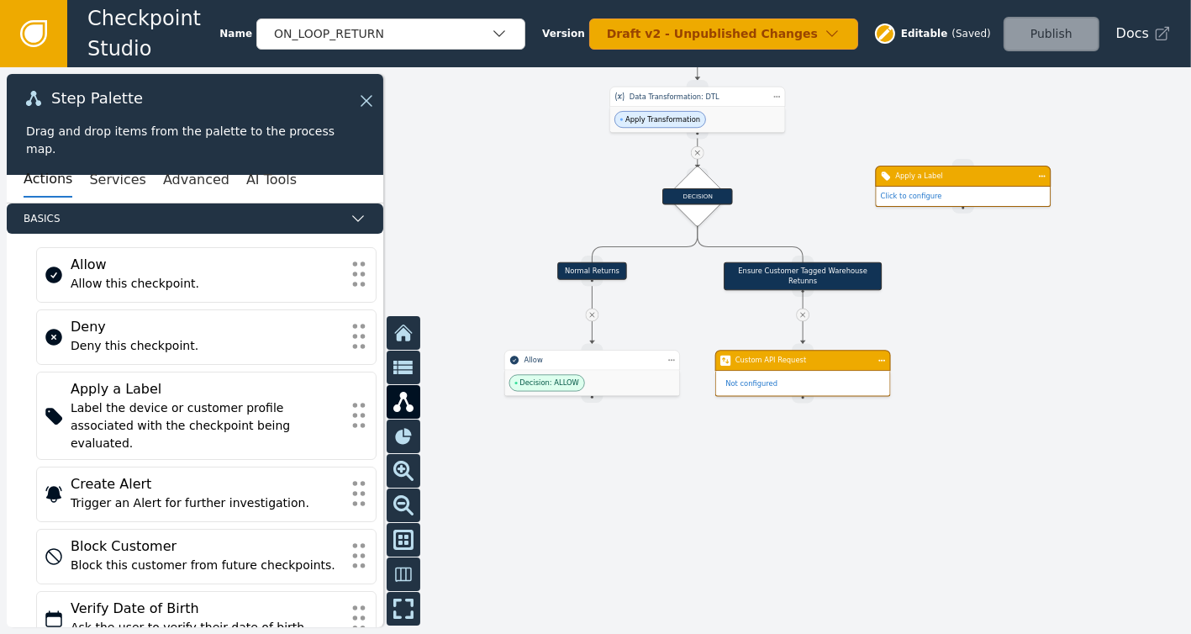
drag, startPoint x: 1001, startPoint y: 208, endPoint x: 960, endPoint y: 179, distance: 50.1
click at [960, 181] on div "Apply a Label Click to configure" at bounding box center [963, 186] width 176 height 41
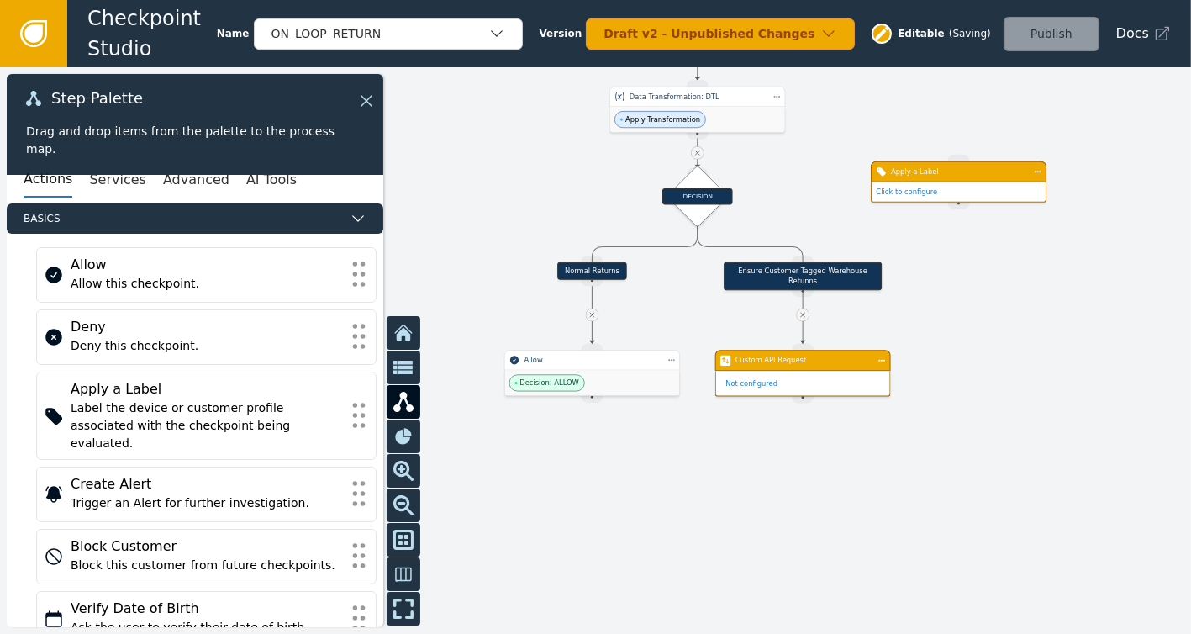
click at [959, 176] on div "Apply a Label" at bounding box center [958, 171] width 135 height 11
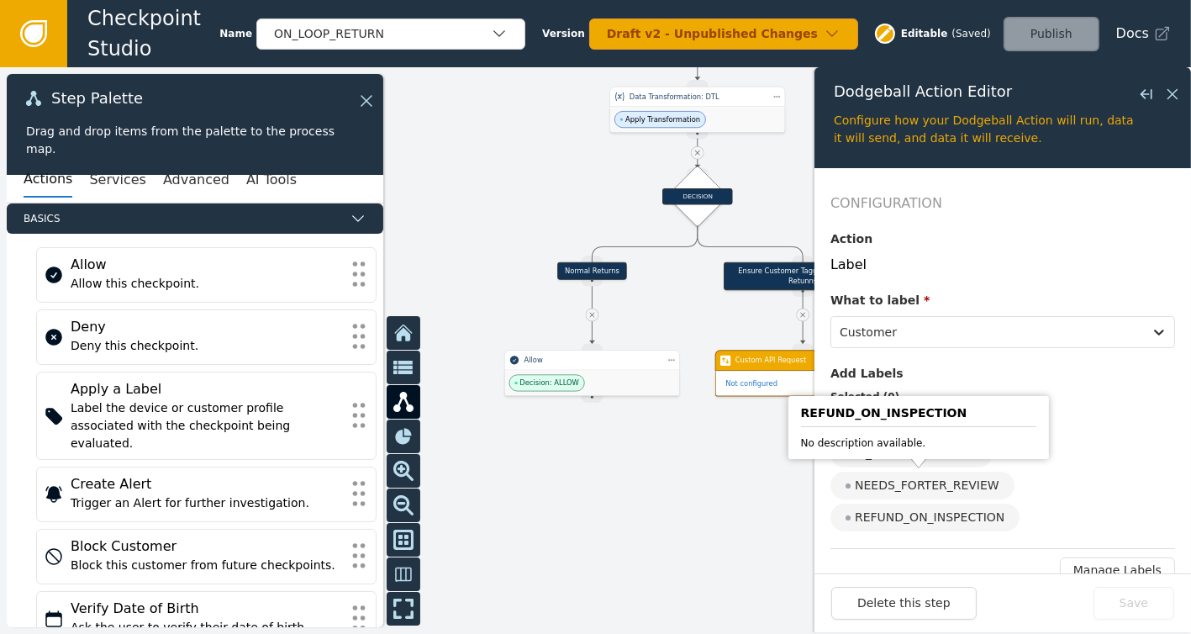
click at [931, 503] on div "REFUND_ON_INSPECTION" at bounding box center [924, 517] width 189 height 28
click at [0, 0] on input "REFUND_ON_INSPECTION" at bounding box center [0, 0] width 0 height 0
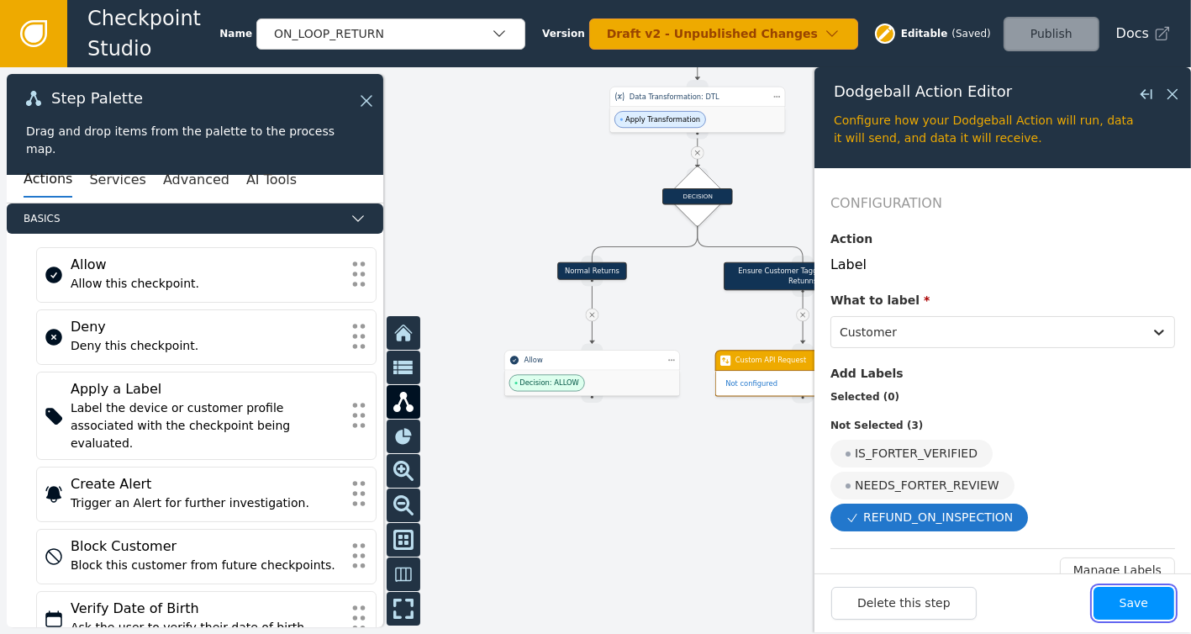
click at [1141, 603] on button "Save" at bounding box center [1133, 603] width 81 height 33
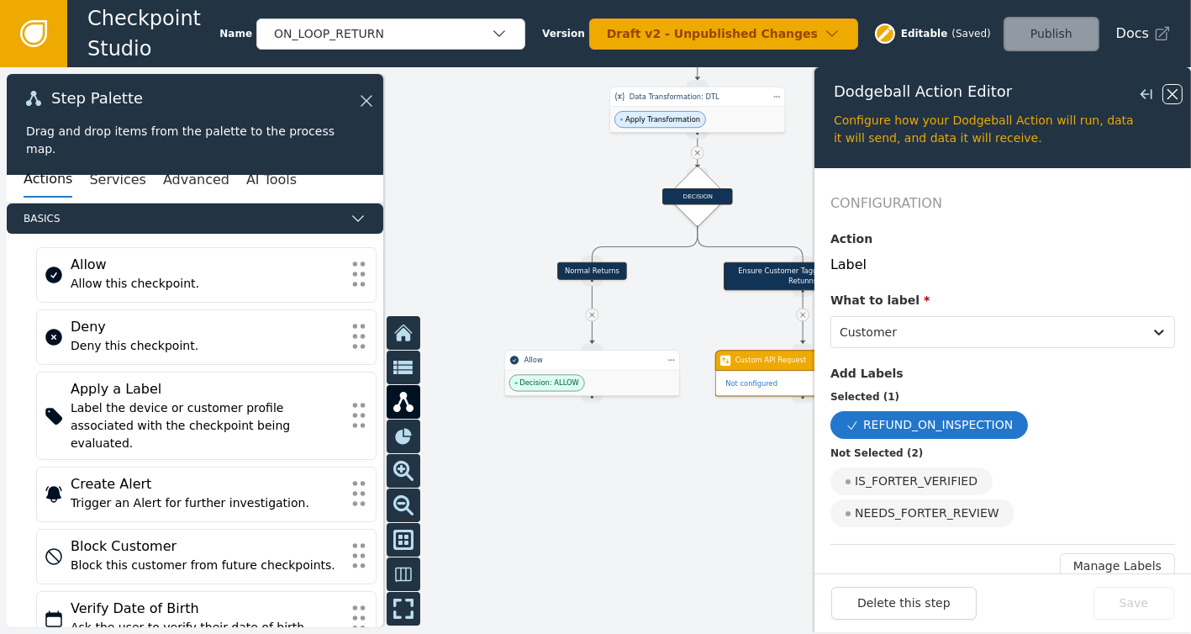
click at [1169, 89] on icon at bounding box center [1172, 94] width 18 height 18
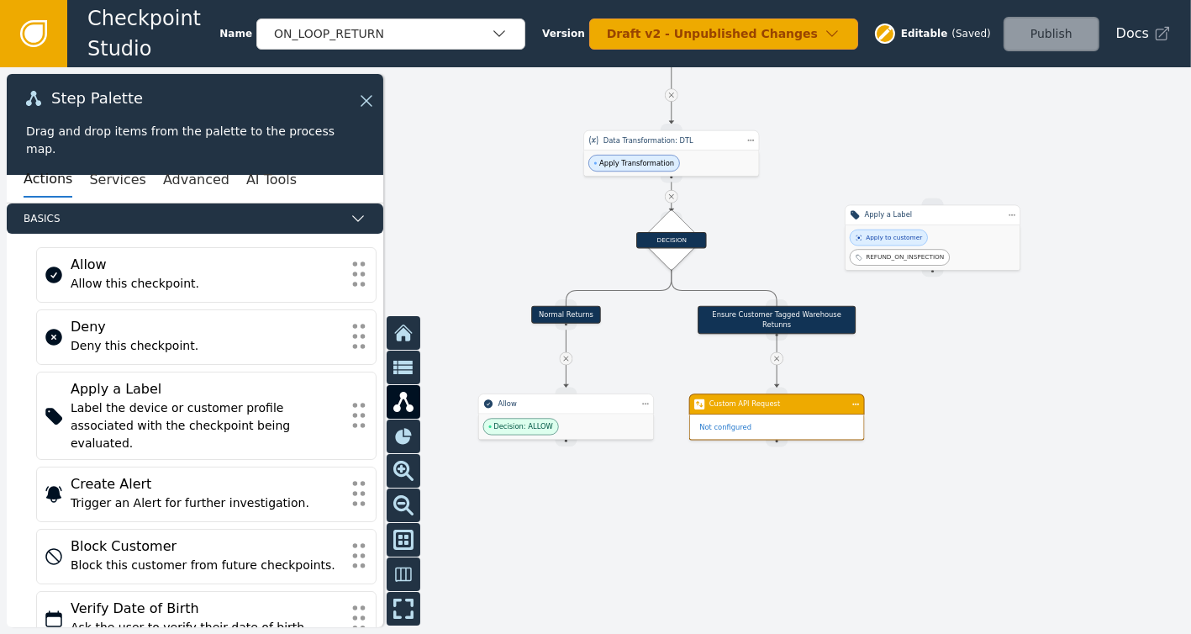
drag, startPoint x: 1033, startPoint y: 291, endPoint x: 1007, endPoint y: 334, distance: 50.9
click at [1007, 334] on div at bounding box center [595, 350] width 1191 height 566
